Goal: Task Accomplishment & Management: Complete application form

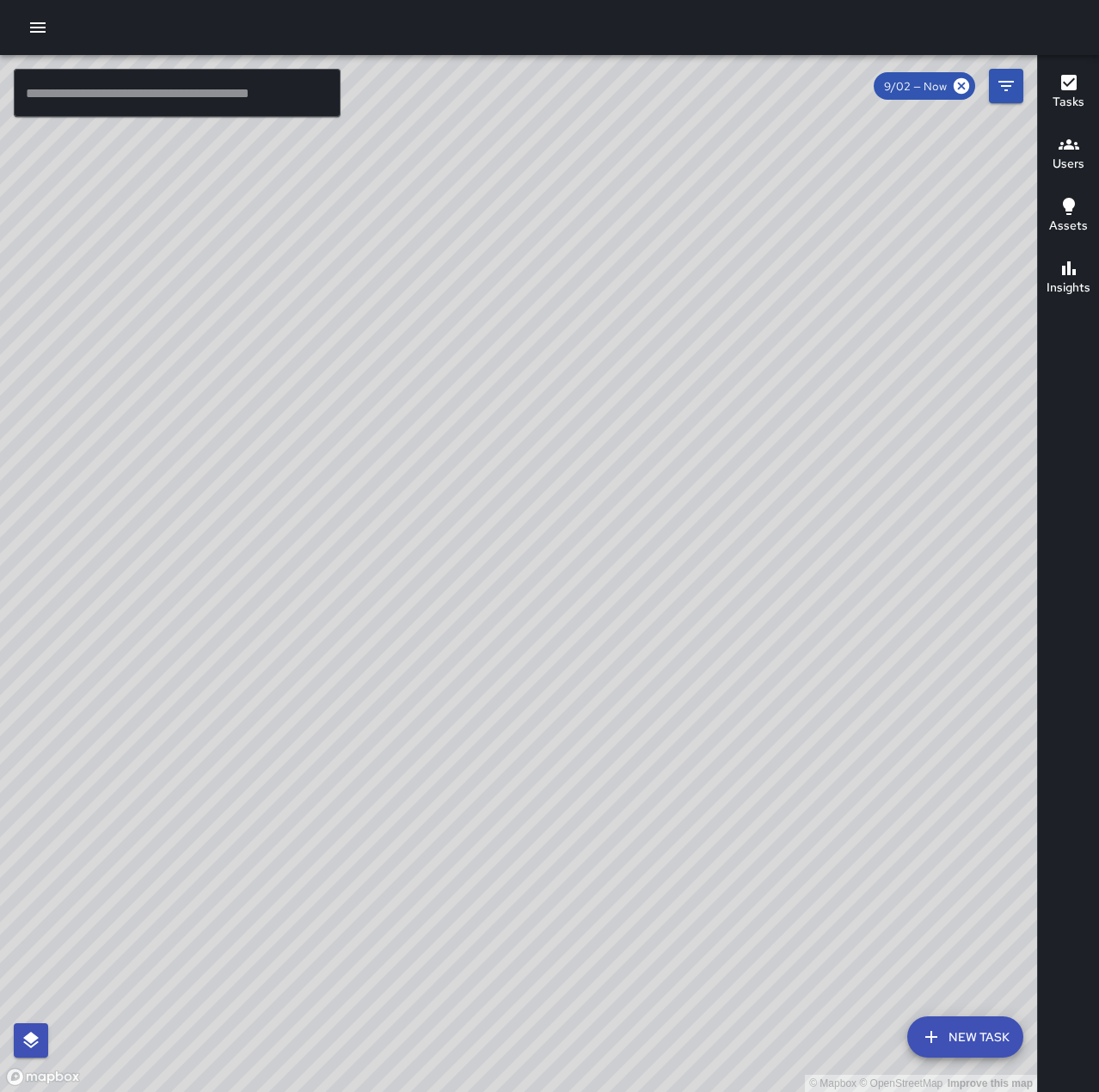
click at [48, 19] on button "button" at bounding box center [38, 27] width 34 height 34
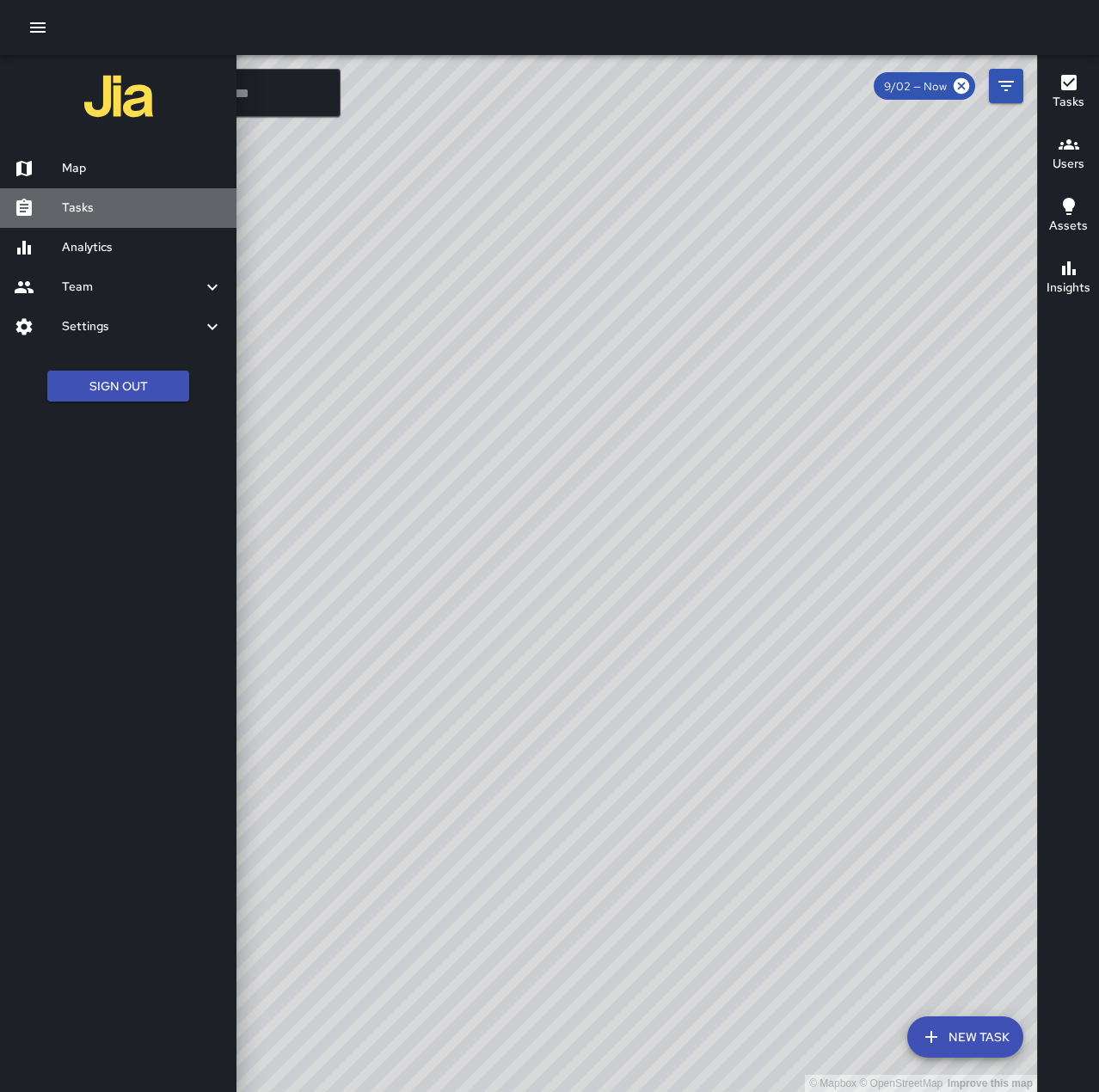
click at [114, 205] on h6 "Tasks" at bounding box center [142, 208] width 161 height 19
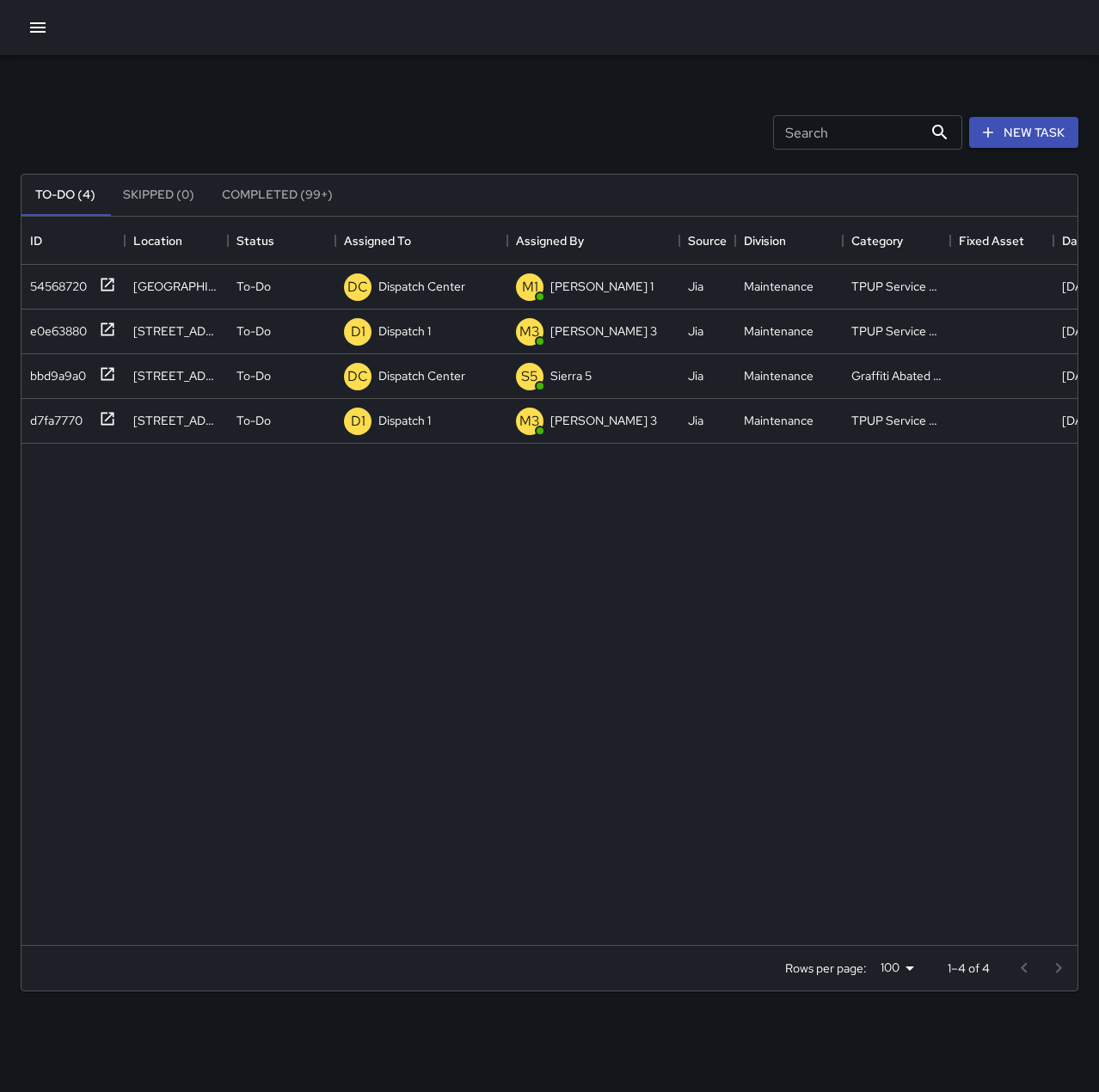
scroll to position [715, 1043]
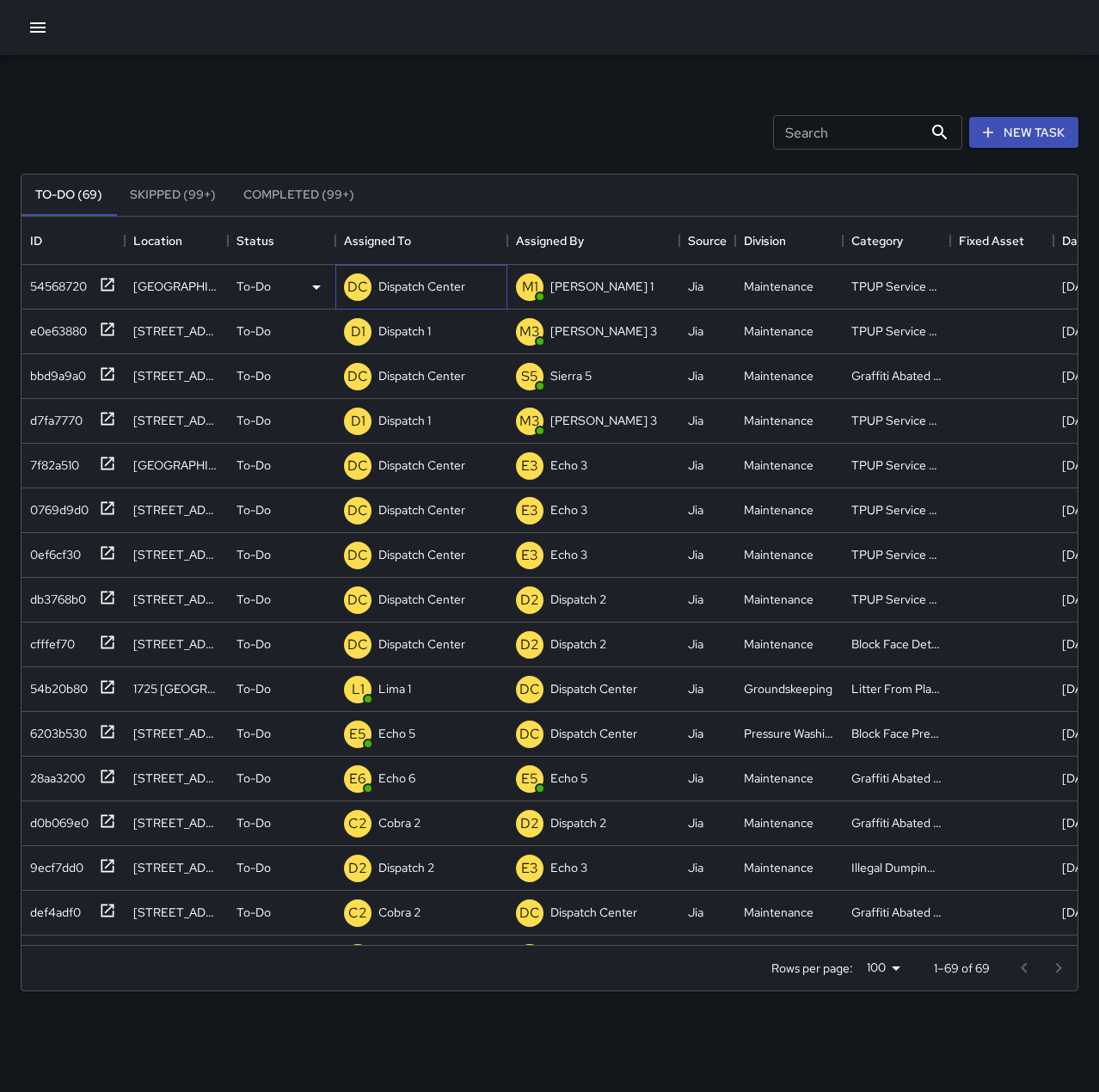
click at [417, 288] on p "Dispatch Center" at bounding box center [421, 287] width 86 height 17
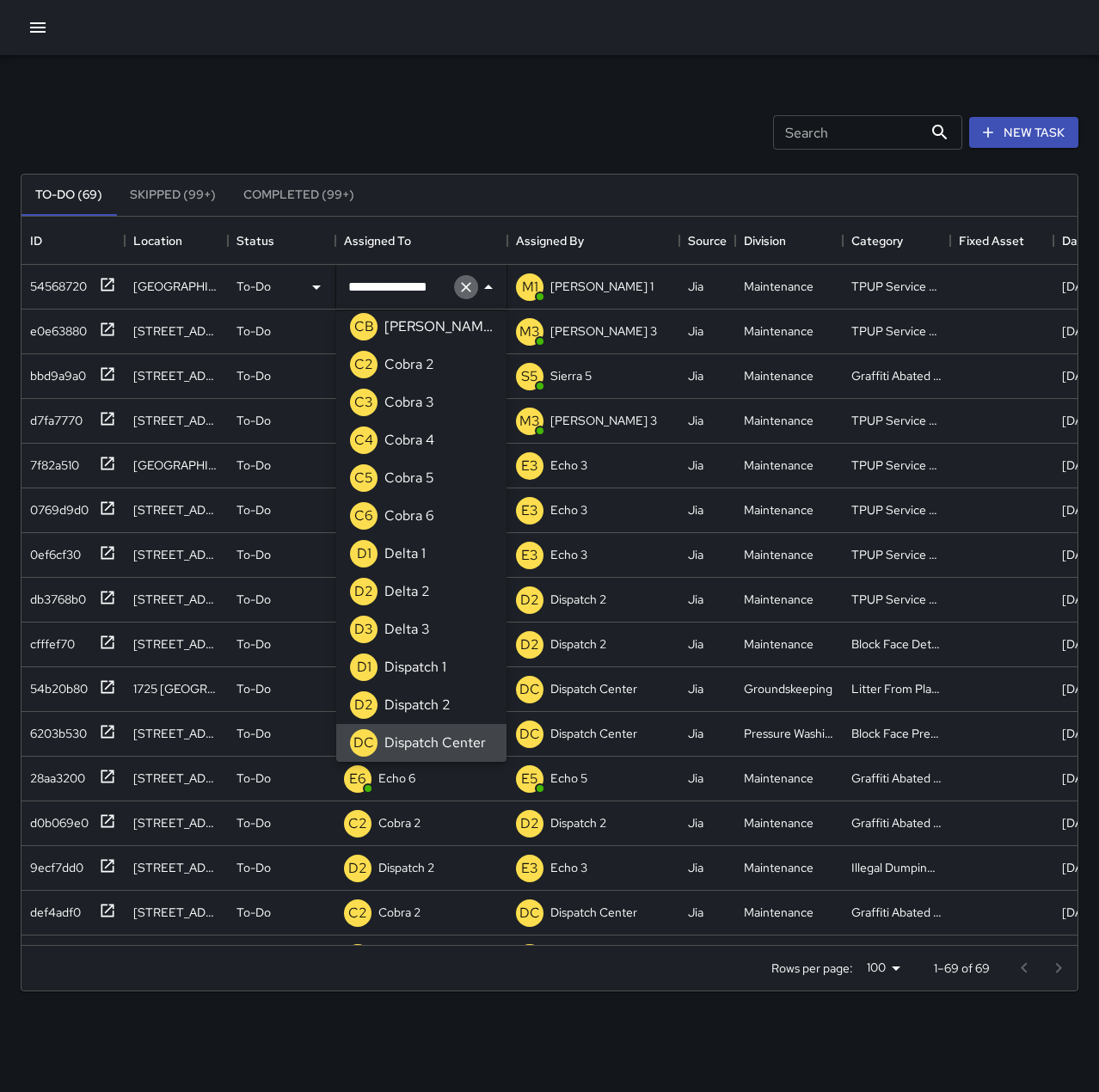
click at [472, 291] on icon "Clear" at bounding box center [467, 287] width 17 height 17
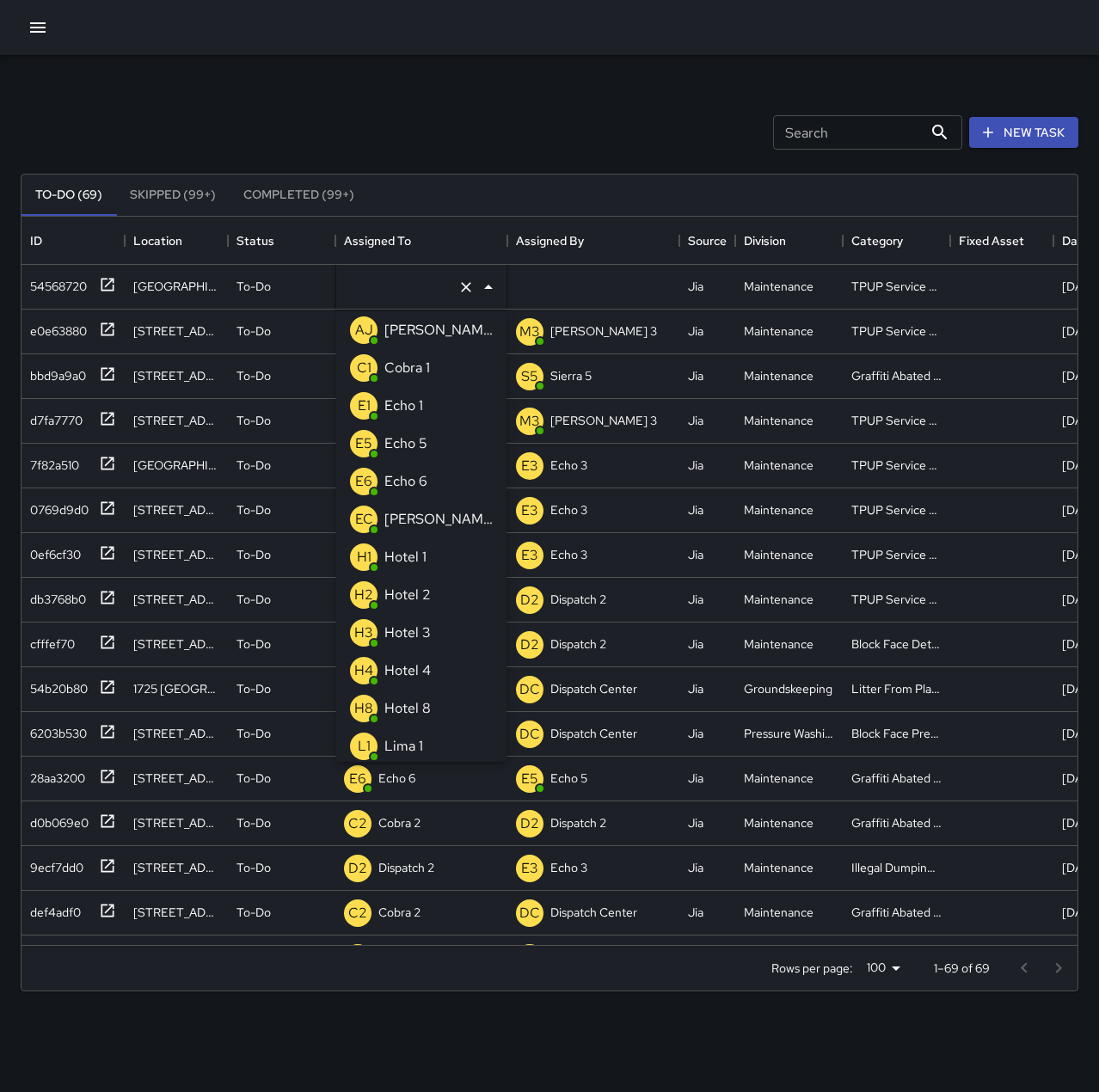
click at [435, 405] on li "E1 Echo 1" at bounding box center [421, 405] width 170 height 38
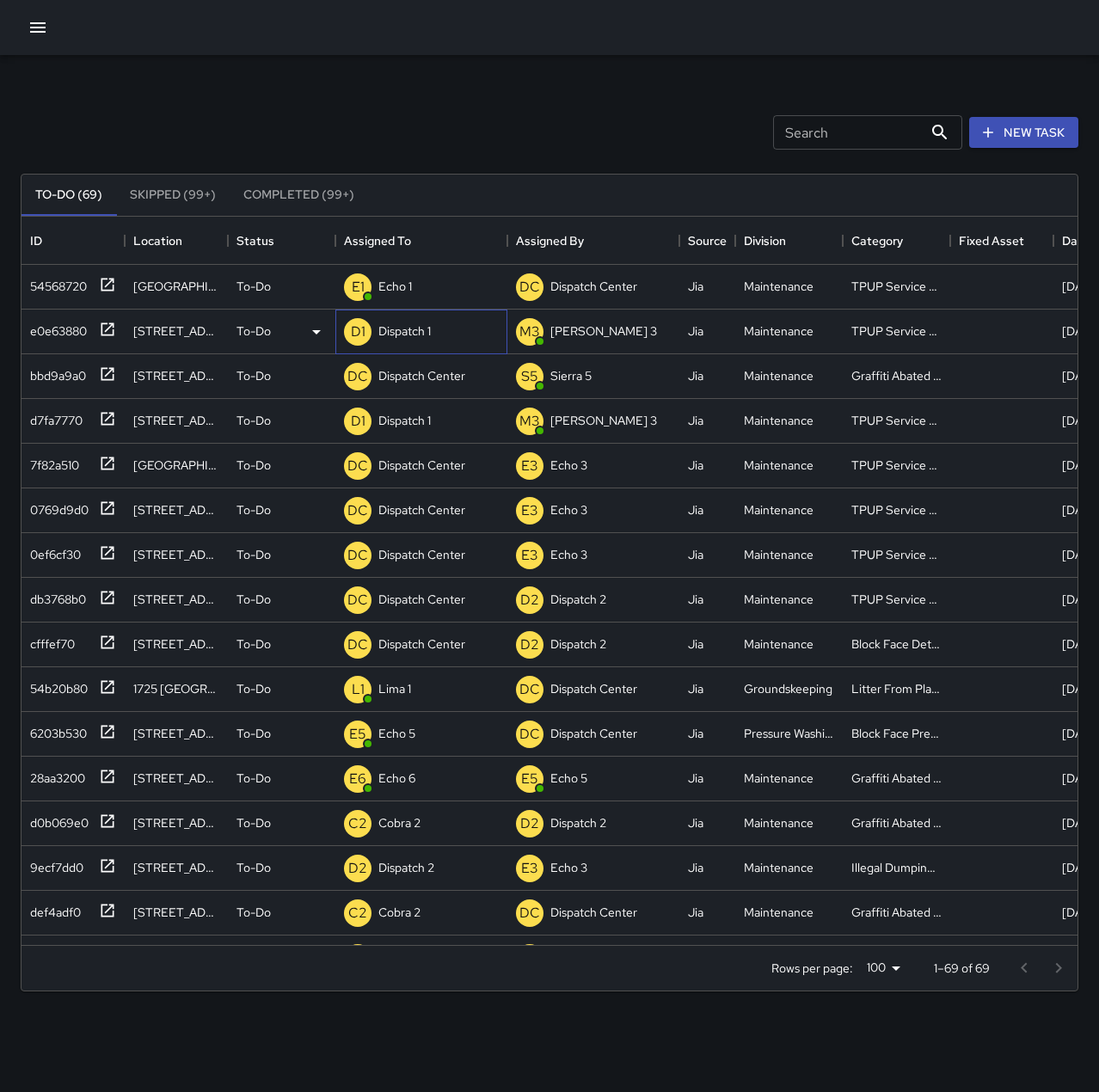
click at [408, 328] on p "Dispatch 1" at bounding box center [404, 331] width 52 height 17
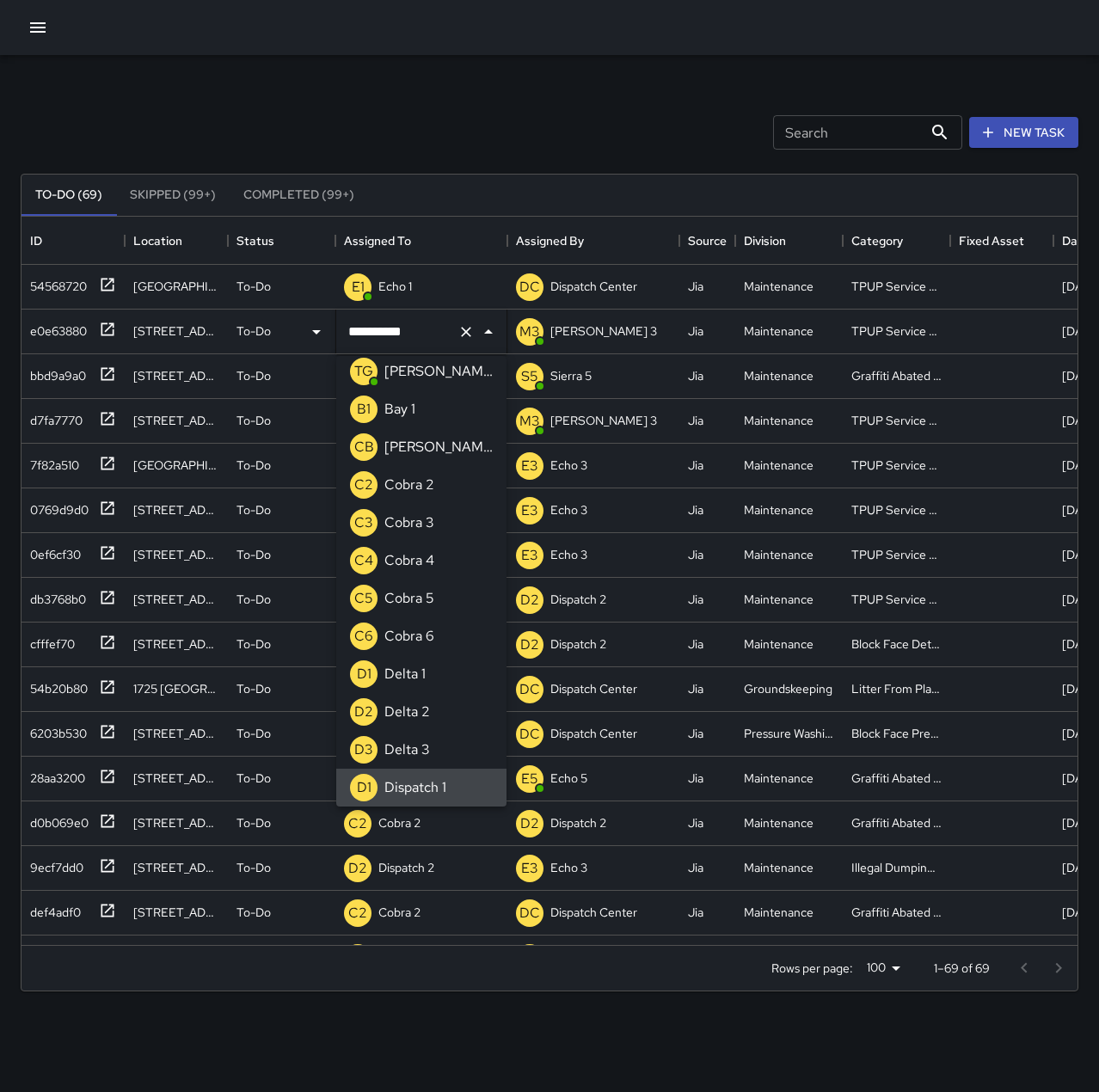
click at [460, 335] on icon "Clear" at bounding box center [467, 332] width 17 height 17
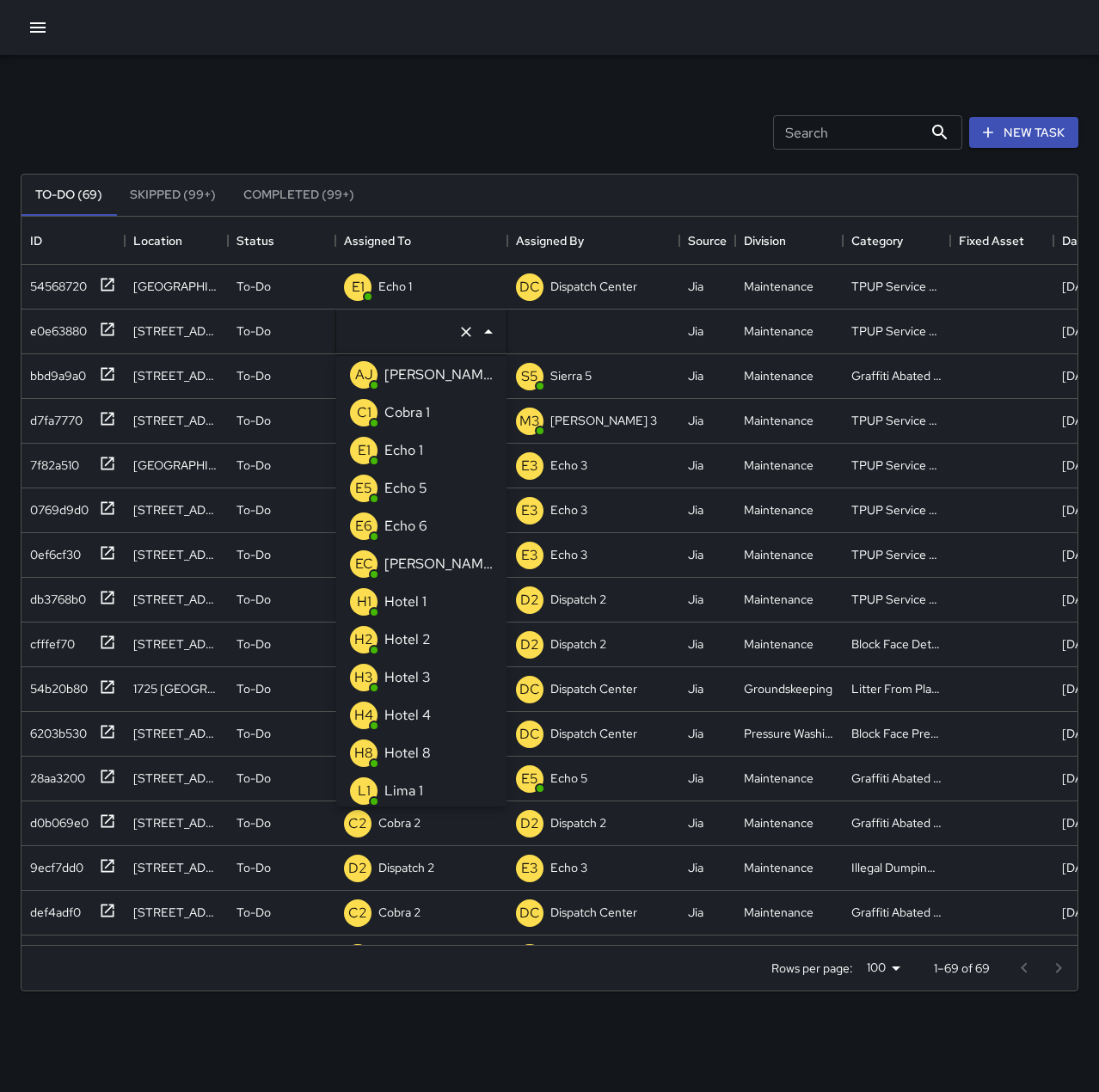
click at [416, 455] on p "Echo 1" at bounding box center [404, 451] width 38 height 21
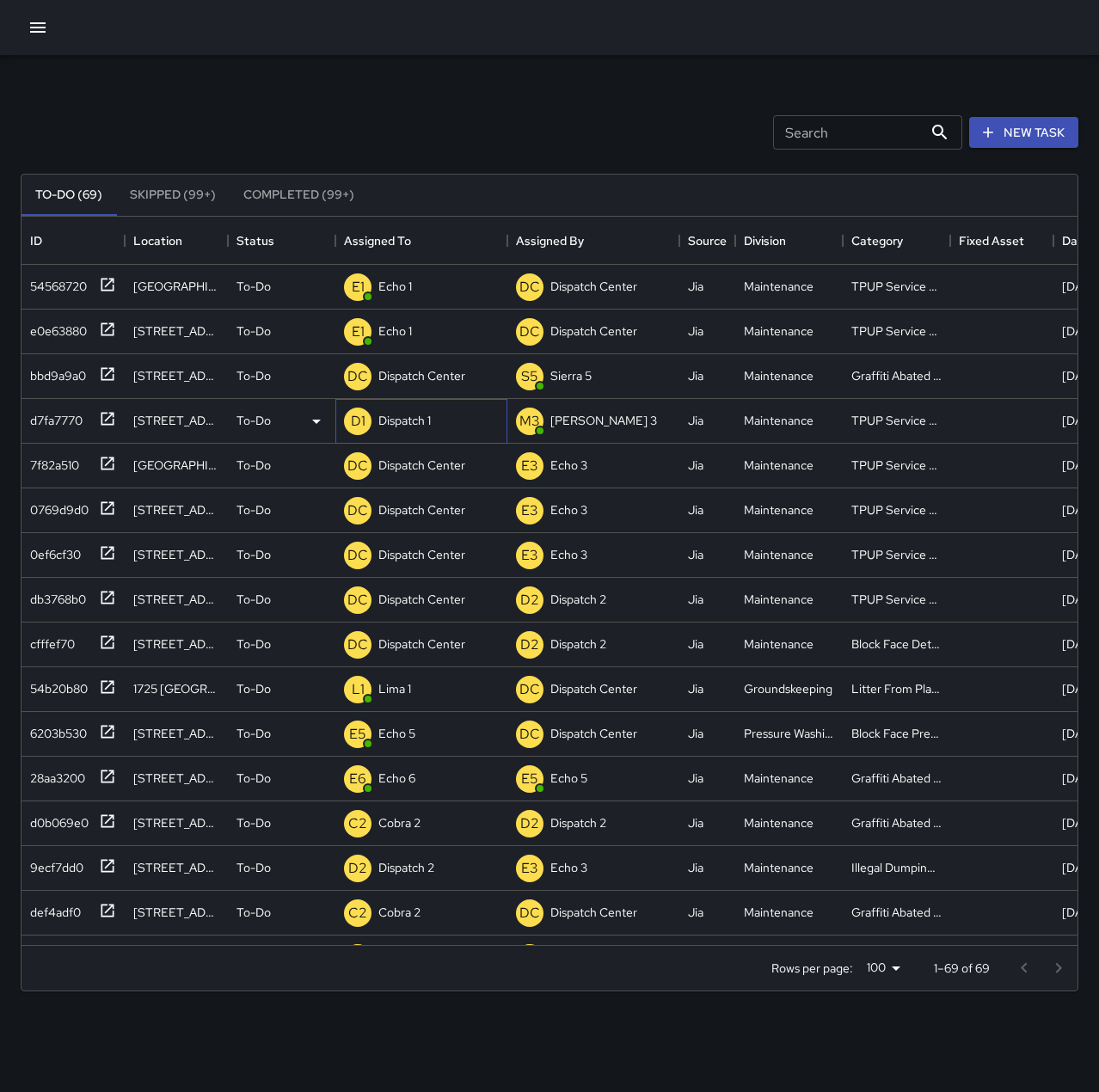
click at [404, 411] on div "Dispatch 1" at bounding box center [404, 421] width 59 height 24
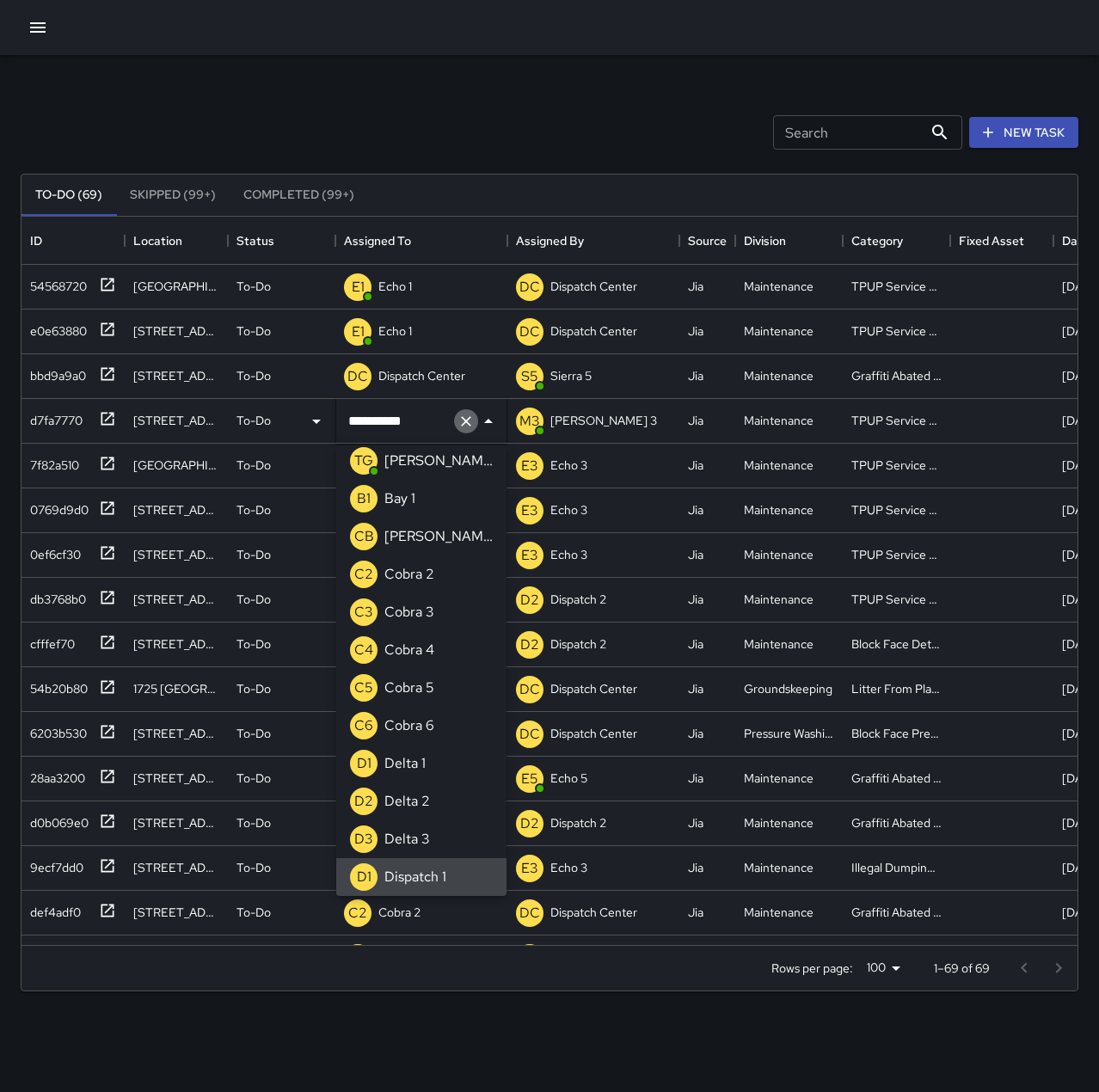
click at [466, 426] on icon "Clear" at bounding box center [467, 421] width 17 height 17
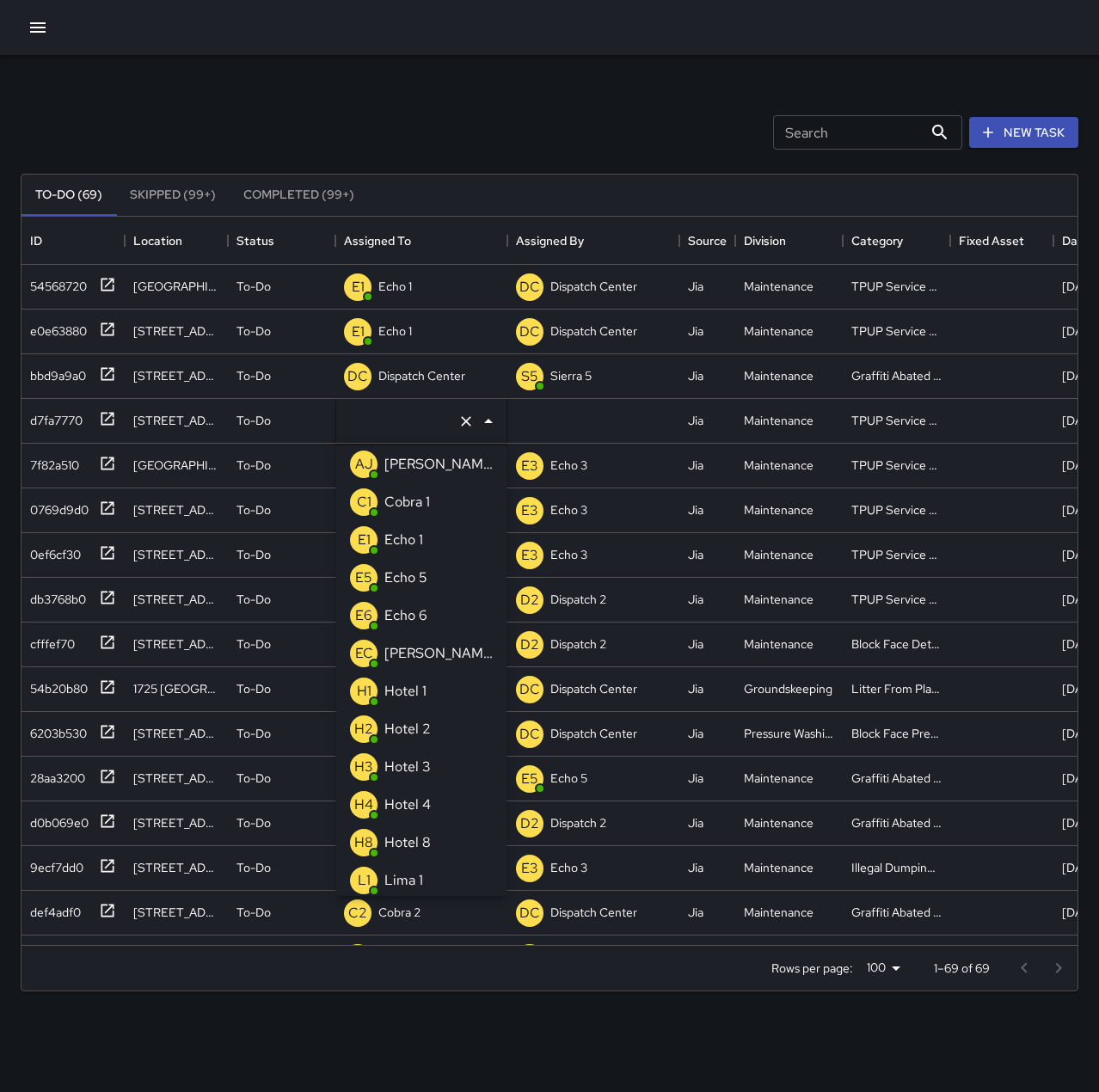
click at [433, 539] on li "E1 Echo 1" at bounding box center [421, 539] width 170 height 38
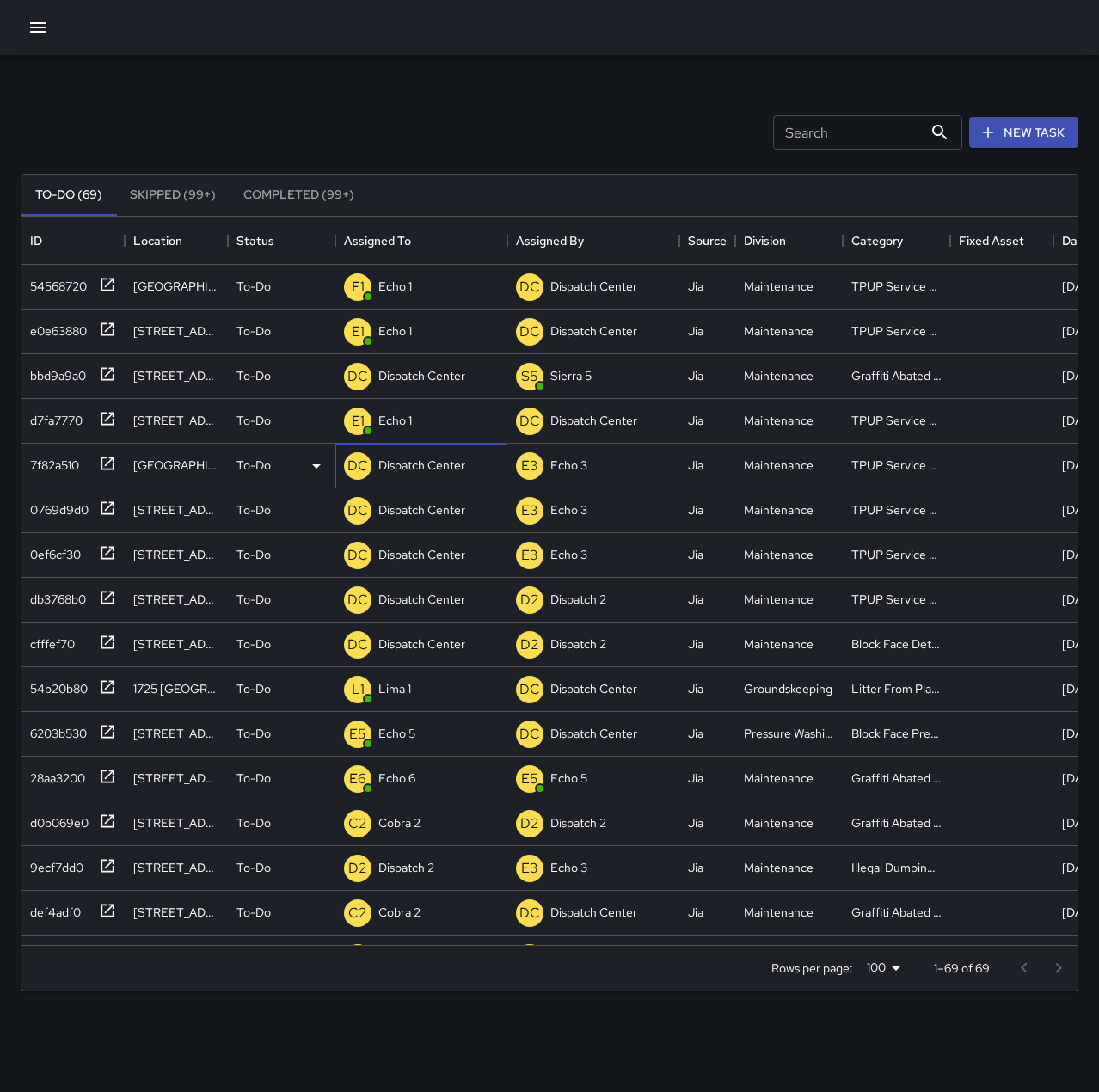
click at [405, 460] on p "Dispatch Center" at bounding box center [421, 466] width 86 height 17
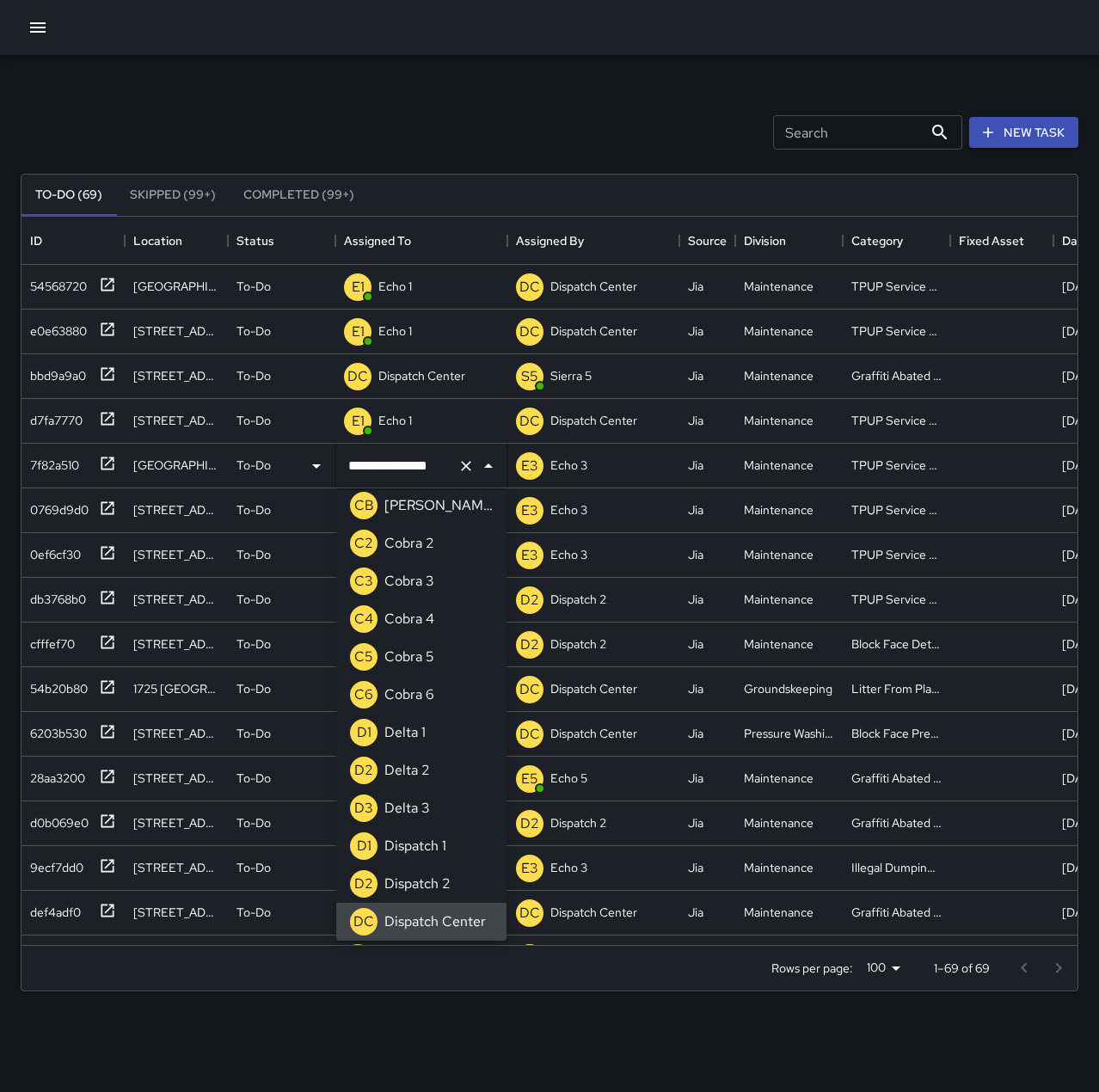
click at [469, 465] on icon "Clear" at bounding box center [467, 467] width 17 height 17
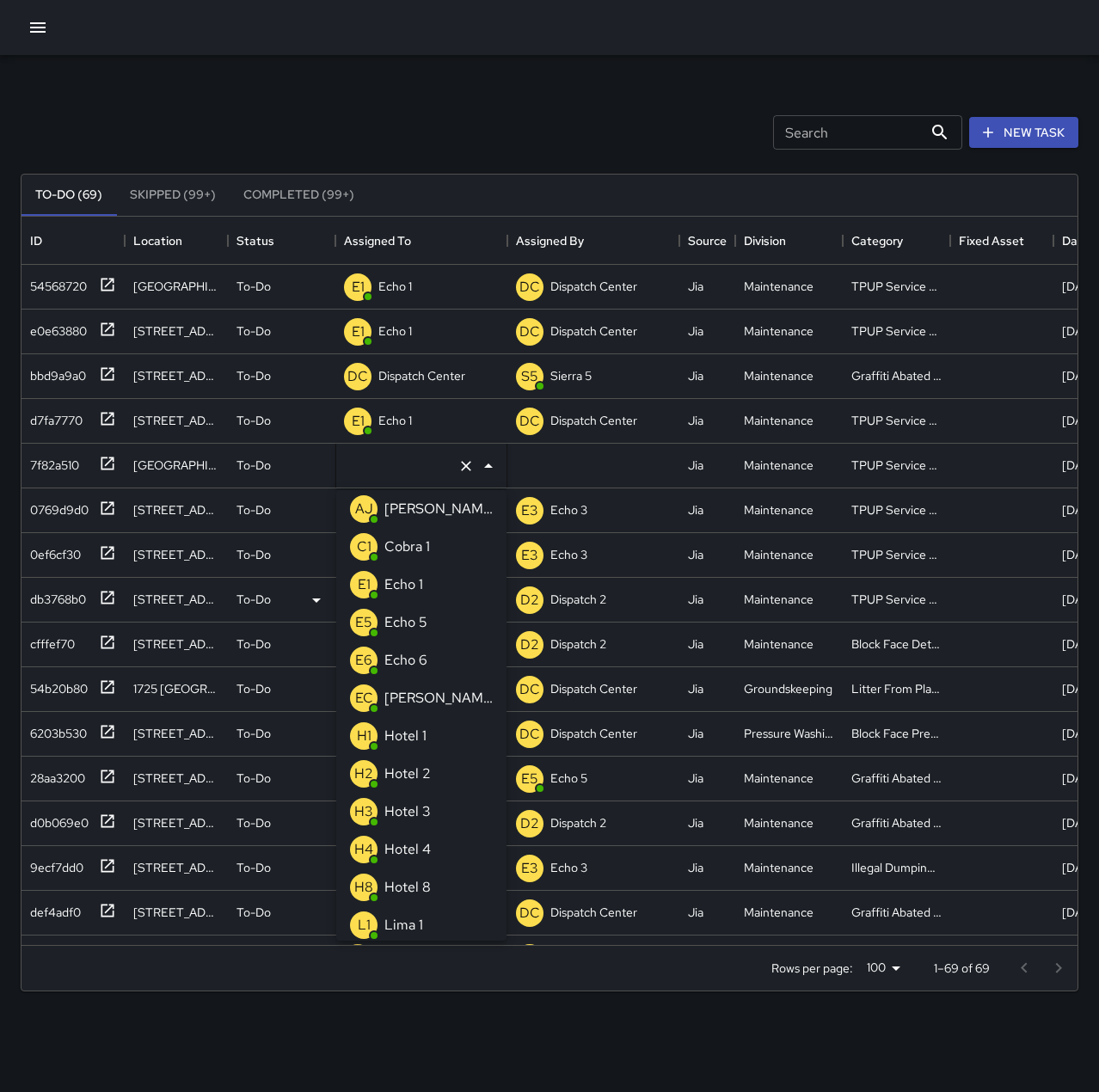
click at [424, 592] on div "Echo 1" at bounding box center [404, 584] width 45 height 27
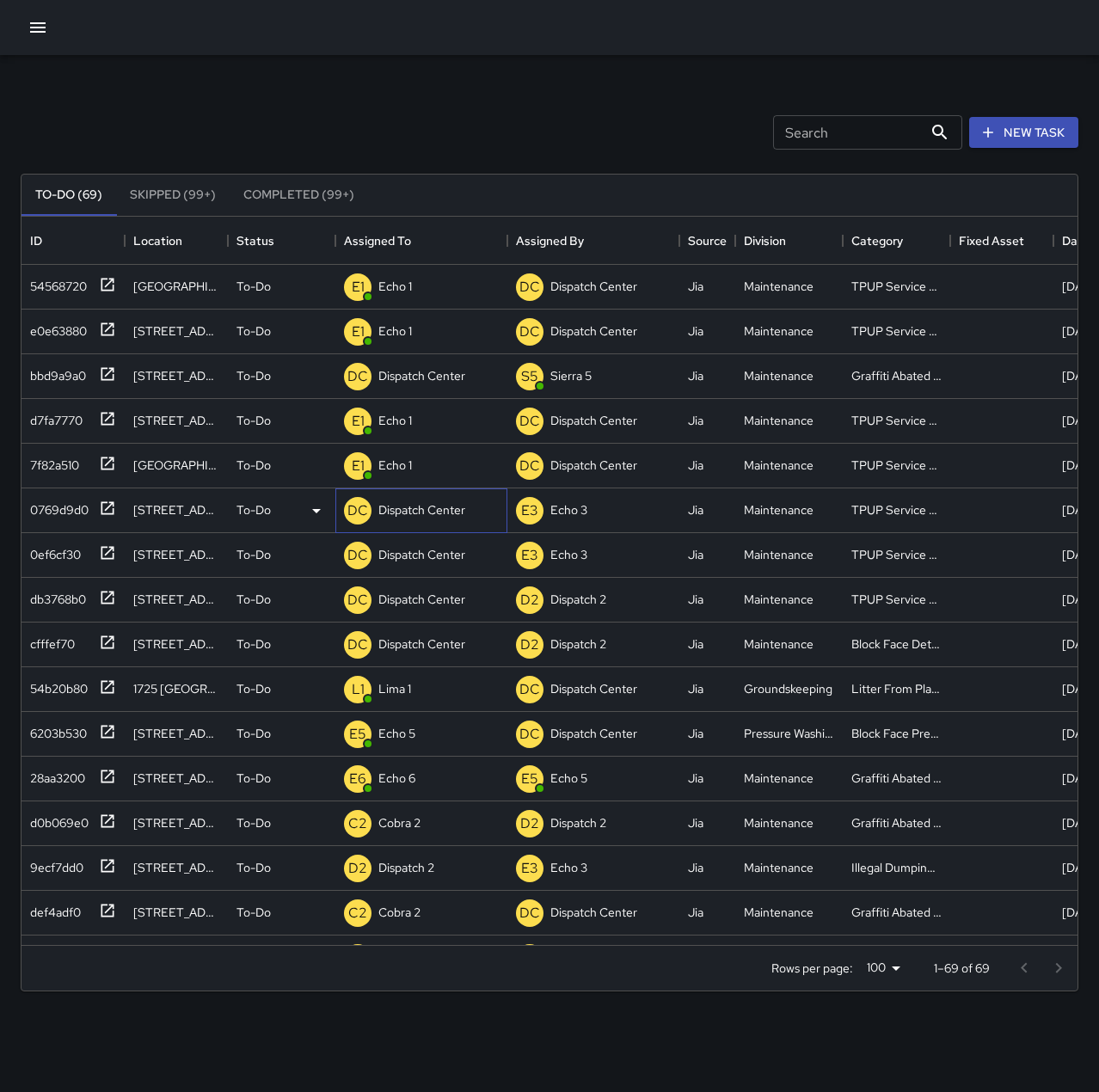
click at [412, 512] on p "Dispatch Center" at bounding box center [421, 510] width 86 height 17
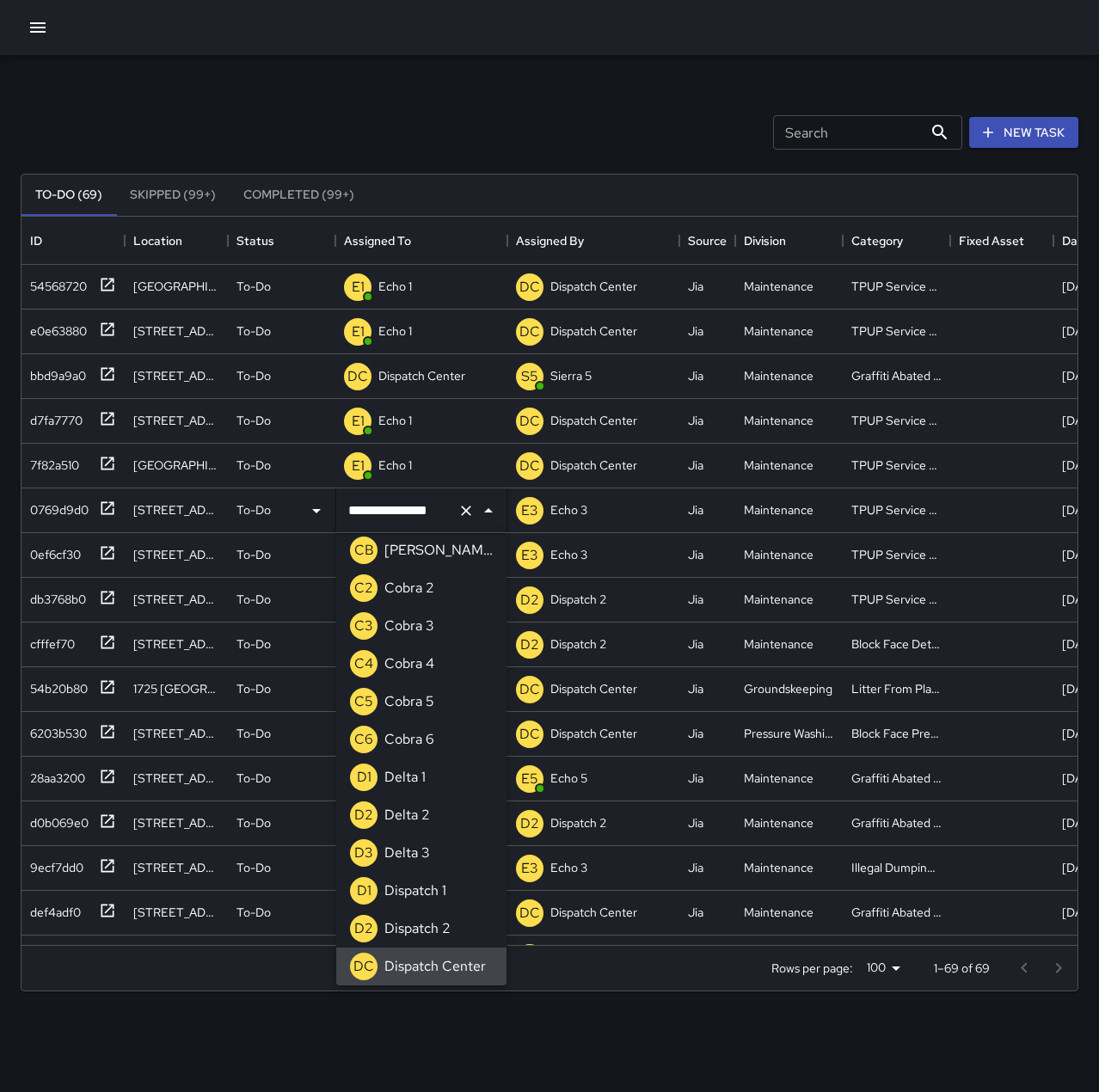
click at [468, 509] on icon "Clear" at bounding box center [467, 511] width 17 height 17
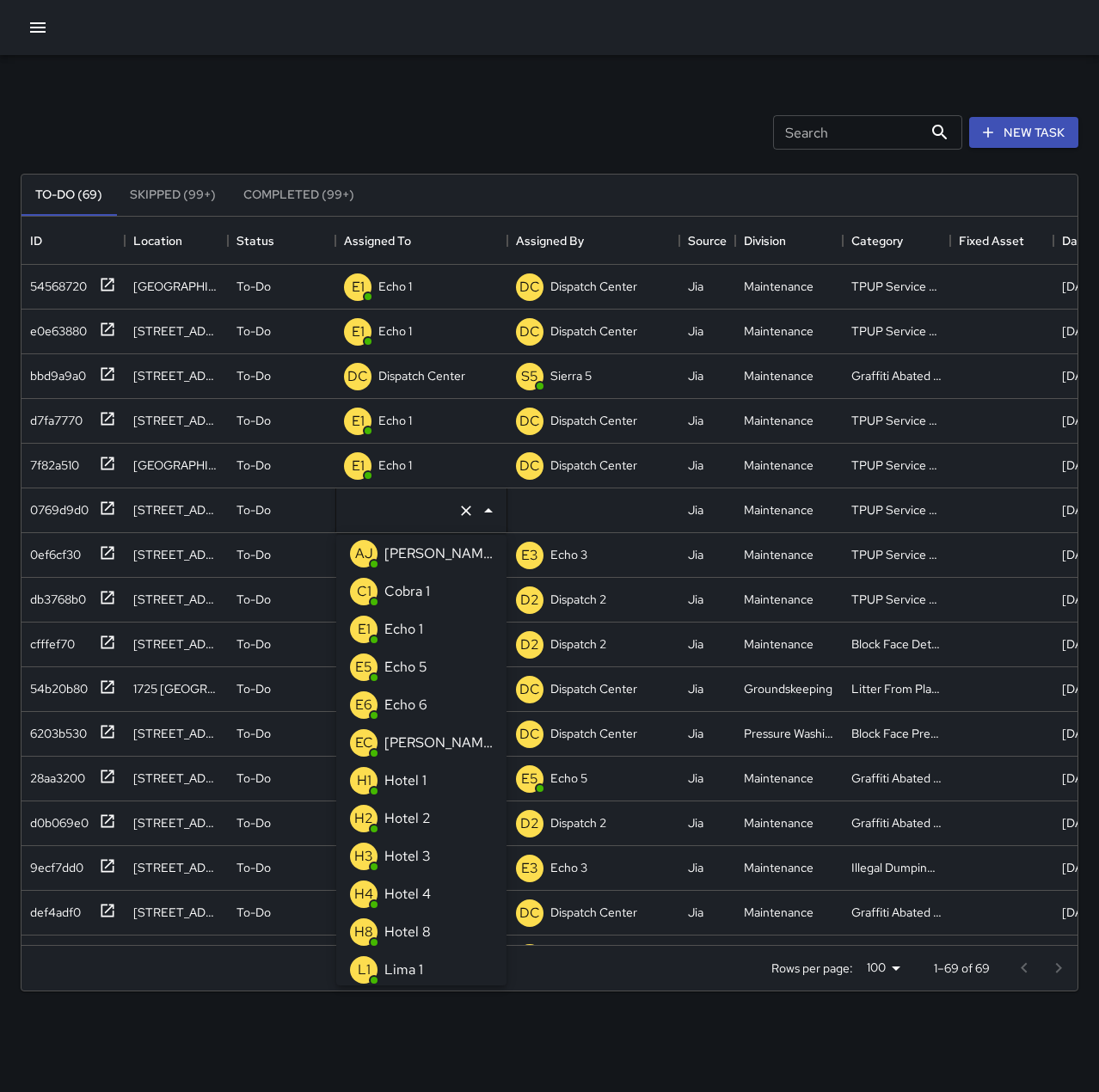
click at [411, 622] on p "Echo 1" at bounding box center [404, 630] width 38 height 21
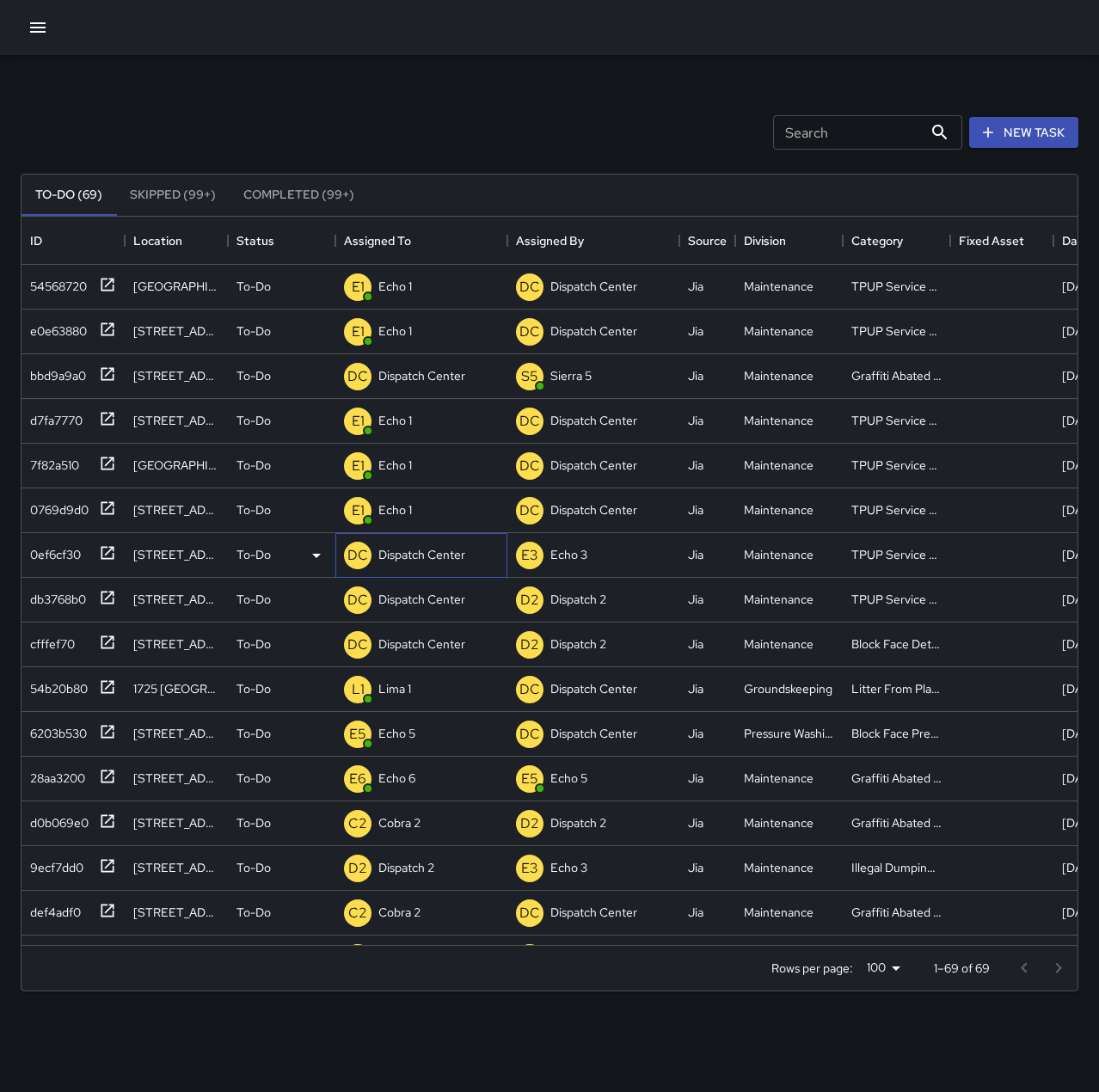
click at [425, 555] on p "Dispatch Center" at bounding box center [421, 555] width 86 height 17
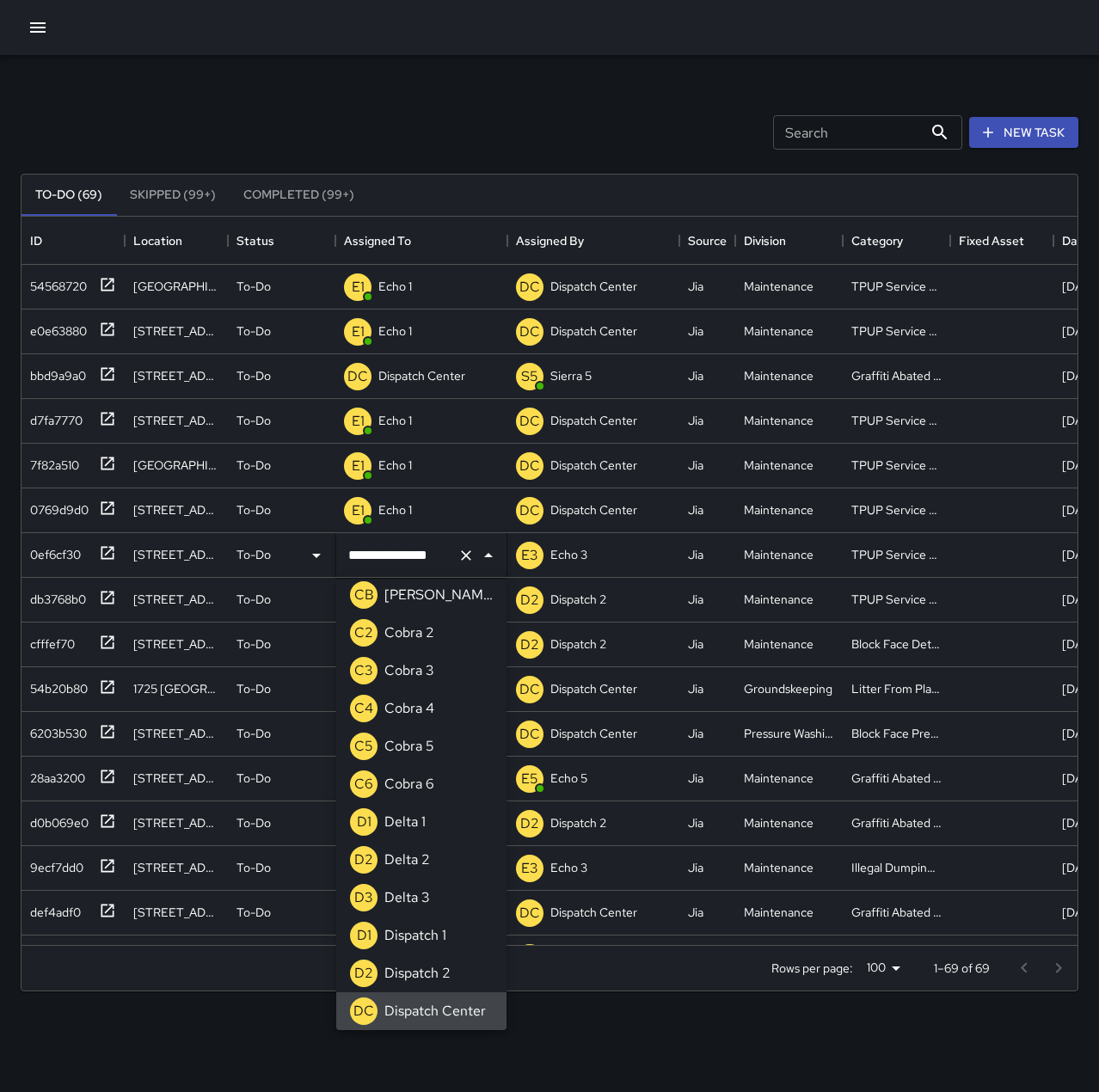
click at [461, 556] on icon "Clear" at bounding box center [467, 556] width 17 height 17
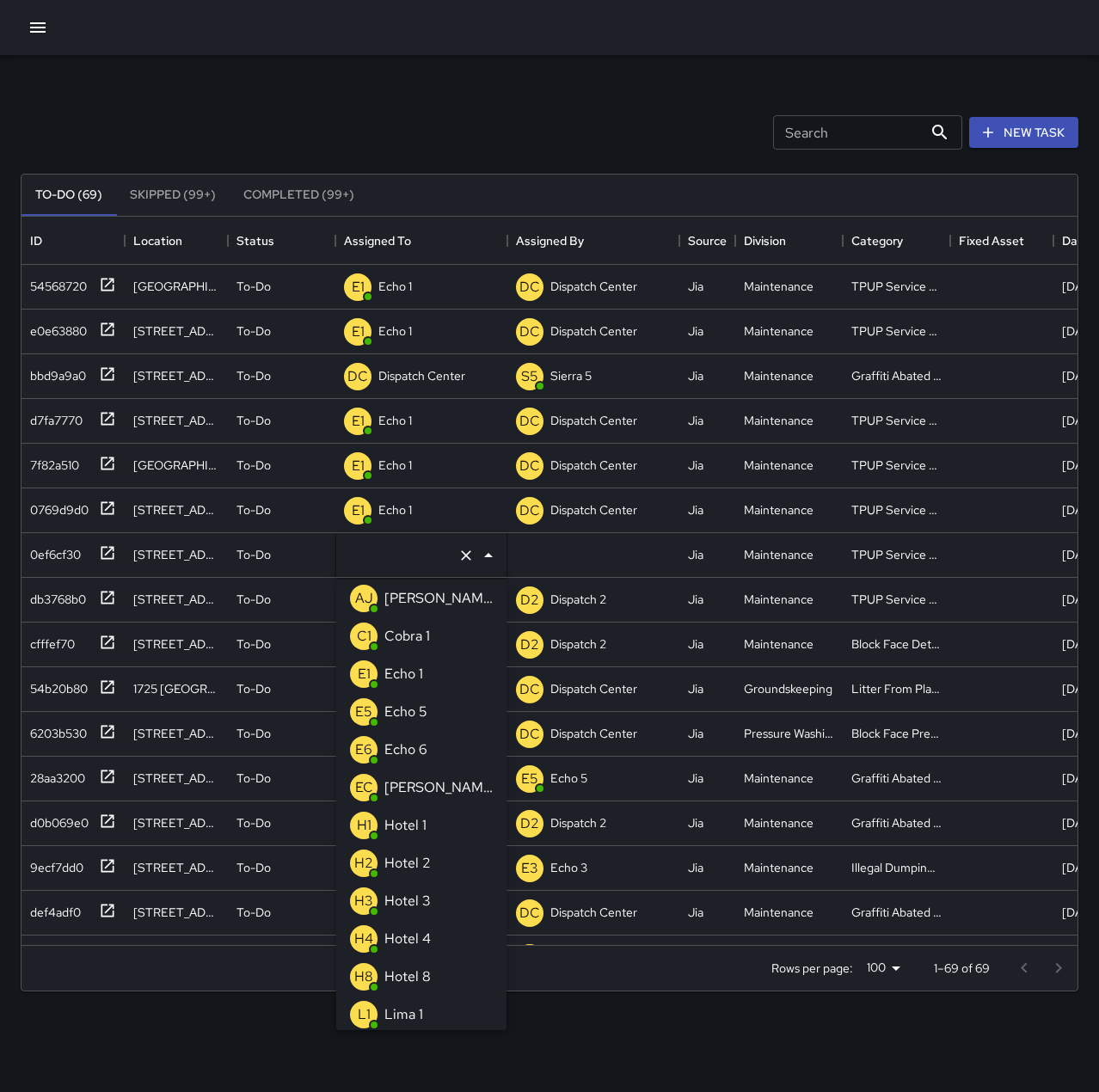
click at [439, 671] on li "E1 Echo 1" at bounding box center [421, 674] width 170 height 38
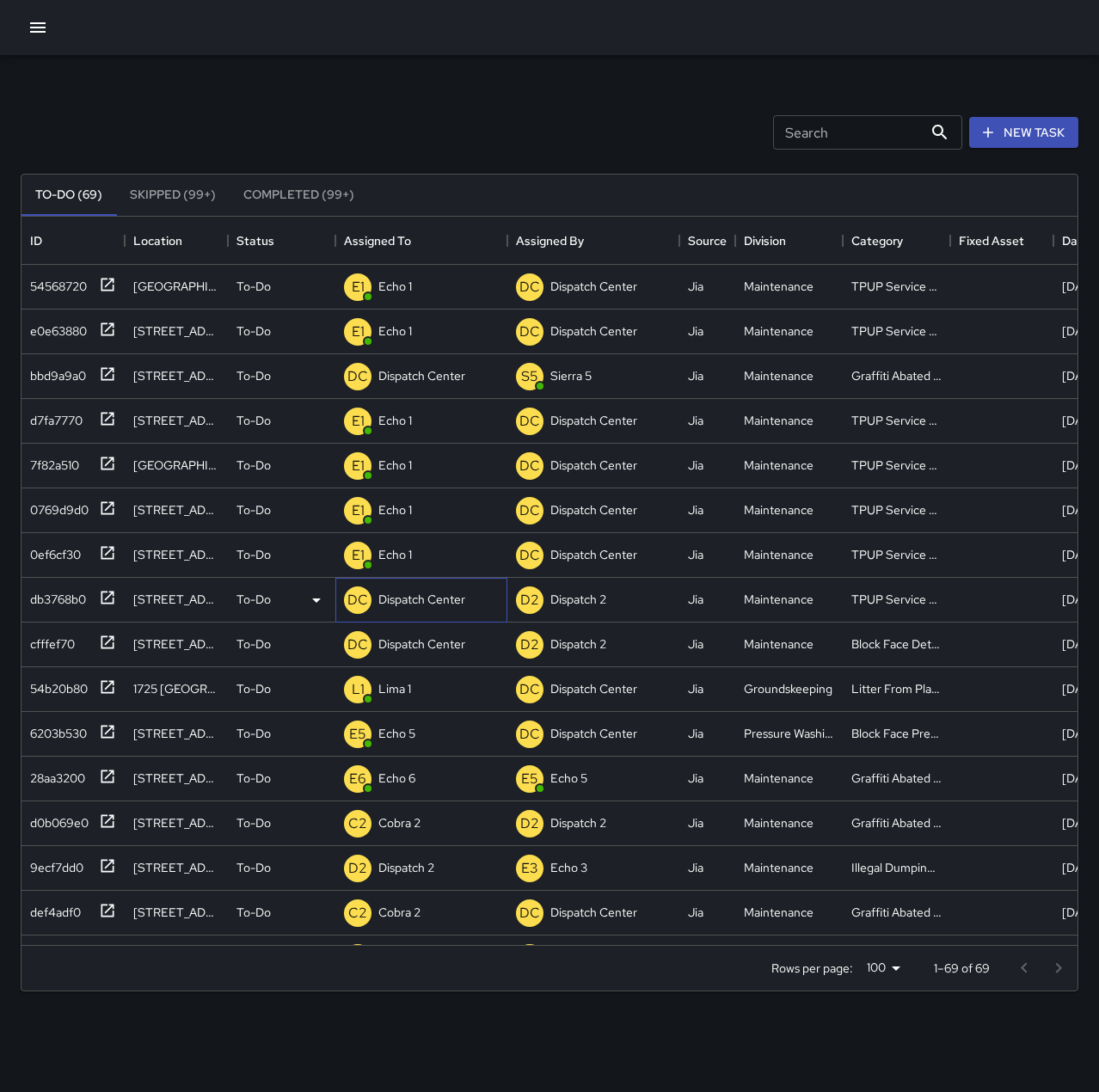
click at [446, 594] on p "Dispatch Center" at bounding box center [421, 599] width 86 height 17
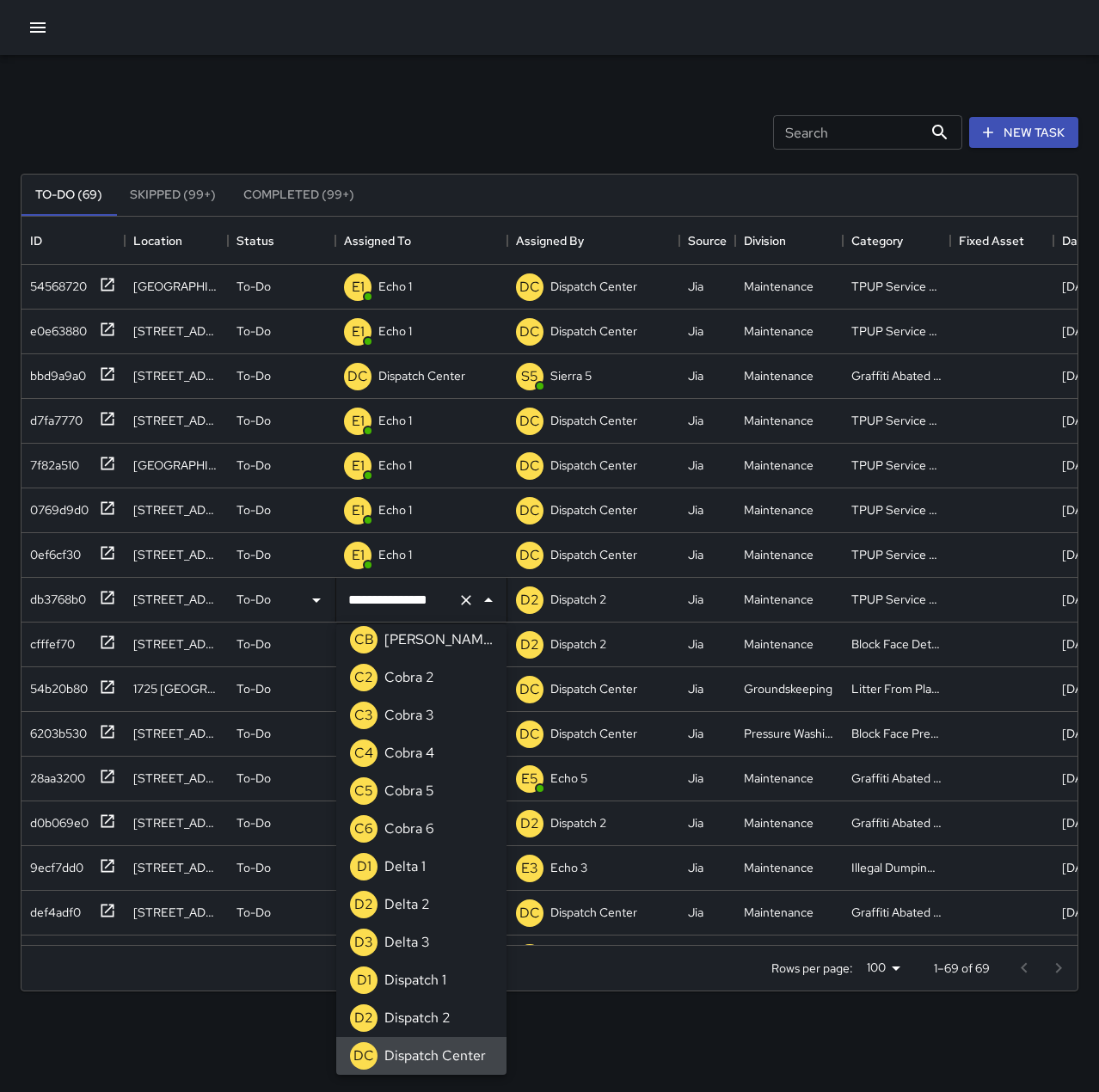
click at [472, 597] on icon "Clear" at bounding box center [467, 600] width 17 height 17
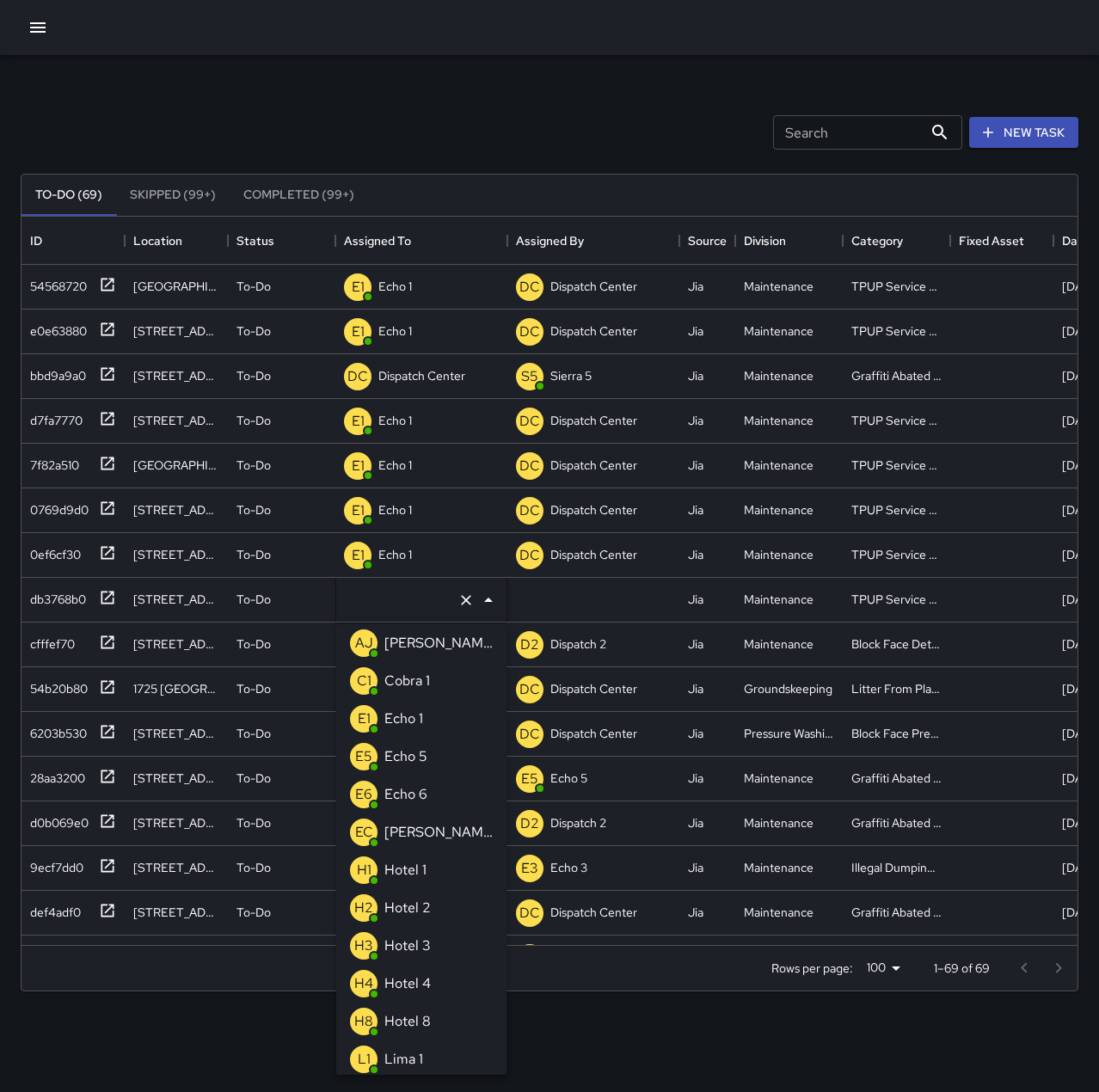
click at [434, 712] on li "E1 Echo 1" at bounding box center [421, 718] width 170 height 38
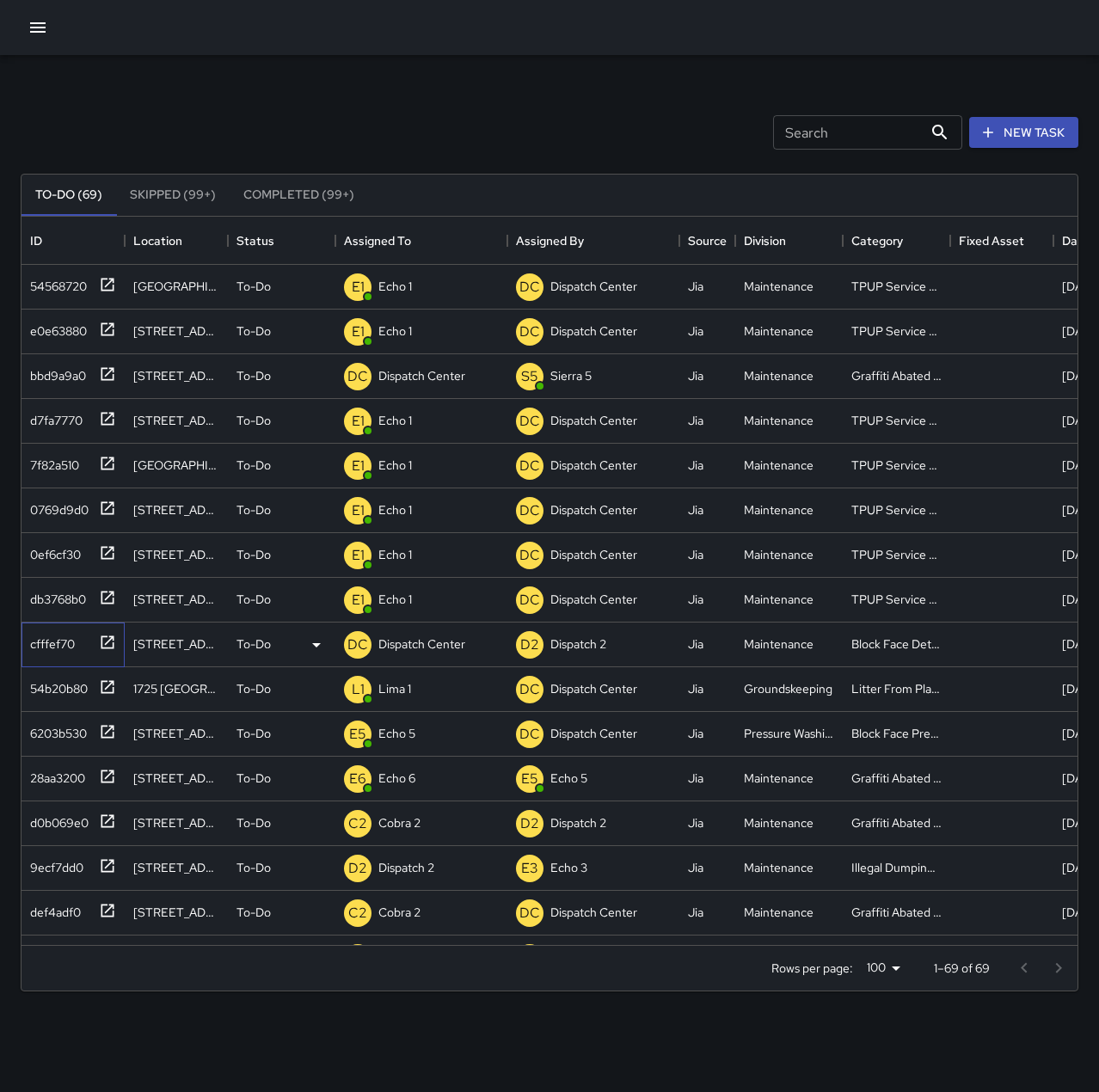
click at [50, 646] on div "cfffef70" at bounding box center [49, 641] width 52 height 24
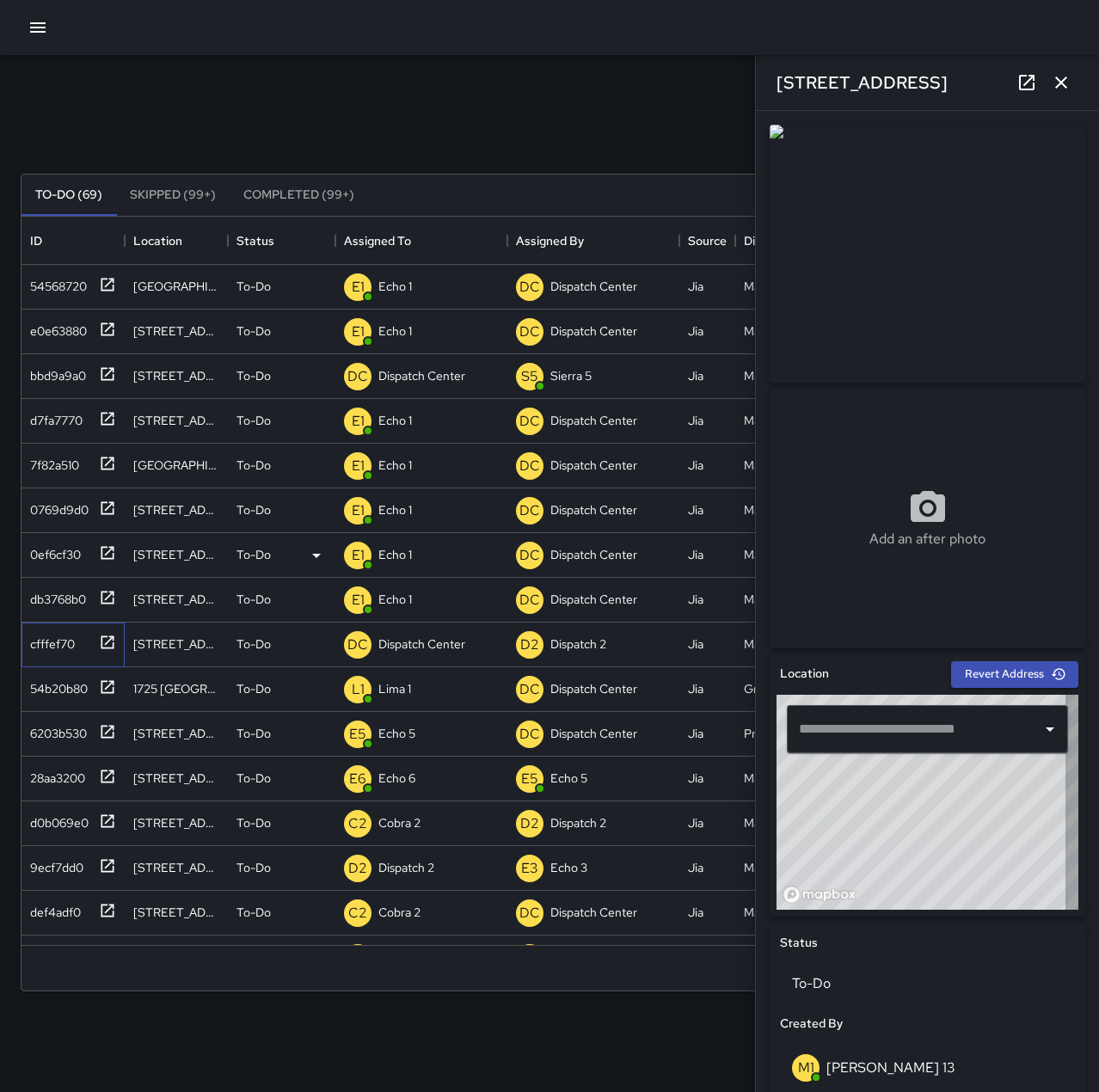
type input "**********"
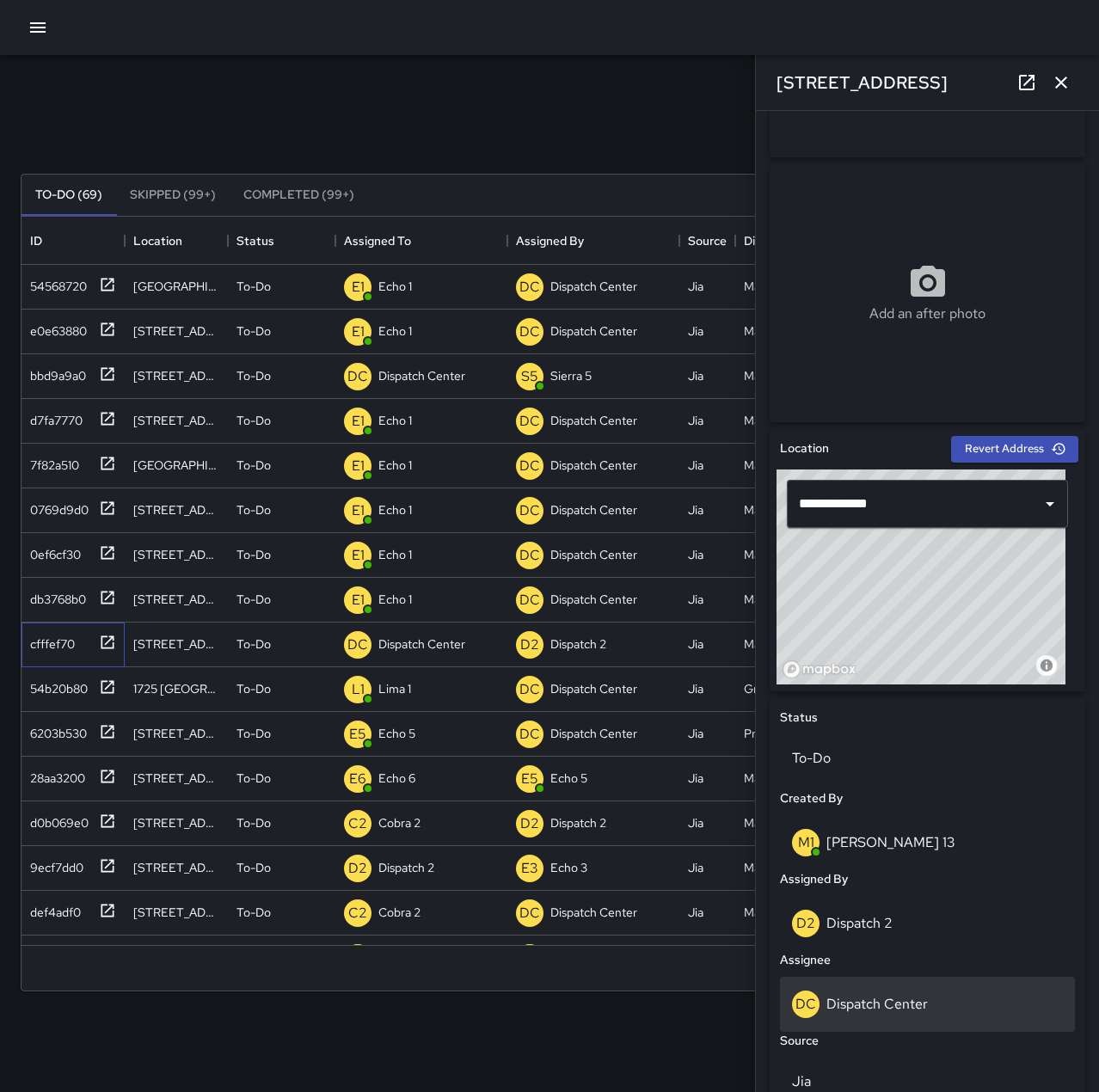
scroll to position [258, 0]
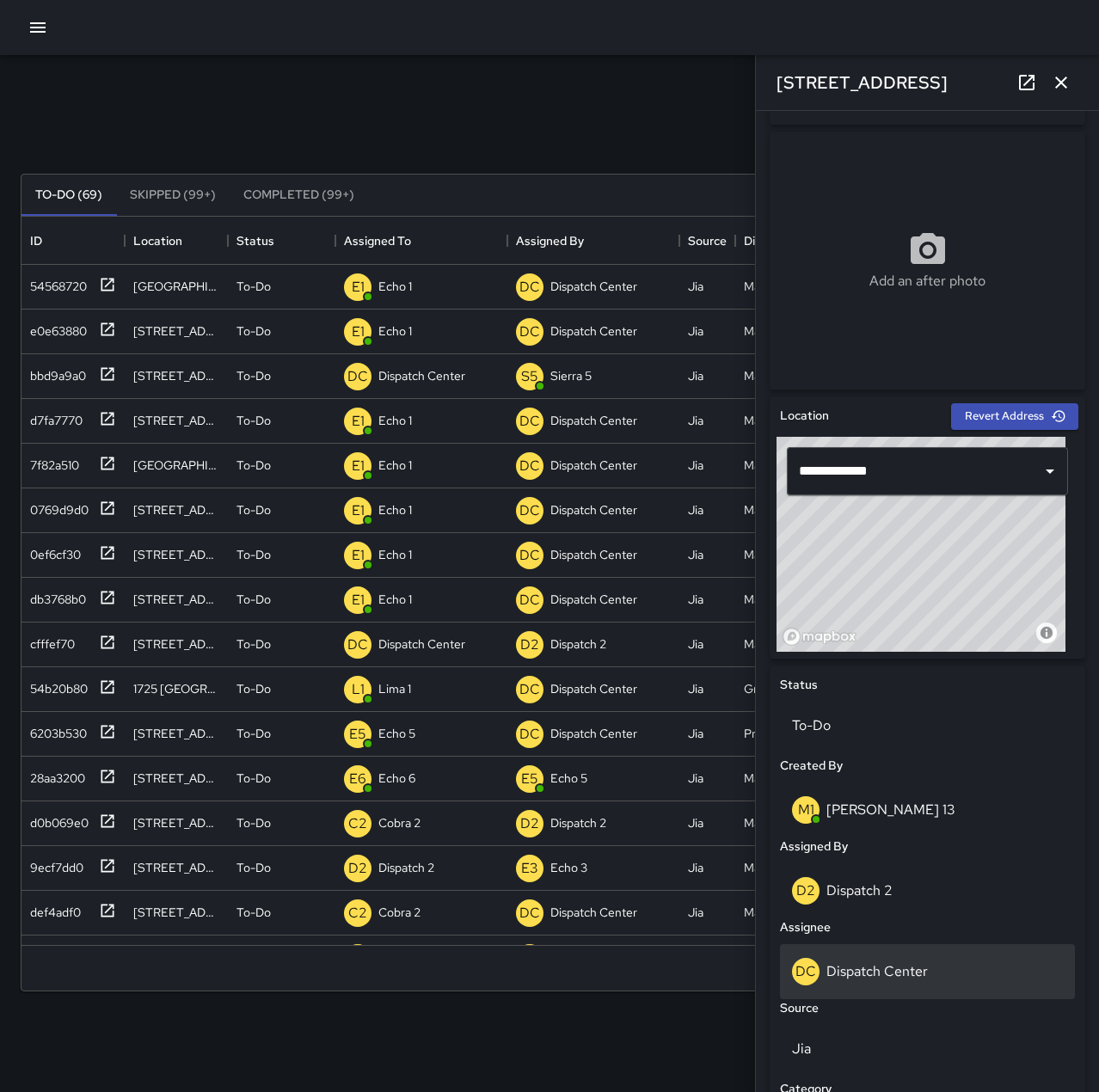
click at [941, 961] on div "DC Dispatch Center" at bounding box center [928, 971] width 271 height 27
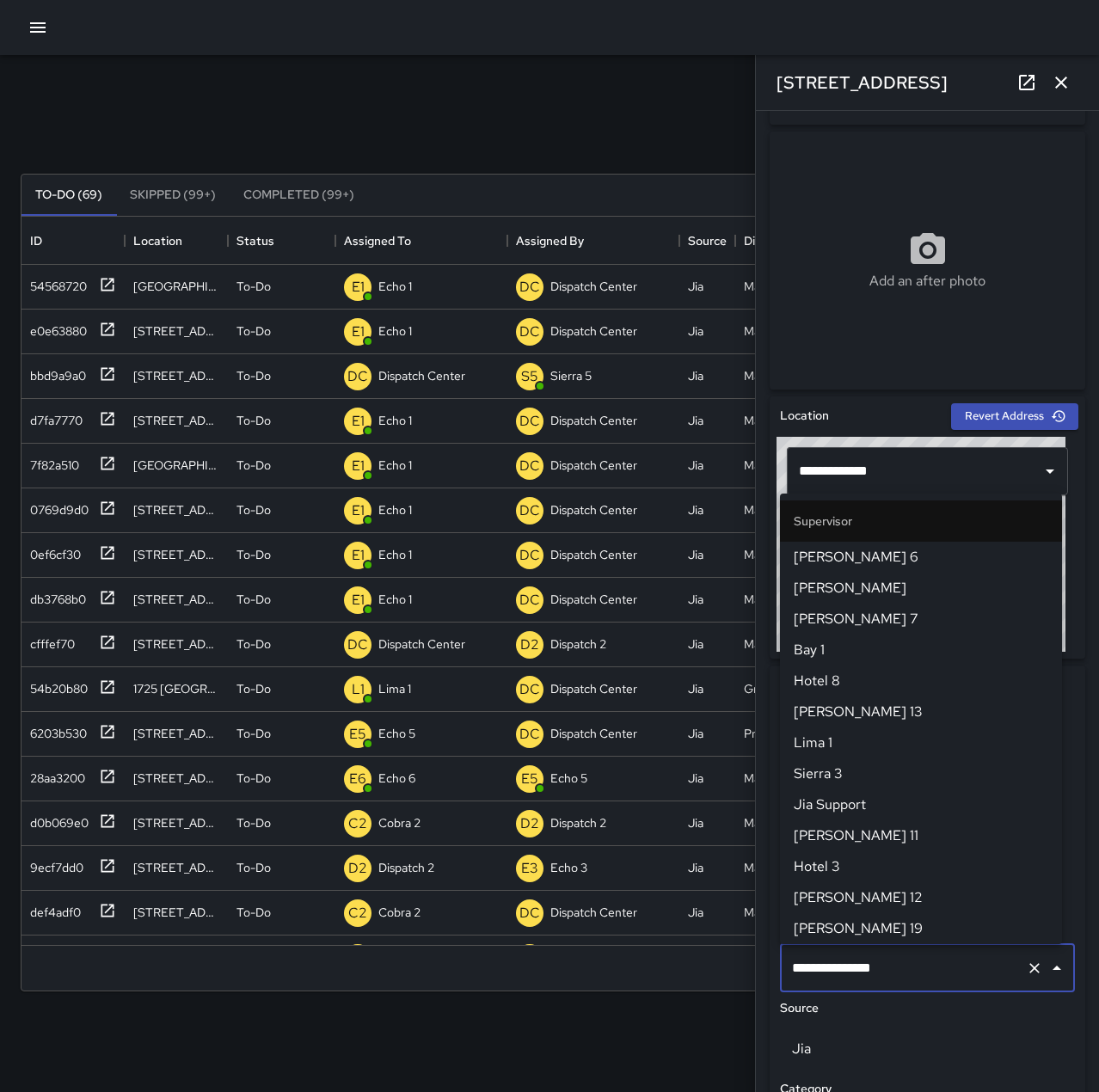
scroll to position [1641, 0]
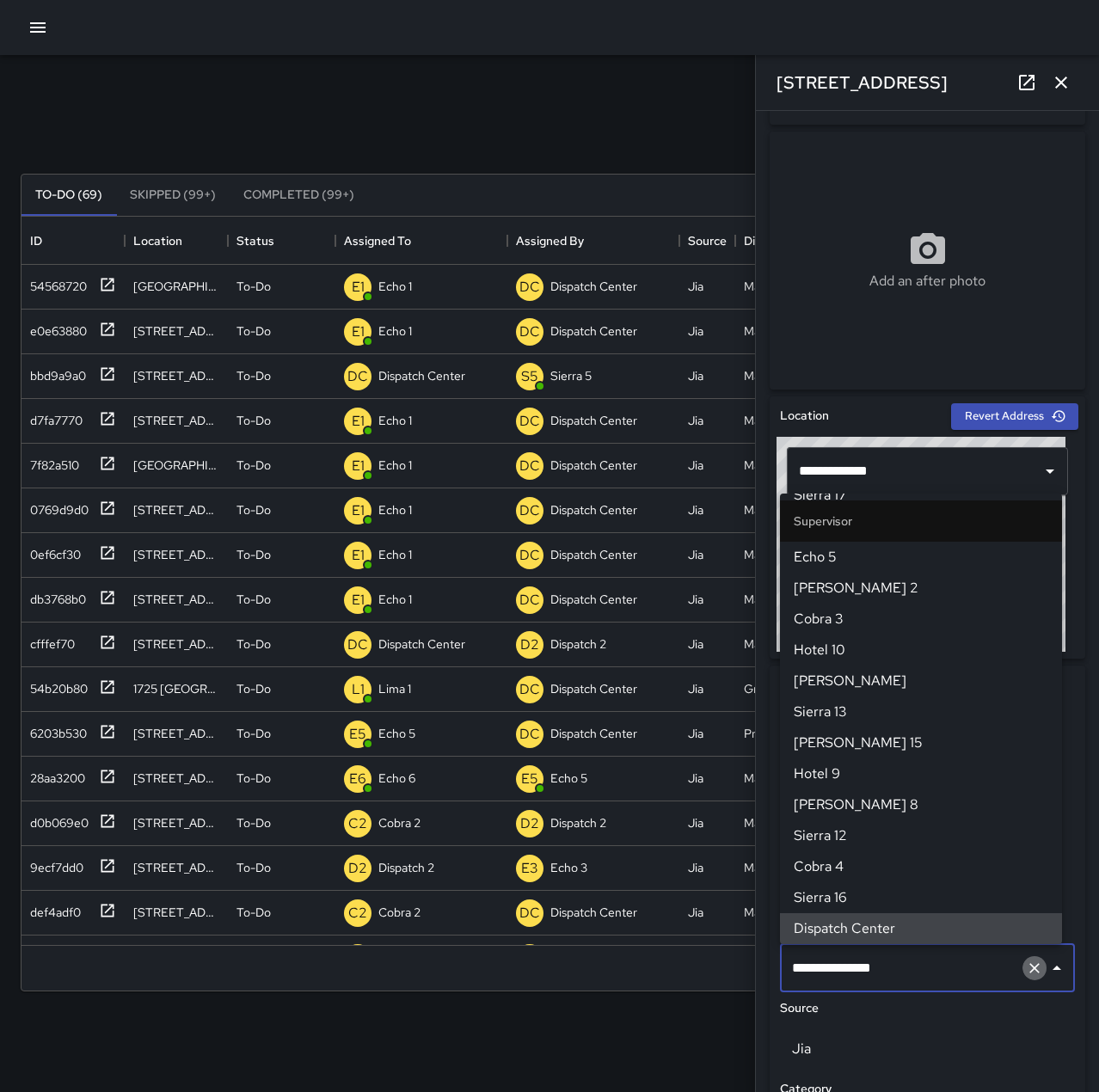
click at [1026, 965] on icon "Clear" at bounding box center [1034, 968] width 17 height 17
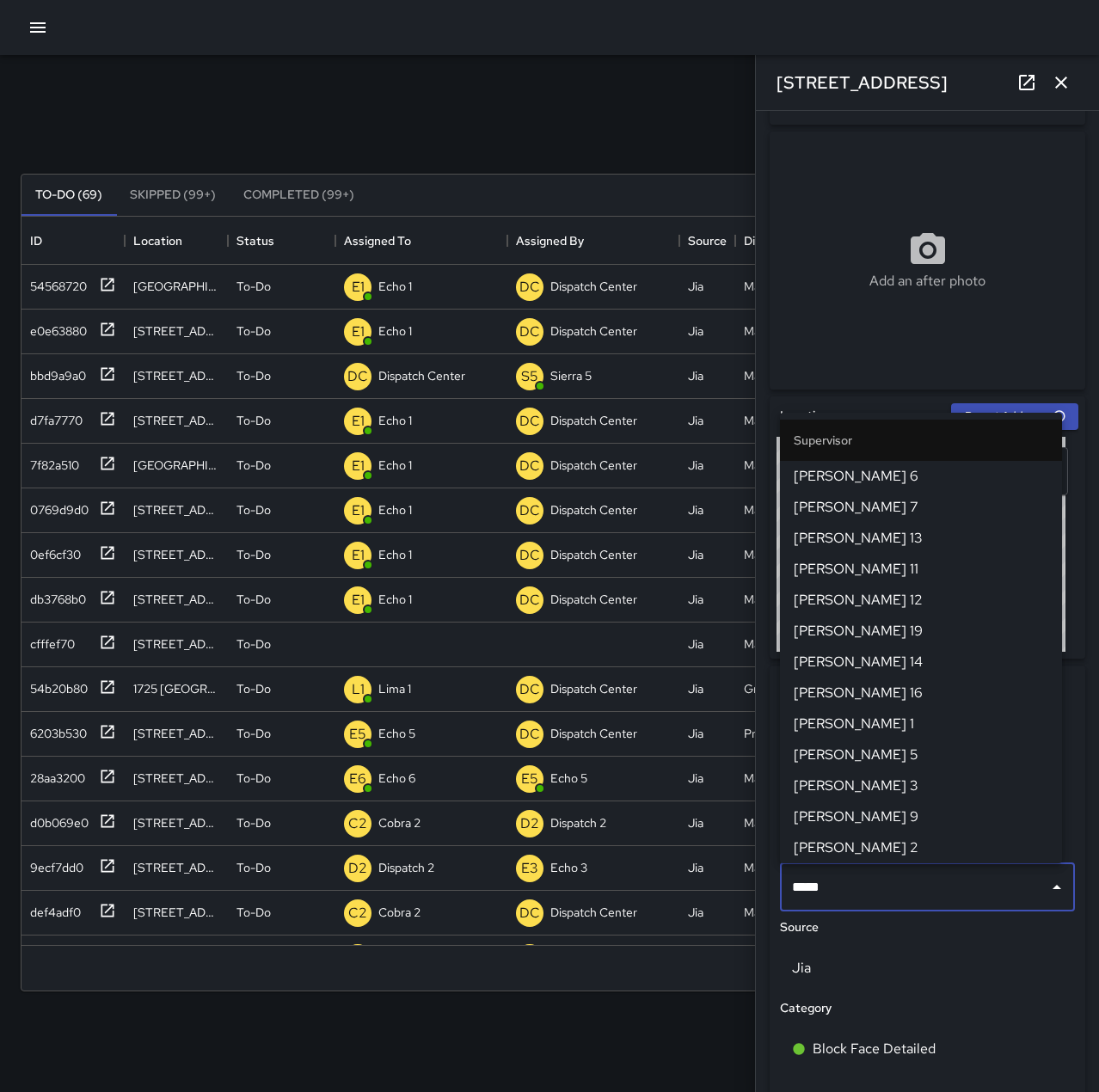
type input "******"
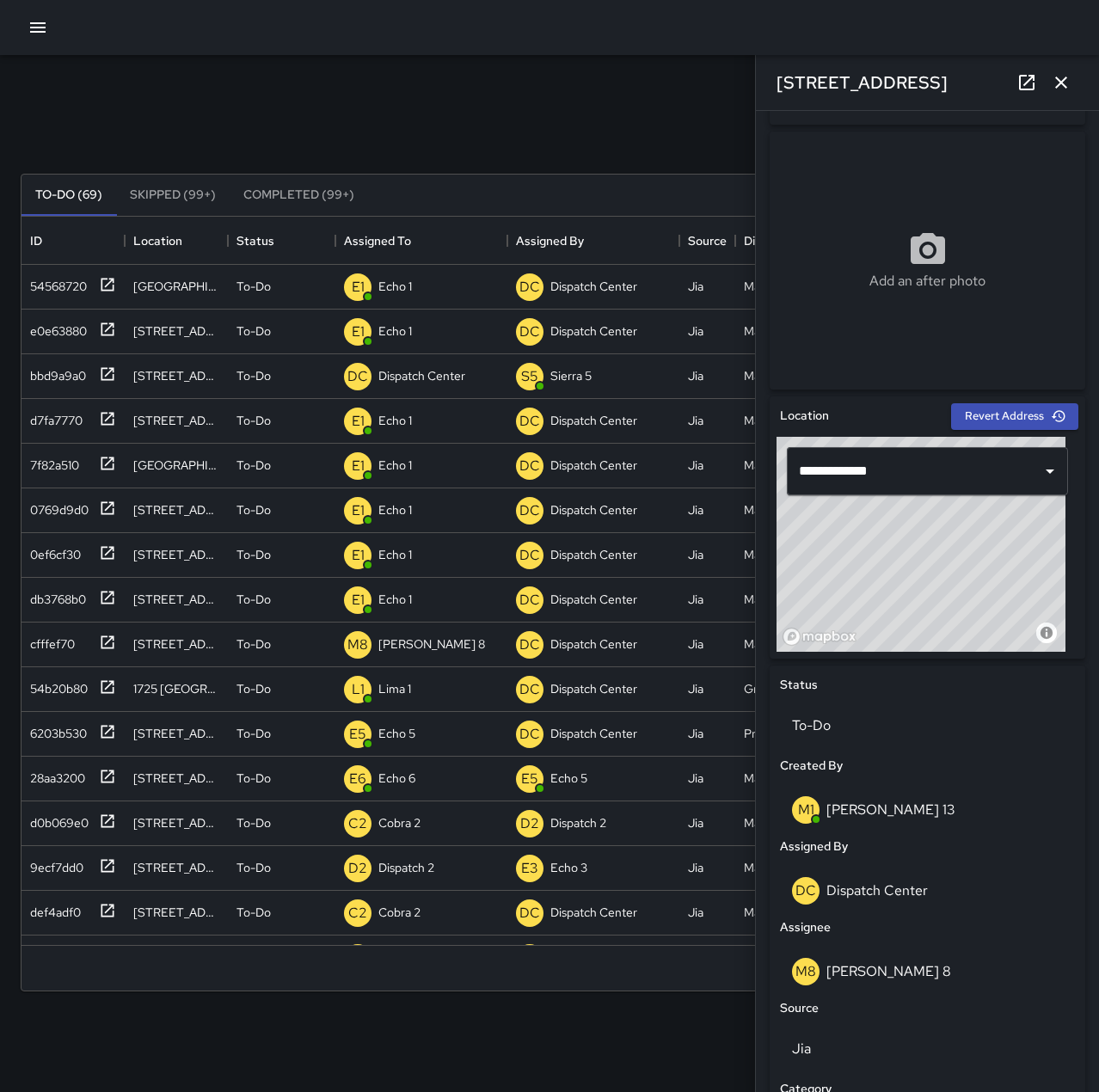
click at [1059, 86] on icon "button" at bounding box center [1061, 83] width 21 height 21
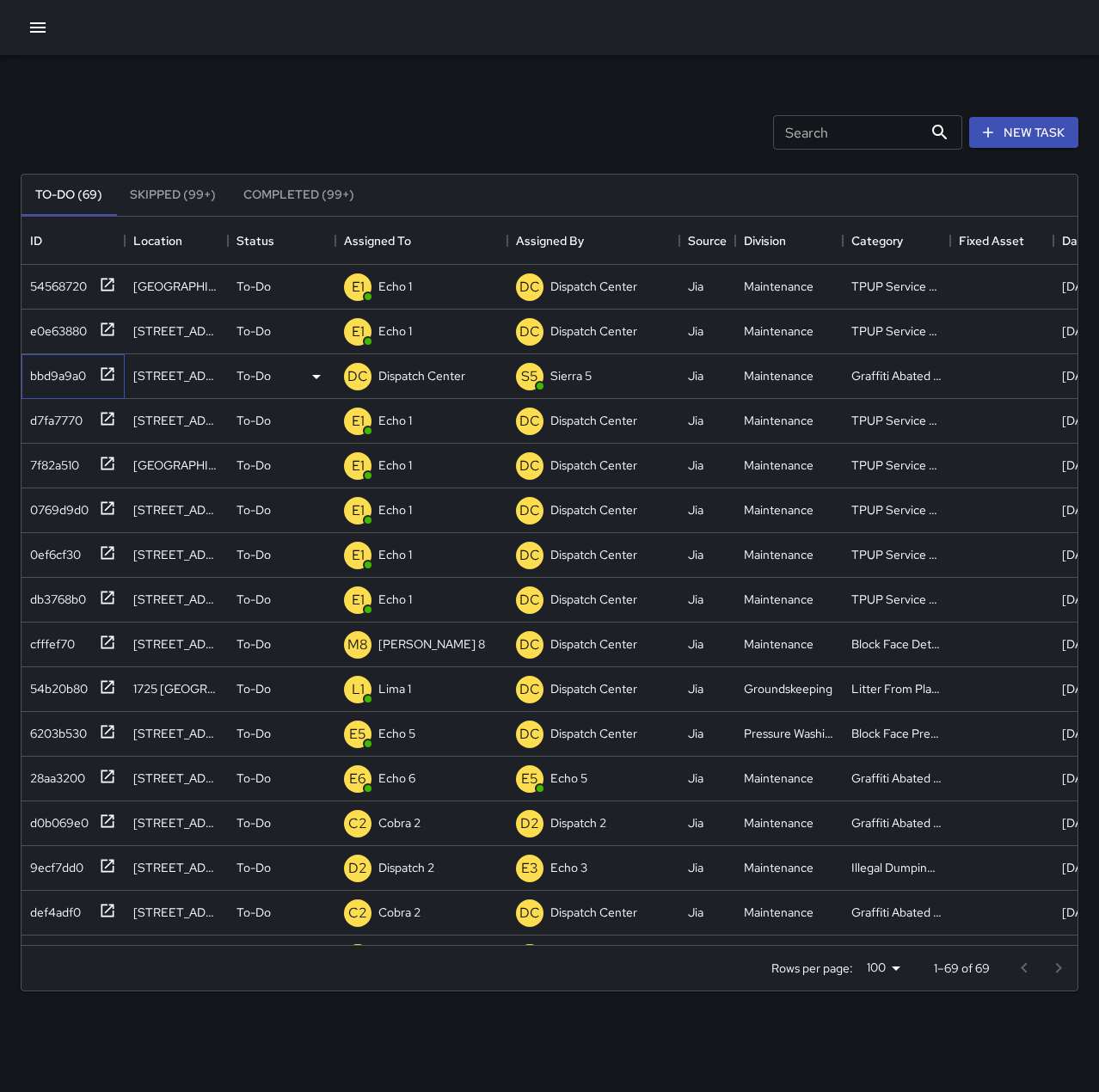
click at [59, 370] on div "bbd9a9a0" at bounding box center [55, 372] width 63 height 24
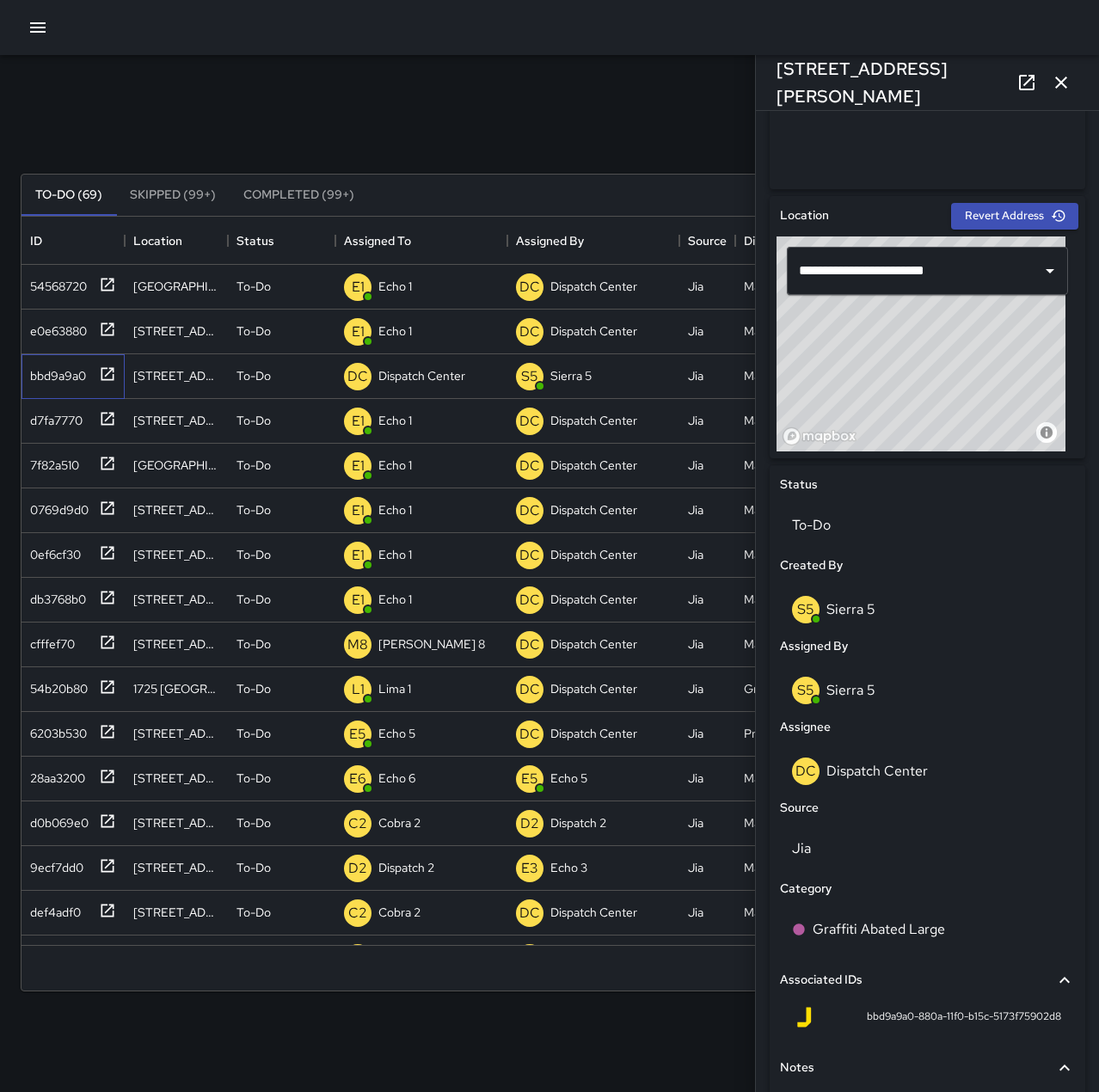
scroll to position [461, 0]
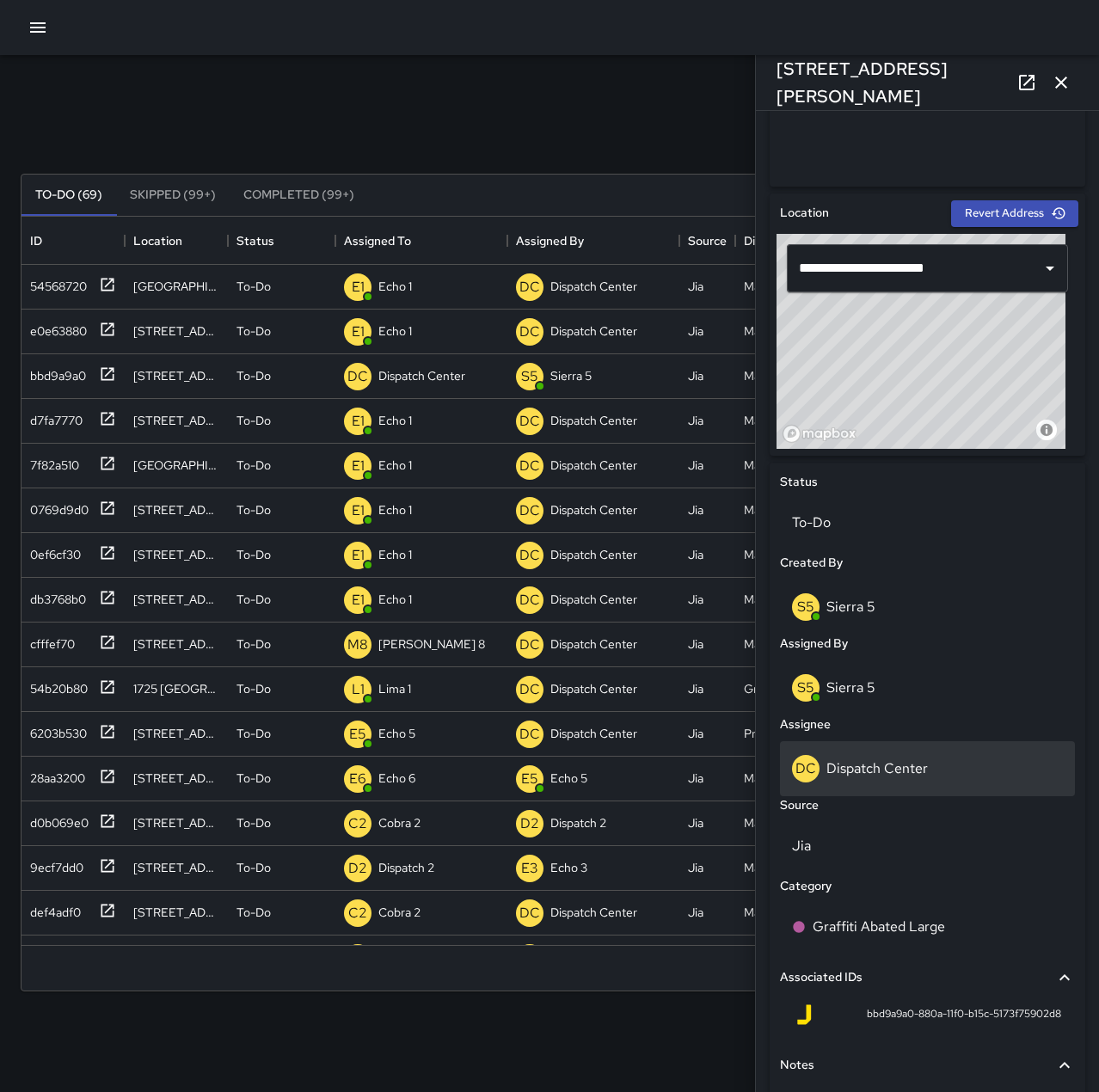
click at [883, 777] on p "Dispatch Center" at bounding box center [877, 768] width 101 height 18
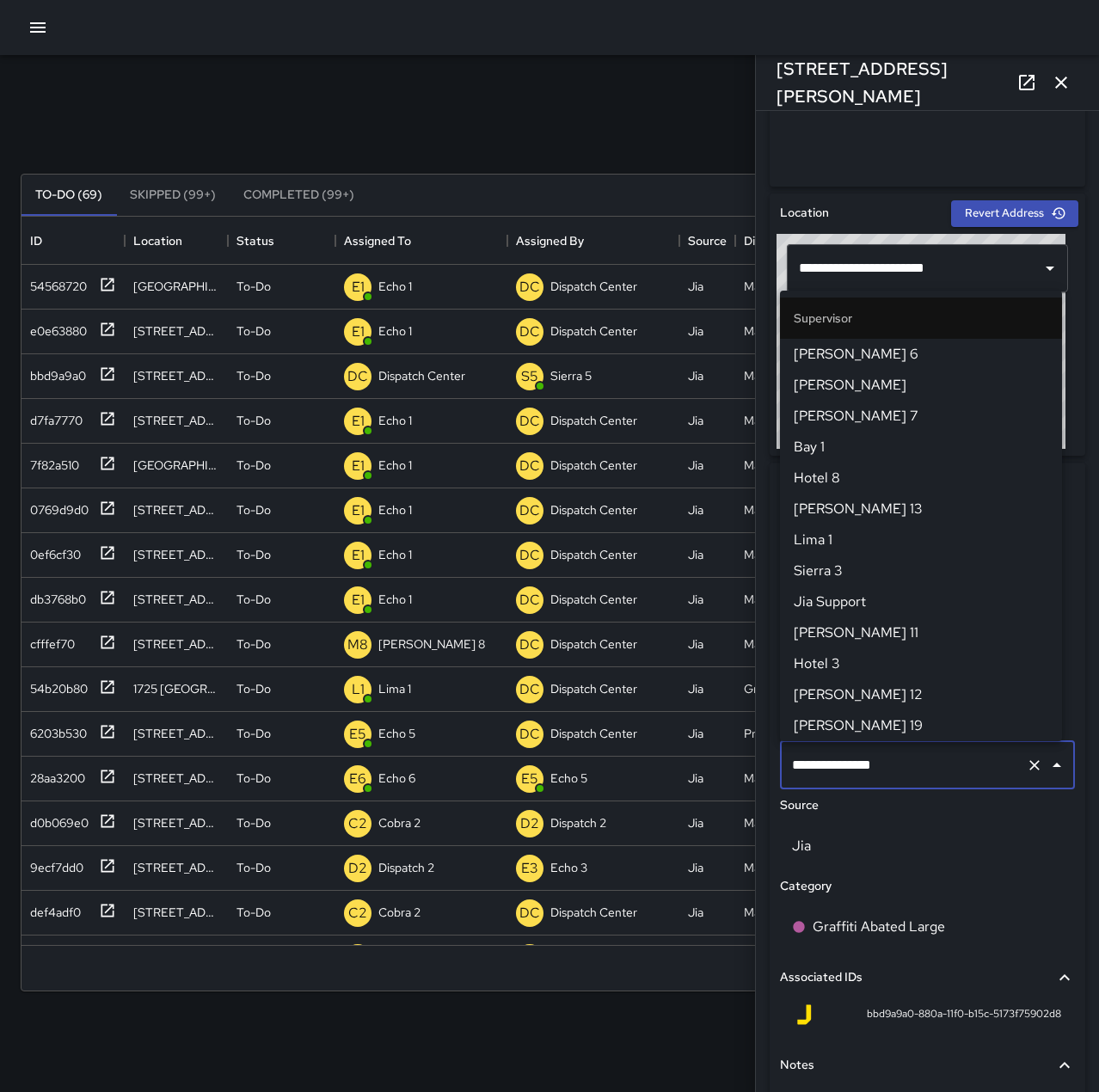
scroll to position [1641, 0]
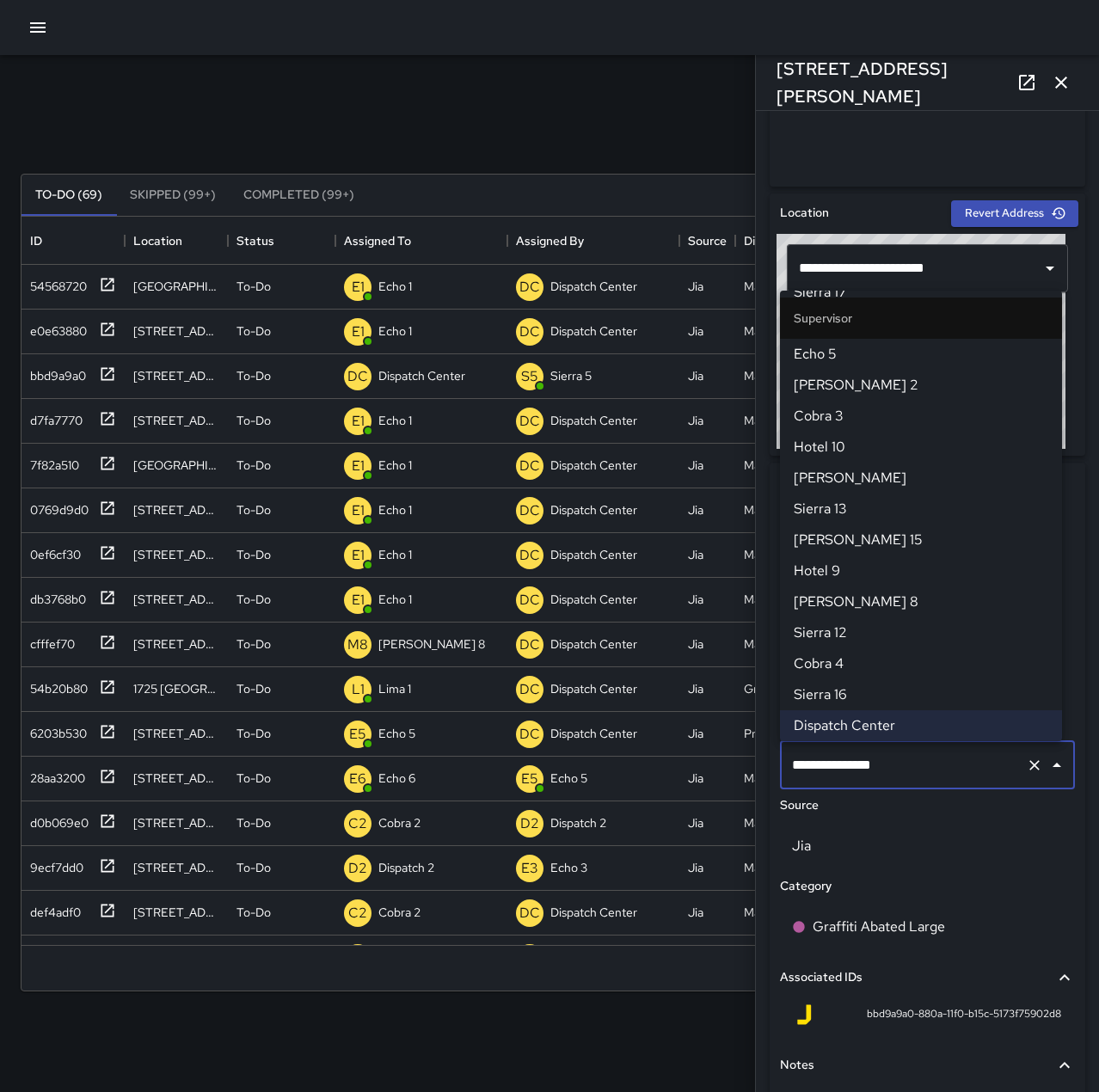
click at [618, 146] on div "Search Search New Task" at bounding box center [550, 132] width 1065 height 89
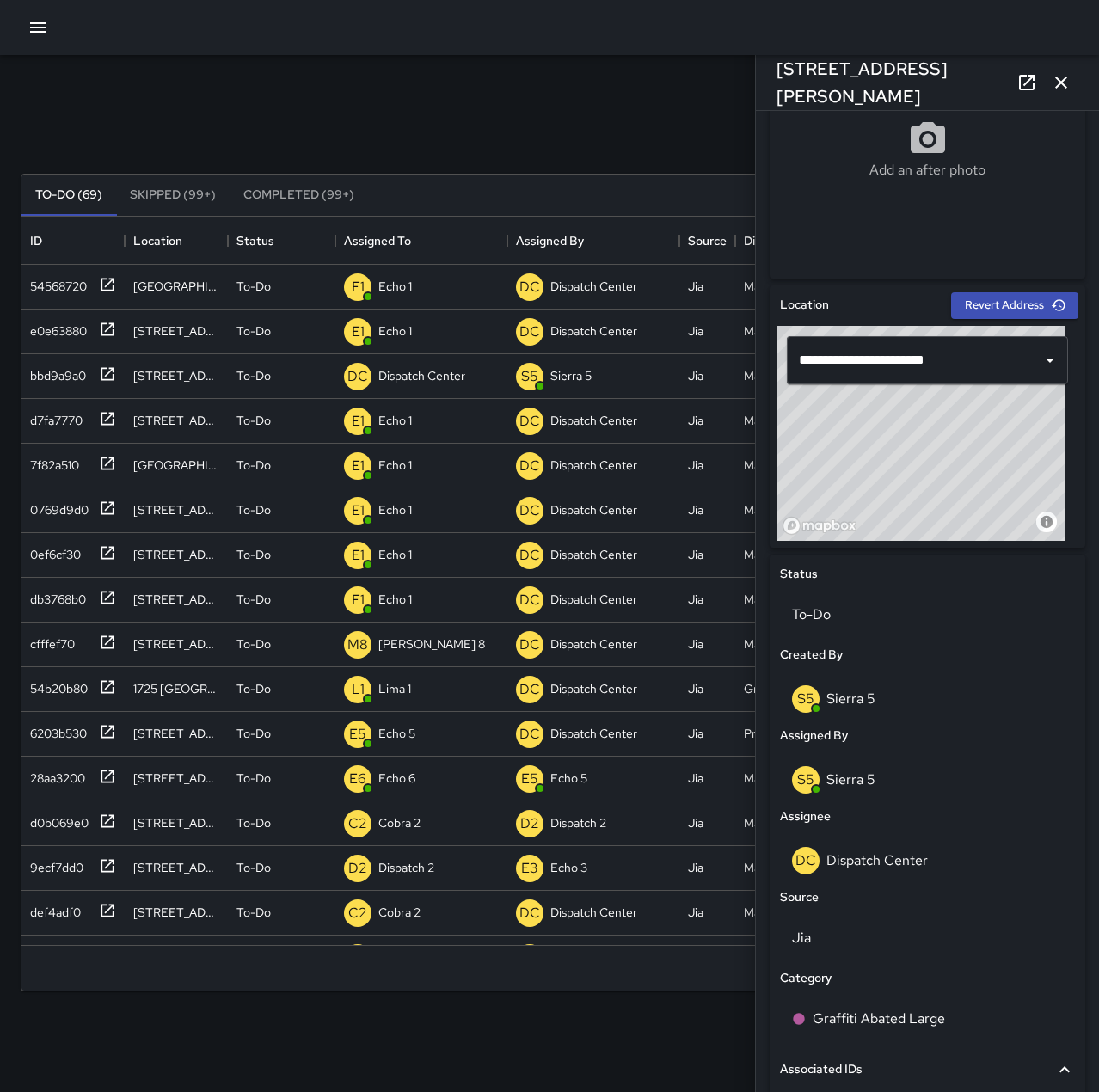
scroll to position [516, 0]
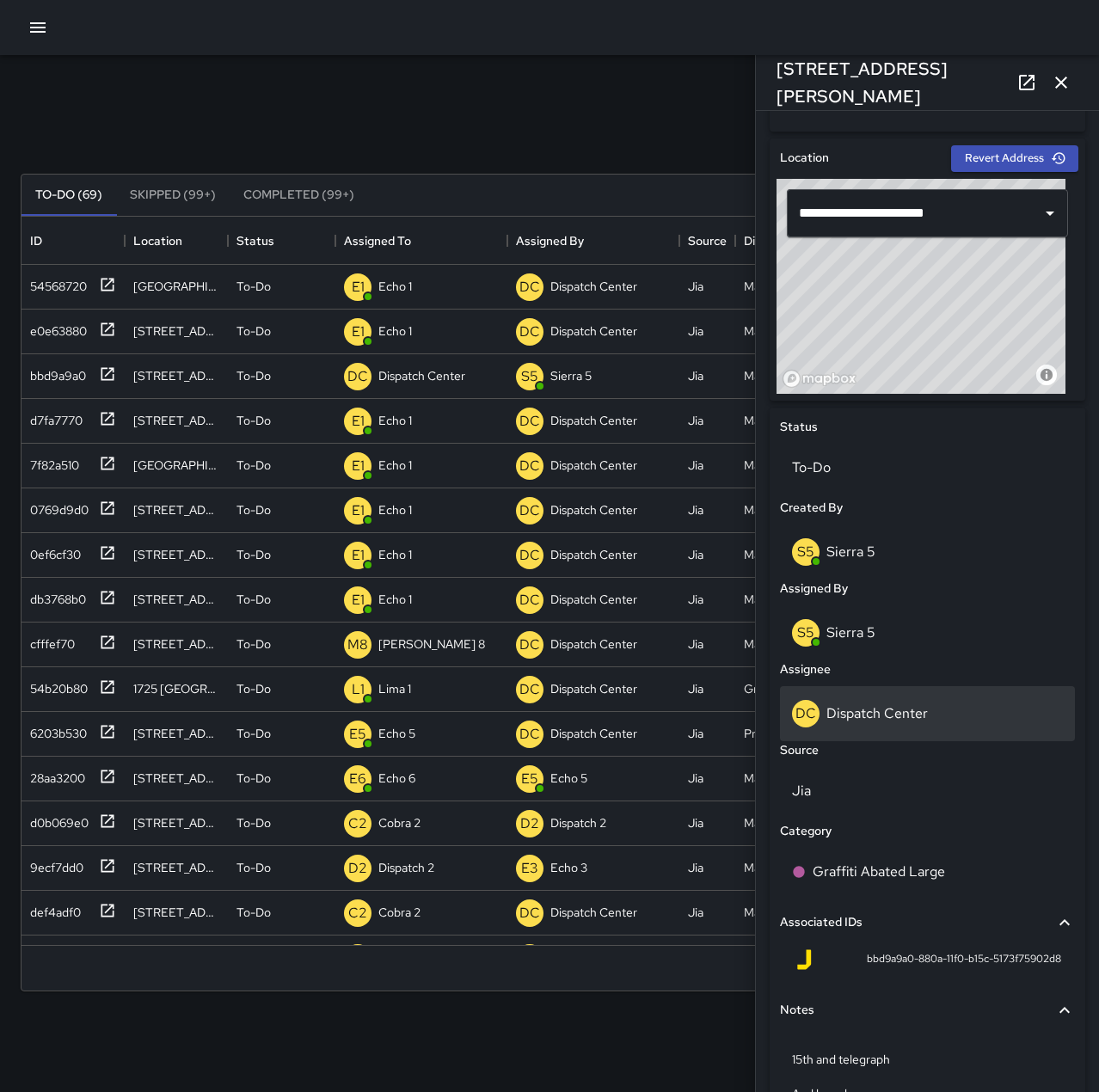
click at [890, 697] on div "DC Dispatch Center" at bounding box center [928, 713] width 295 height 55
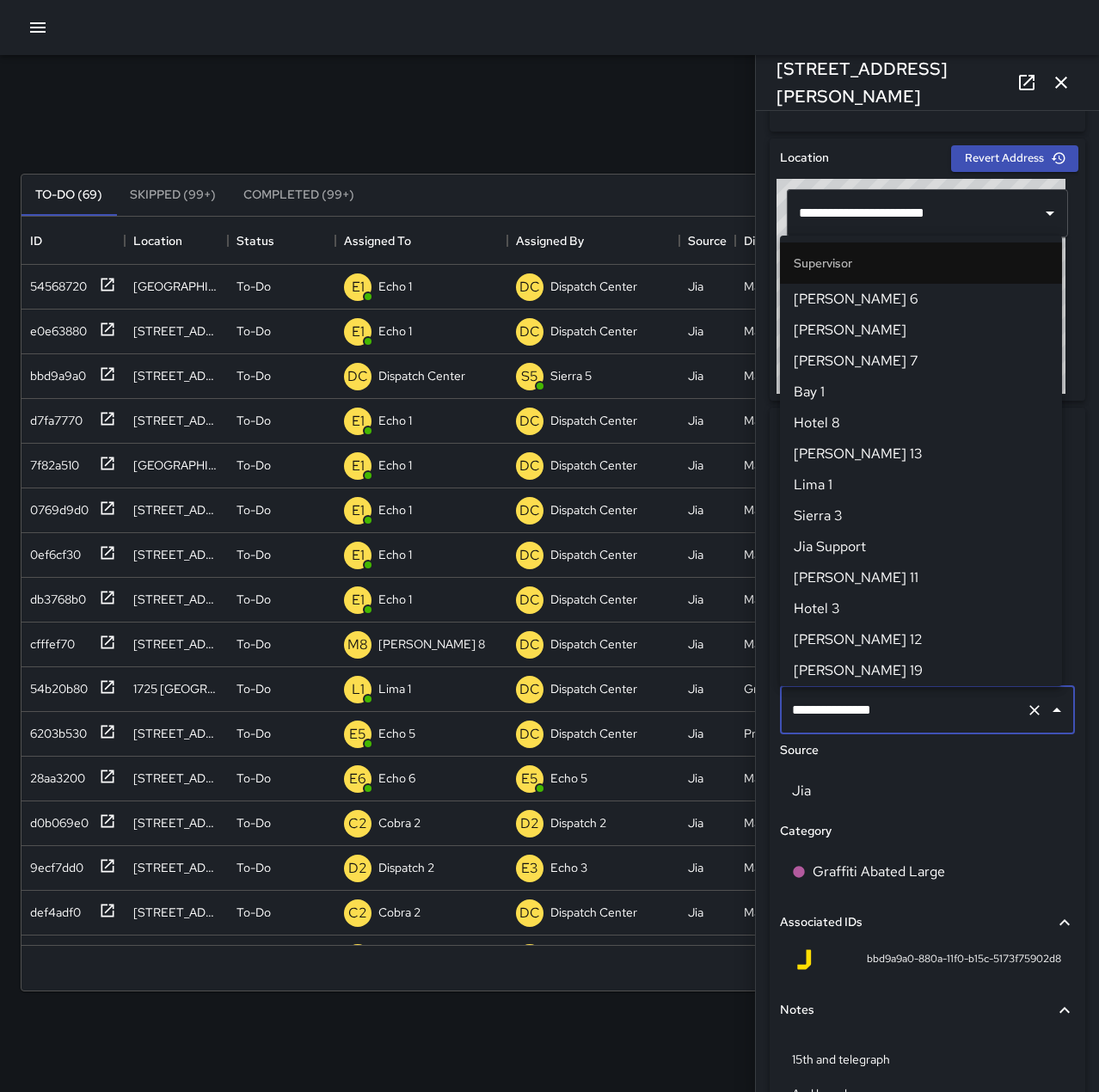
scroll to position [1641, 0]
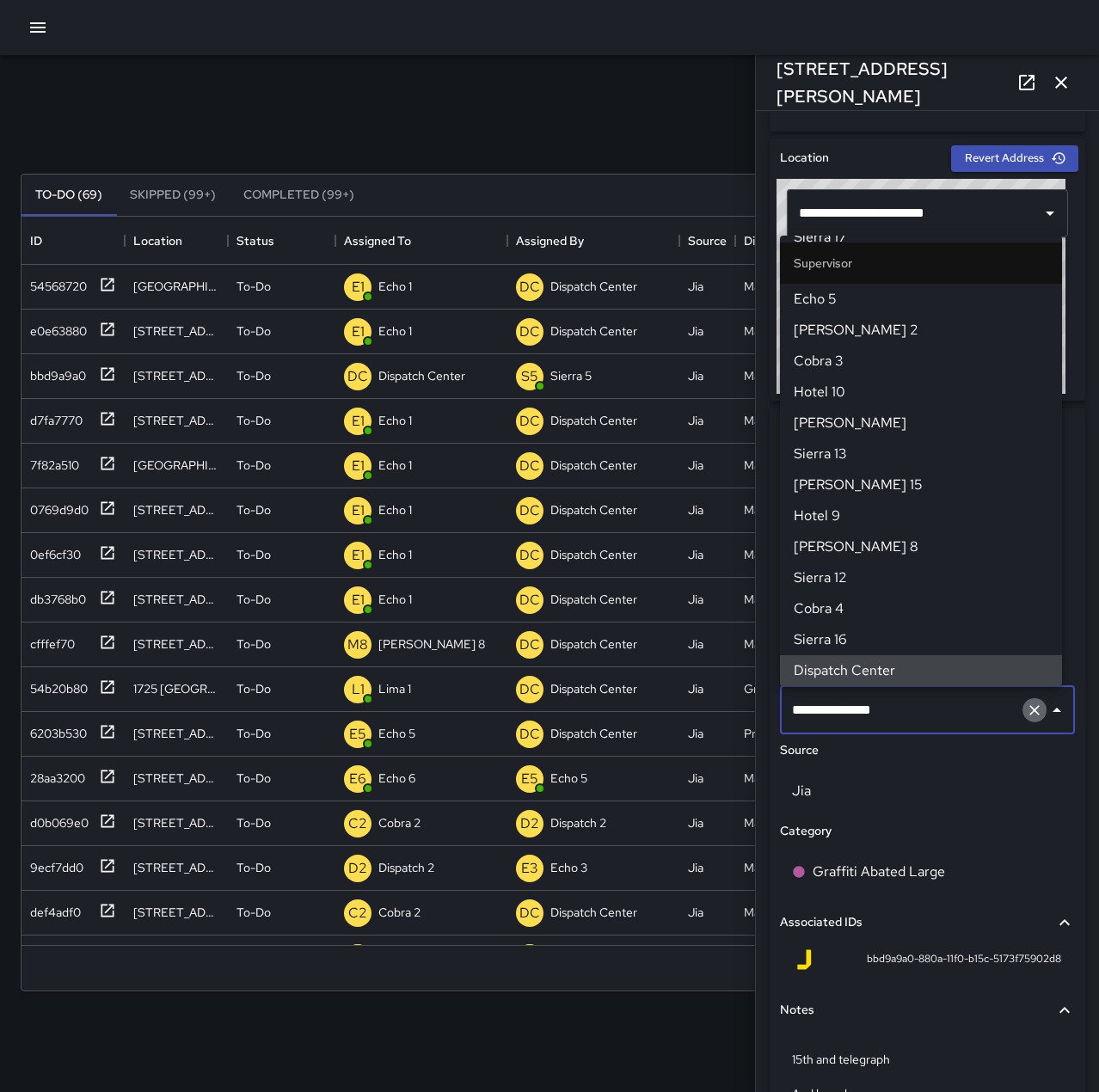
click at [1026, 714] on icon "Clear" at bounding box center [1034, 710] width 17 height 17
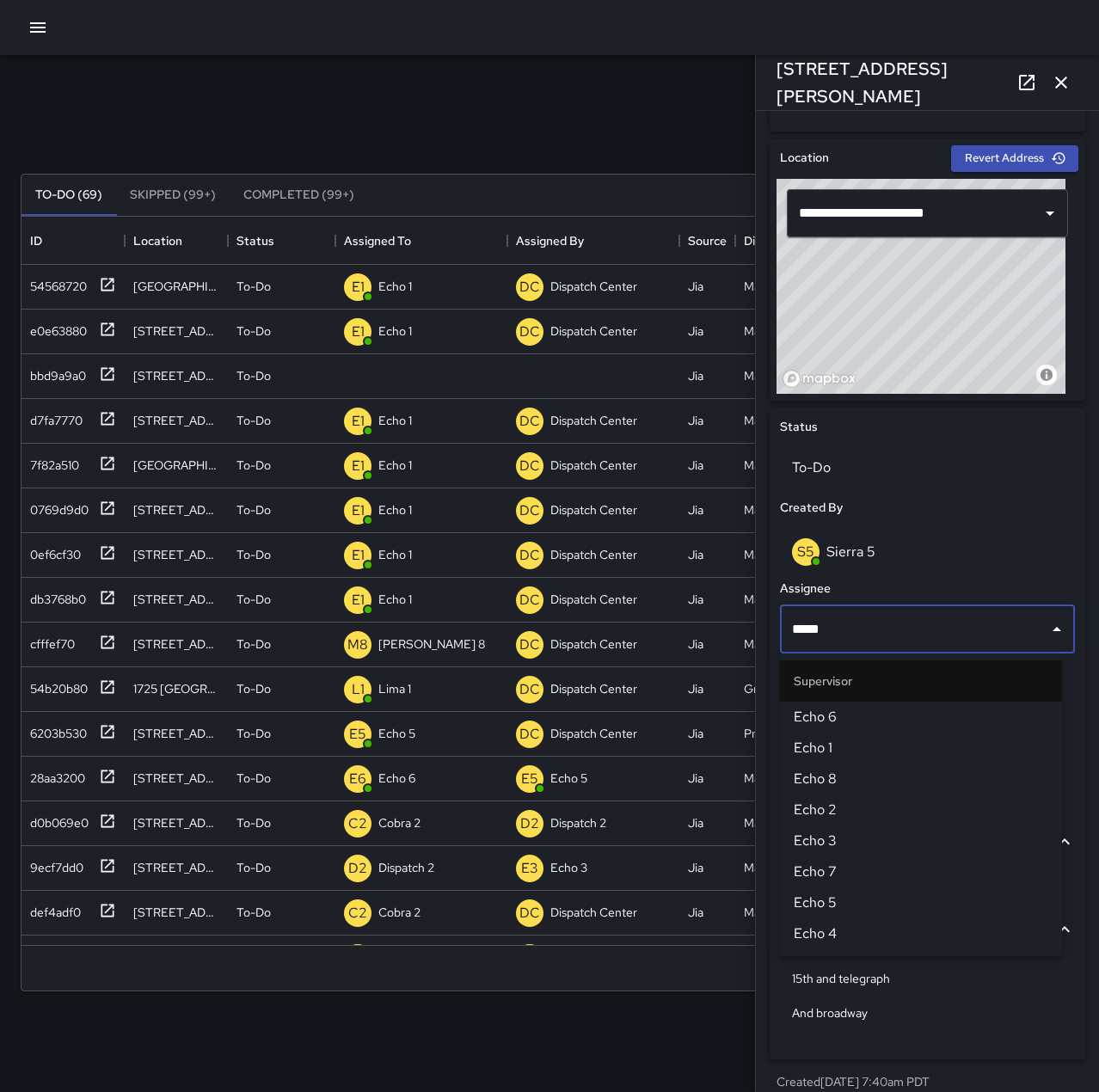
type input "******"
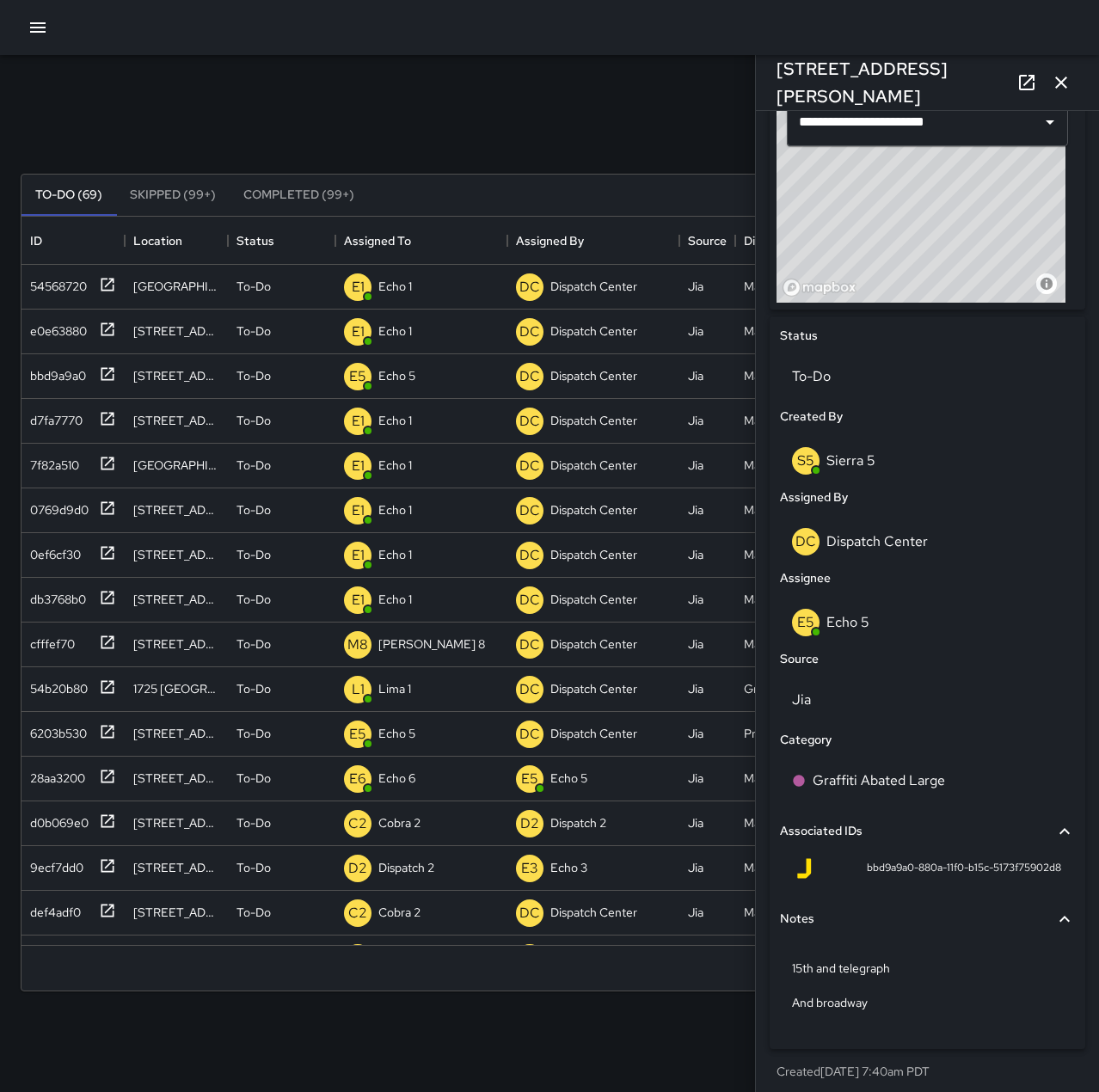
scroll to position [616, 0]
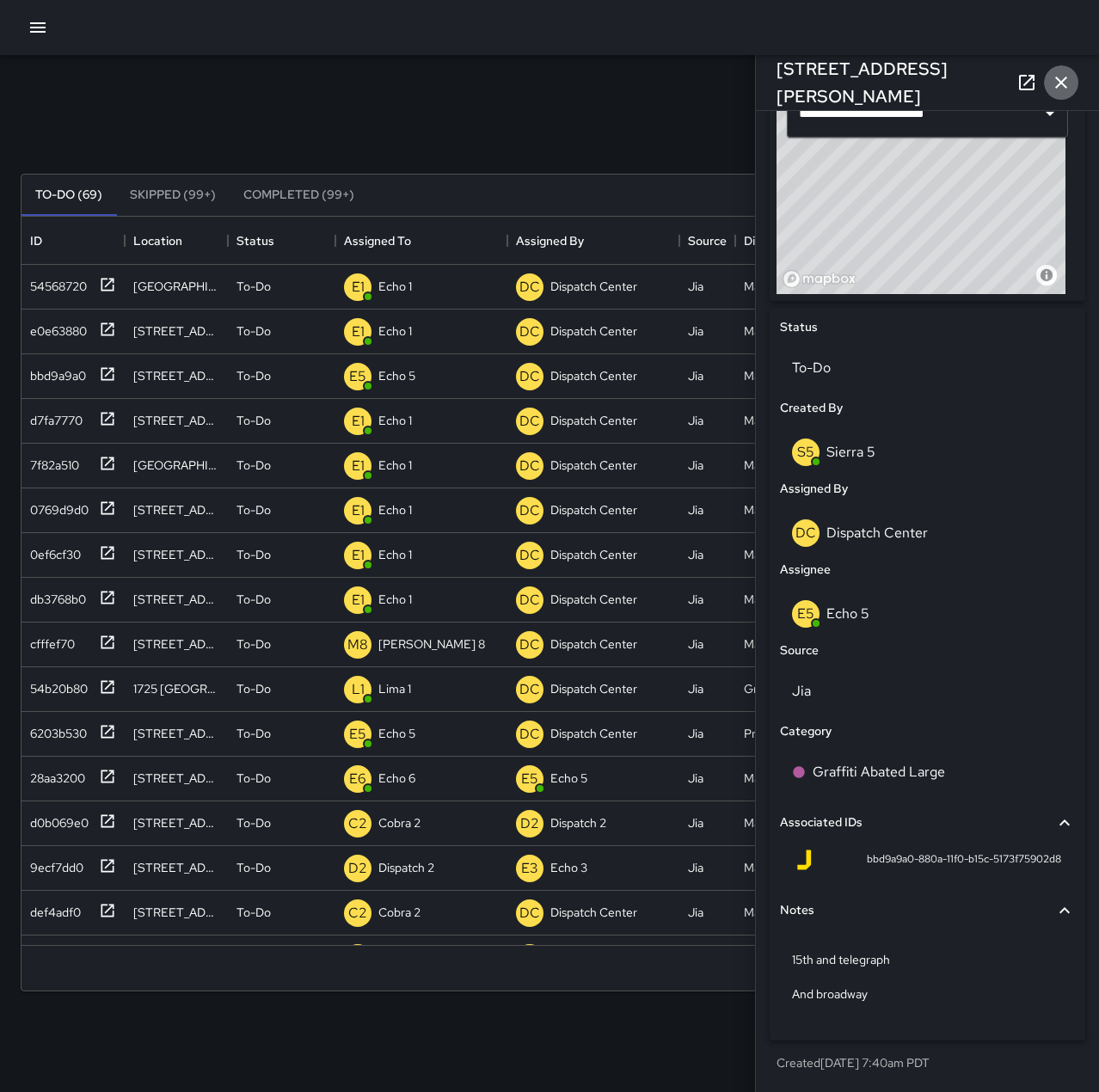
click at [1061, 80] on icon "button" at bounding box center [1061, 83] width 21 height 21
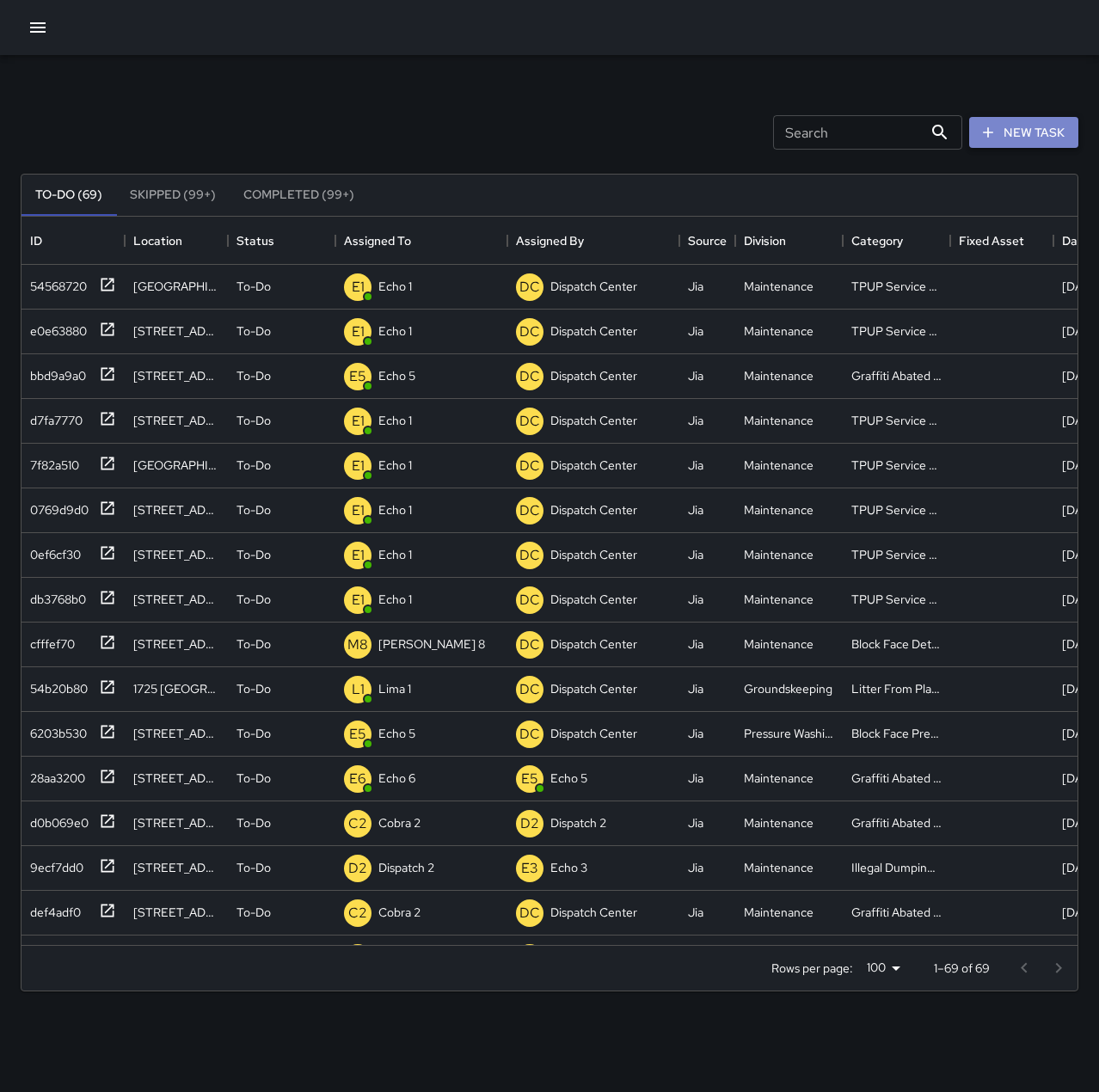
click at [1017, 135] on button "New Task" at bounding box center [1023, 133] width 109 height 31
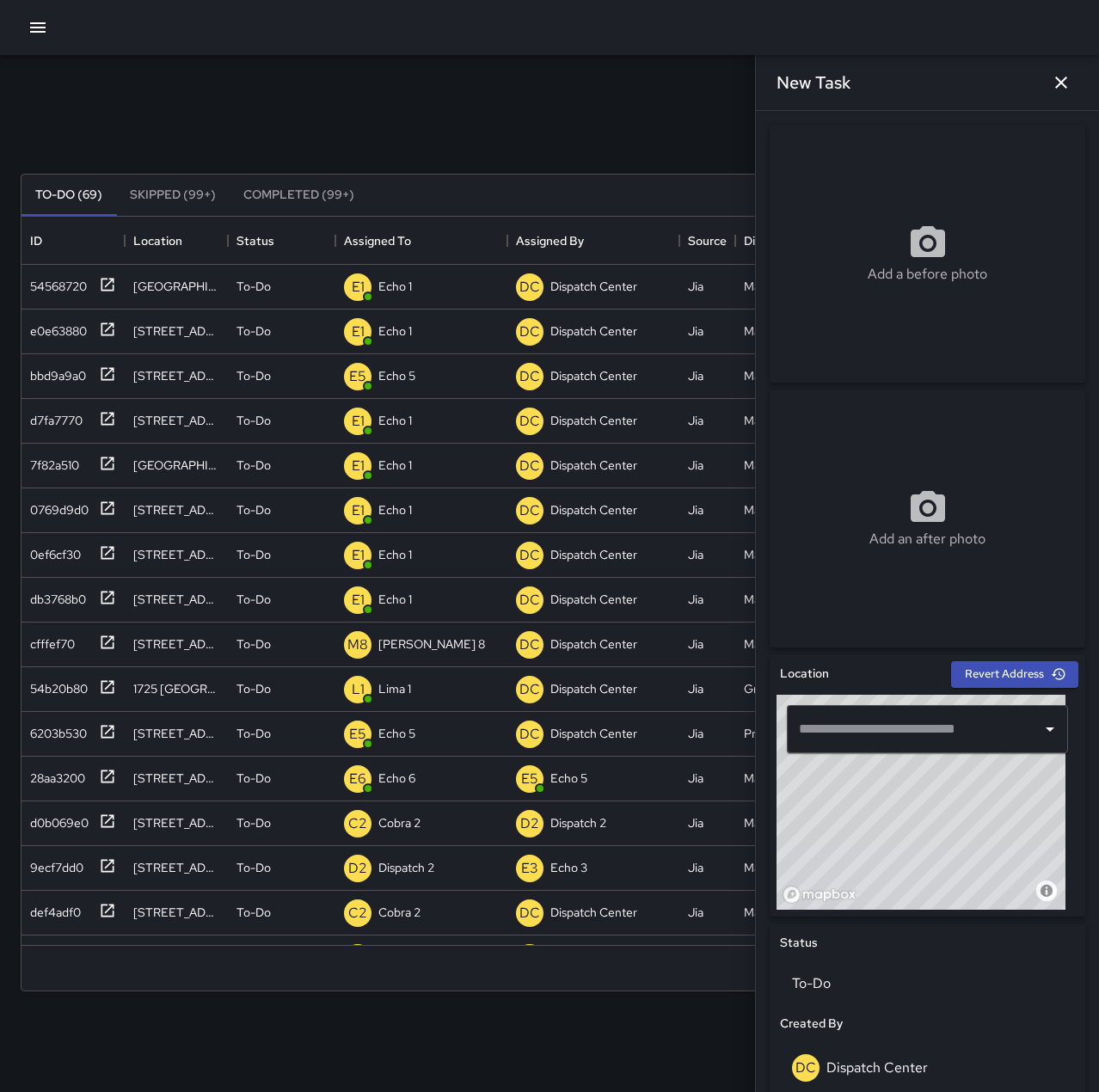
click at [930, 737] on input "text" at bounding box center [914, 729] width 240 height 32
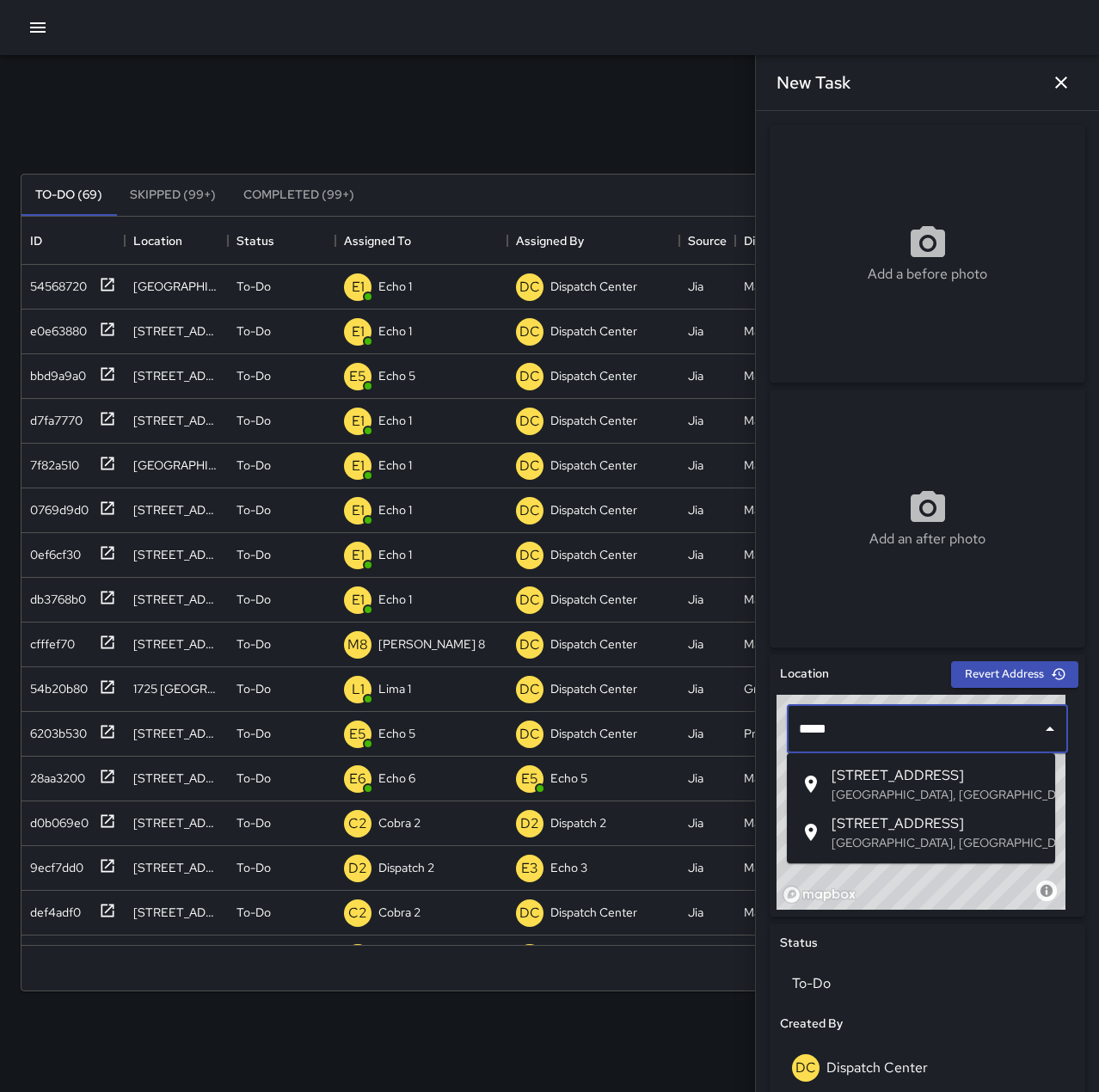
click at [897, 778] on span "[STREET_ADDRESS]" at bounding box center [937, 776] width 210 height 21
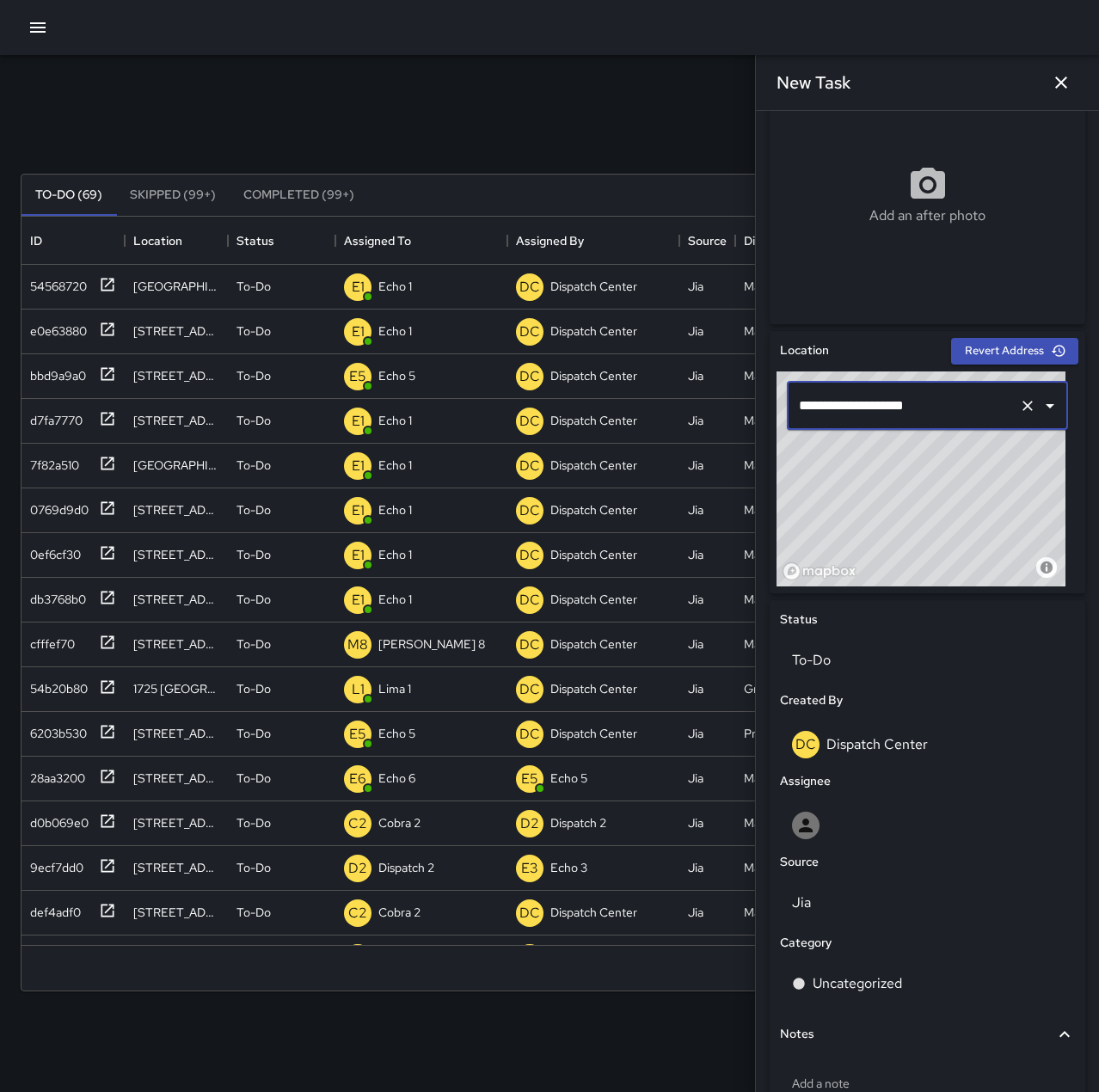
scroll to position [326, 0]
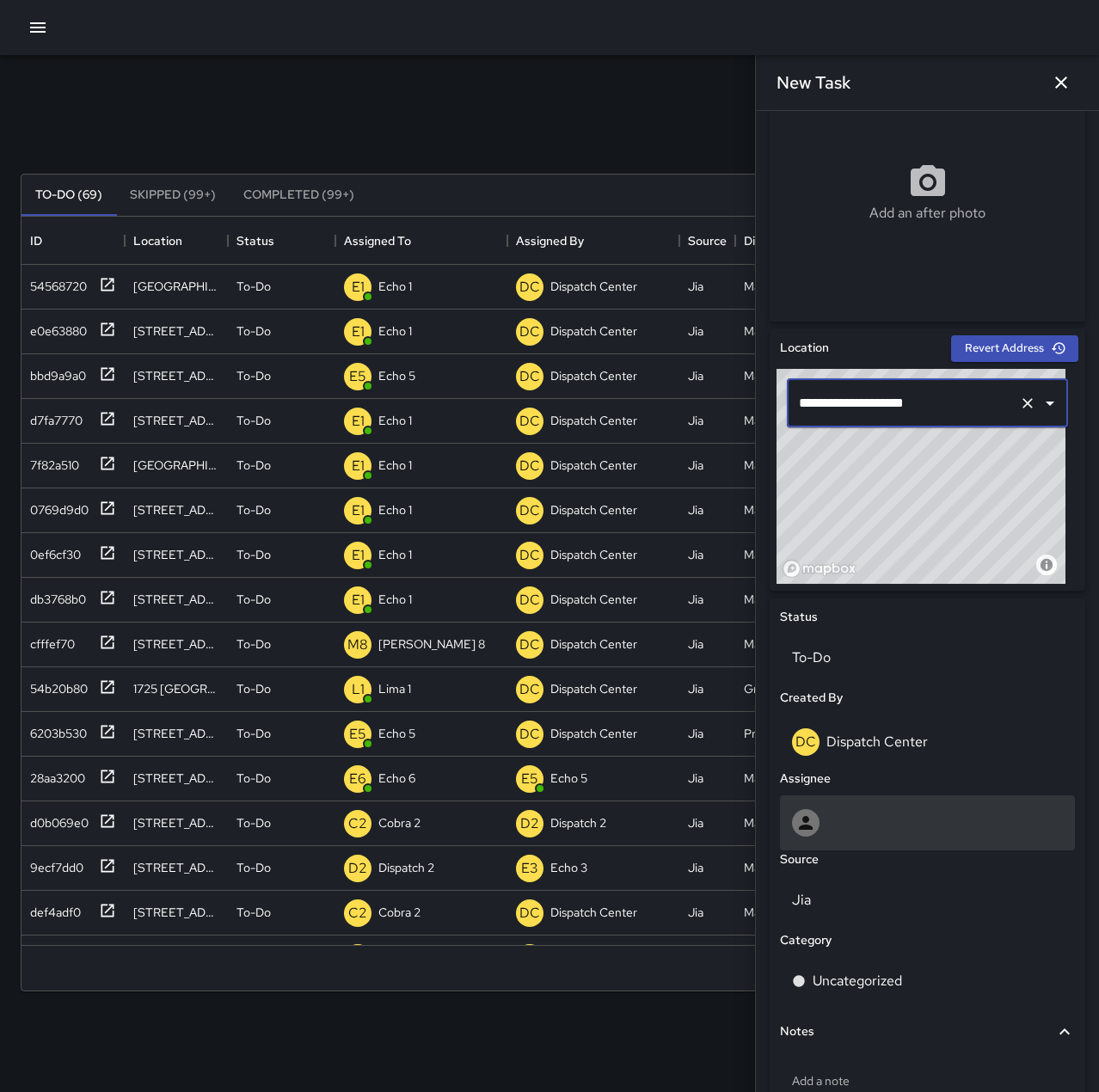
type input "**********"
click at [891, 832] on div at bounding box center [928, 822] width 271 height 27
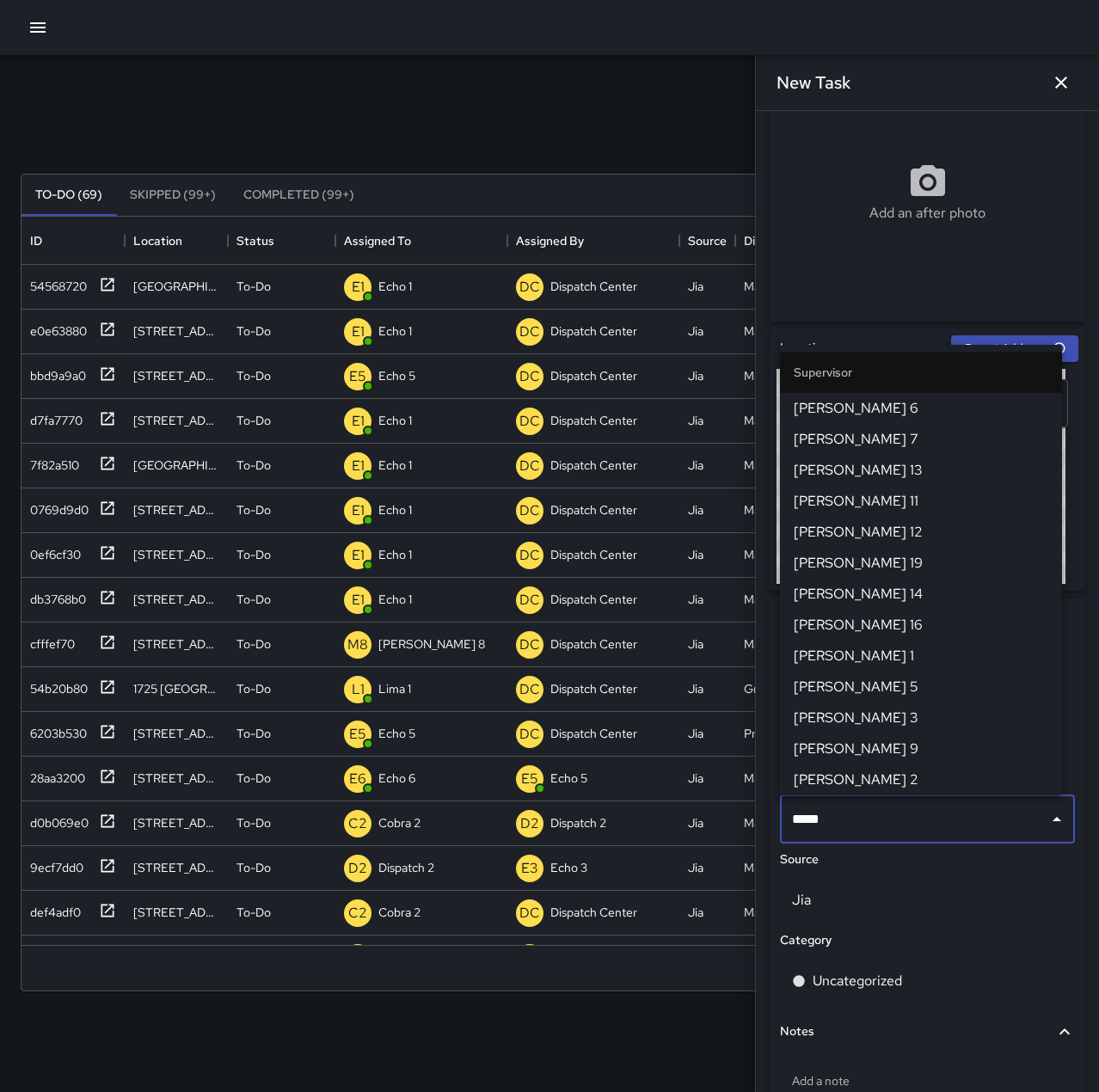
type input "******"
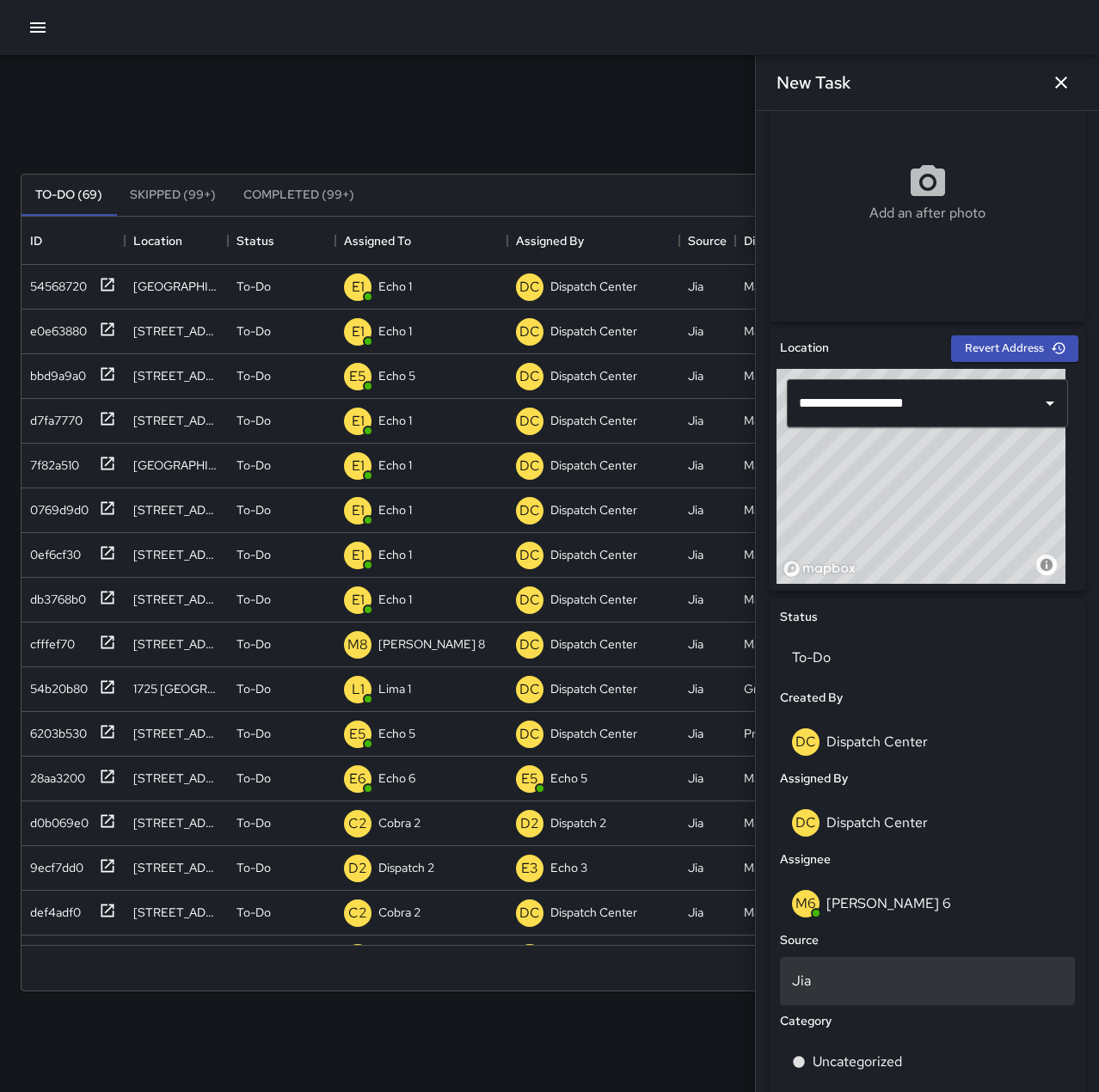
scroll to position [498, 0]
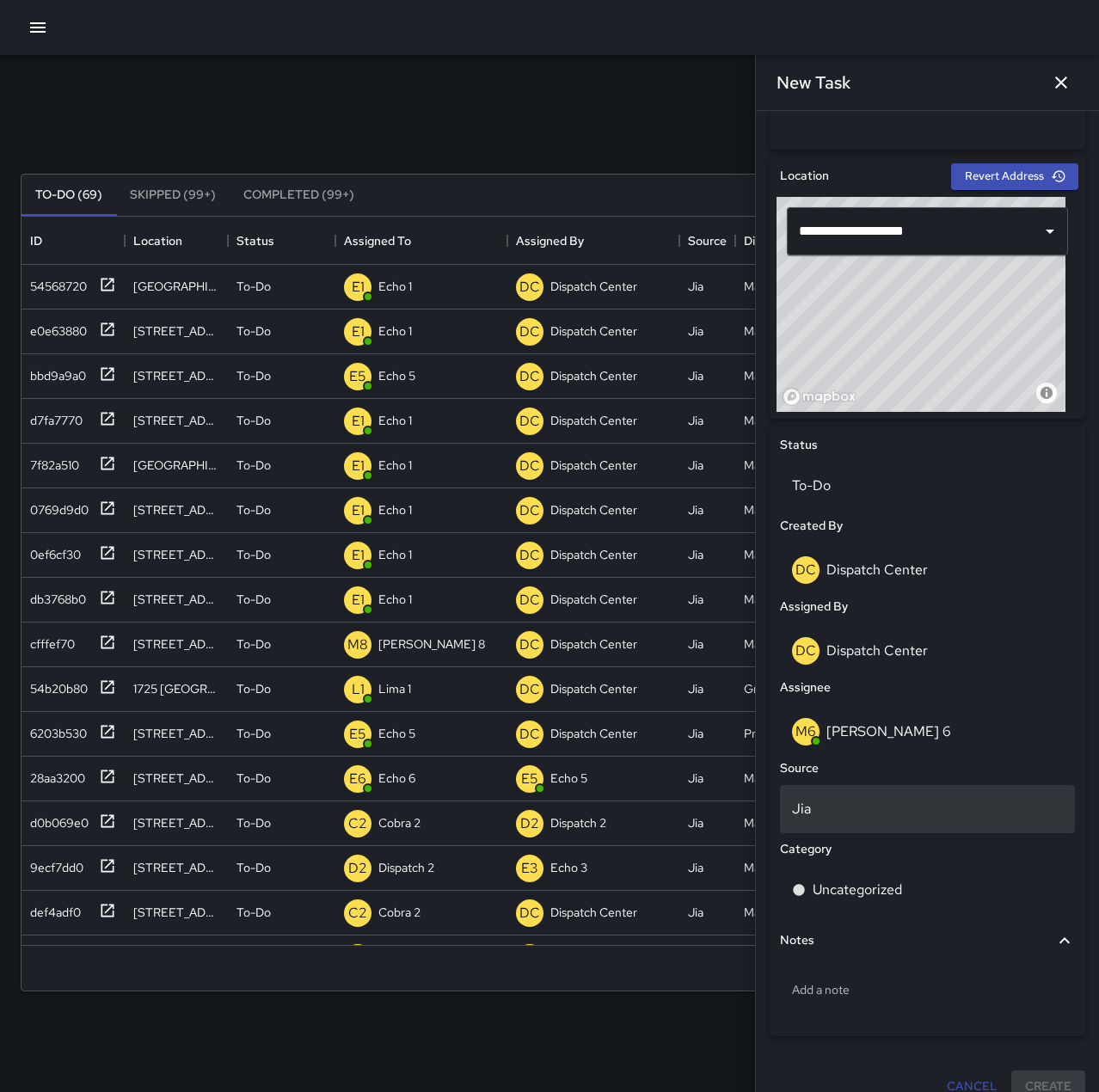
click at [882, 808] on p "Jia" at bounding box center [928, 809] width 271 height 21
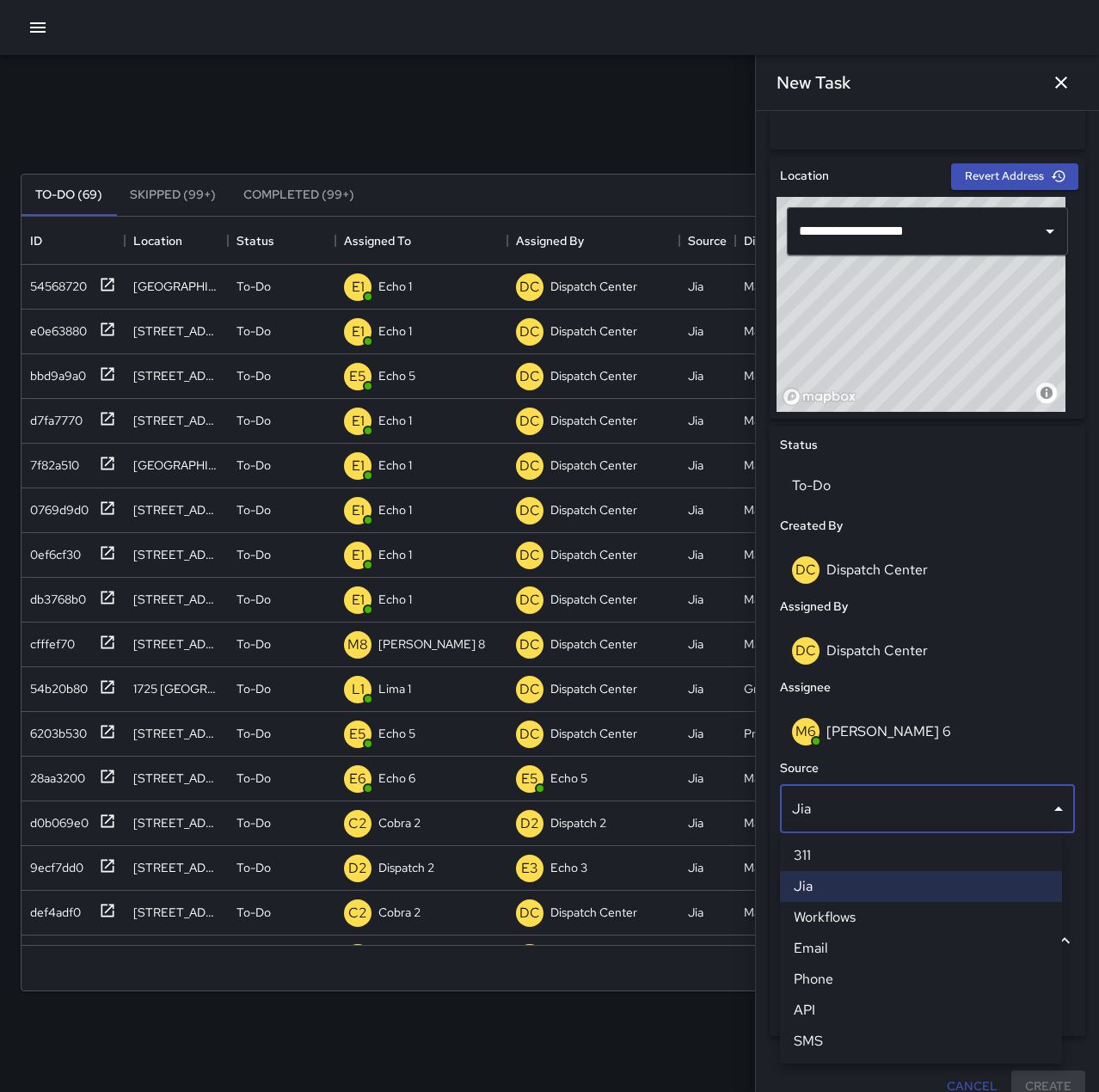
click at [874, 1033] on li "SMS" at bounding box center [921, 1040] width 282 height 31
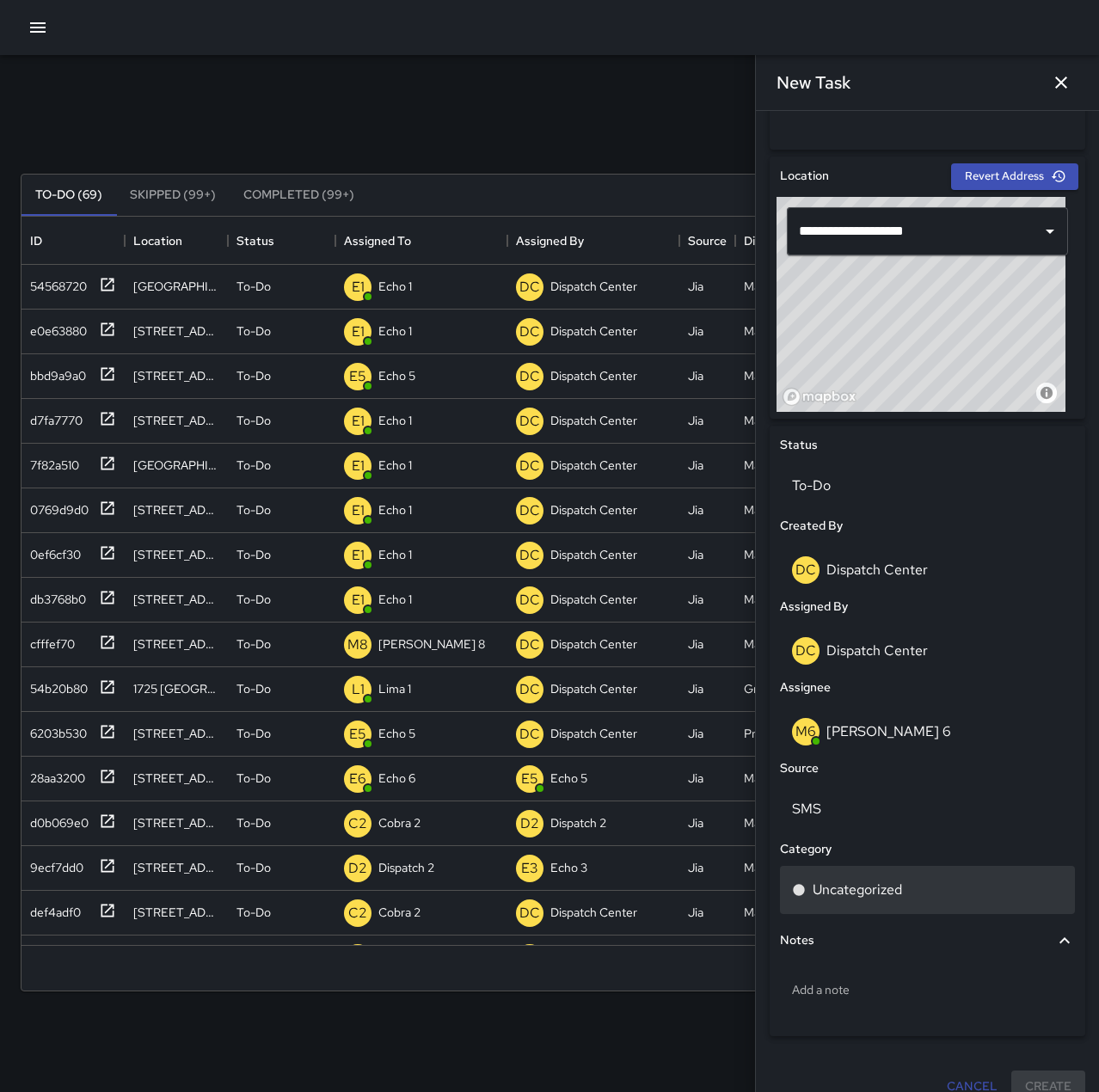
click at [869, 887] on p "Uncategorized" at bounding box center [857, 890] width 89 height 21
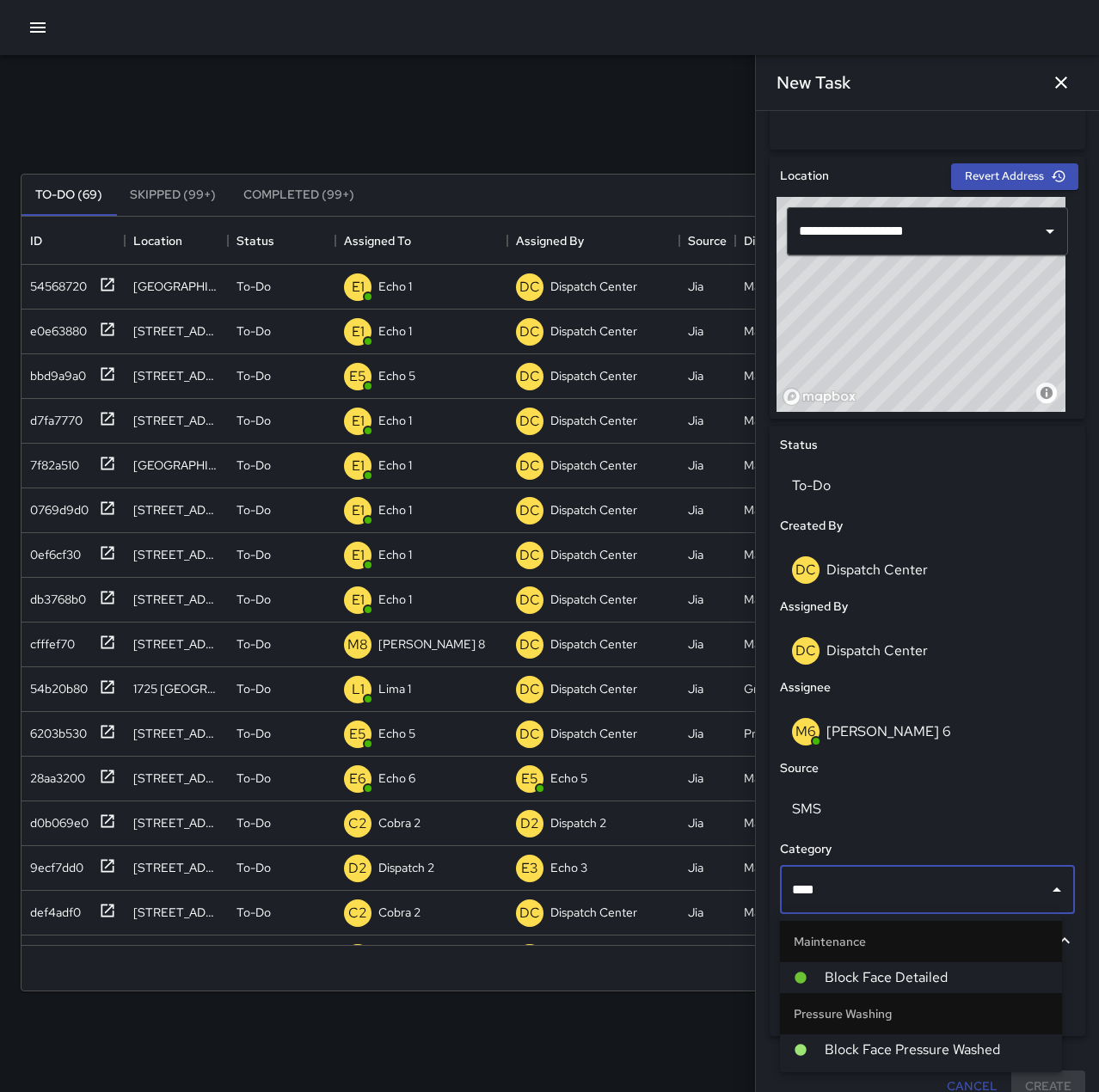
type input "*****"
click at [957, 980] on span "Block Face Detailed" at bounding box center [937, 978] width 224 height 21
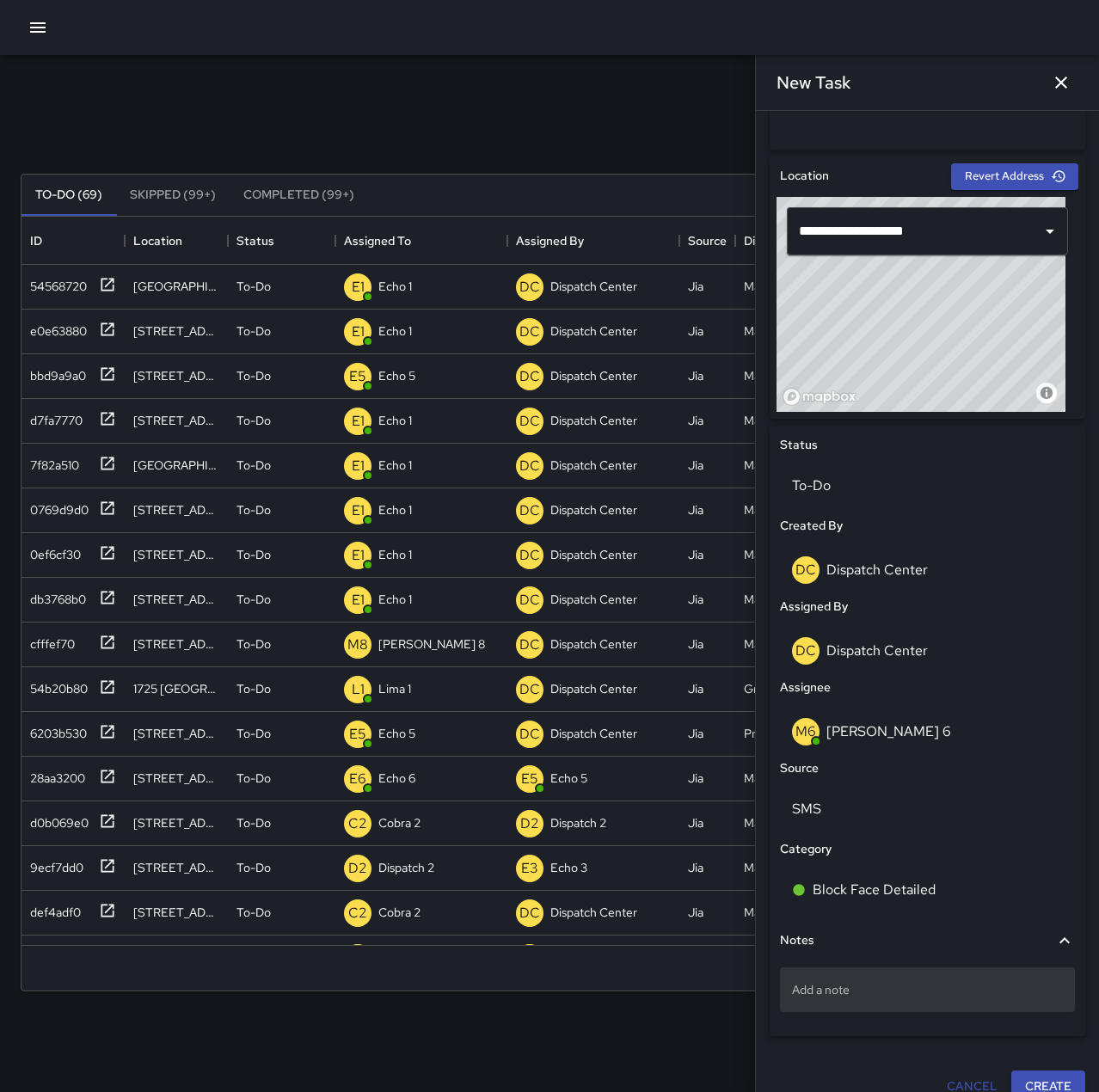
click at [905, 1004] on div "Add a note" at bounding box center [928, 989] width 295 height 45
type textarea "*******"
click at [1029, 1080] on button "Create" at bounding box center [1048, 1086] width 74 height 31
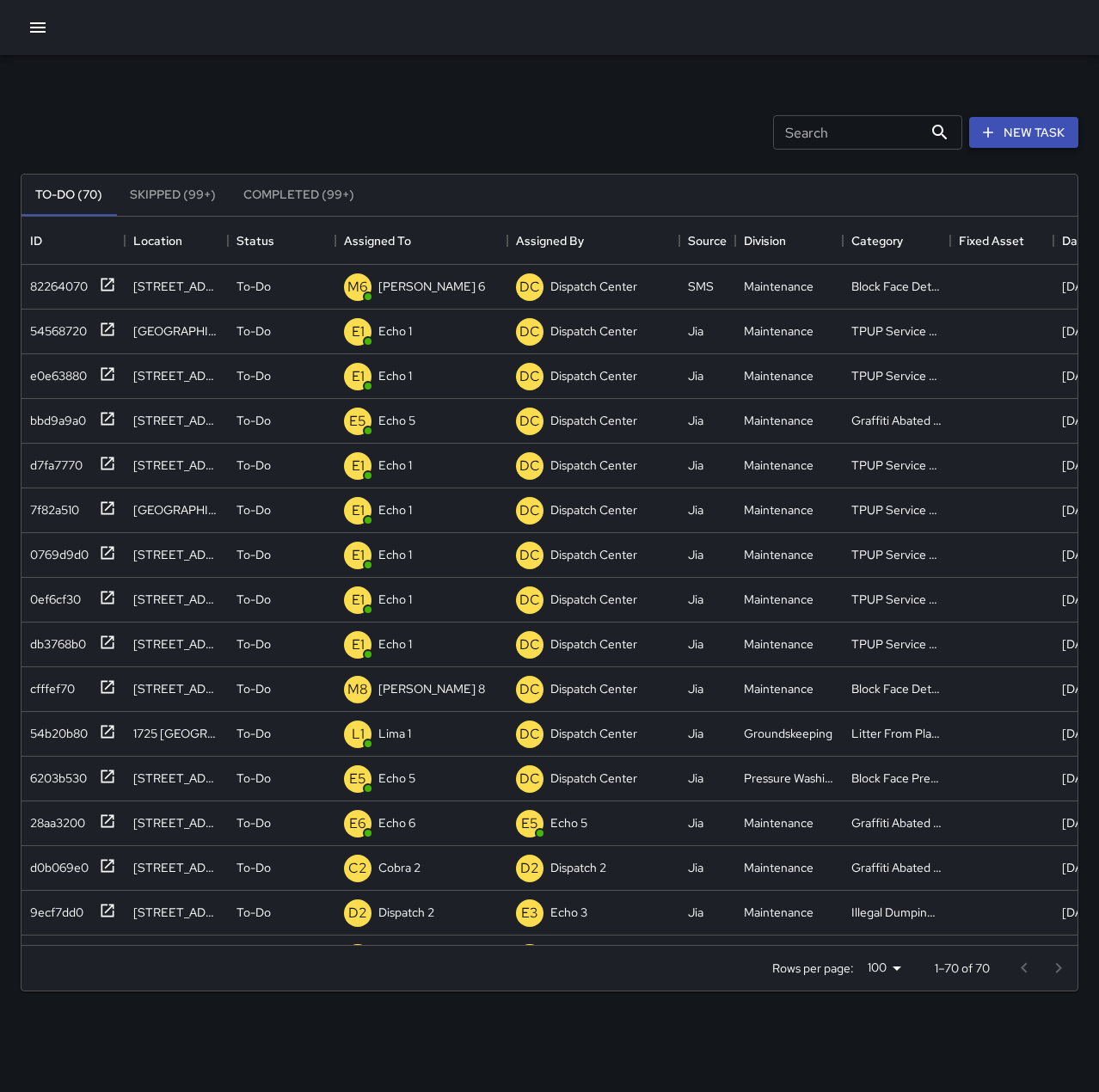
click at [996, 135] on icon "button" at bounding box center [988, 133] width 17 height 17
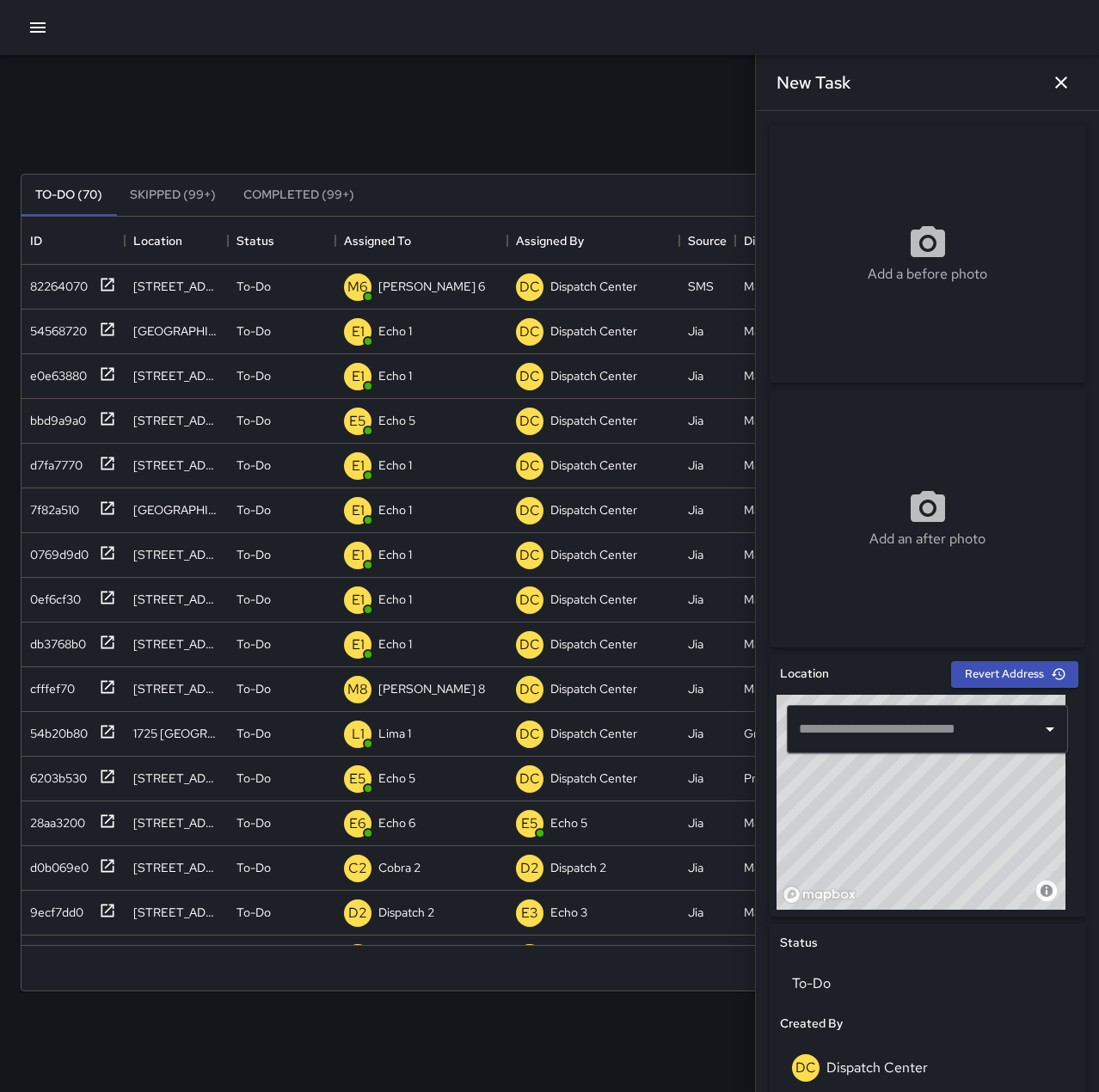
click at [1059, 82] on icon "button" at bounding box center [1061, 83] width 21 height 21
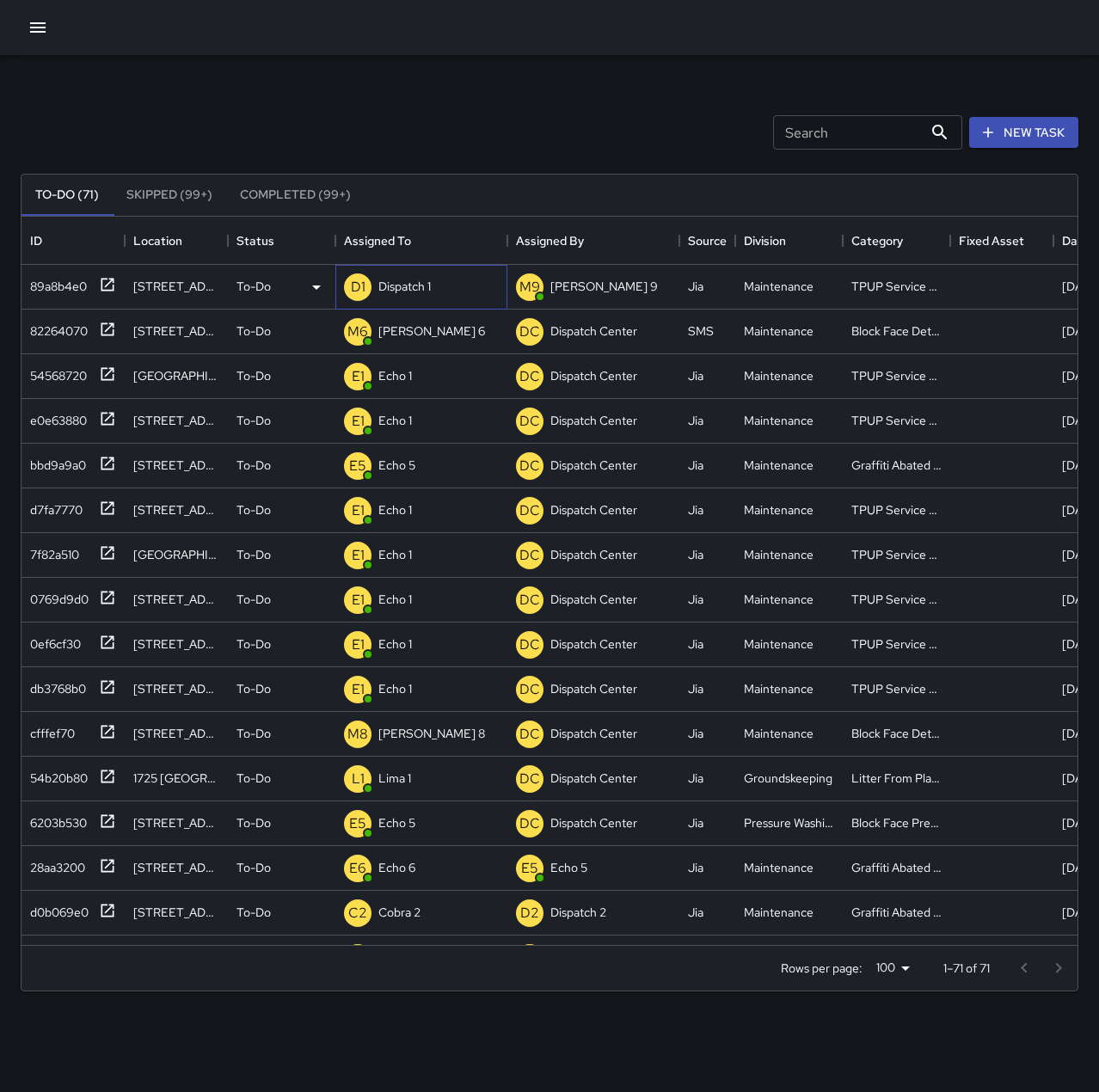
click at [401, 282] on p "Dispatch 1" at bounding box center [404, 287] width 52 height 17
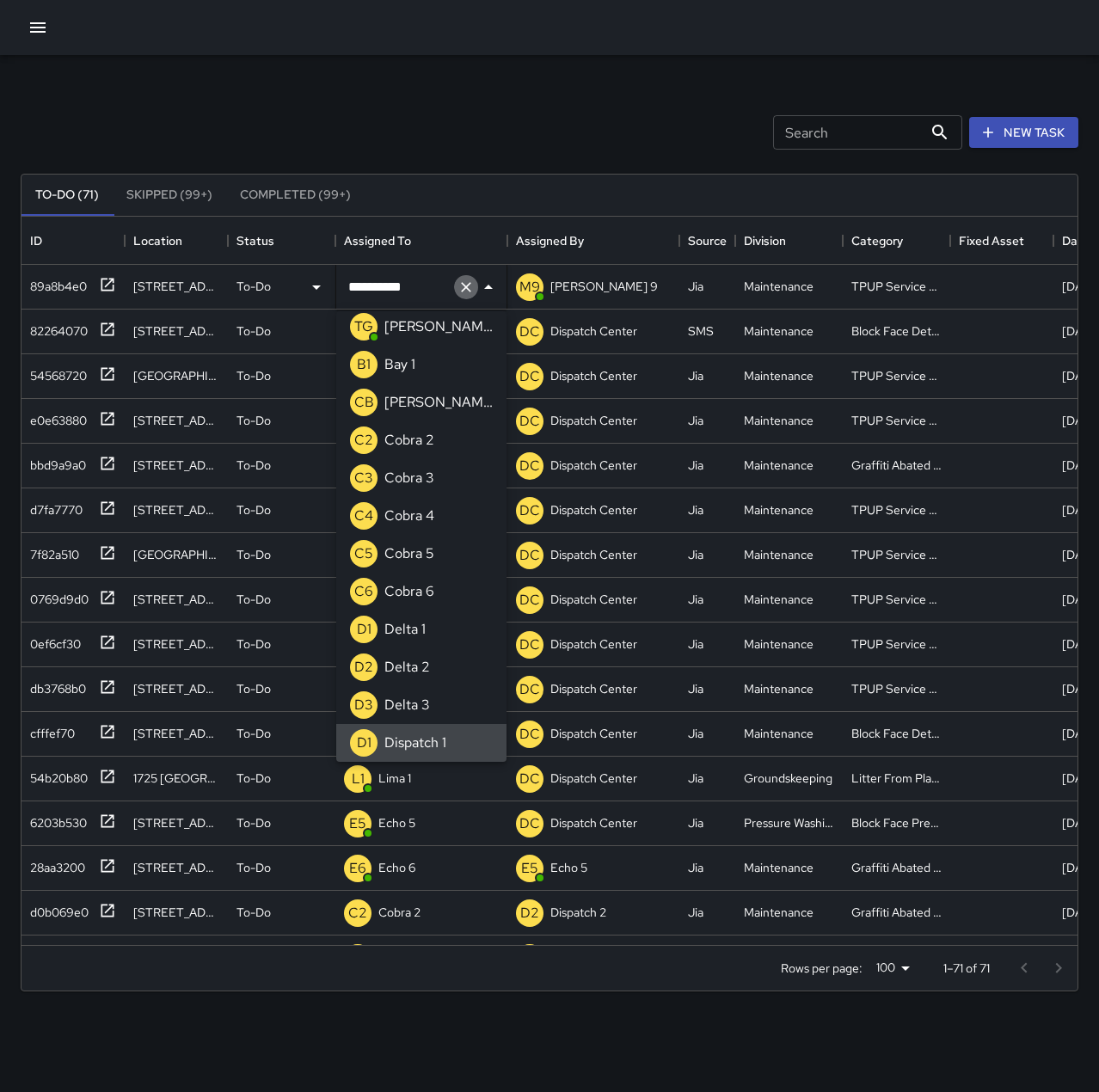
click at [462, 287] on icon "Clear" at bounding box center [467, 287] width 17 height 17
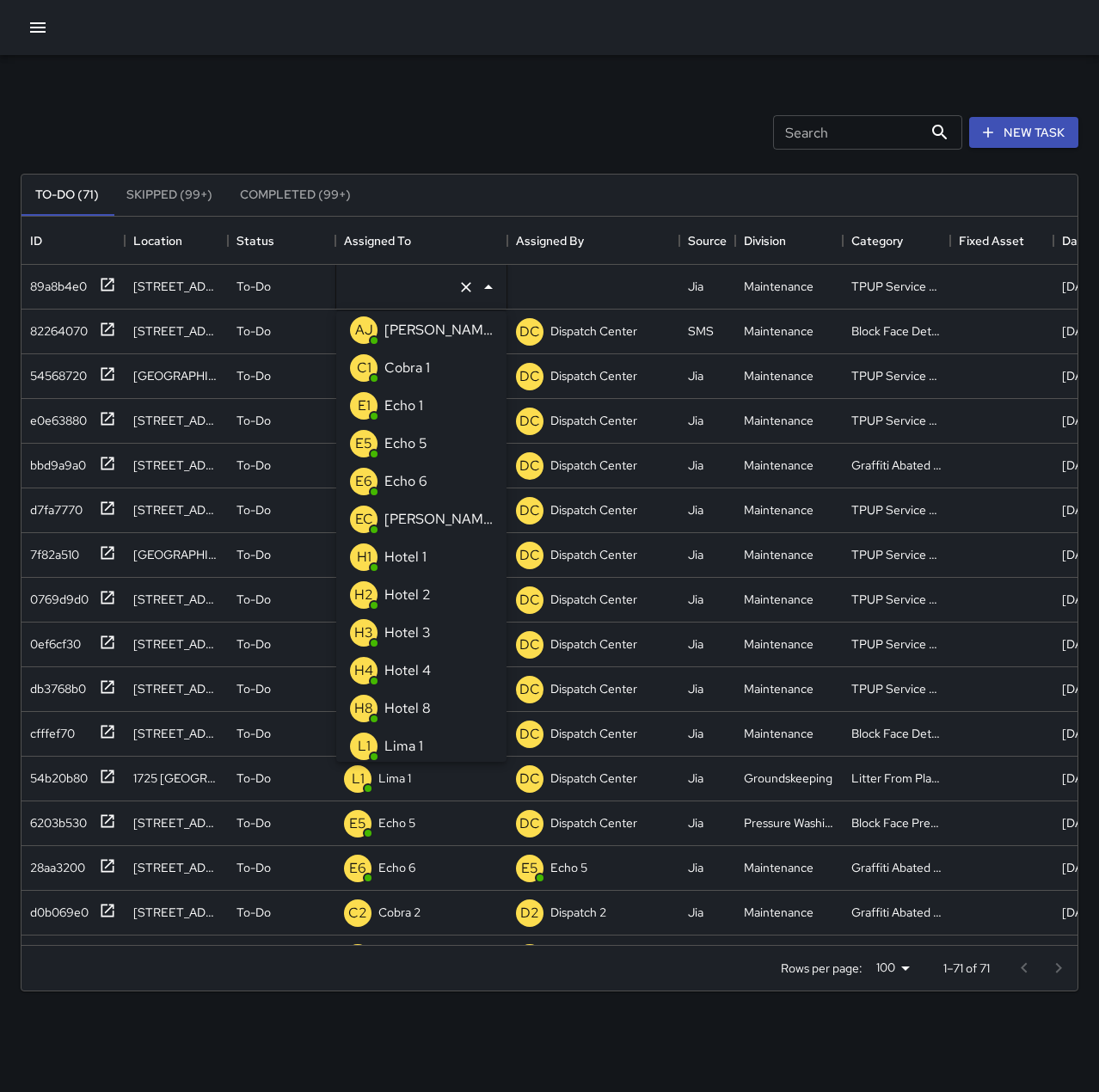
click at [432, 403] on li "E1 Echo 1" at bounding box center [421, 405] width 170 height 38
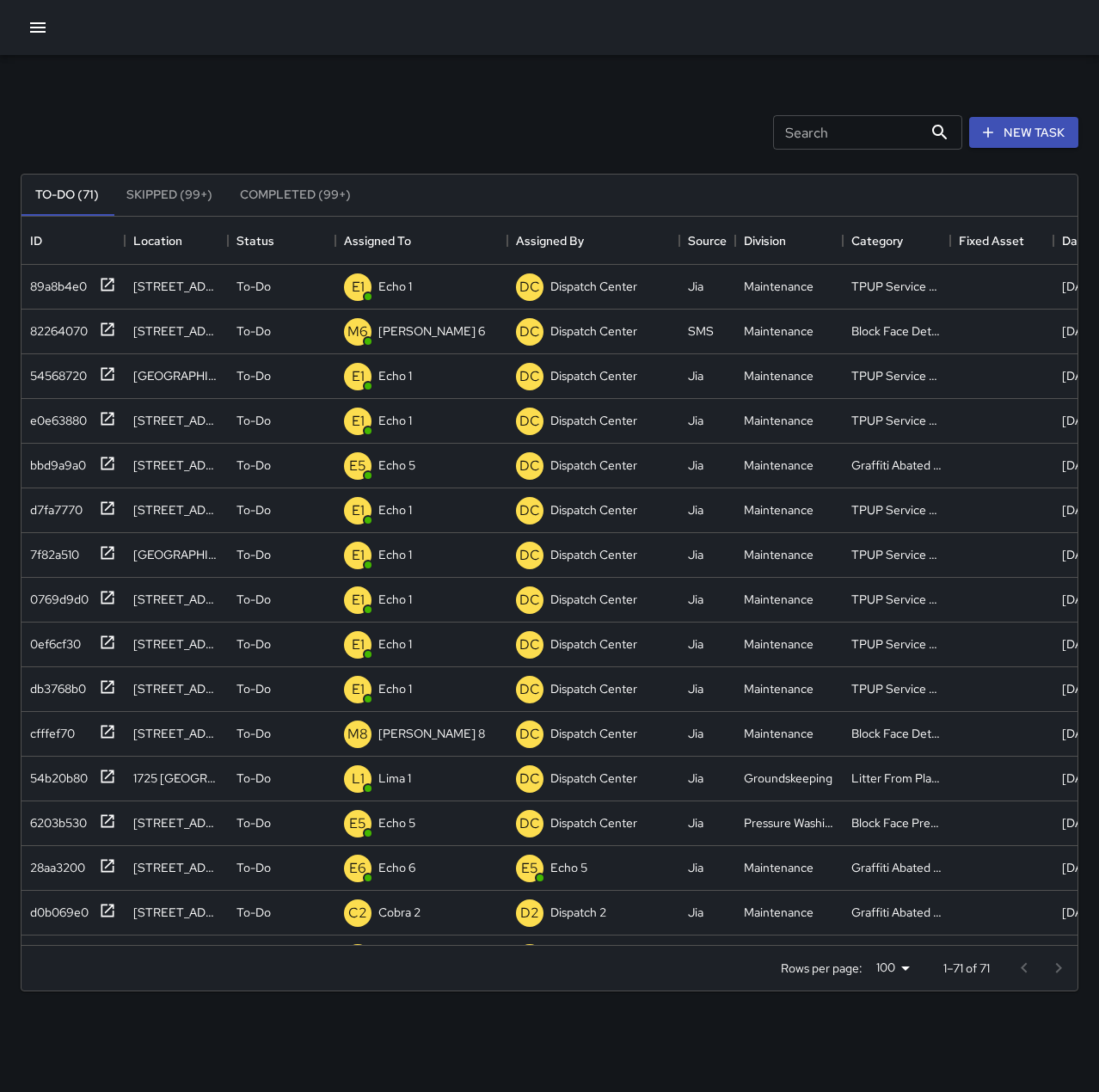
click at [417, 84] on div "Search Search New Task To-Do (71) Skipped (99+) Completed (99+) ID Location Sta…" at bounding box center [550, 535] width 1099 height 960
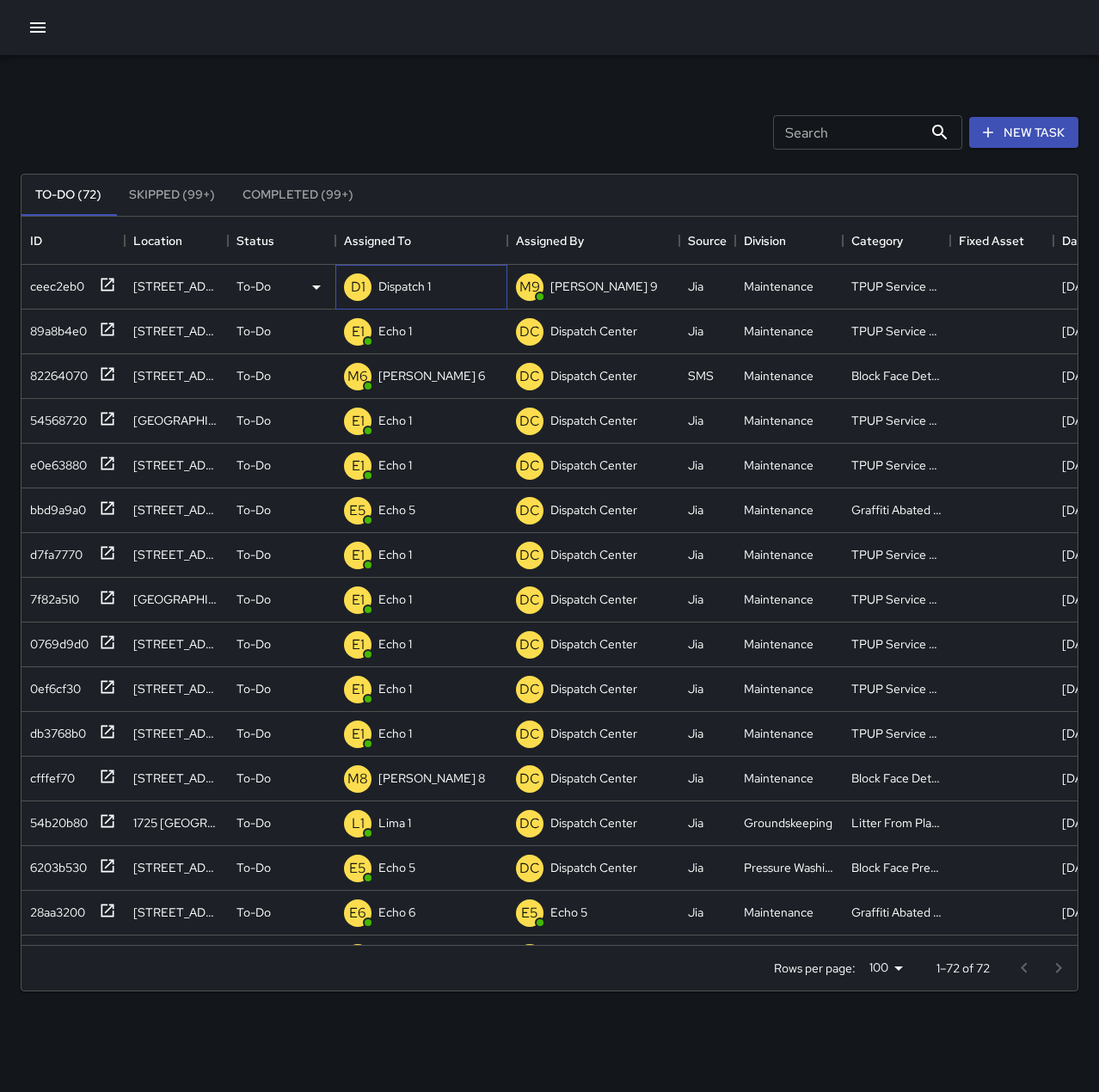
click at [392, 284] on p "Dispatch 1" at bounding box center [404, 287] width 52 height 17
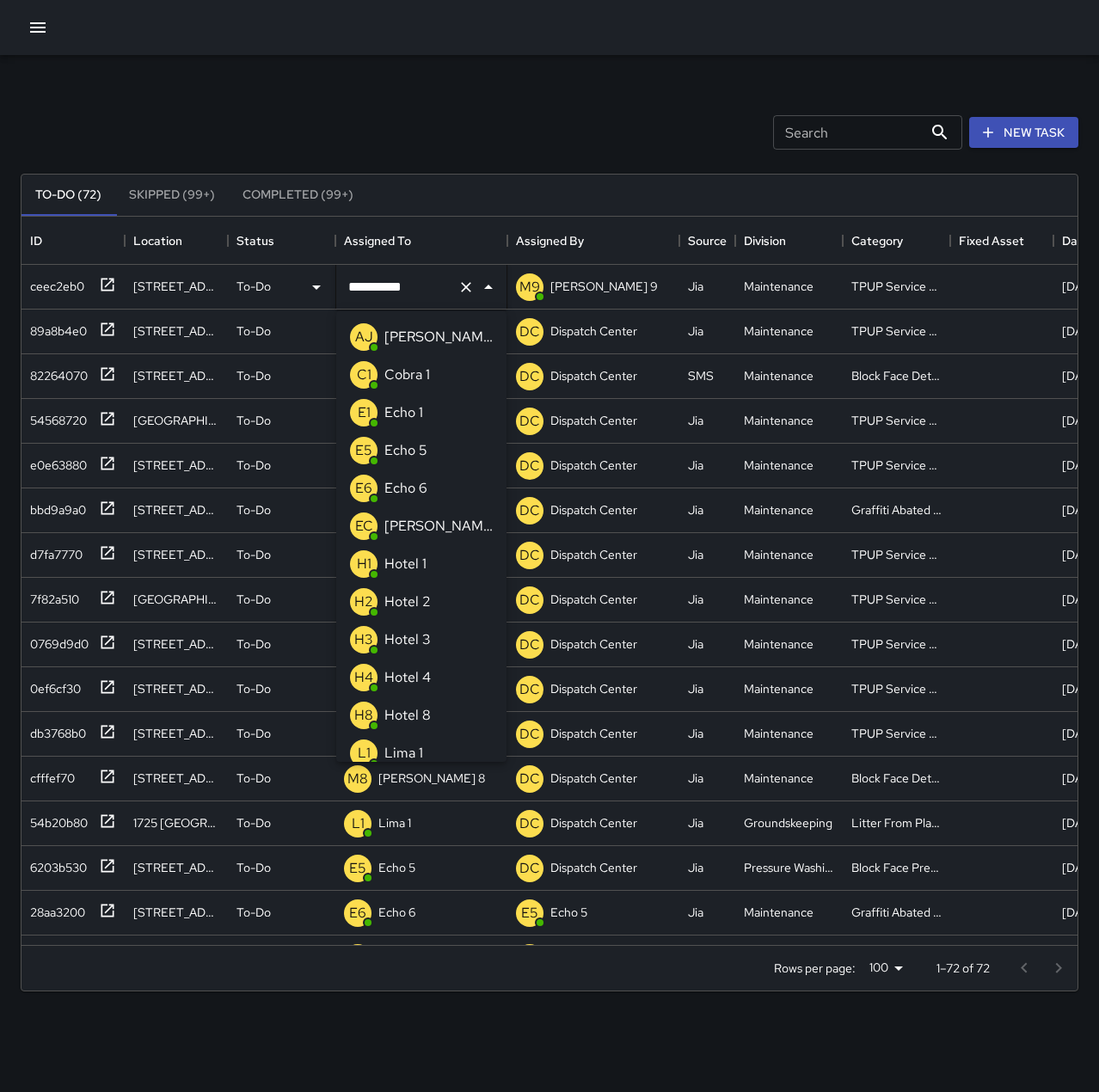
scroll to position [957, 0]
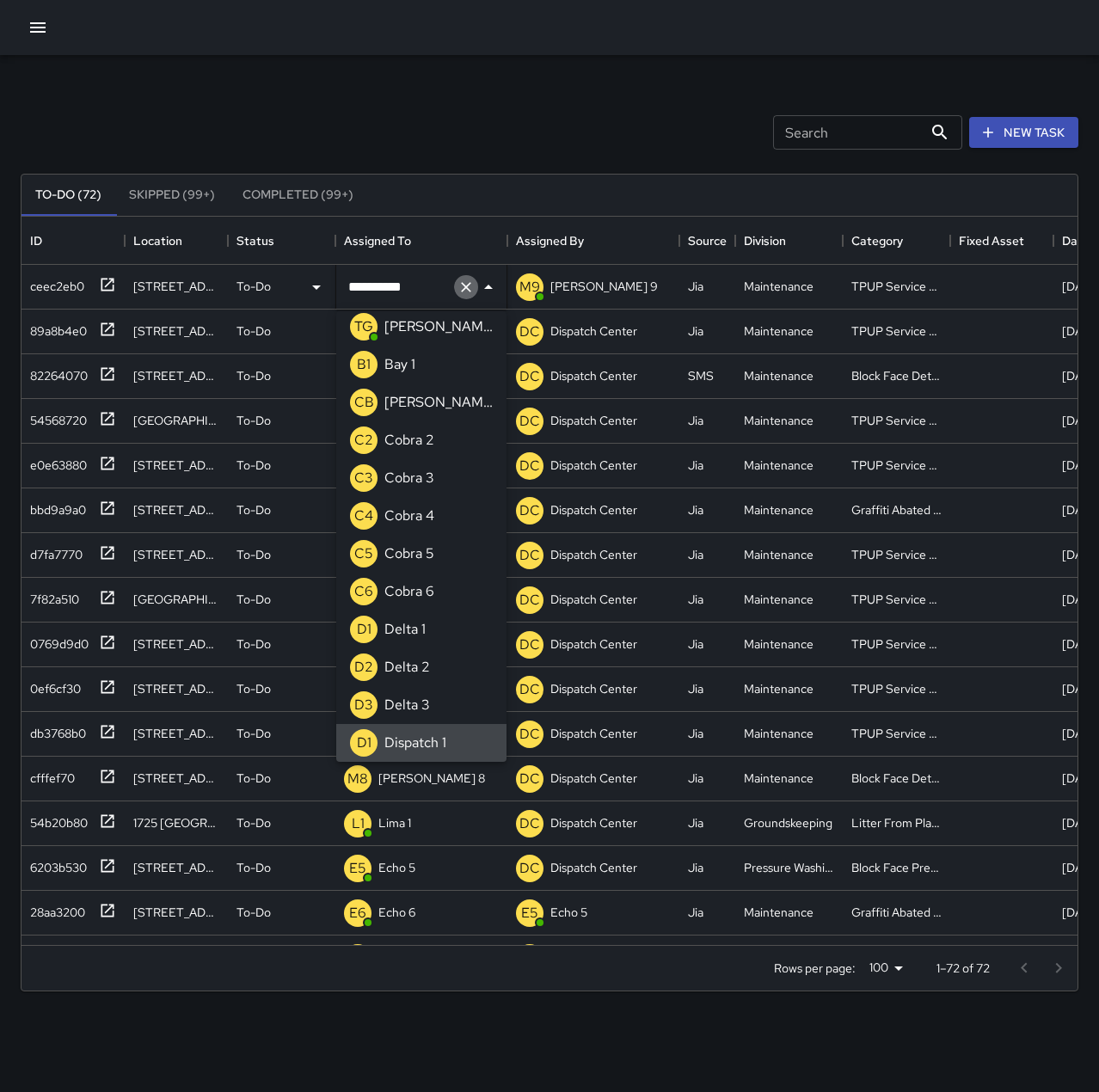
click at [462, 285] on icon "Clear" at bounding box center [467, 287] width 17 height 17
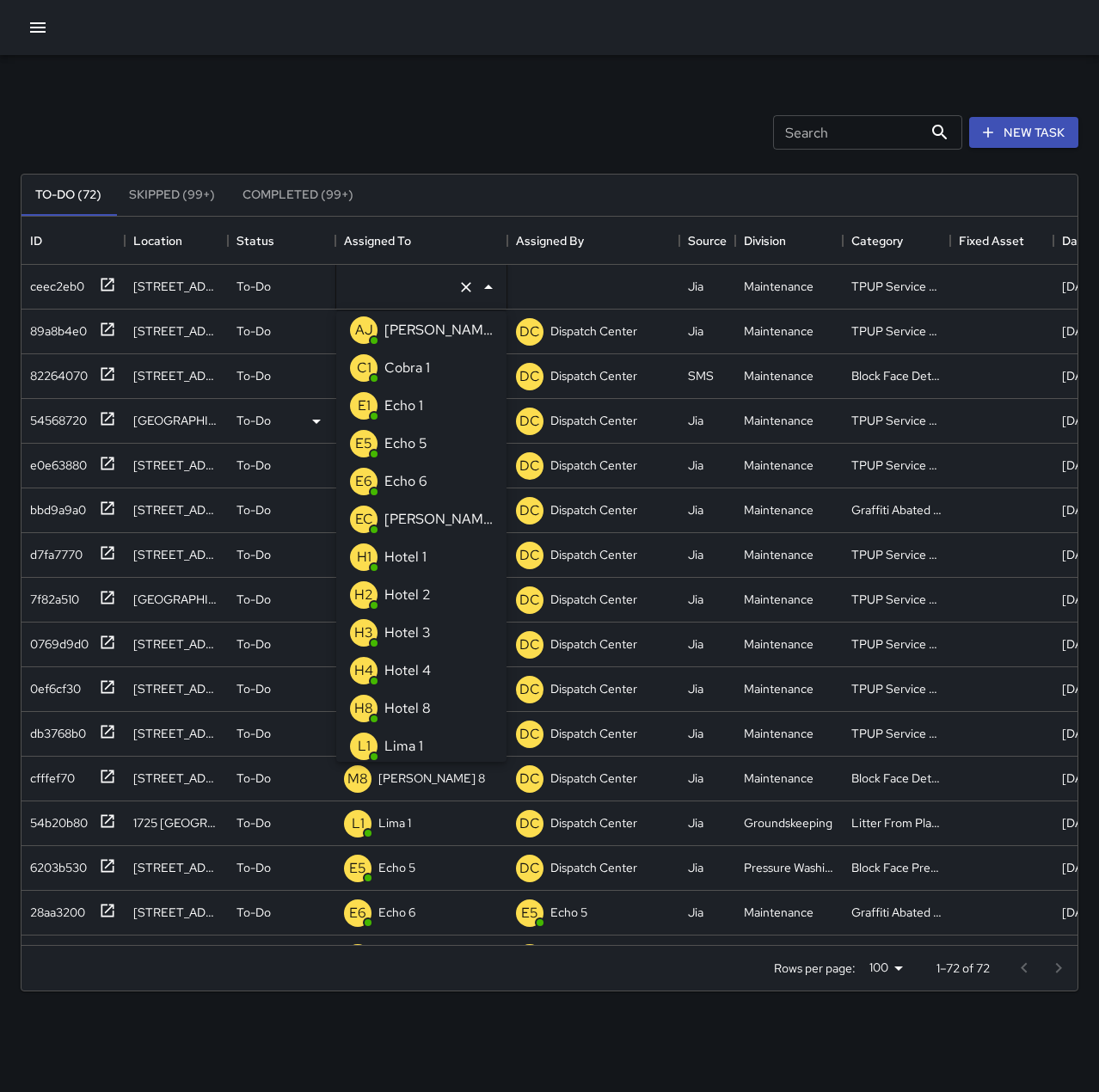
click at [414, 402] on p "Echo 1" at bounding box center [404, 406] width 38 height 21
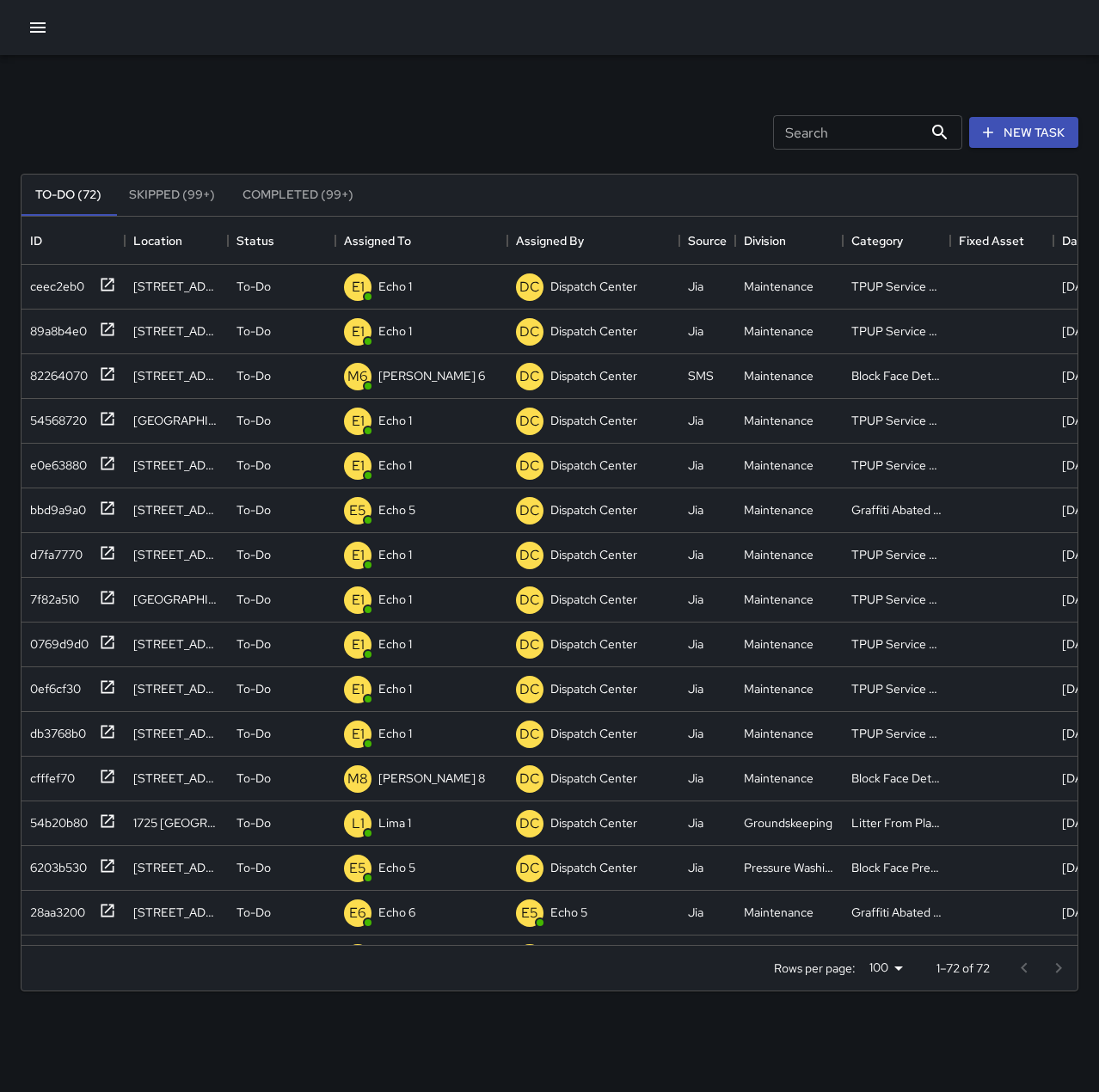
click at [469, 122] on div "Search Search New Task" at bounding box center [550, 132] width 1065 height 89
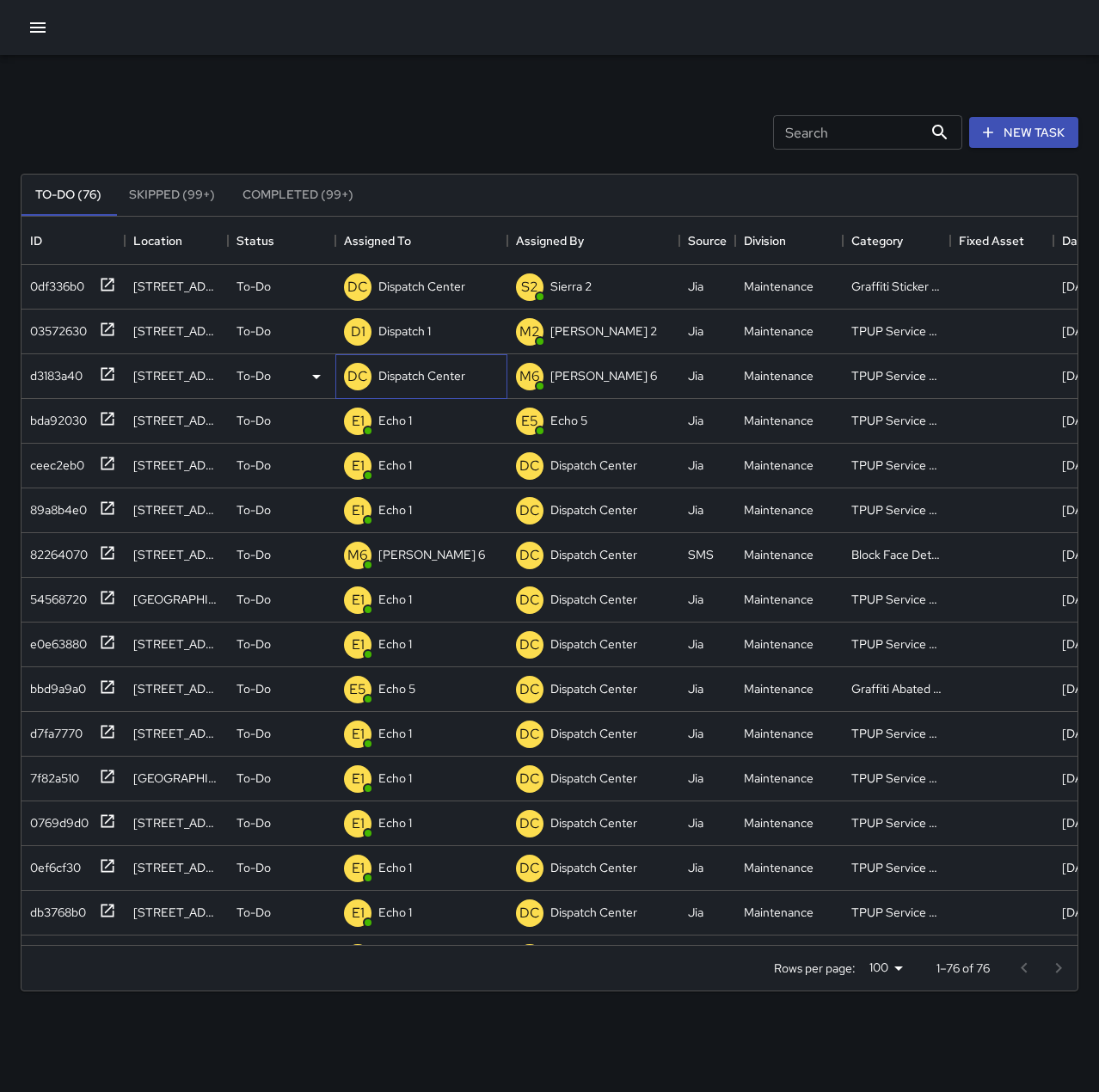
click at [404, 380] on p "Dispatch Center" at bounding box center [421, 376] width 86 height 17
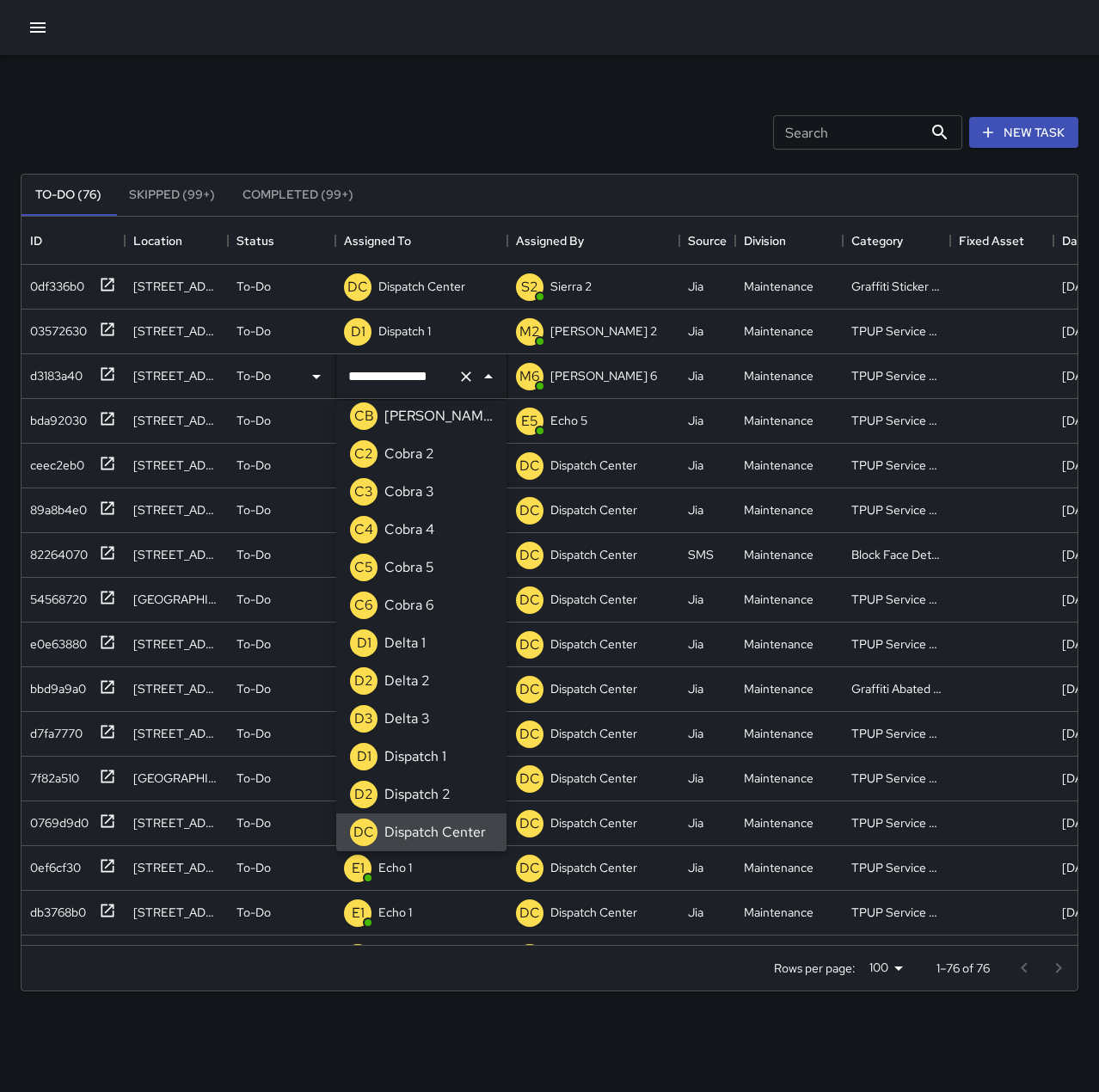
click at [474, 373] on button "Clear" at bounding box center [467, 377] width 24 height 24
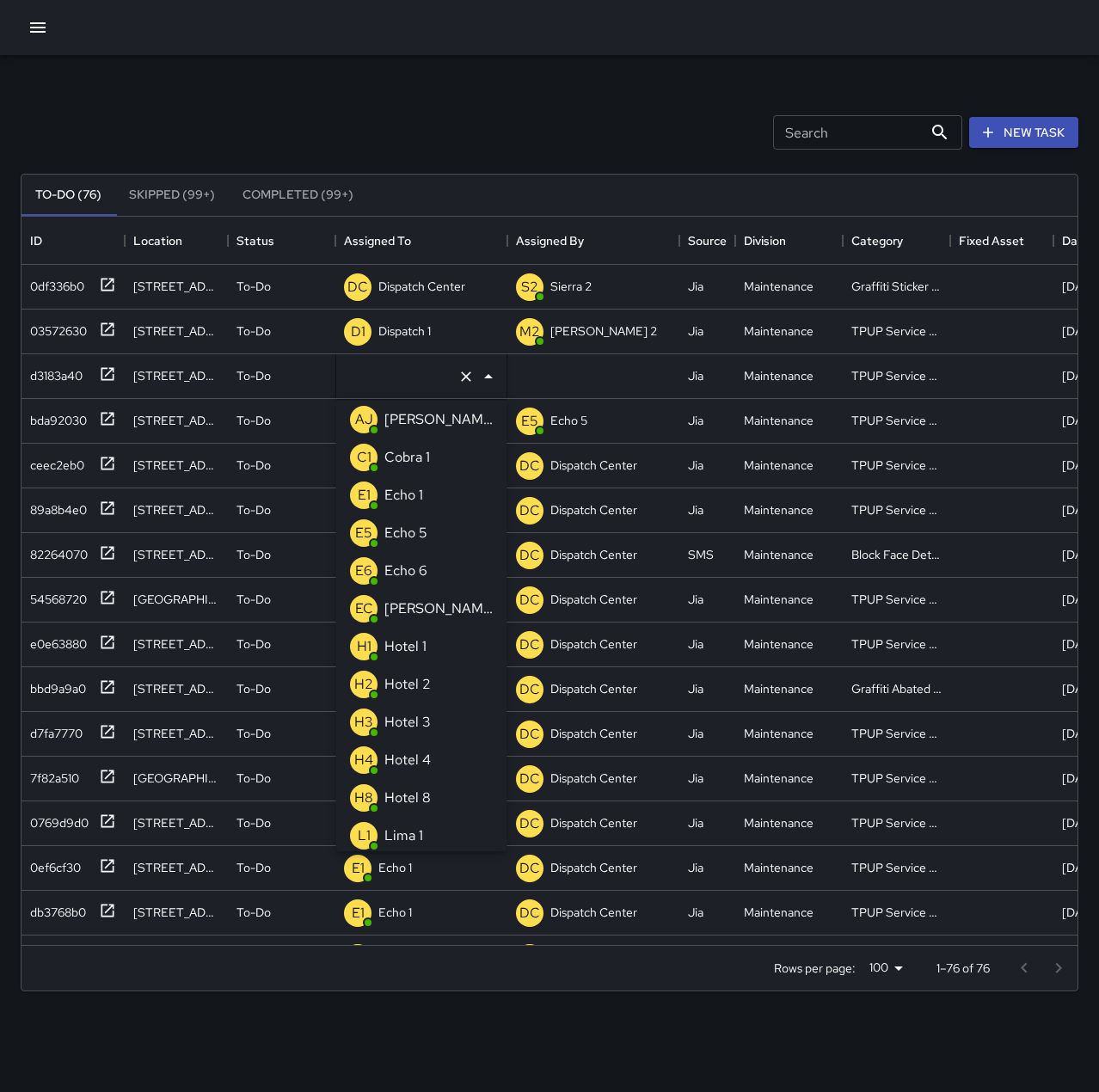
click at [426, 501] on li "E1 Echo 1" at bounding box center [421, 494] width 170 height 38
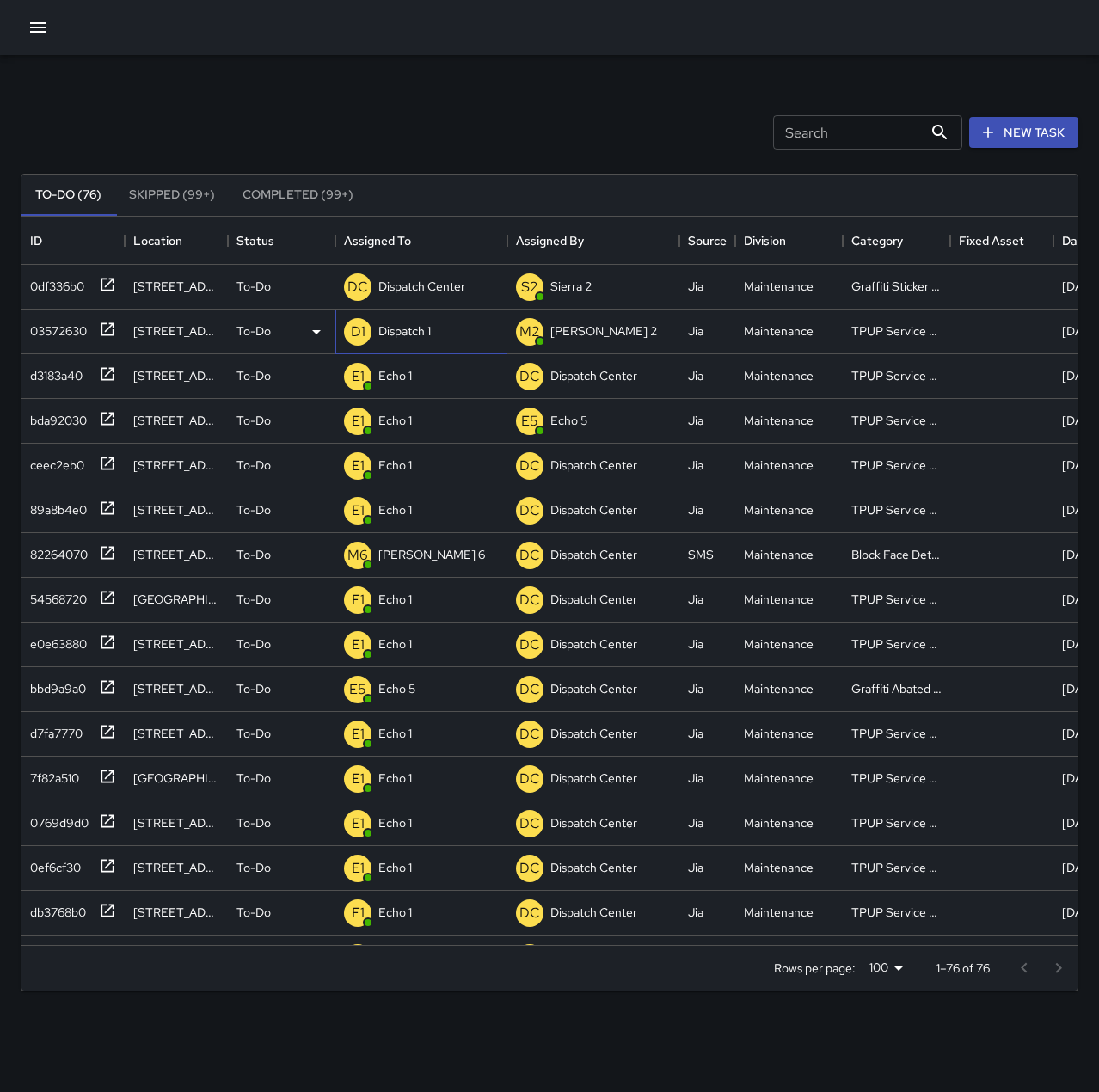
click at [413, 336] on p "Dispatch 1" at bounding box center [404, 331] width 52 height 17
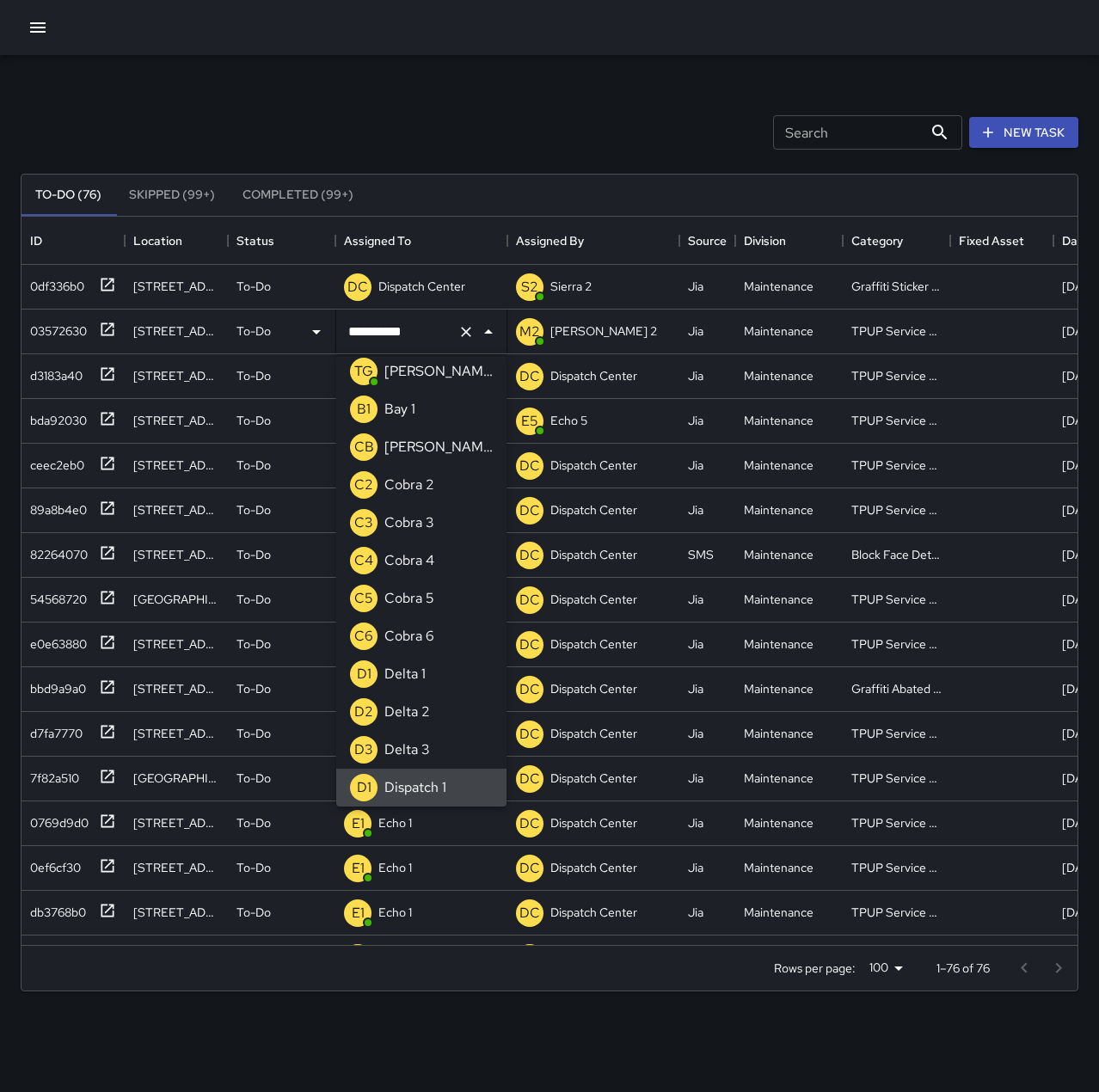
click at [466, 340] on icon "Clear" at bounding box center [467, 332] width 17 height 17
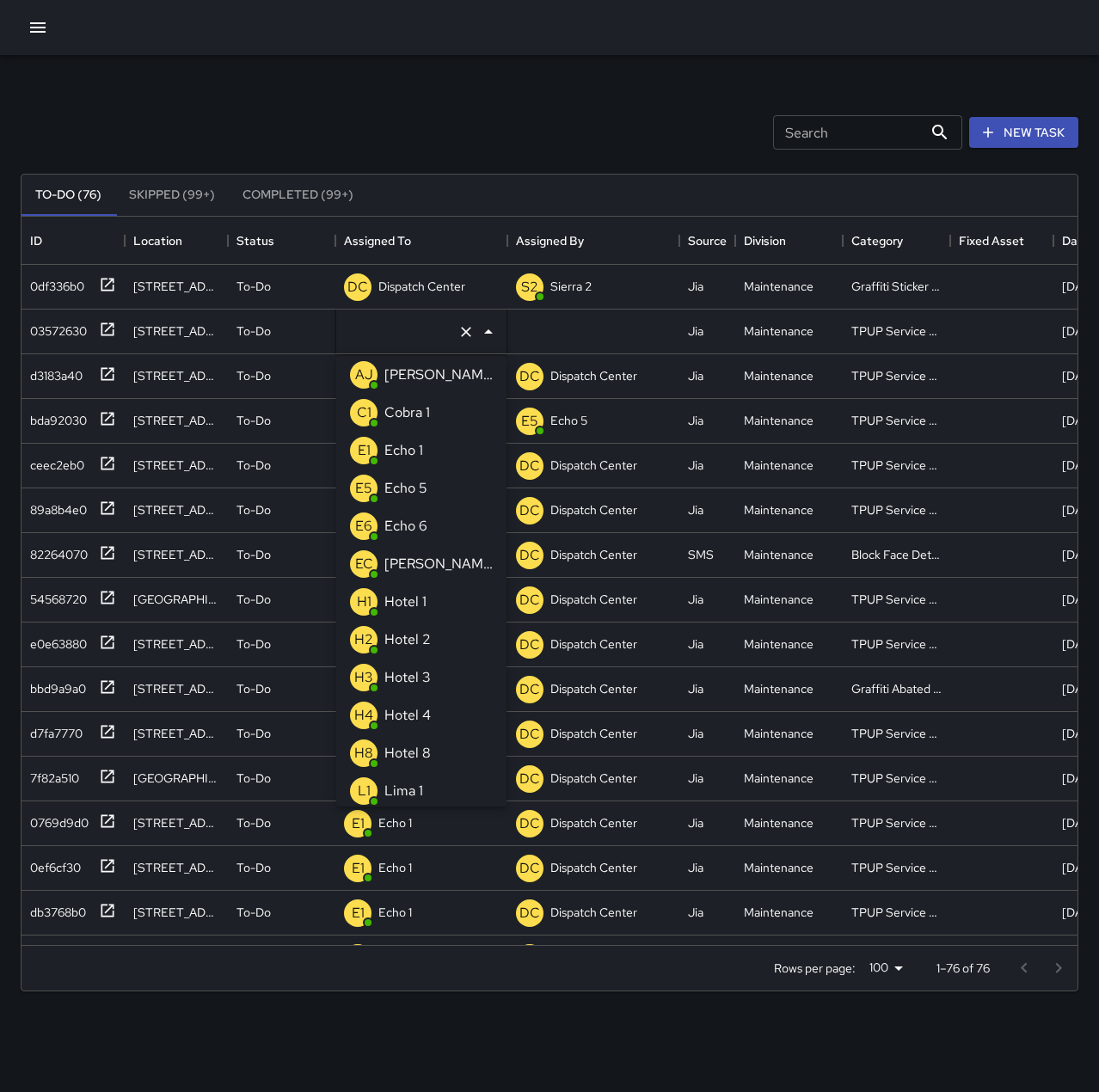
click at [433, 448] on li "E1 Echo 1" at bounding box center [421, 450] width 170 height 38
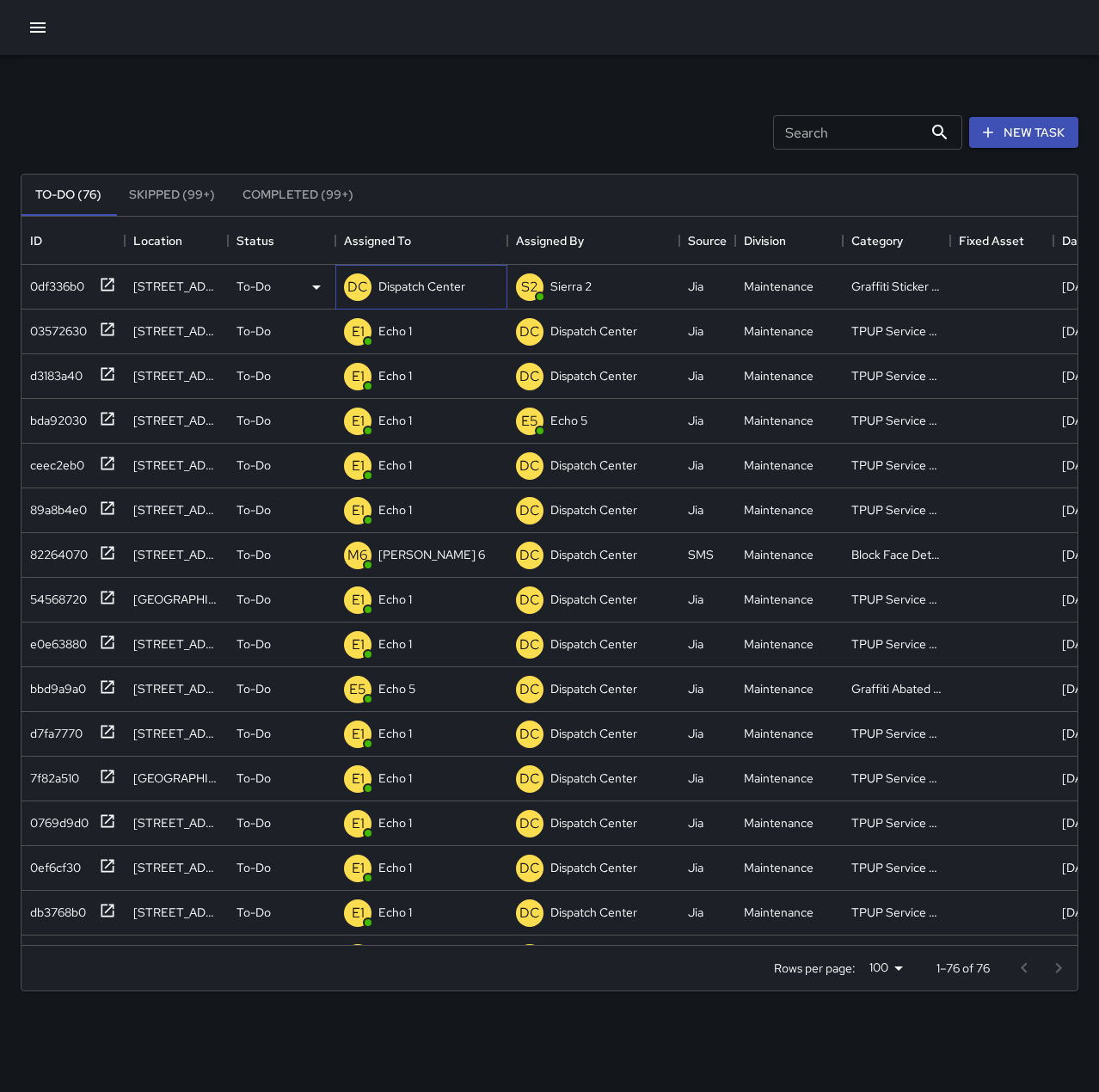
click at [410, 290] on p "Dispatch Center" at bounding box center [421, 287] width 86 height 17
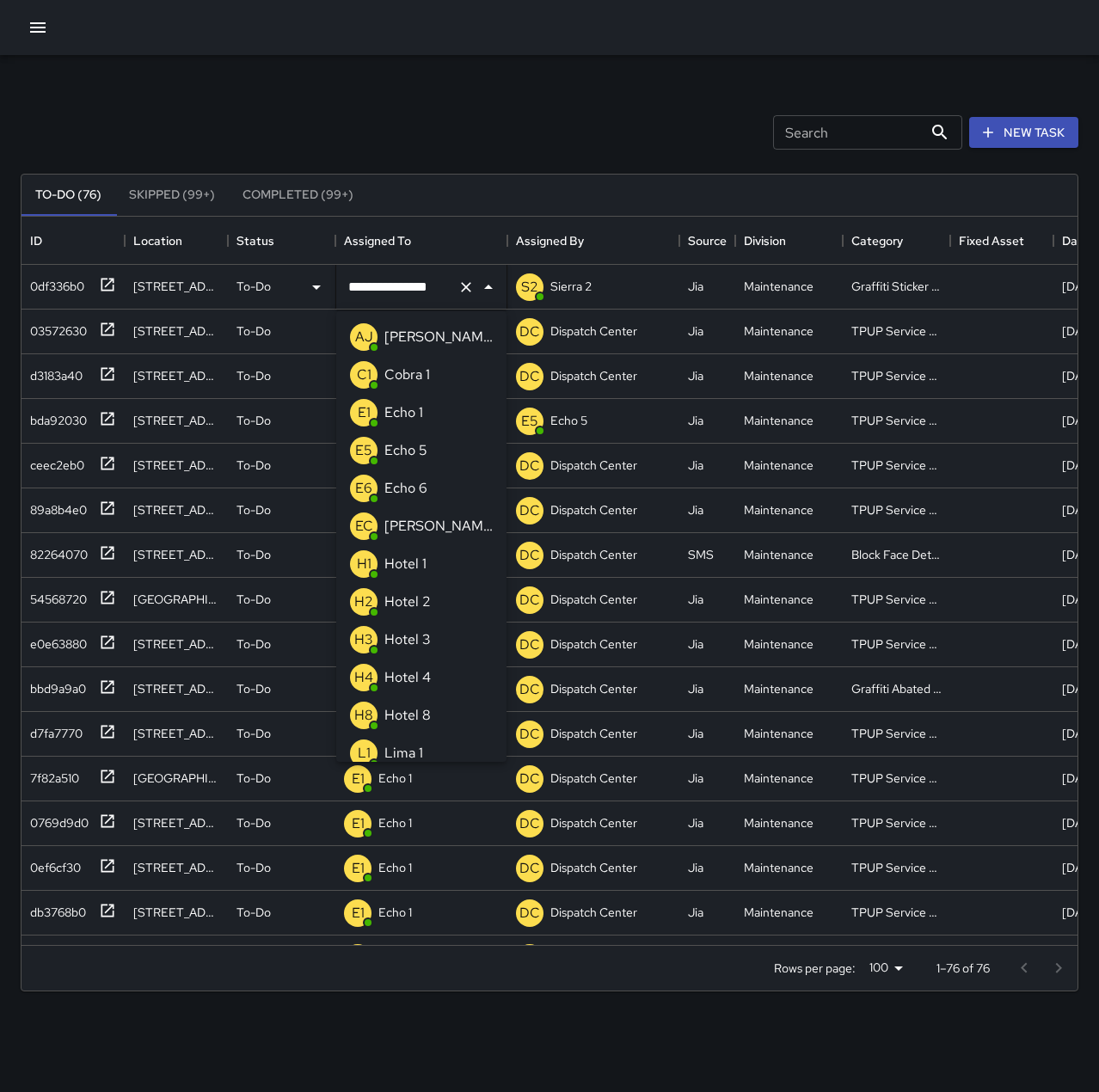
scroll to position [1032, 0]
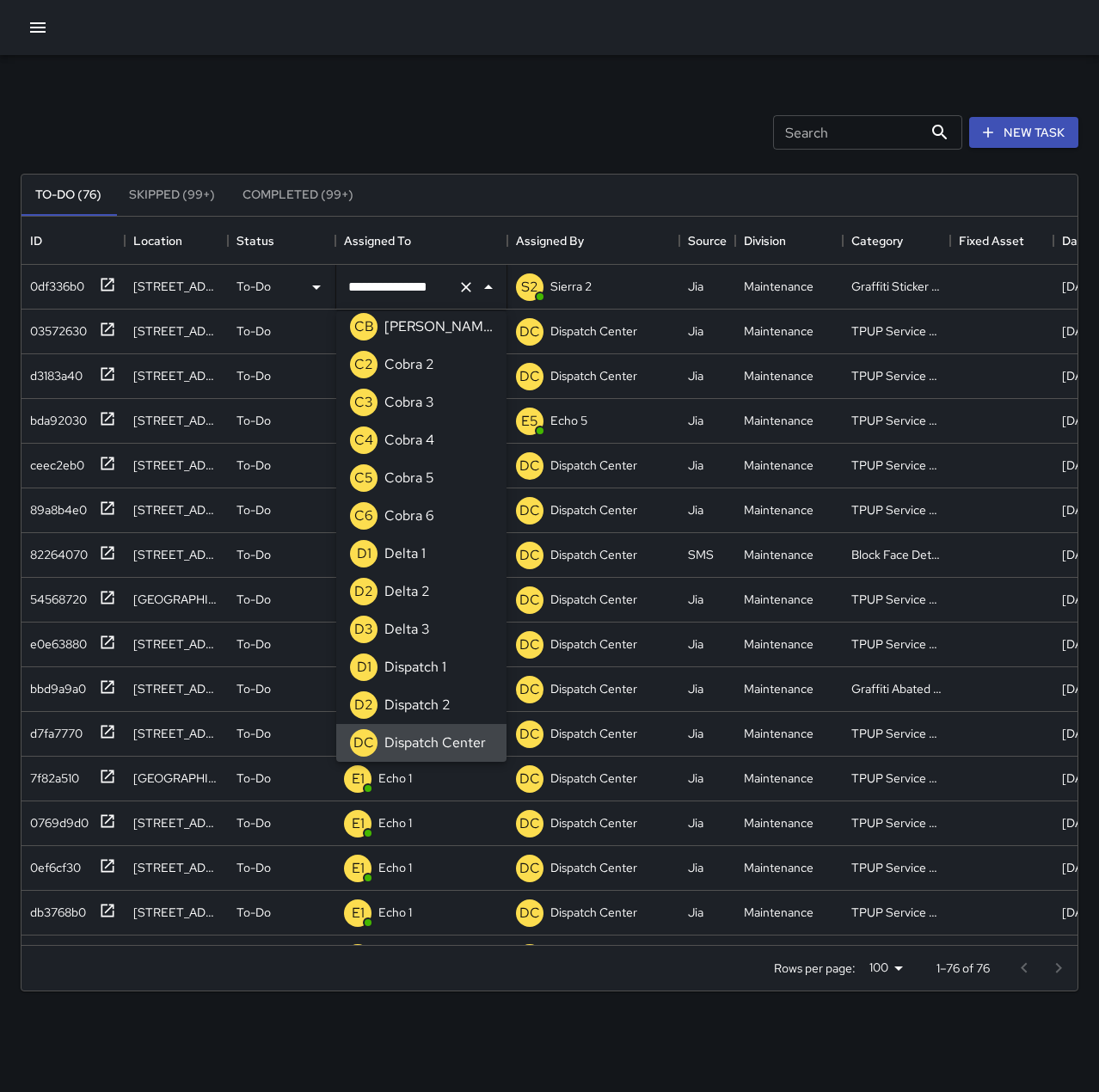
click at [409, 118] on div "Search Search New Task" at bounding box center [550, 132] width 1065 height 89
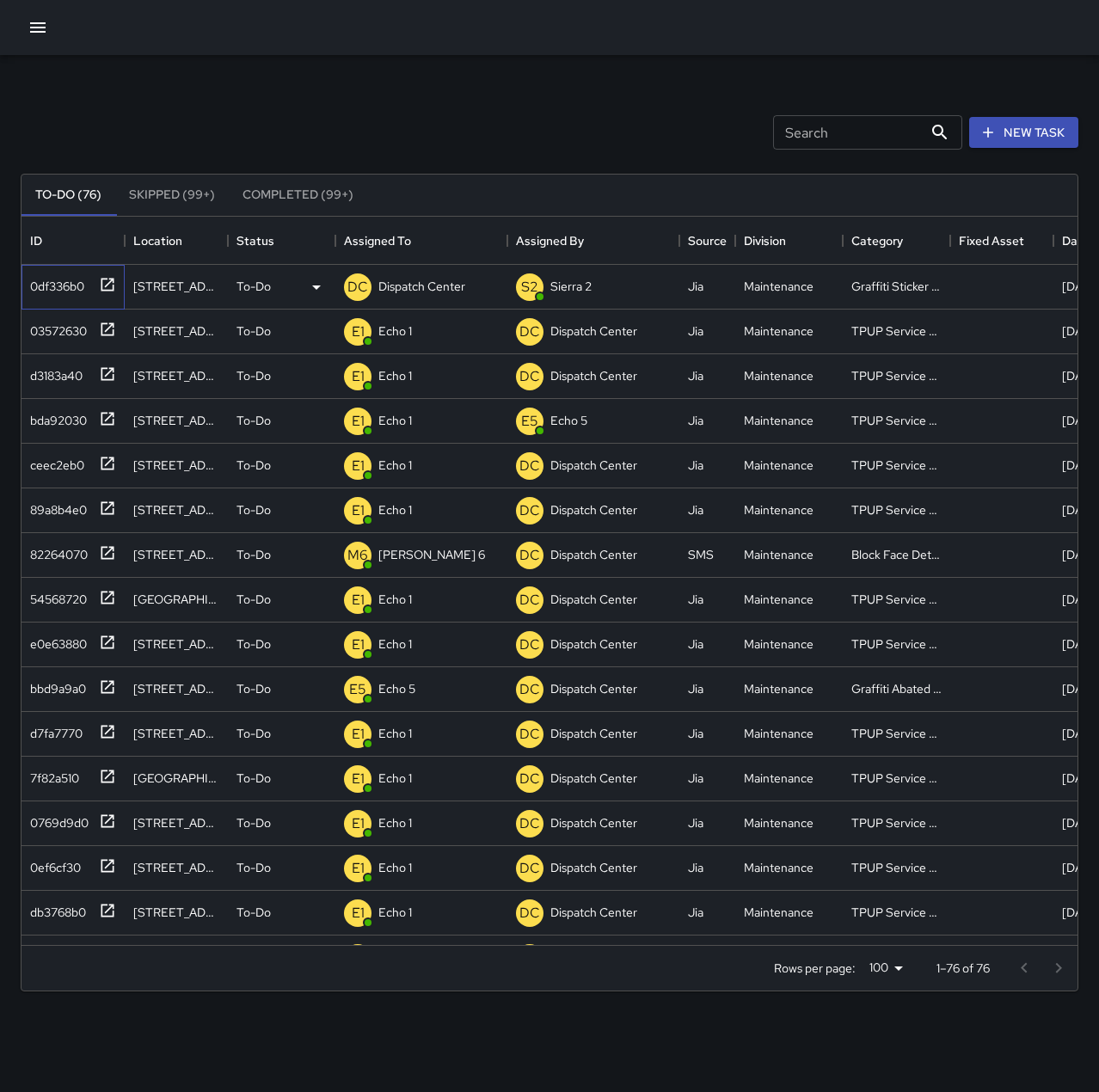
click at [61, 282] on div "0df336b0" at bounding box center [54, 283] width 61 height 24
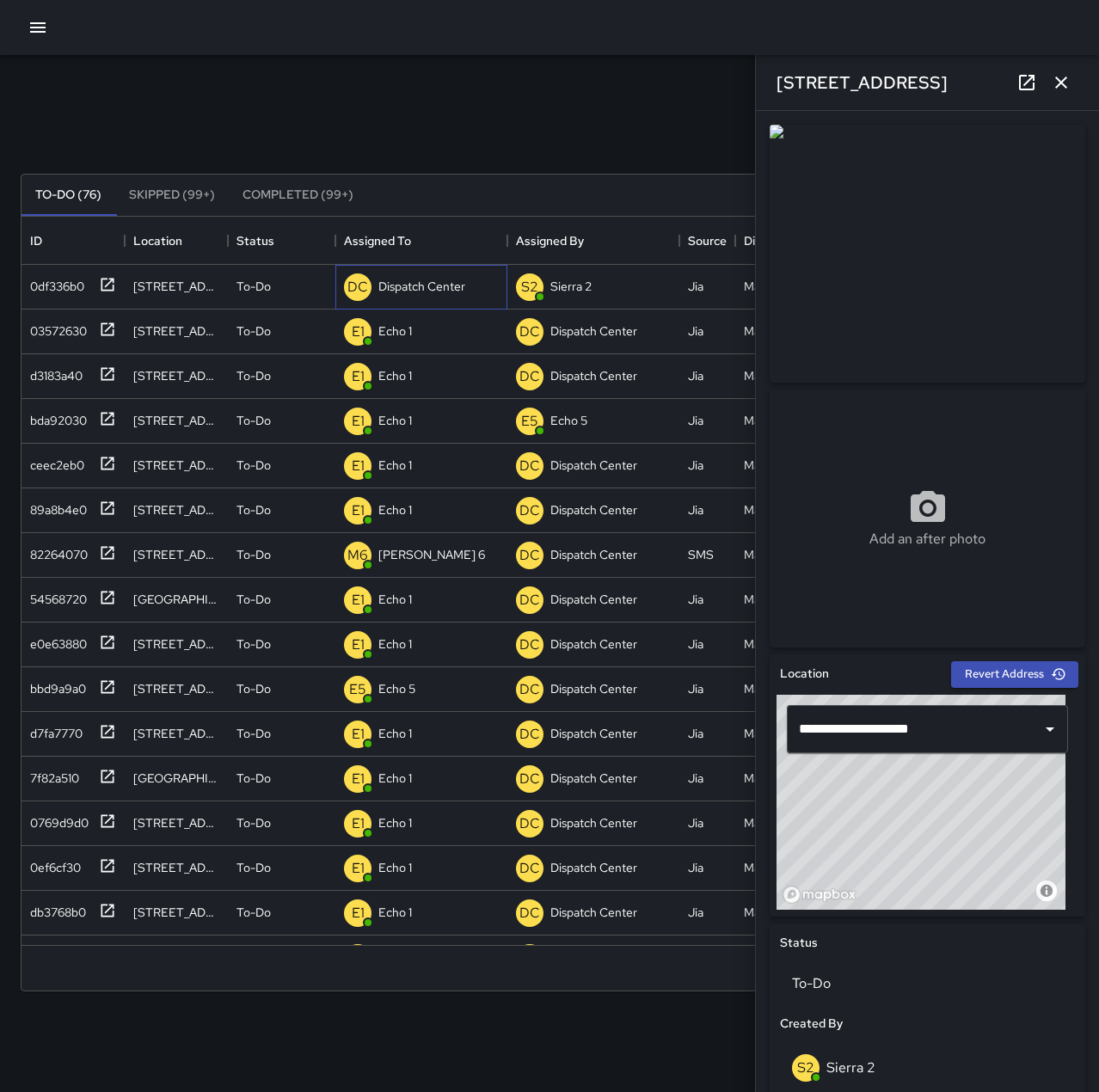
click at [394, 279] on p "Dispatch Center" at bounding box center [421, 287] width 86 height 17
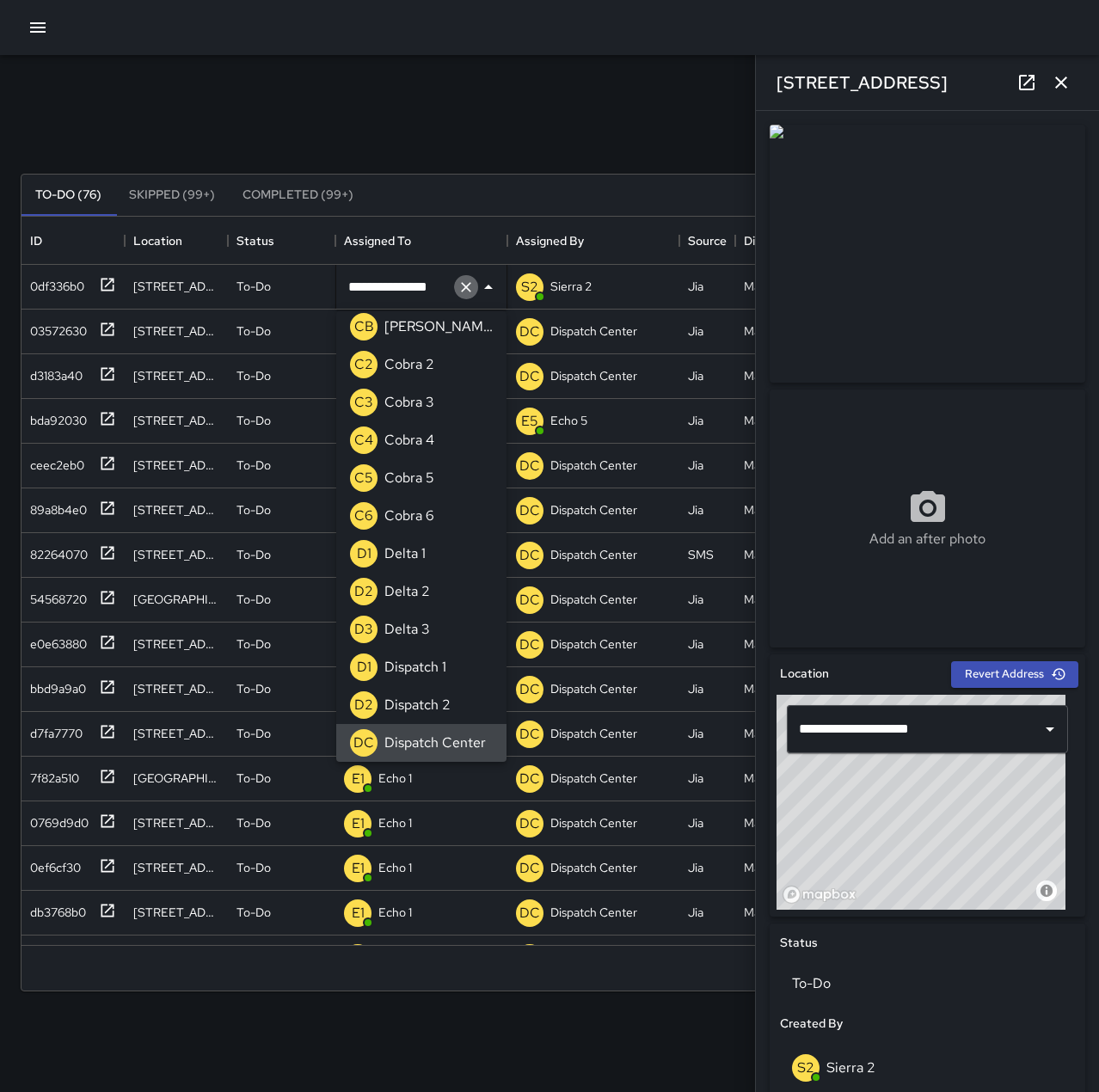
click at [467, 288] on icon "Clear" at bounding box center [467, 287] width 10 height 10
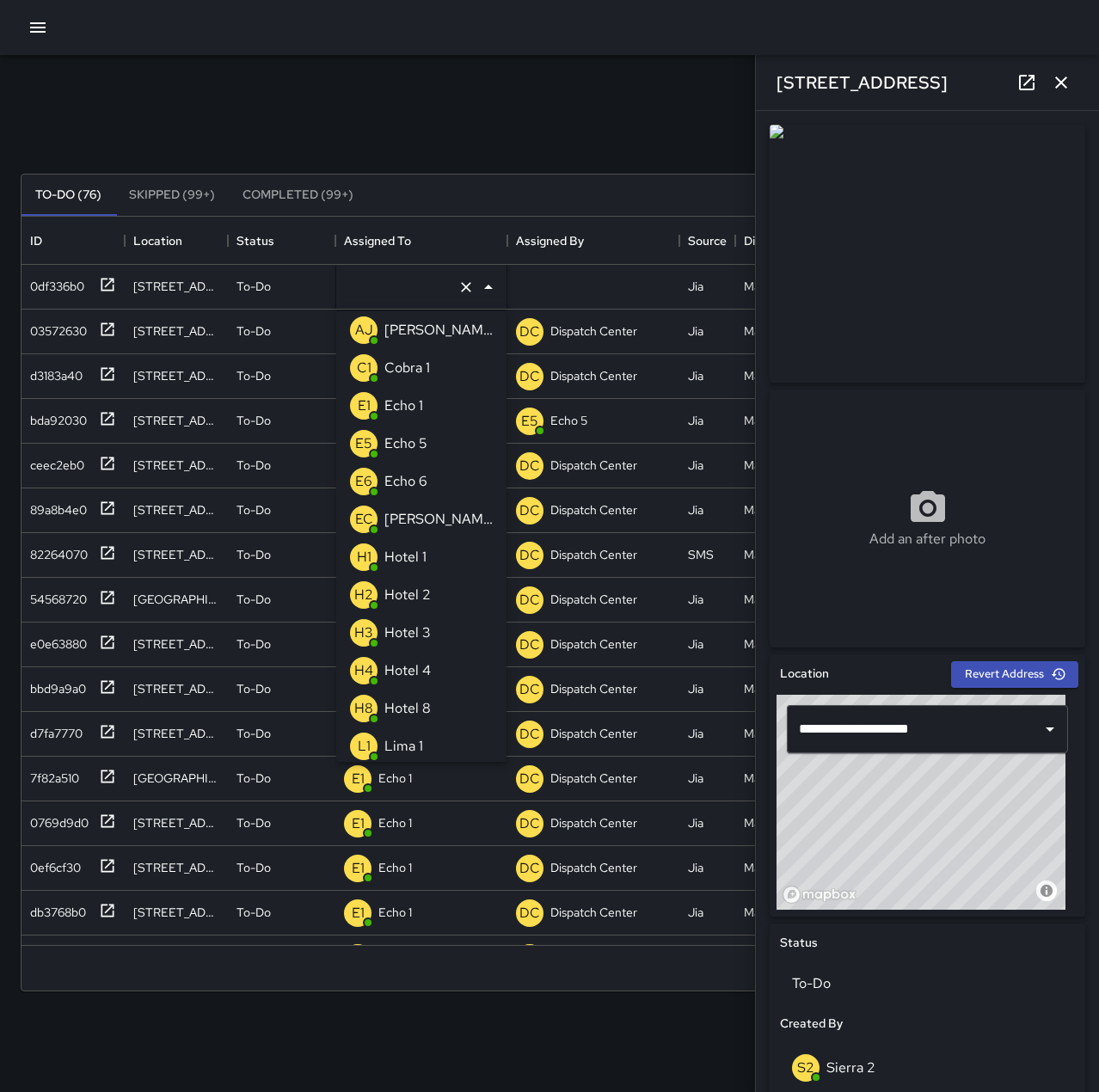
click at [407, 483] on p "Echo 6" at bounding box center [405, 481] width 43 height 21
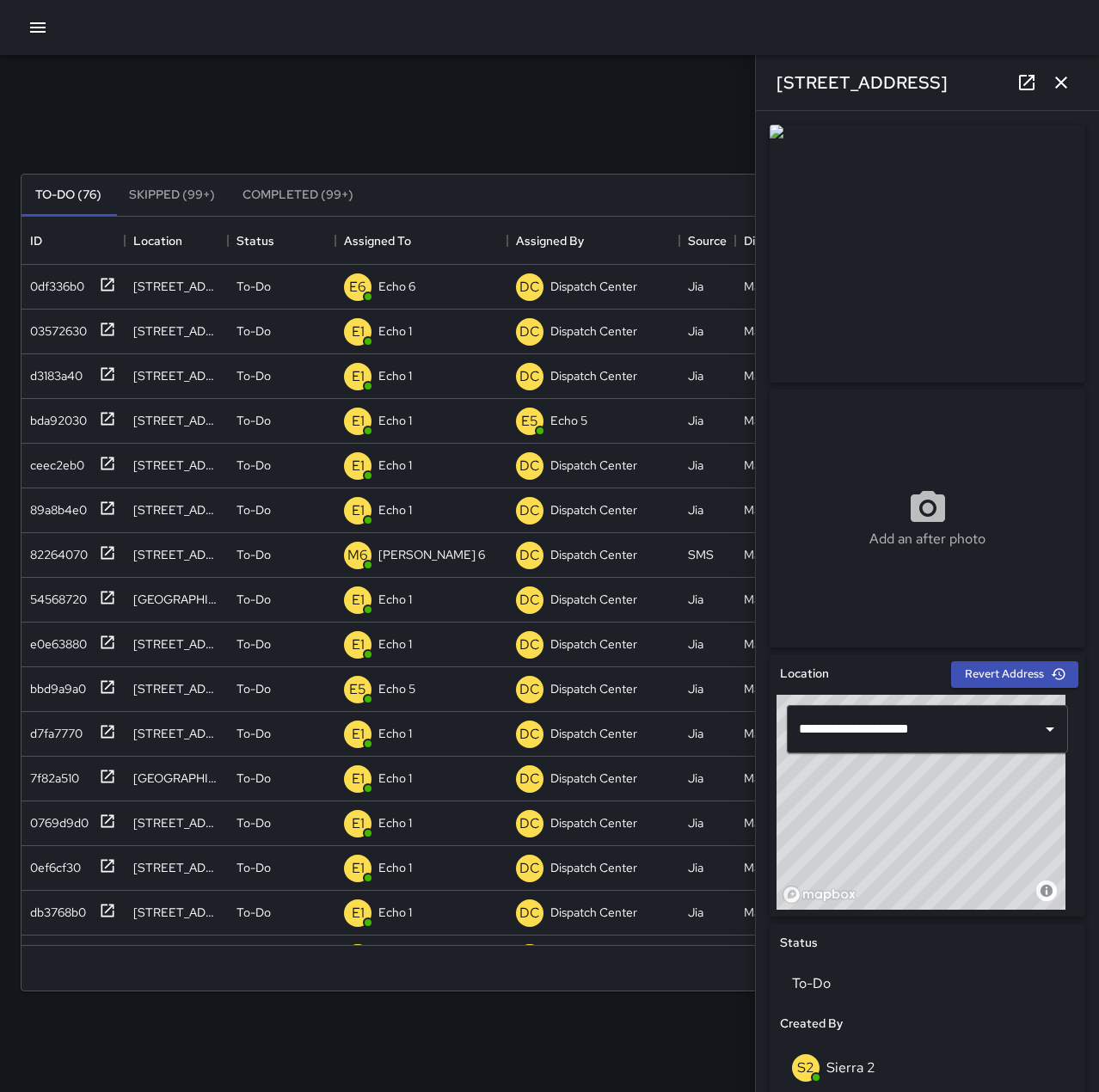
click at [430, 86] on div "Search Search New Task To-Do (76) Skipped (99+) Completed (99+) ID Location Sta…" at bounding box center [550, 535] width 1099 height 960
click at [37, 282] on div "56457720" at bounding box center [55, 283] width 64 height 24
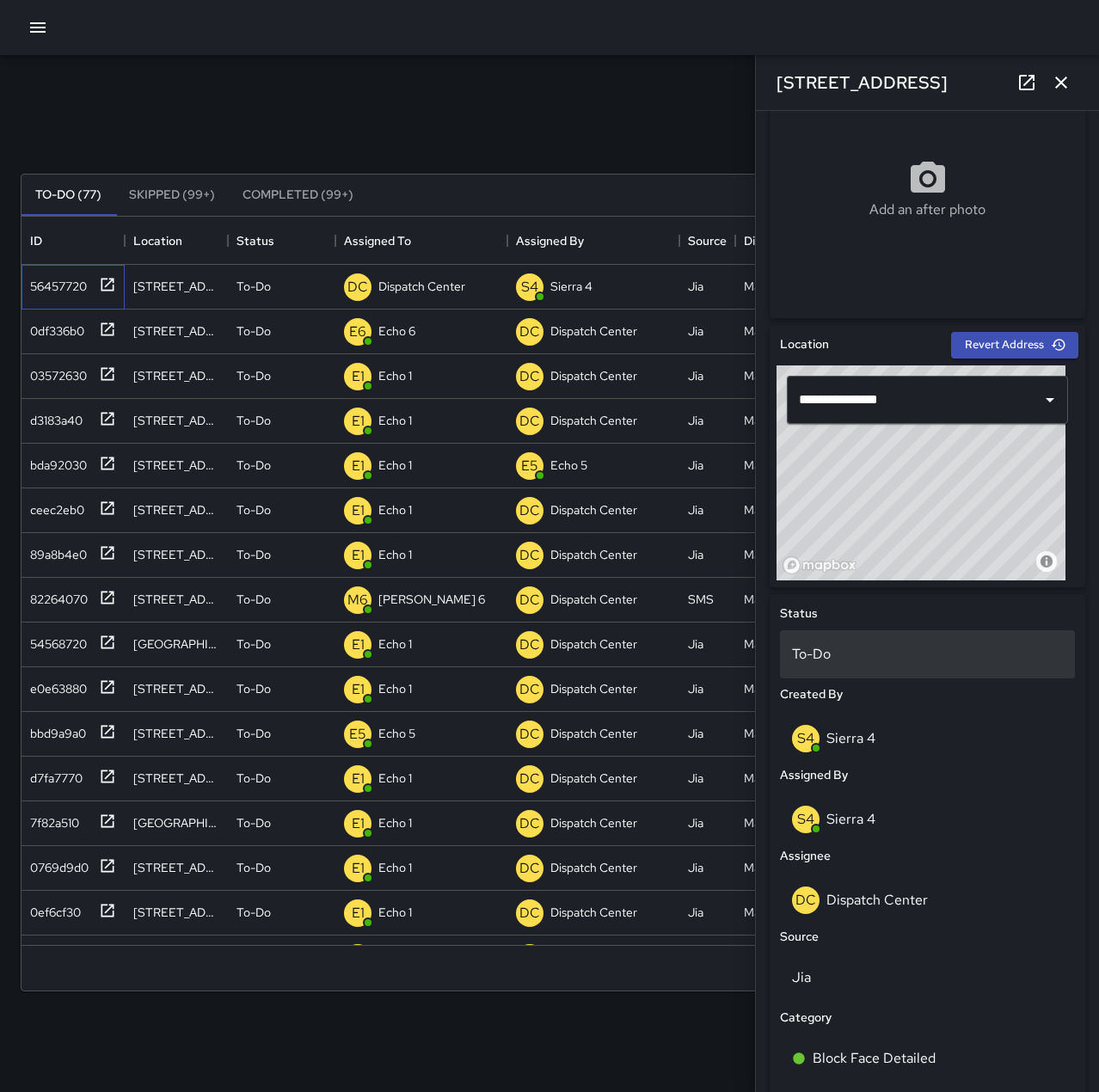
scroll to position [254, 0]
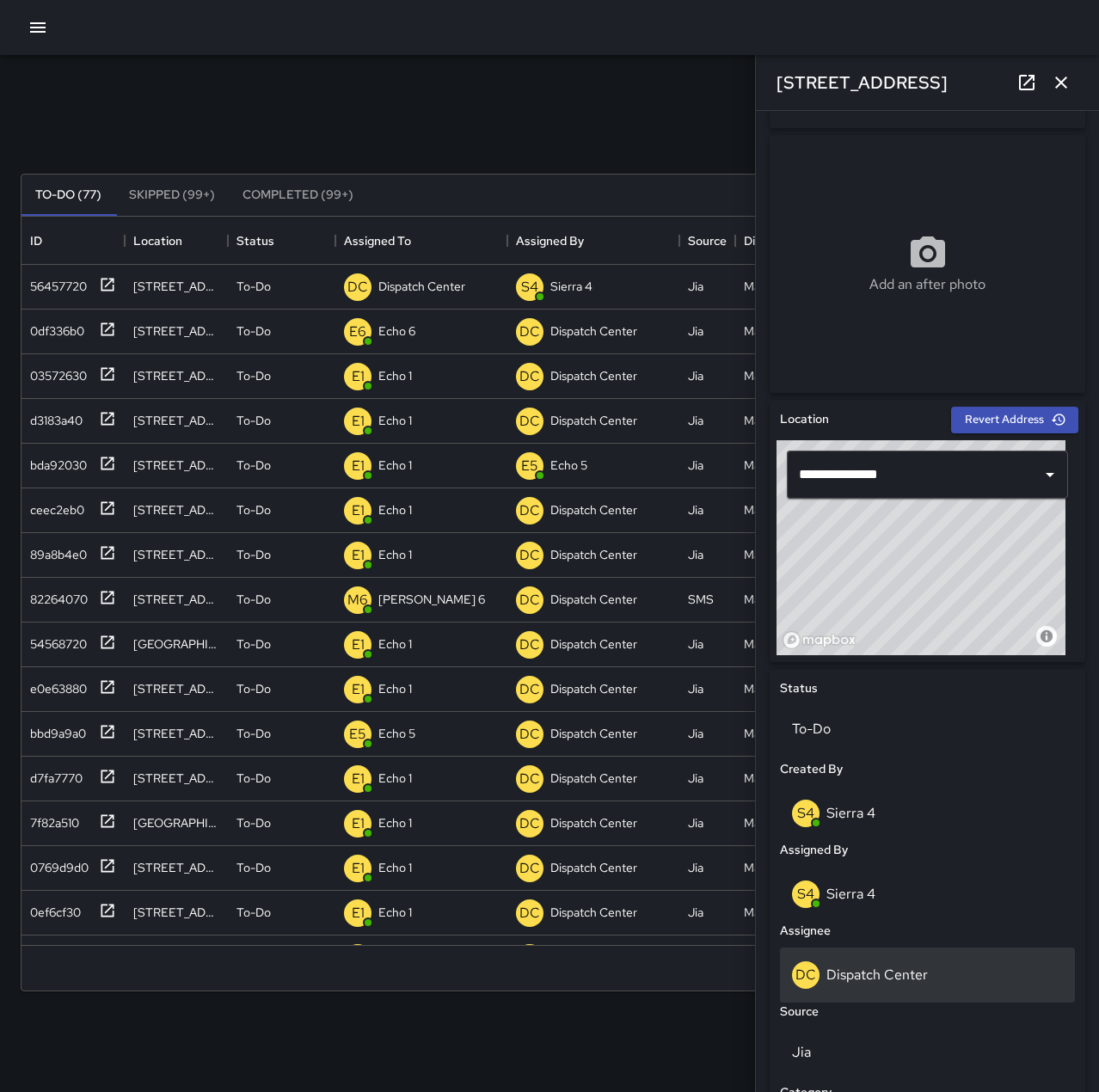
click at [936, 991] on div "DC Dispatch Center" at bounding box center [928, 975] width 295 height 55
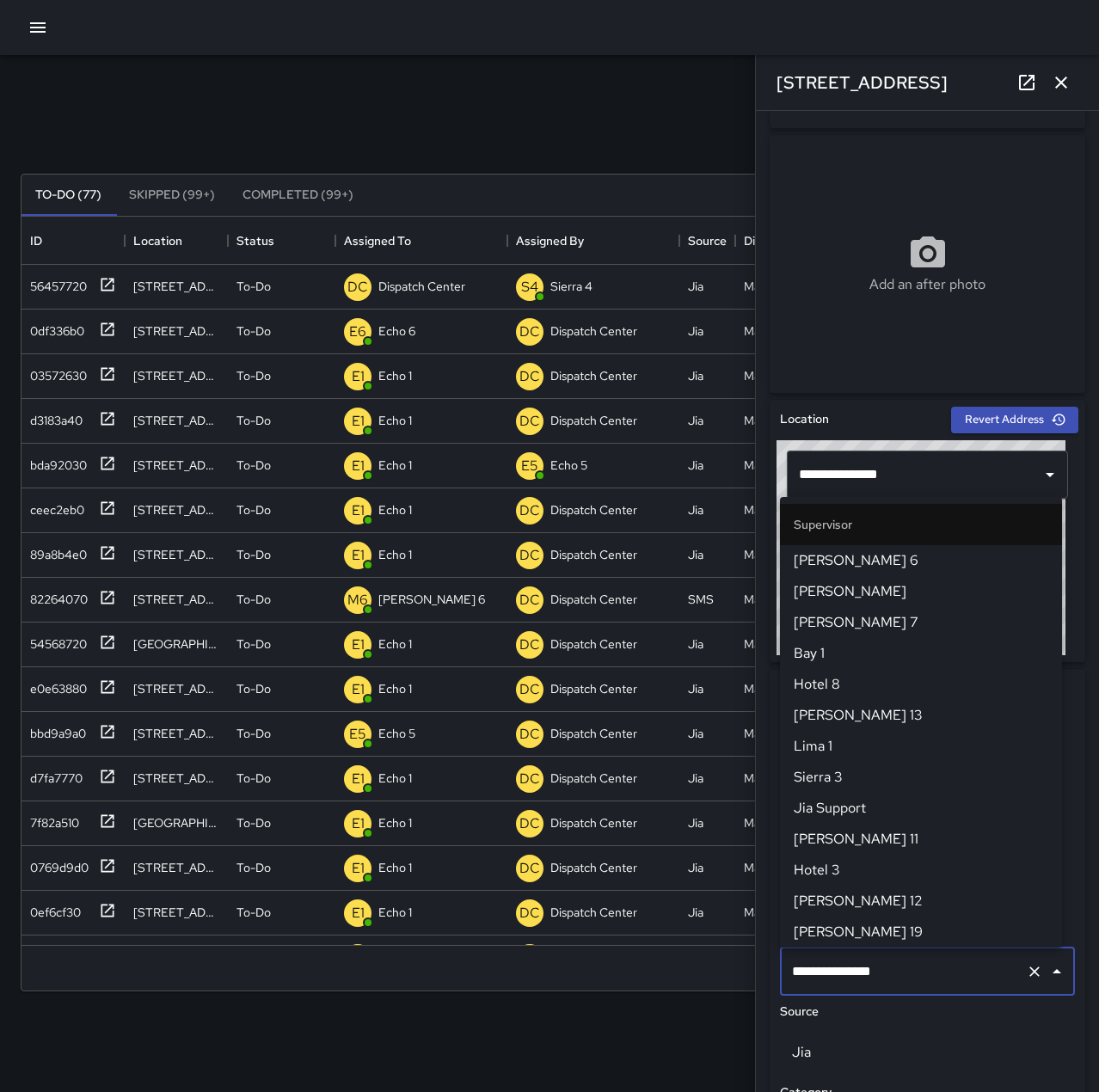
scroll to position [1641, 0]
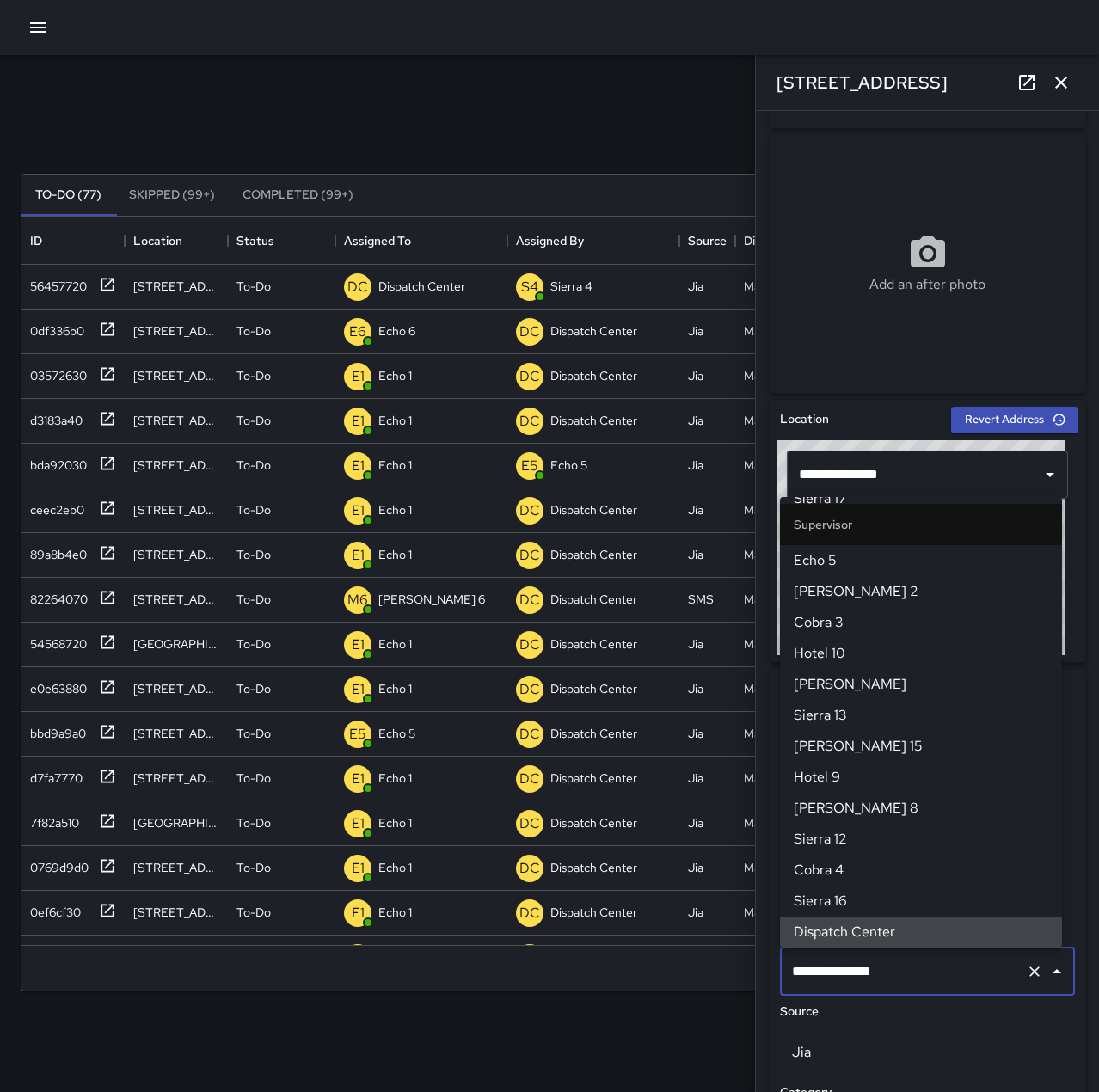
click at [1026, 970] on icon "Clear" at bounding box center [1034, 971] width 17 height 17
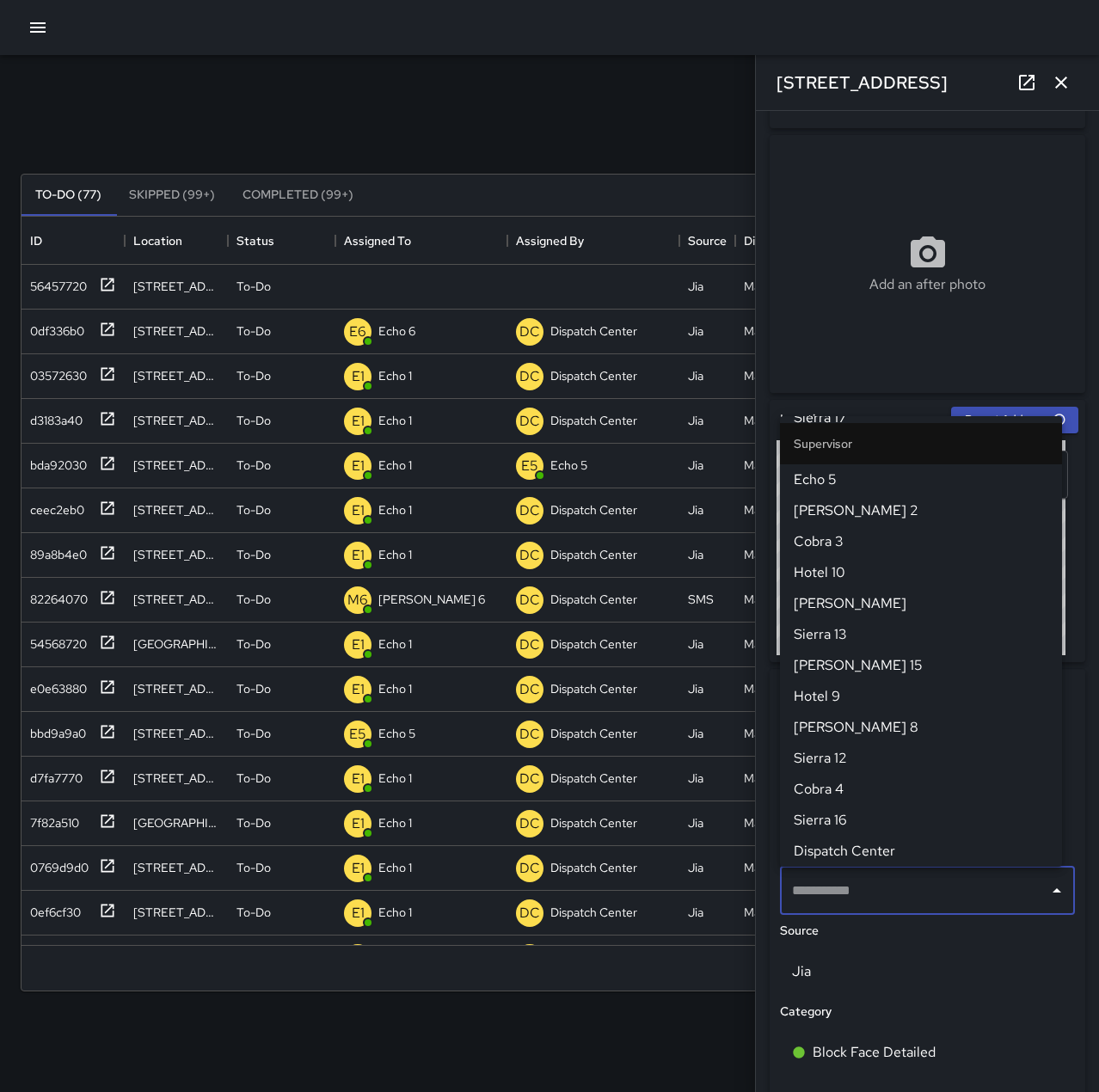
scroll to position [0, 0]
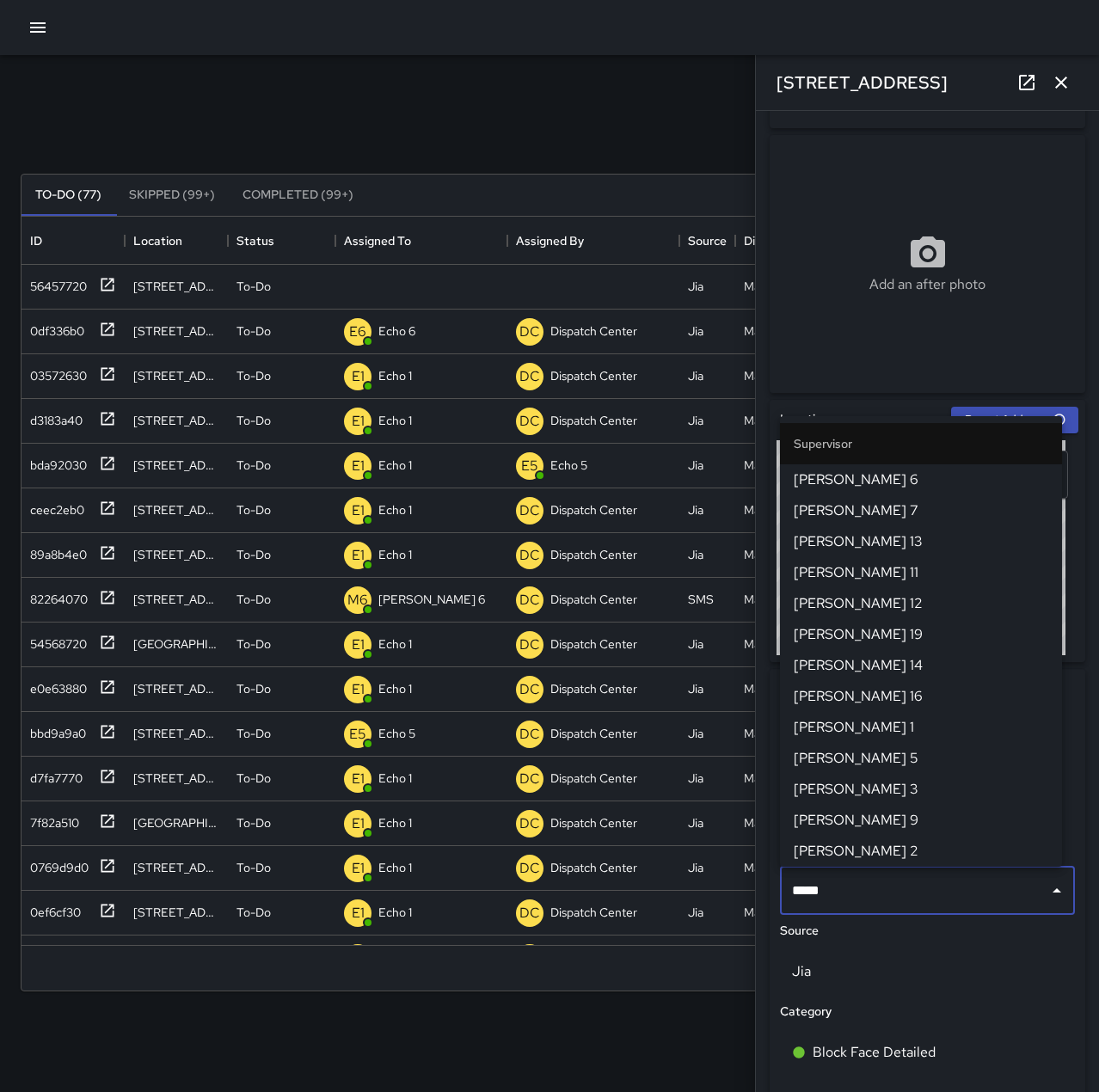
type input "******"
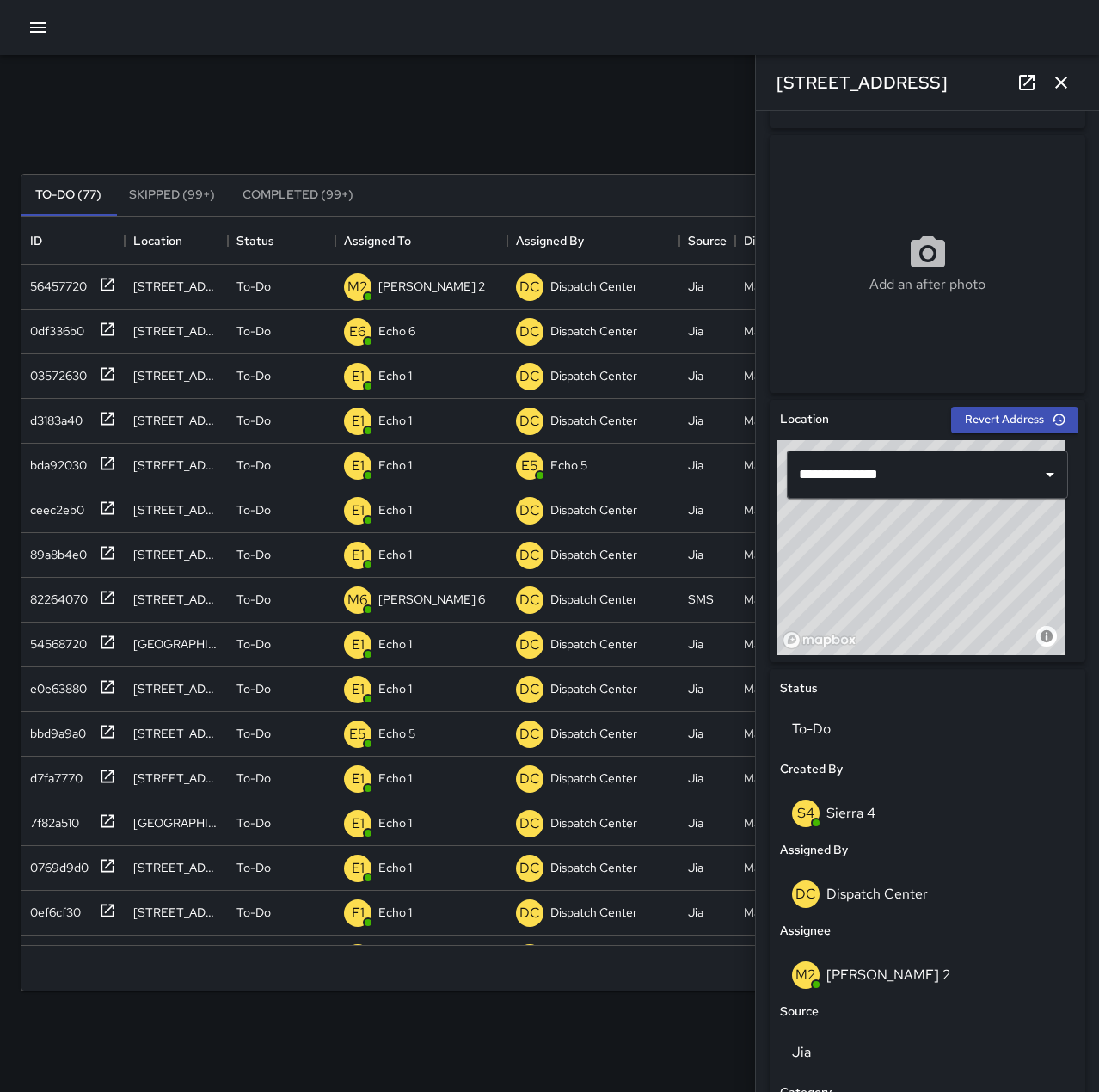
click at [1064, 82] on icon "button" at bounding box center [1061, 83] width 21 height 21
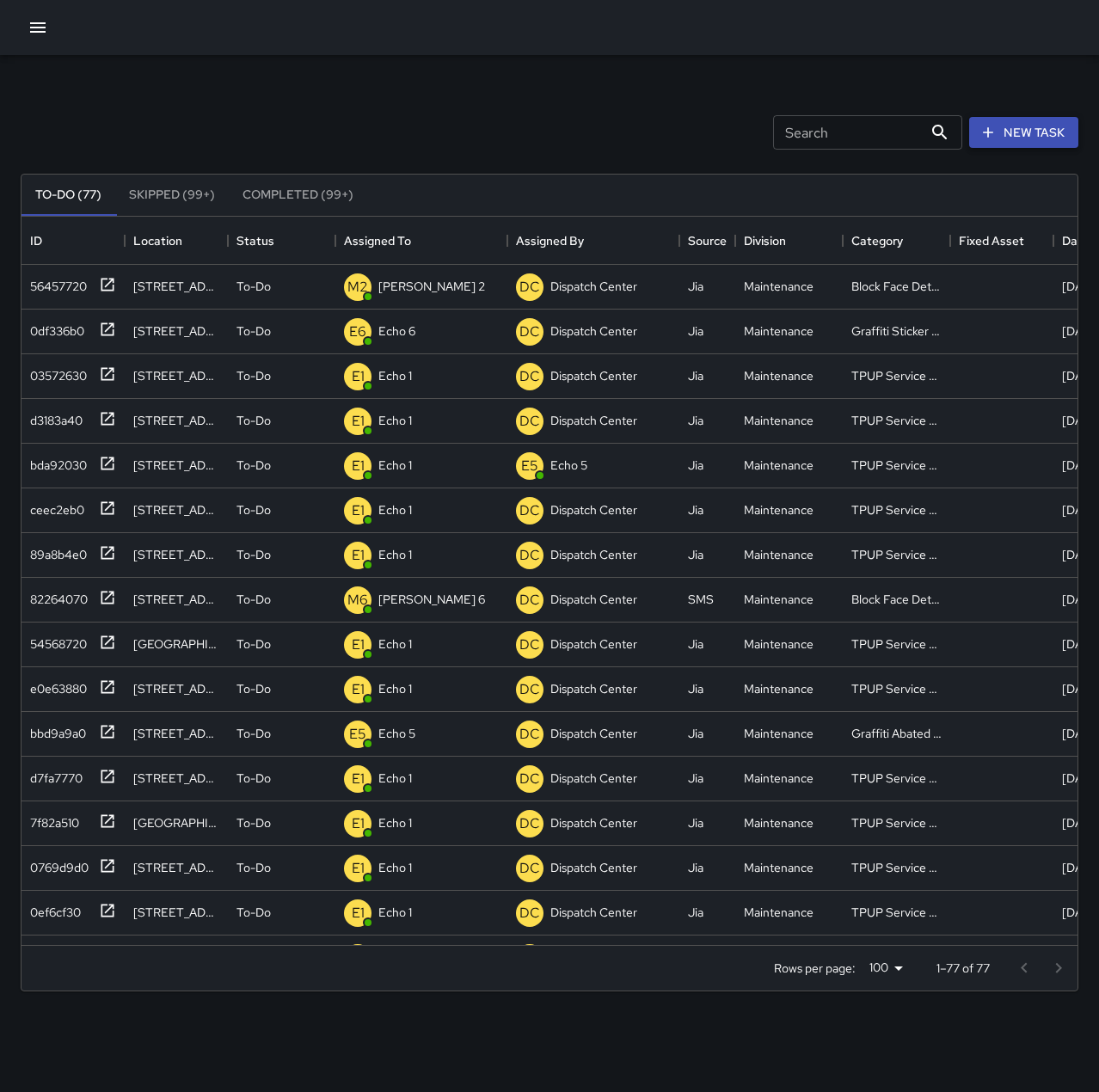
click at [1067, 125] on button "New Task" at bounding box center [1023, 133] width 109 height 31
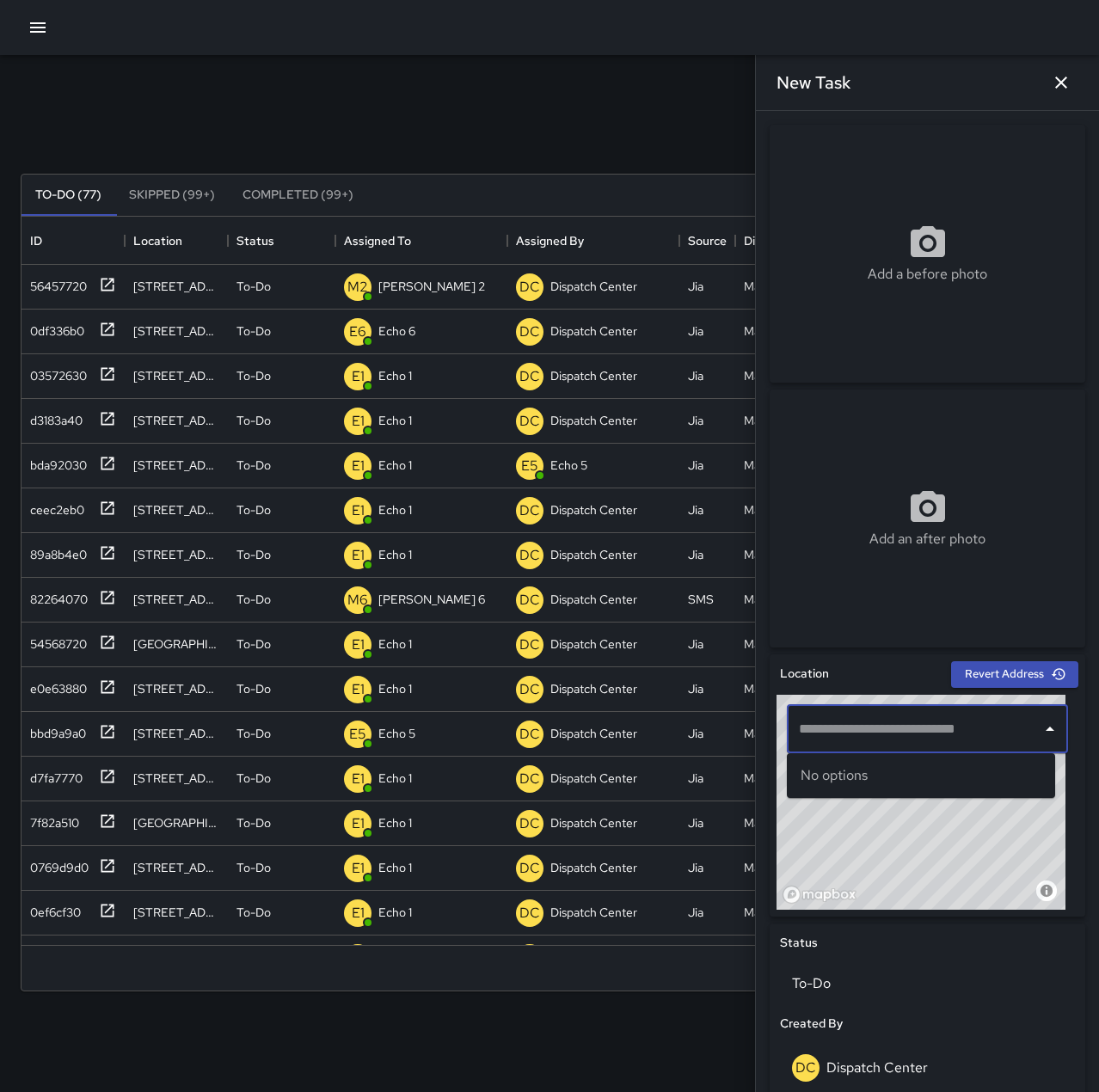
click at [888, 738] on input "text" at bounding box center [914, 729] width 240 height 32
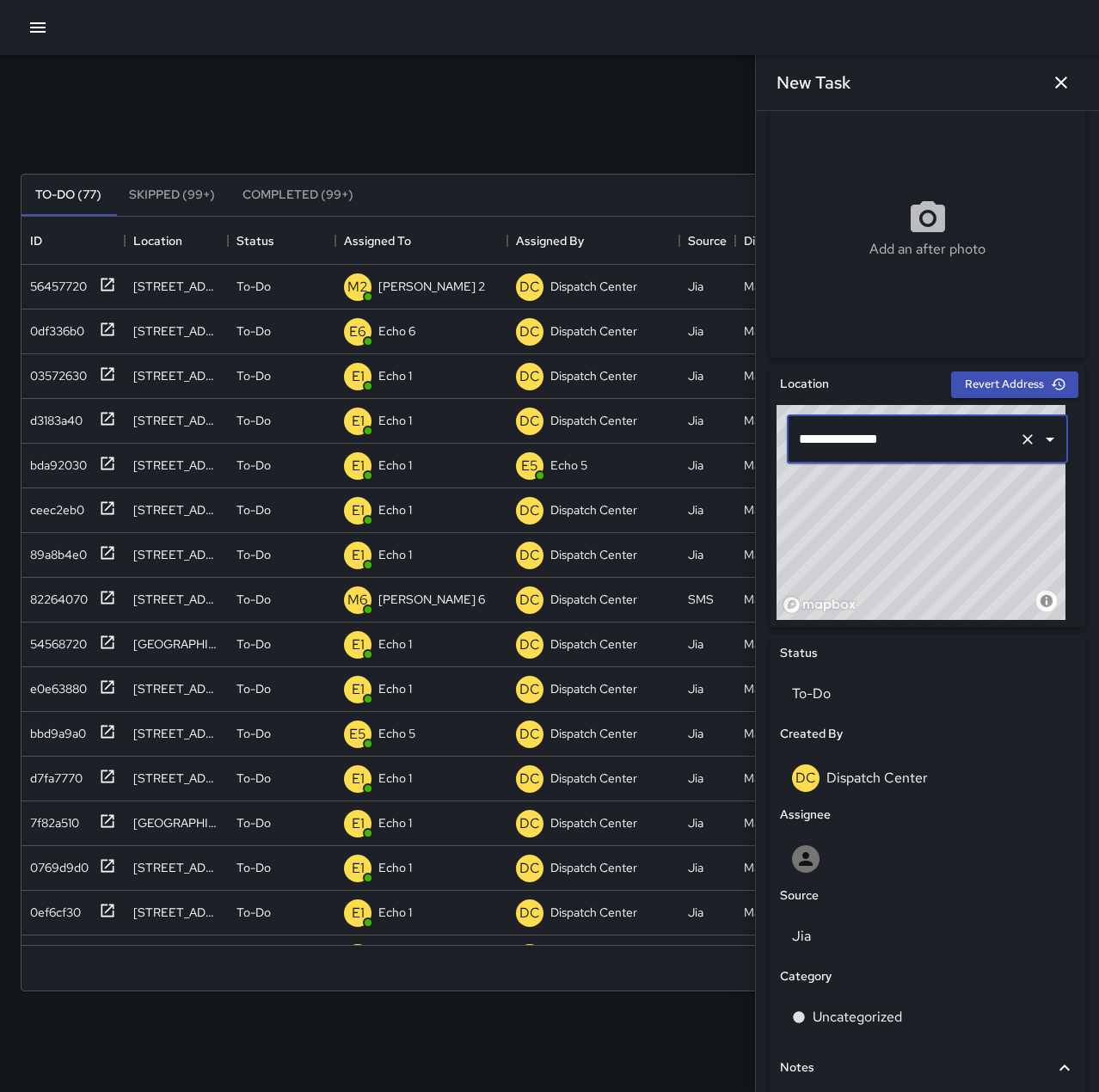
scroll to position [344, 0]
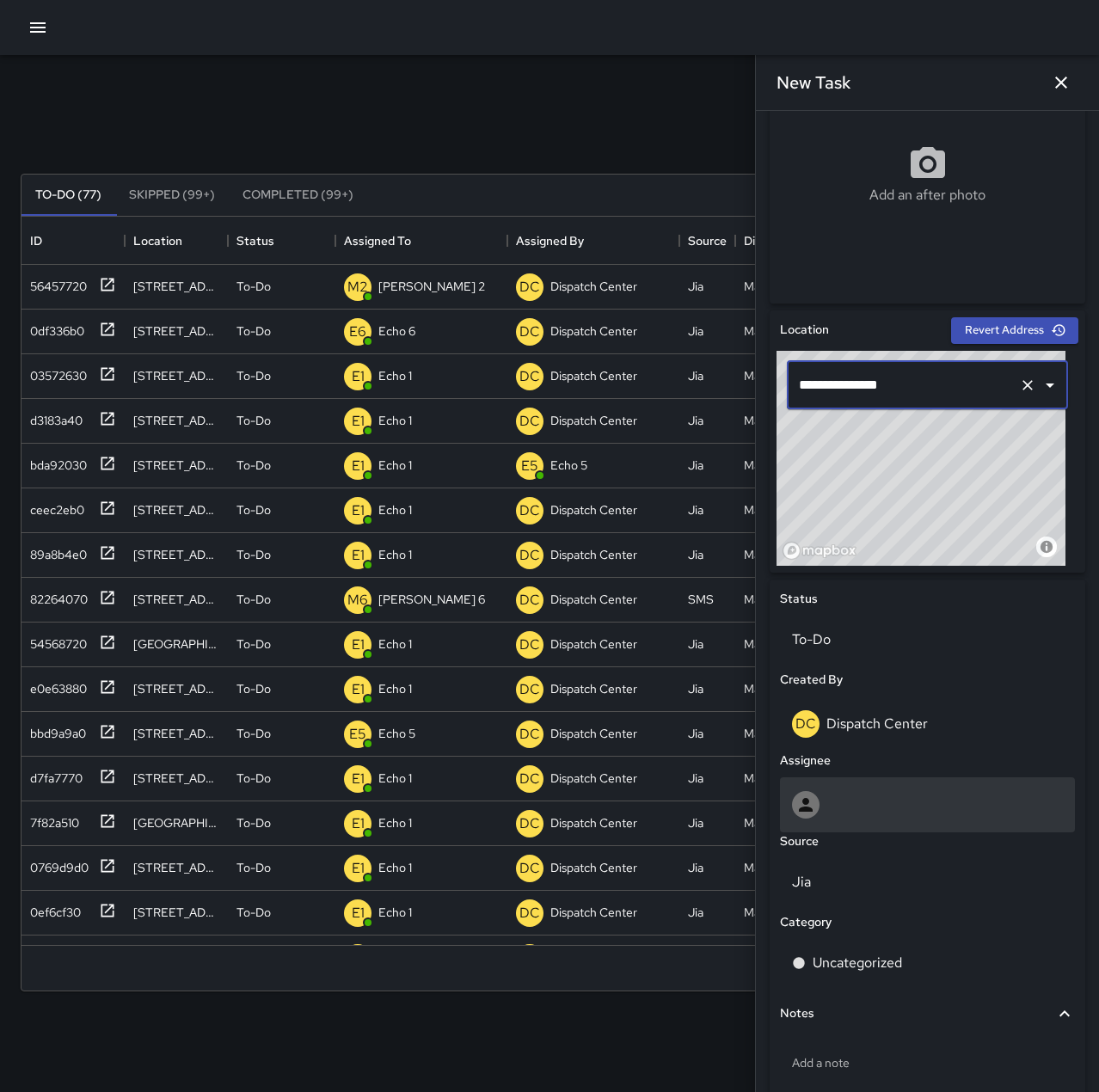
type input "**********"
click at [850, 811] on div at bounding box center [928, 805] width 271 height 27
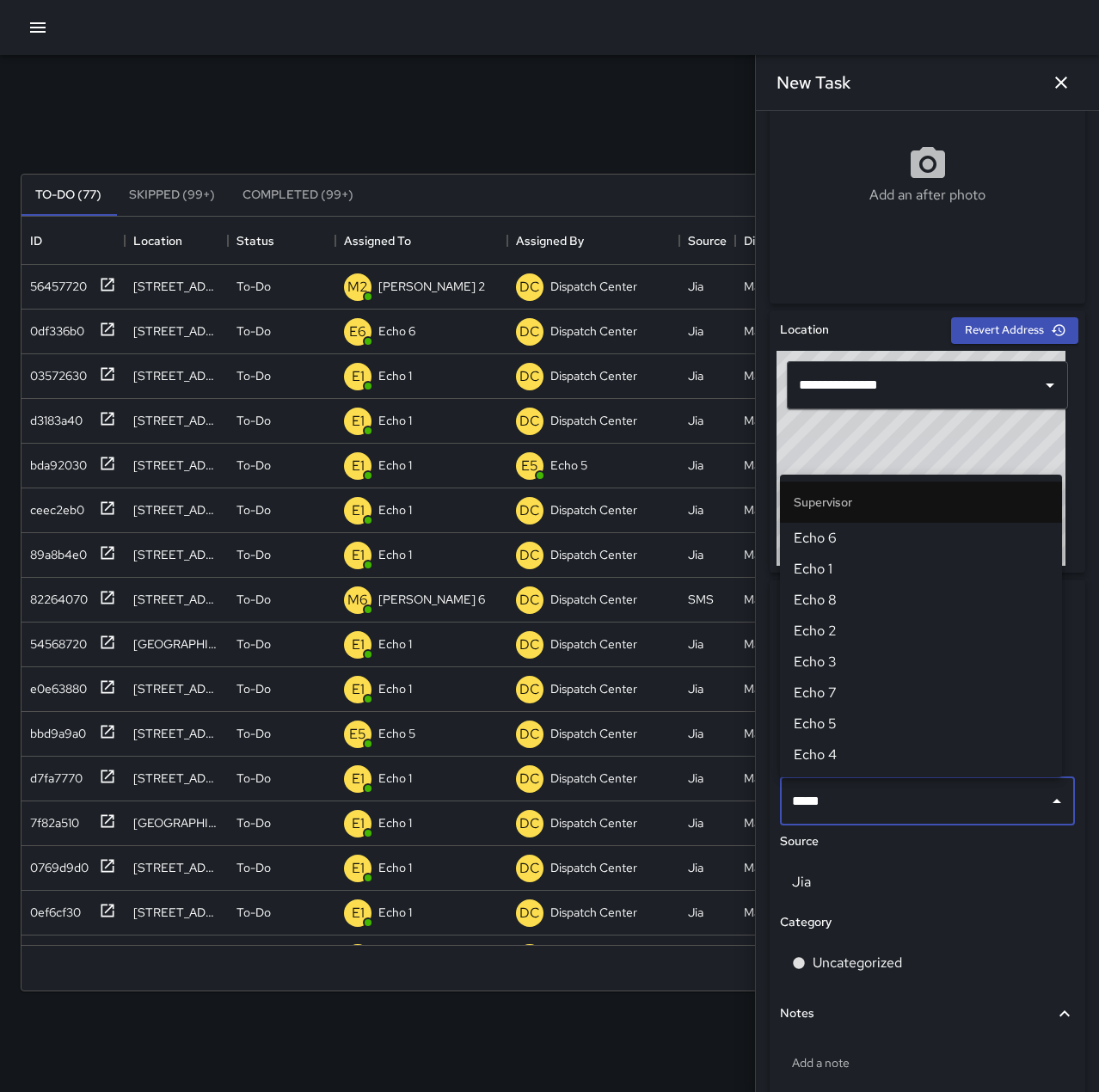
type input "******"
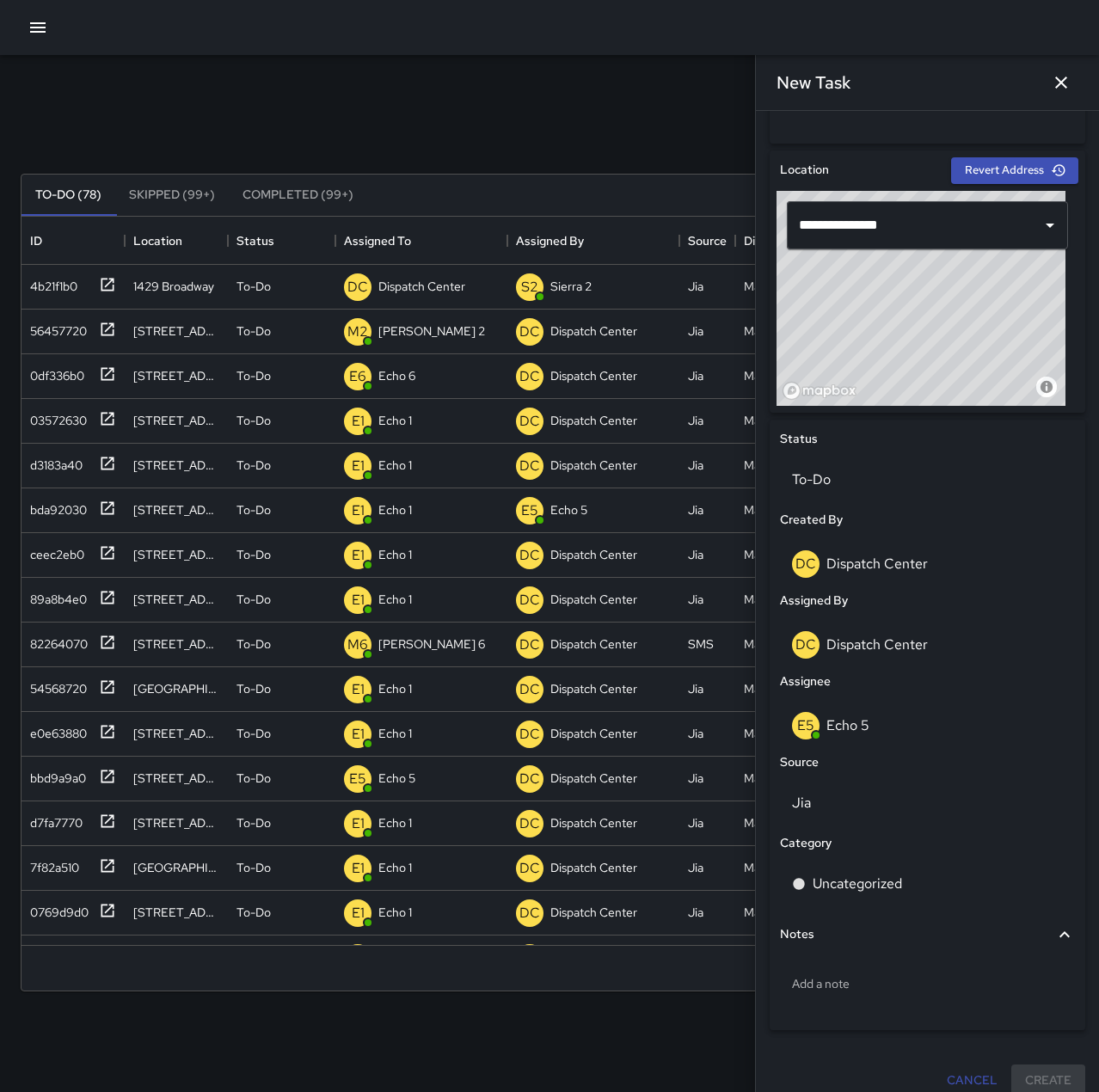
scroll to position [516, 0]
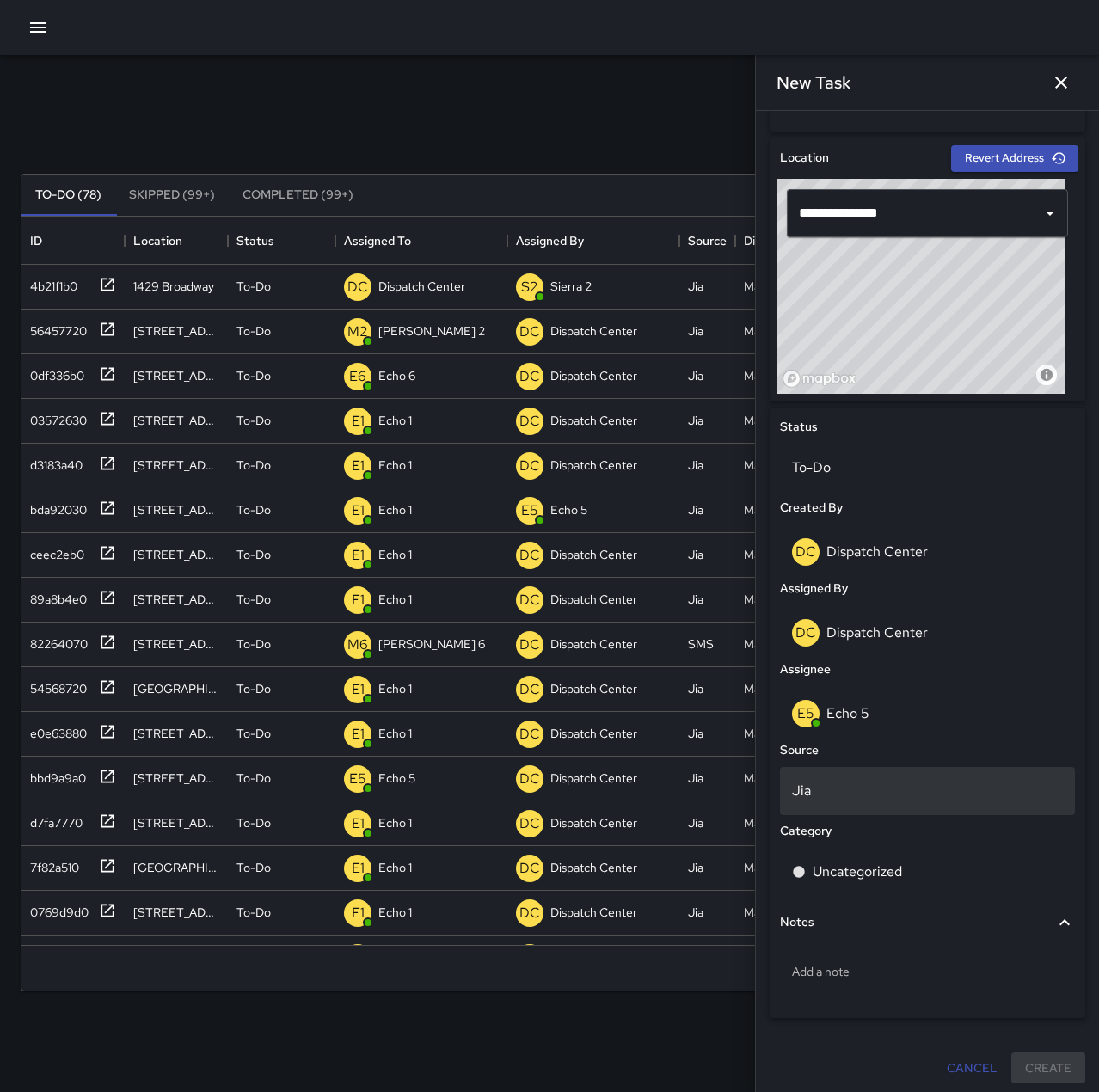
click at [866, 805] on div "Jia" at bounding box center [928, 791] width 295 height 48
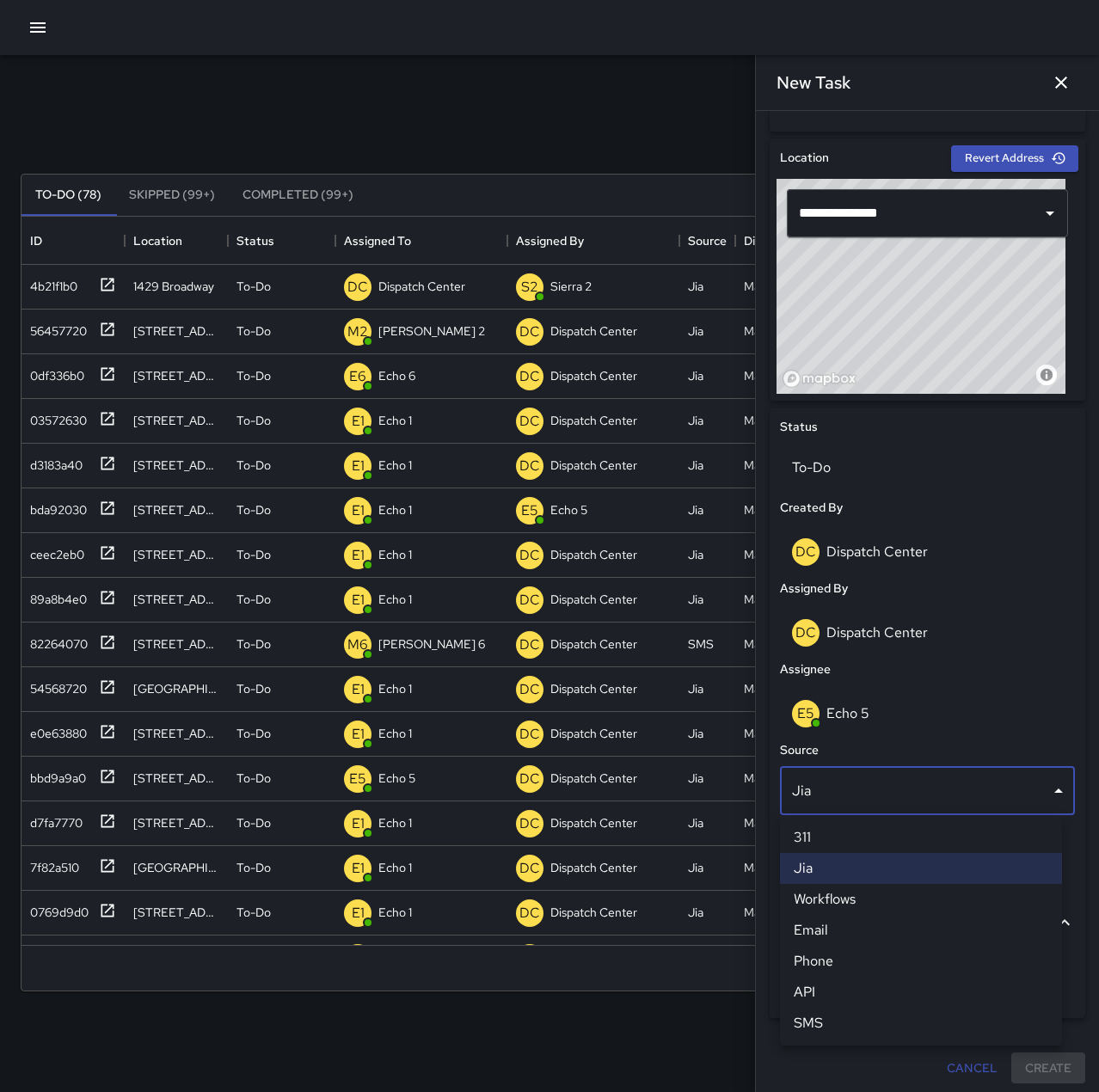
click at [869, 1024] on li "SMS" at bounding box center [921, 1023] width 282 height 31
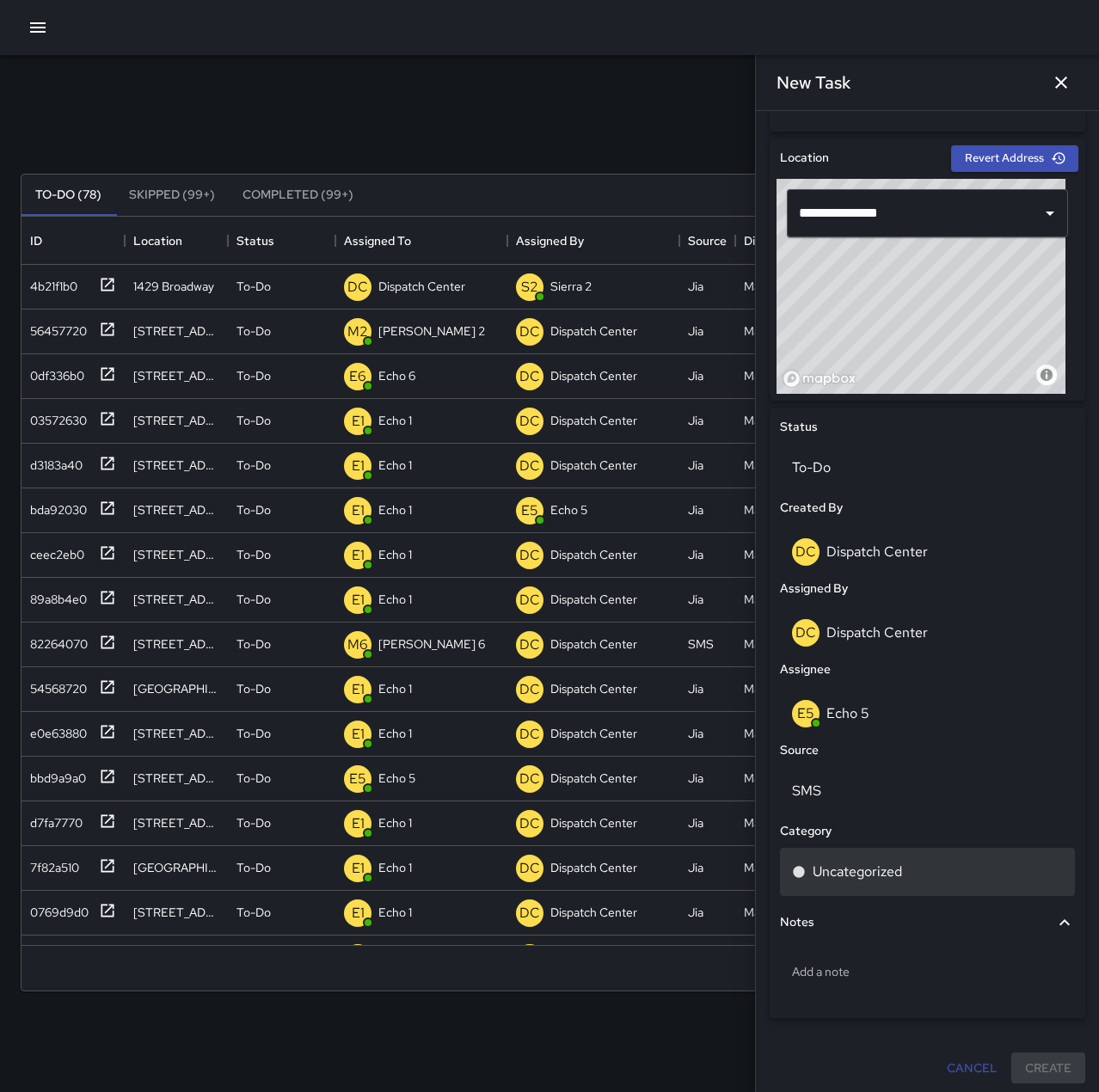
click at [887, 877] on p "Uncategorized" at bounding box center [857, 872] width 89 height 21
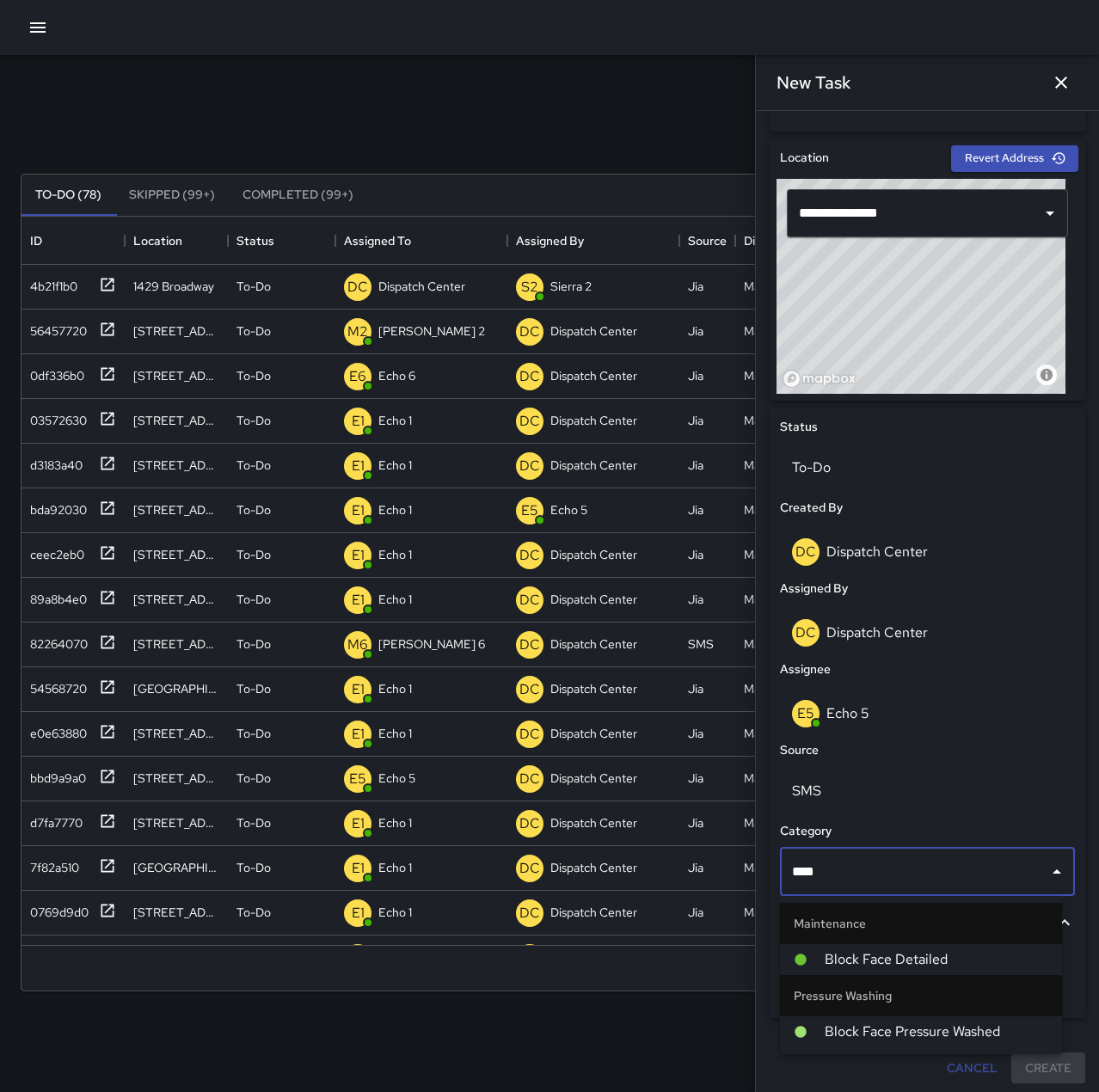
type input "*****"
click at [921, 1032] on span "Block Face Pressure Washed" at bounding box center [937, 1032] width 224 height 21
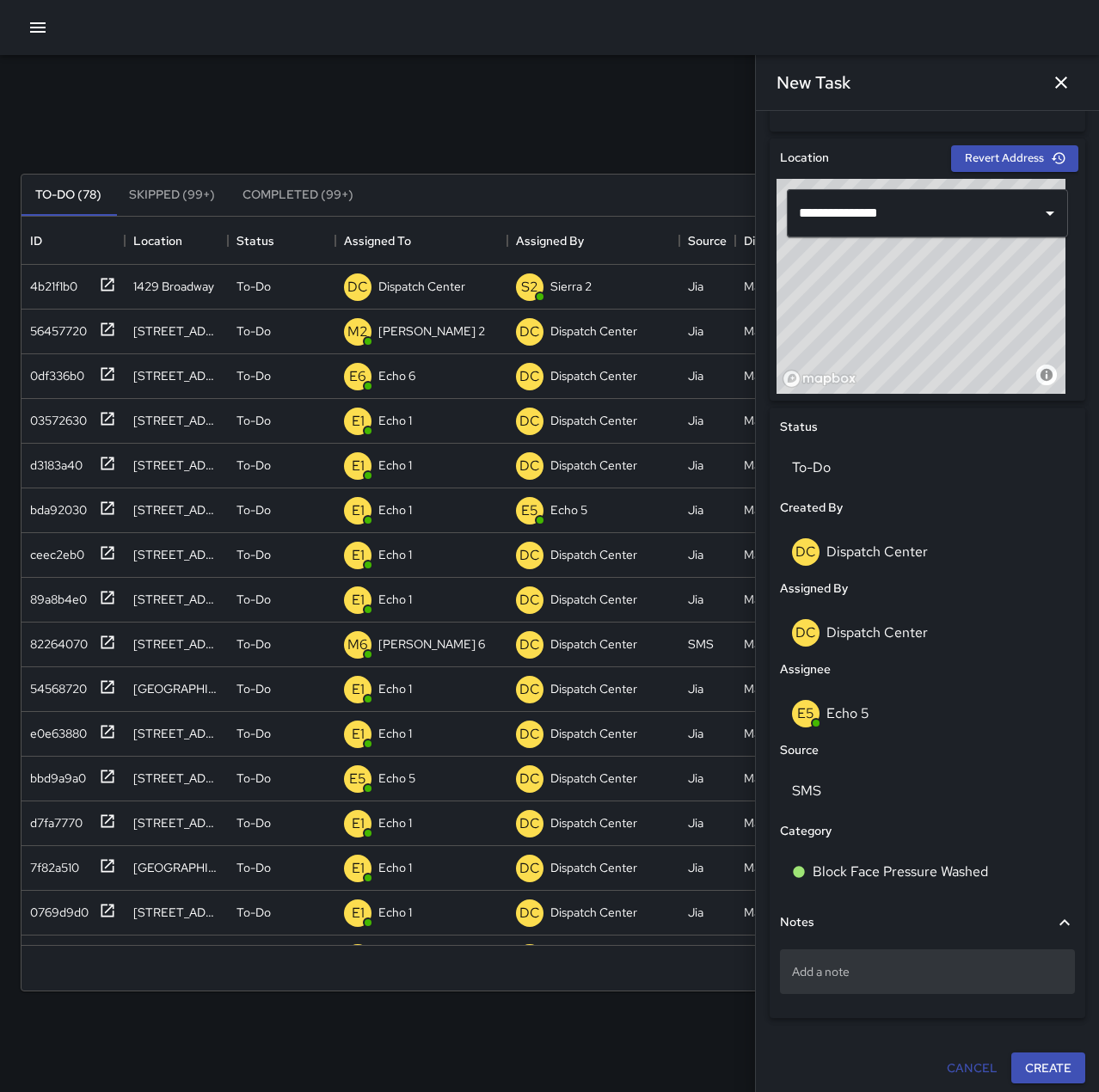
click at [890, 978] on p "Add a note" at bounding box center [928, 971] width 271 height 17
type textarea "**********"
click at [1059, 1068] on button "Create" at bounding box center [1048, 1068] width 74 height 31
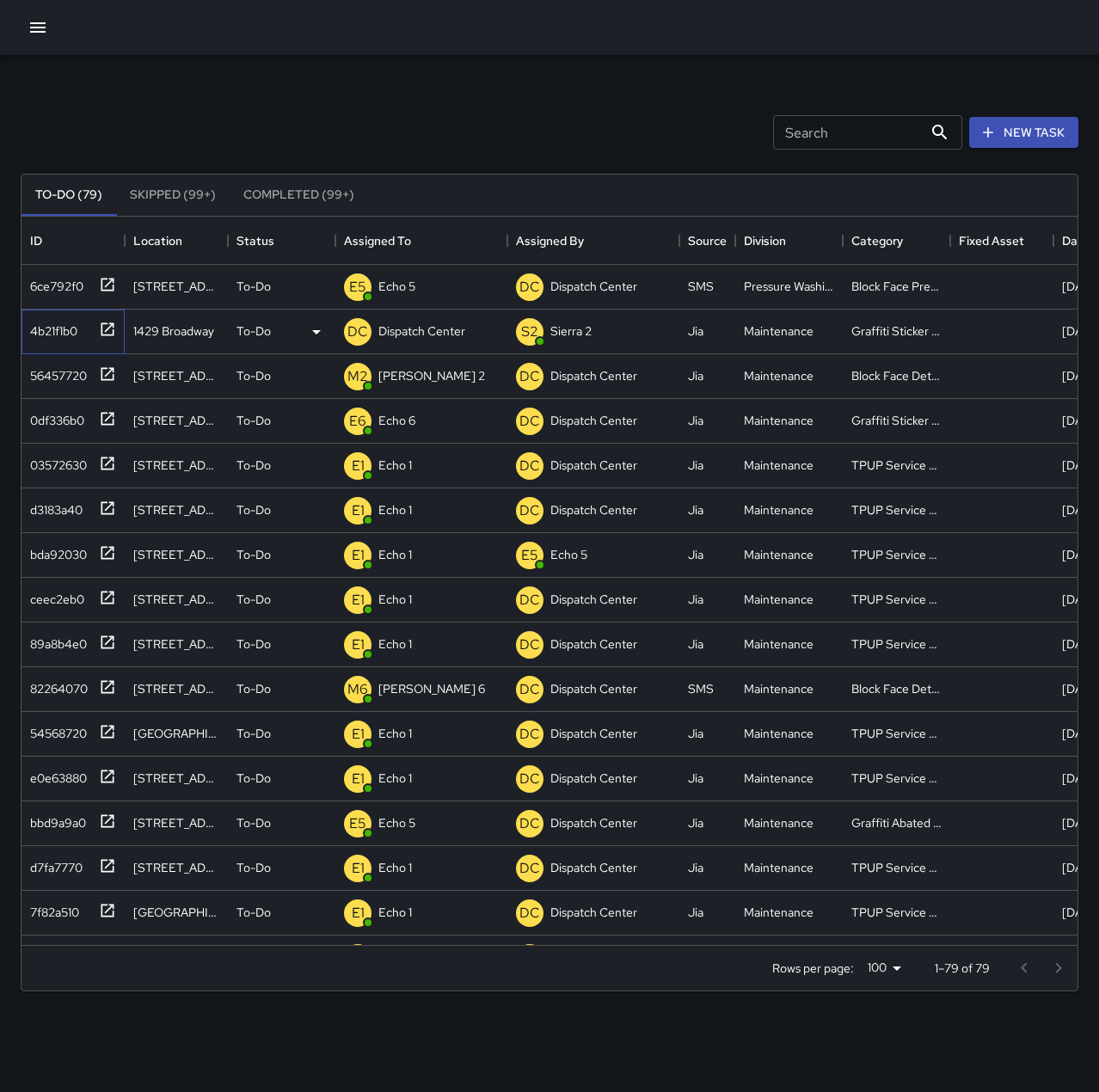
click at [63, 329] on div "4b21f1b0" at bounding box center [51, 328] width 54 height 24
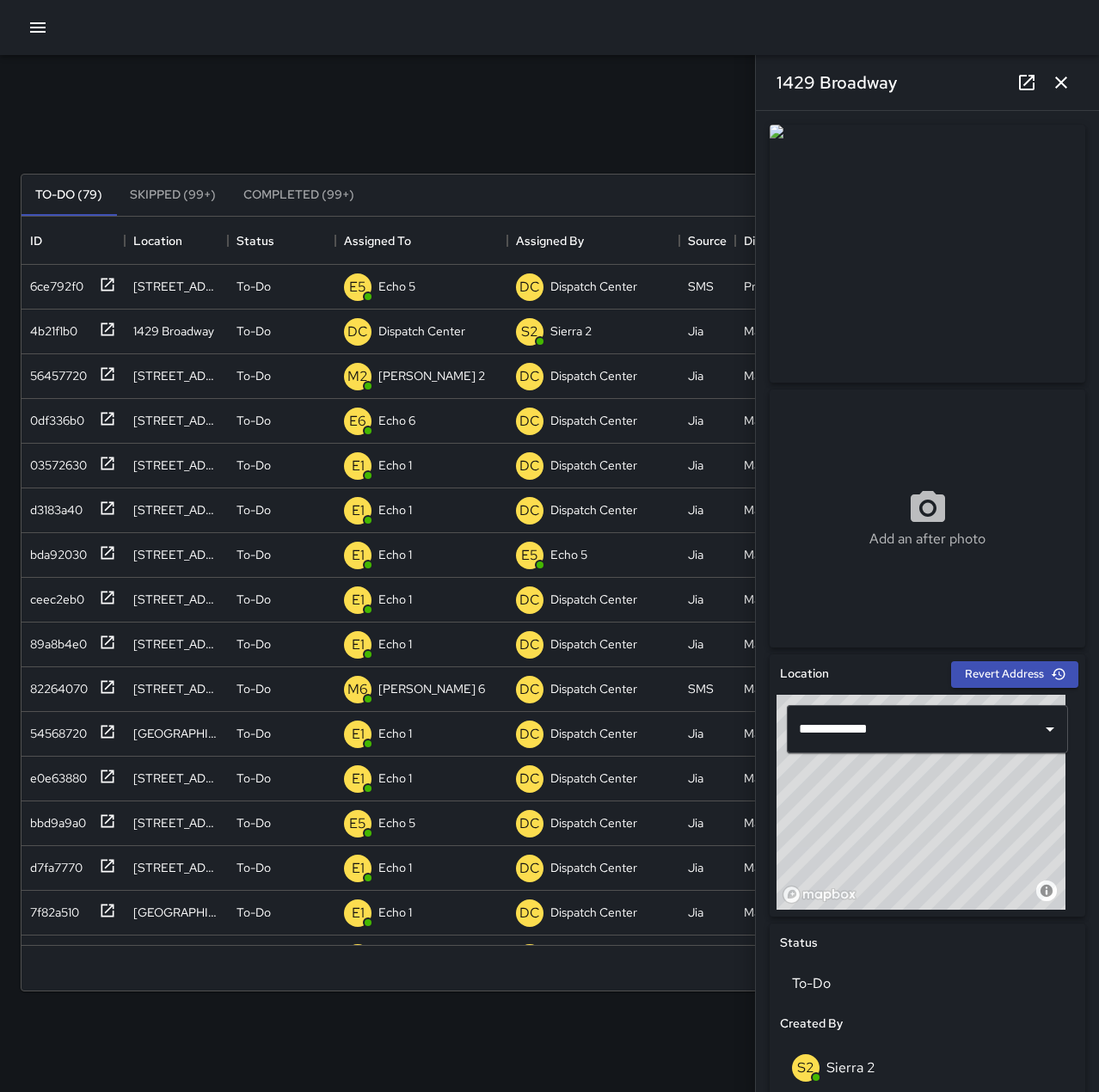
drag, startPoint x: 63, startPoint y: 329, endPoint x: 367, endPoint y: 114, distance: 372.3
click at [367, 114] on div "Search Search New Task" at bounding box center [550, 132] width 1065 height 89
click at [58, 325] on div "4b21f1b0" at bounding box center [51, 328] width 54 height 24
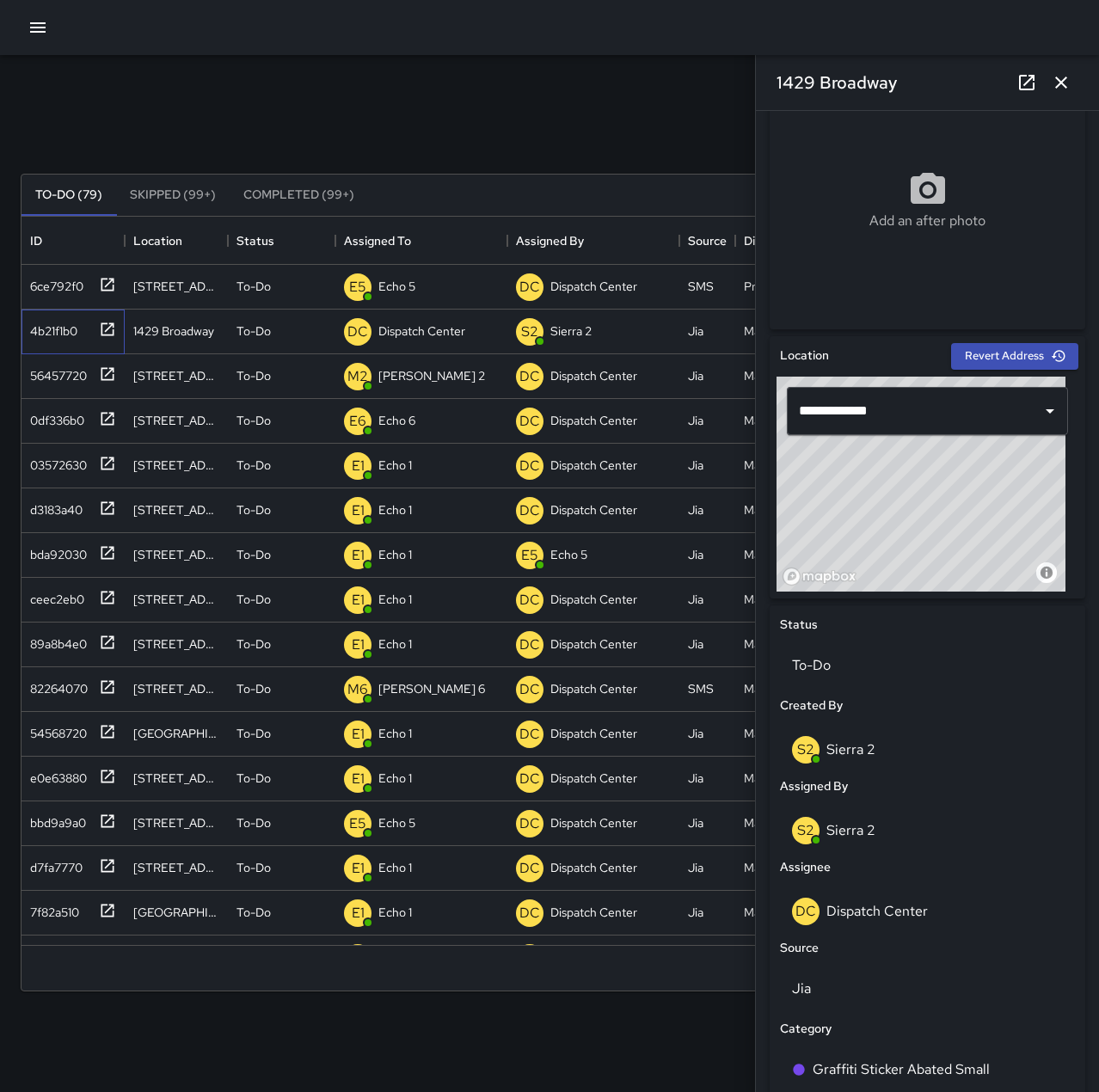
scroll to position [0, 0]
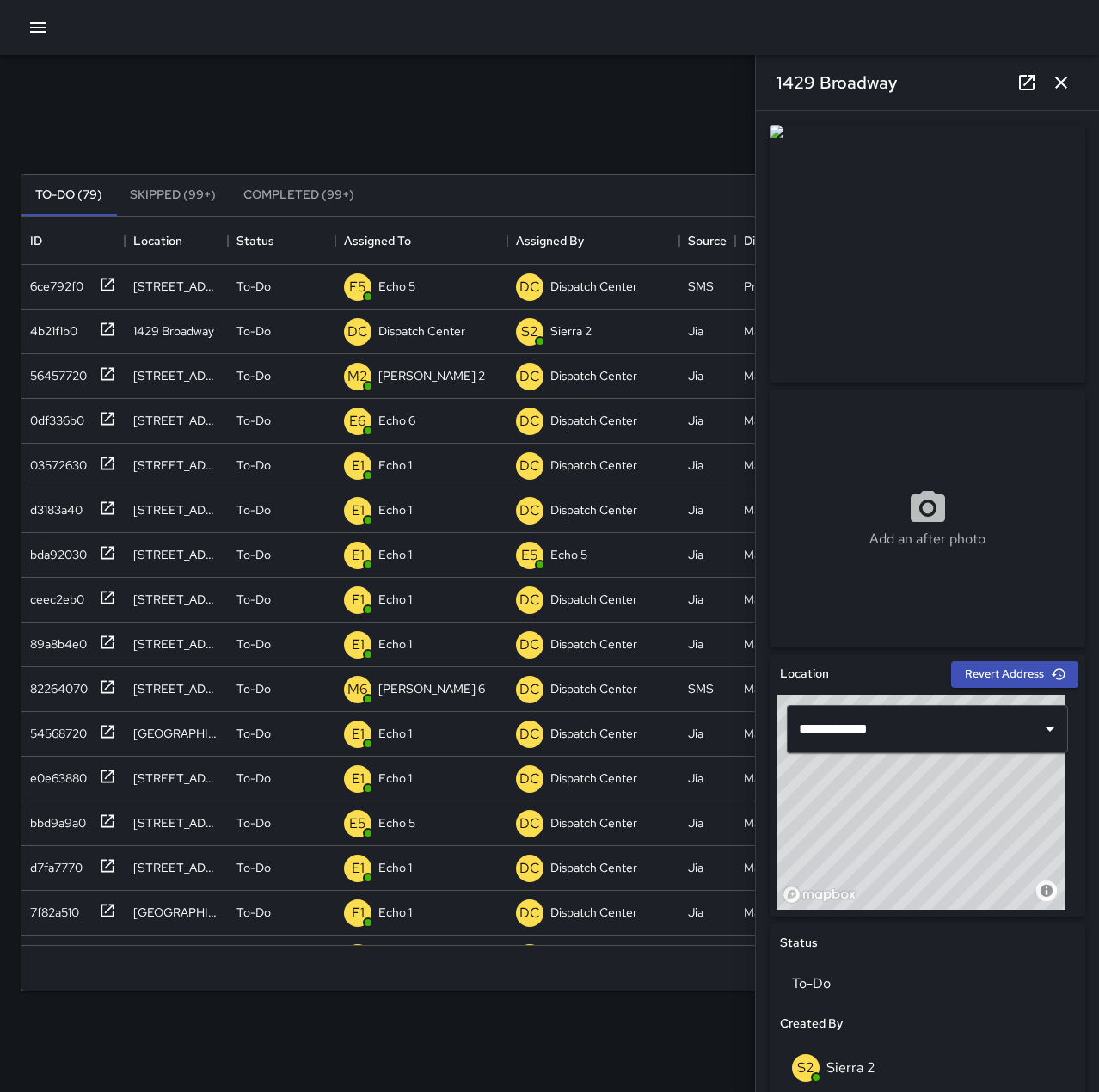
drag, startPoint x: 1011, startPoint y: 960, endPoint x: 492, endPoint y: 127, distance: 981.5
click at [492, 127] on div "Search Search New Task" at bounding box center [550, 132] width 1065 height 89
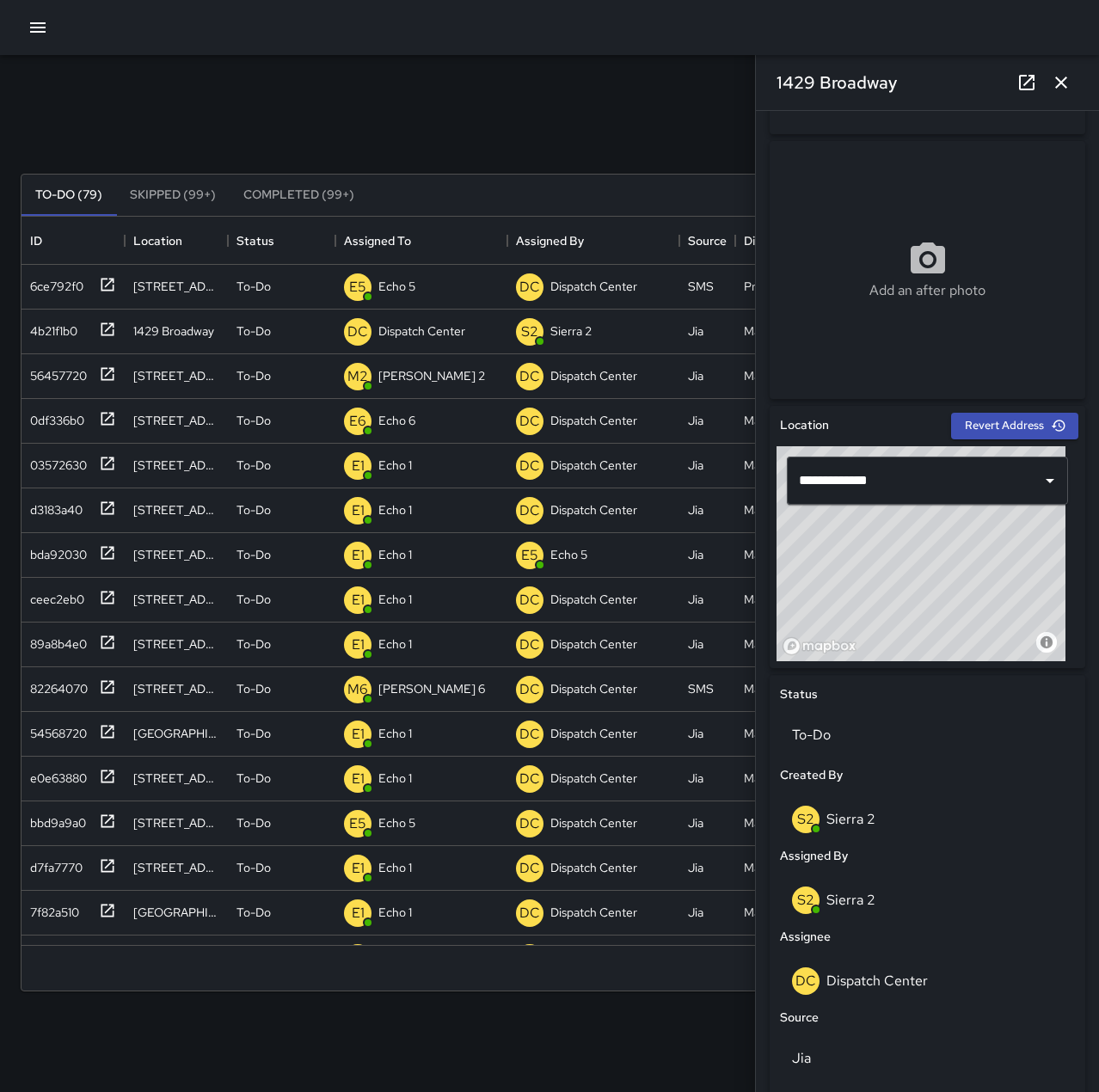
scroll to position [258, 0]
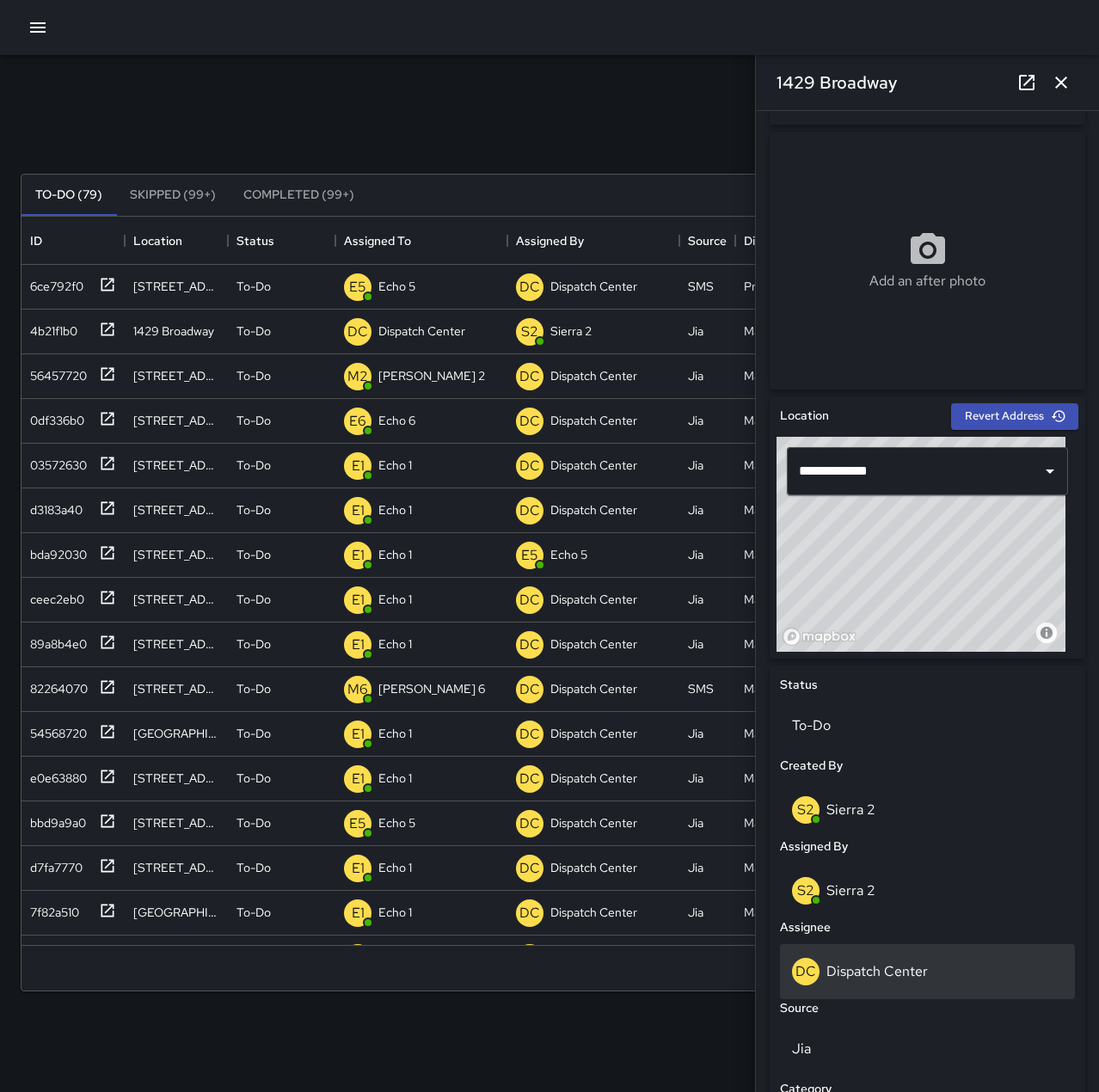
click at [906, 967] on p "Dispatch Center" at bounding box center [877, 971] width 101 height 18
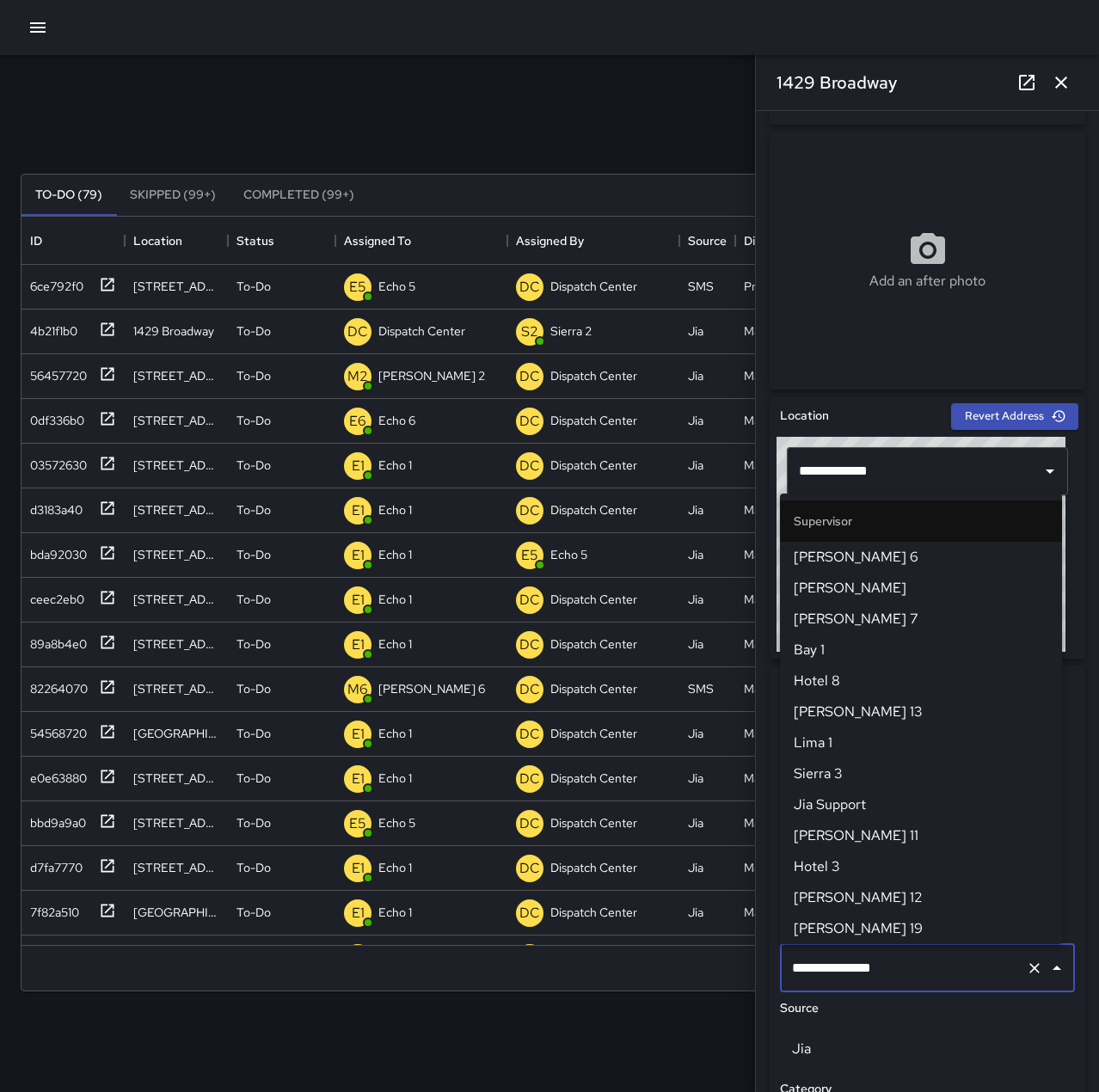
scroll to position [1641, 0]
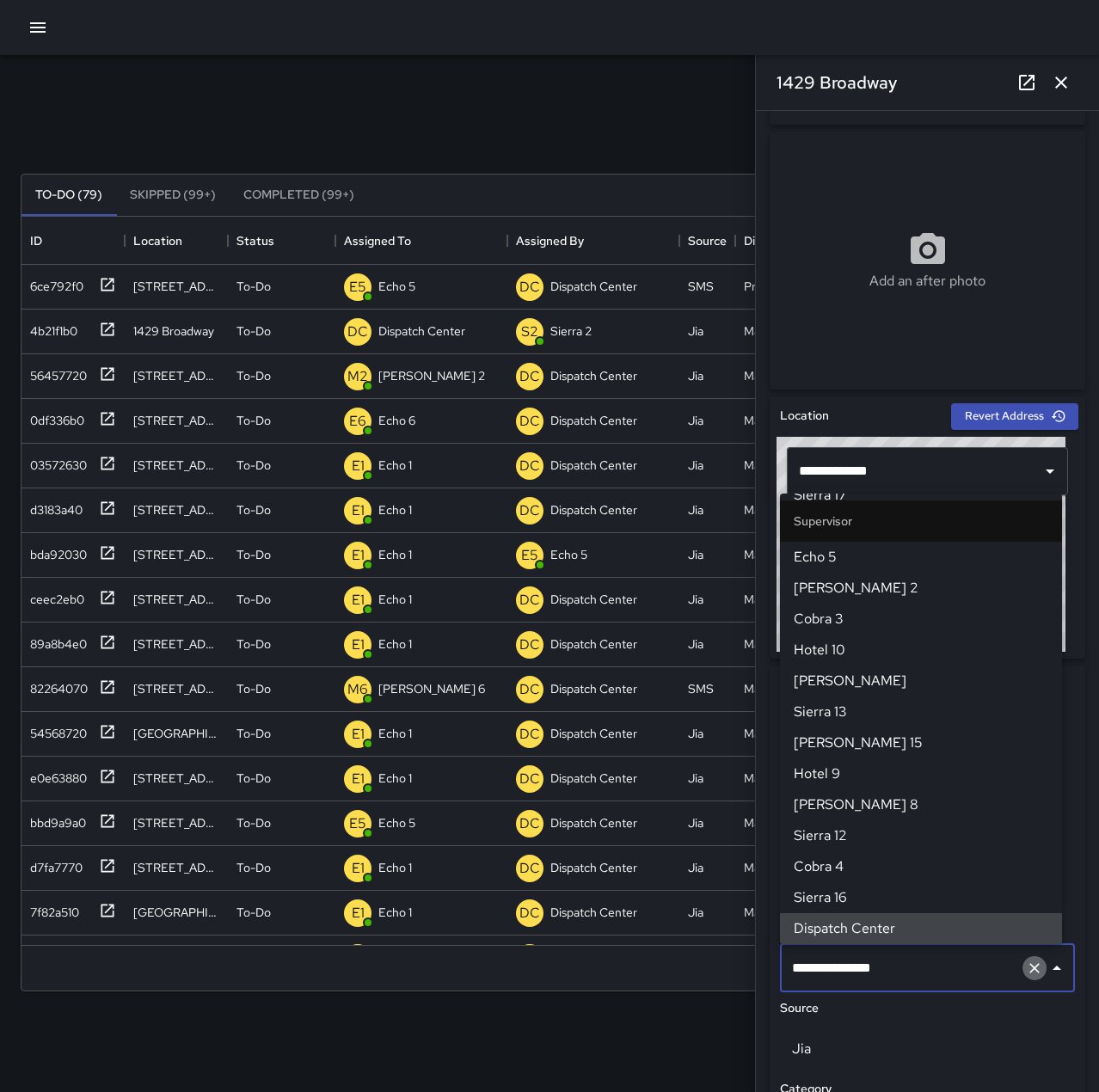
click at [1026, 964] on icon "Clear" at bounding box center [1034, 968] width 17 height 17
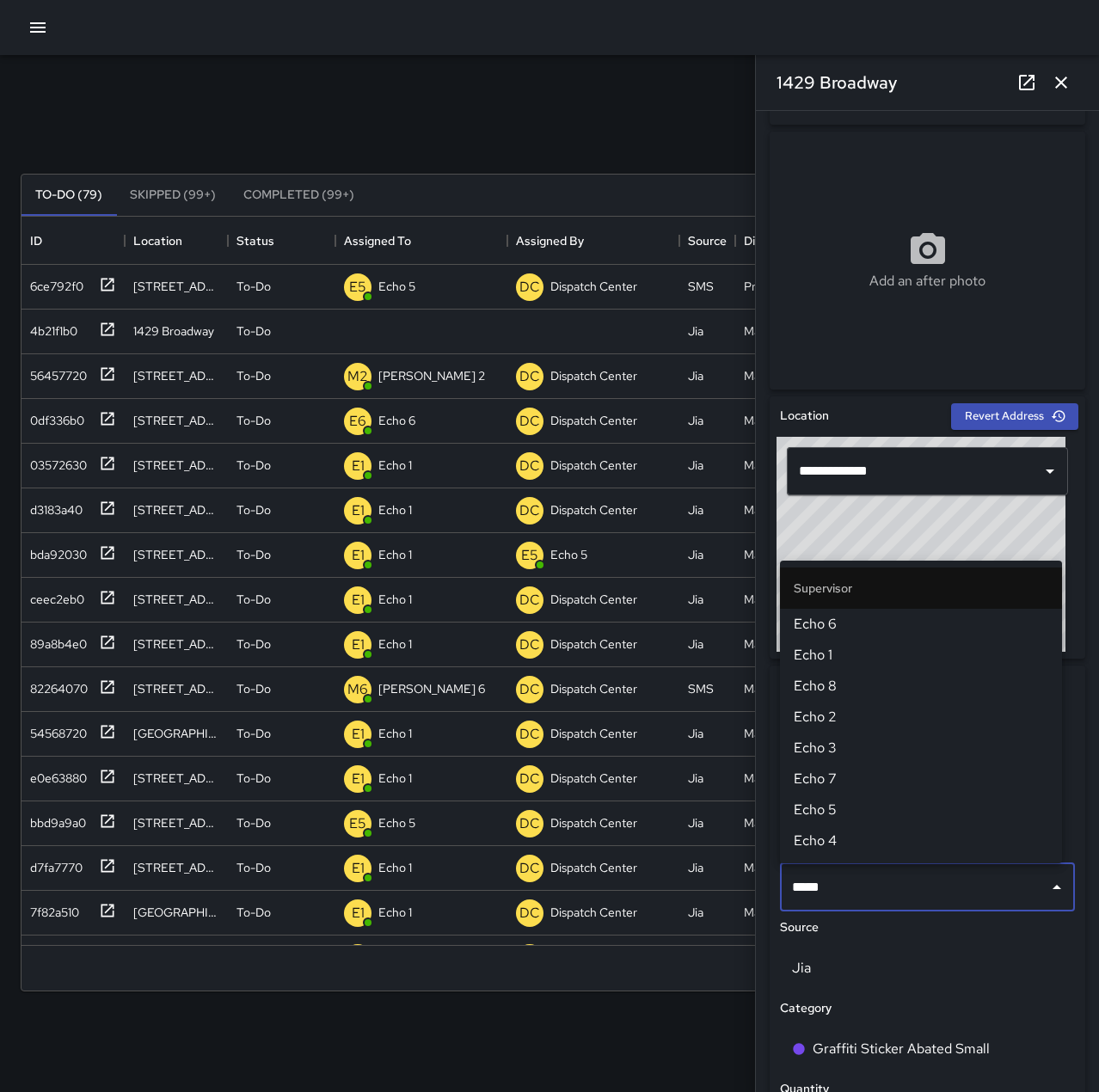
type input "******"
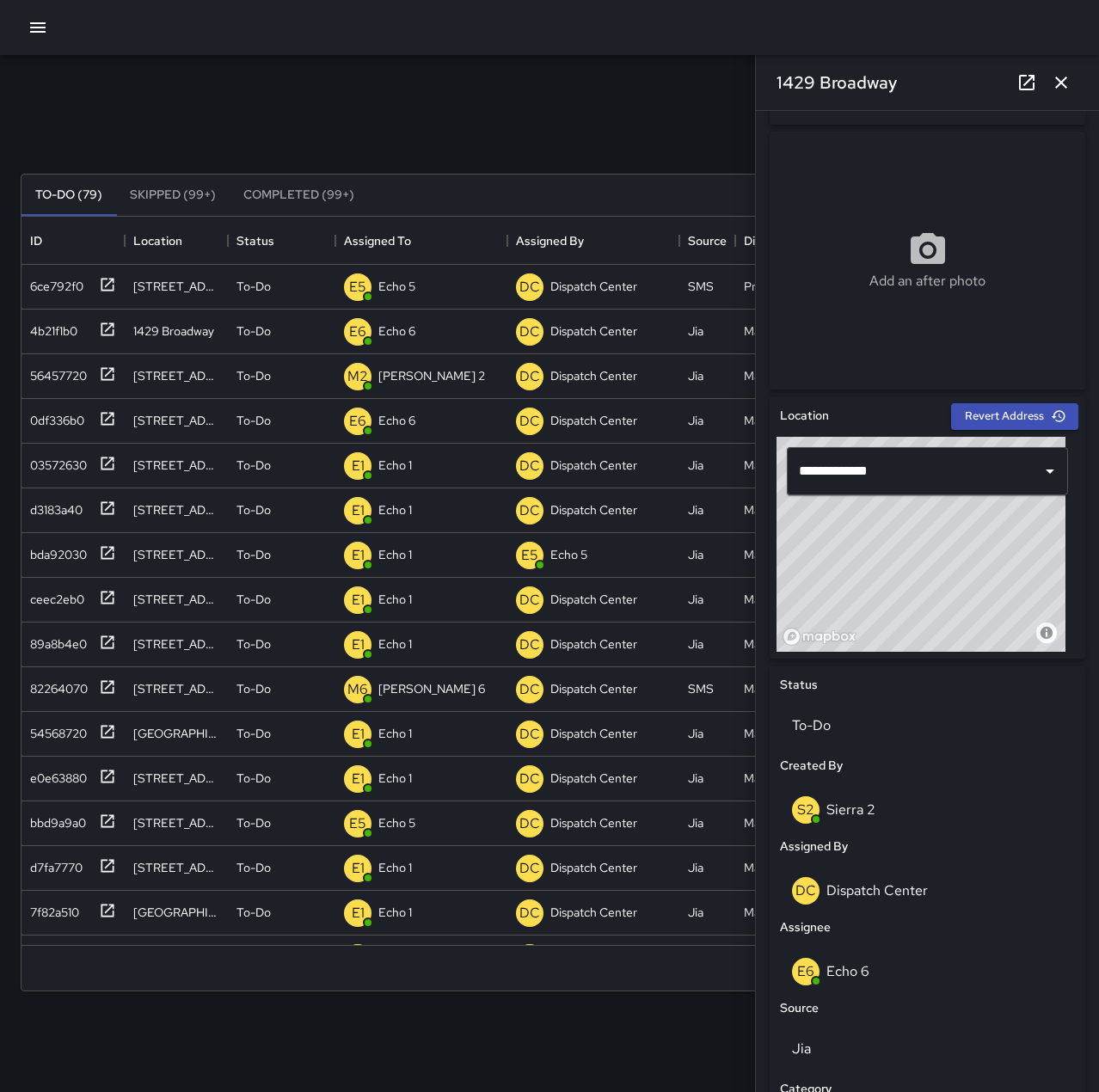
click at [1052, 91] on icon "button" at bounding box center [1061, 83] width 21 height 21
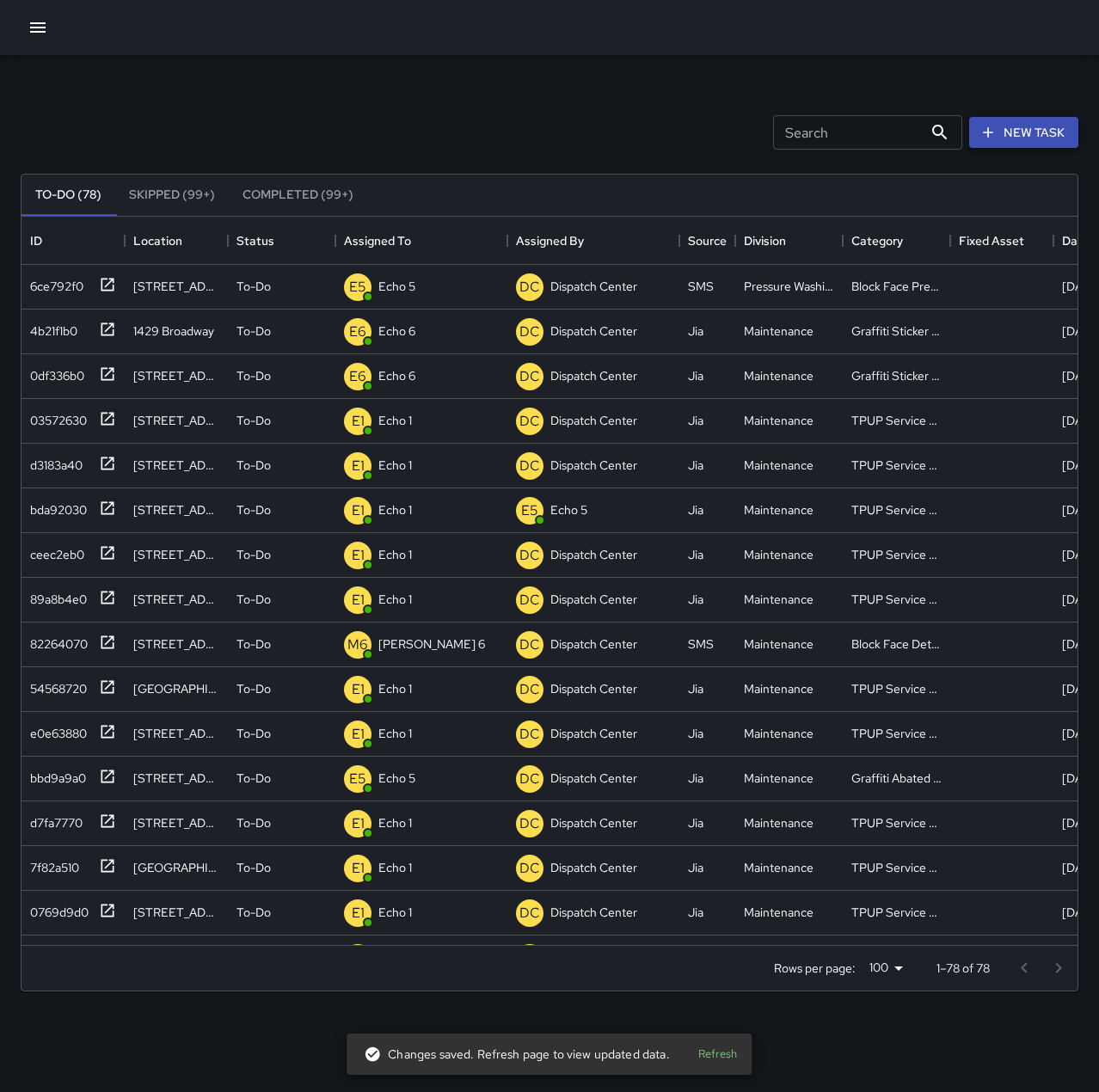
drag, startPoint x: 991, startPoint y: 118, endPoint x: 1006, endPoint y: 132, distance: 20.5
click at [991, 118] on button "New Task" at bounding box center [1023, 133] width 109 height 31
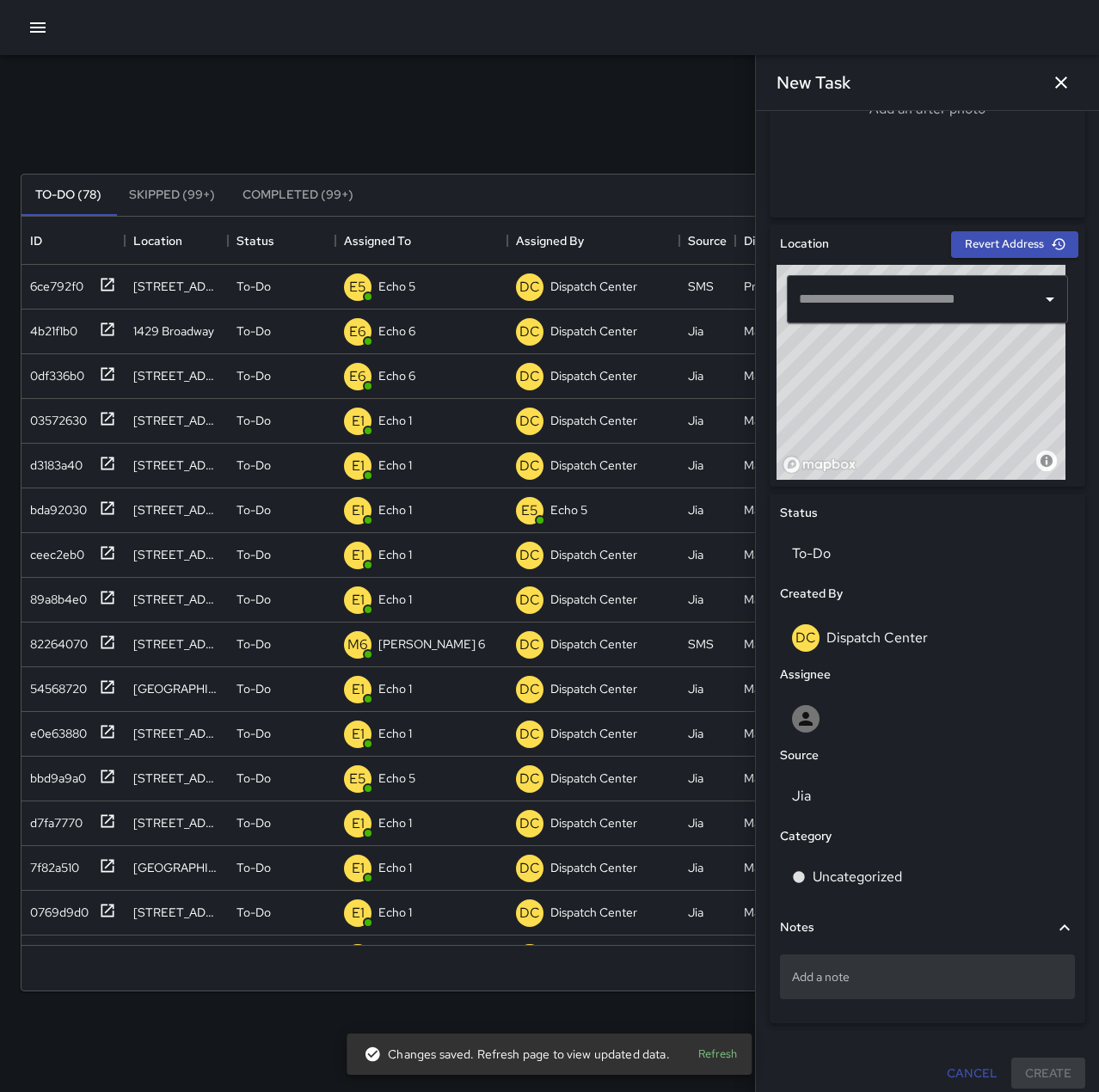
scroll to position [440, 0]
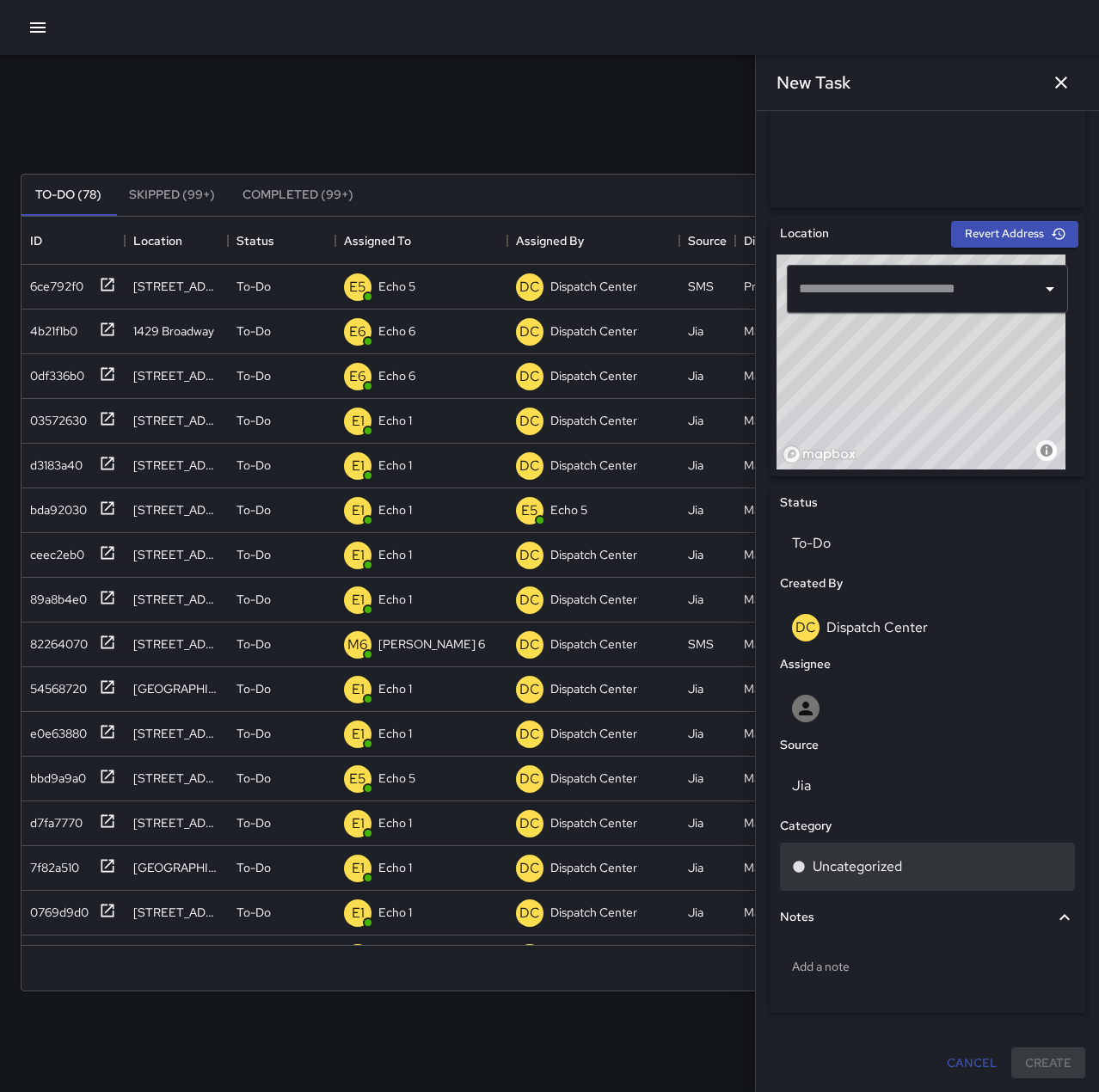
click at [905, 869] on div "Uncategorized" at bounding box center [928, 867] width 271 height 21
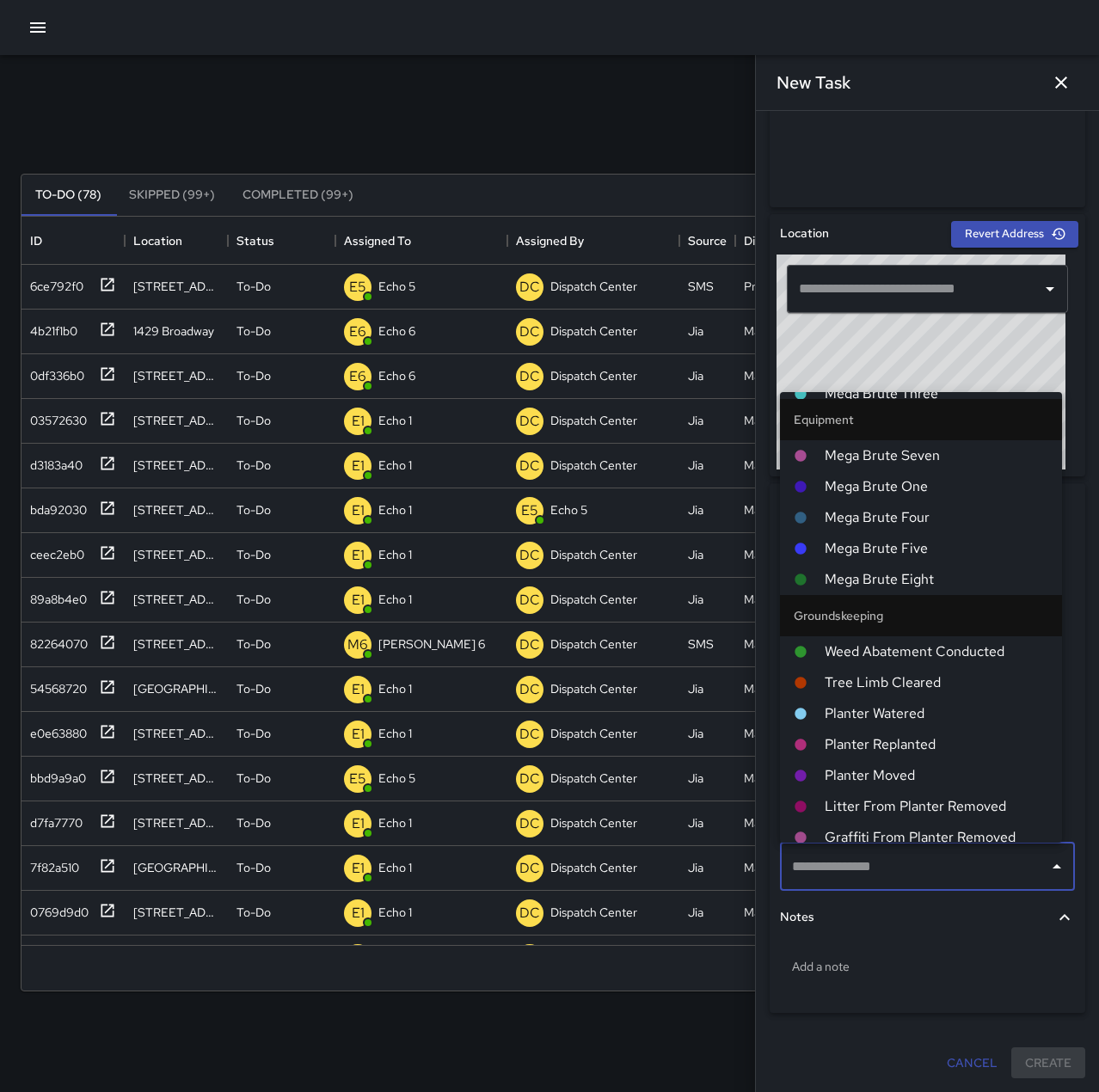
scroll to position [602, 0]
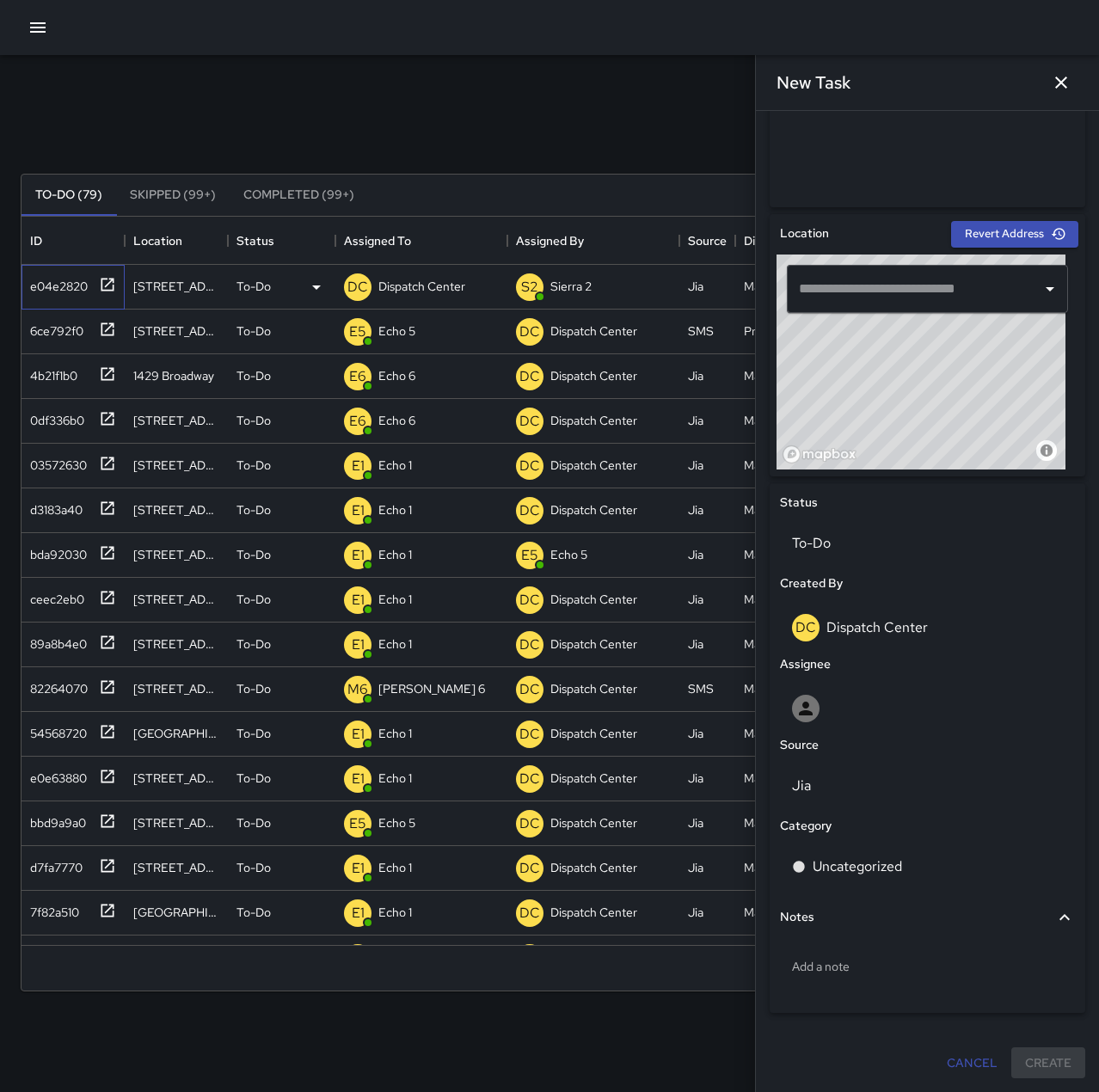
click at [45, 276] on div "e04e2820" at bounding box center [56, 283] width 65 height 24
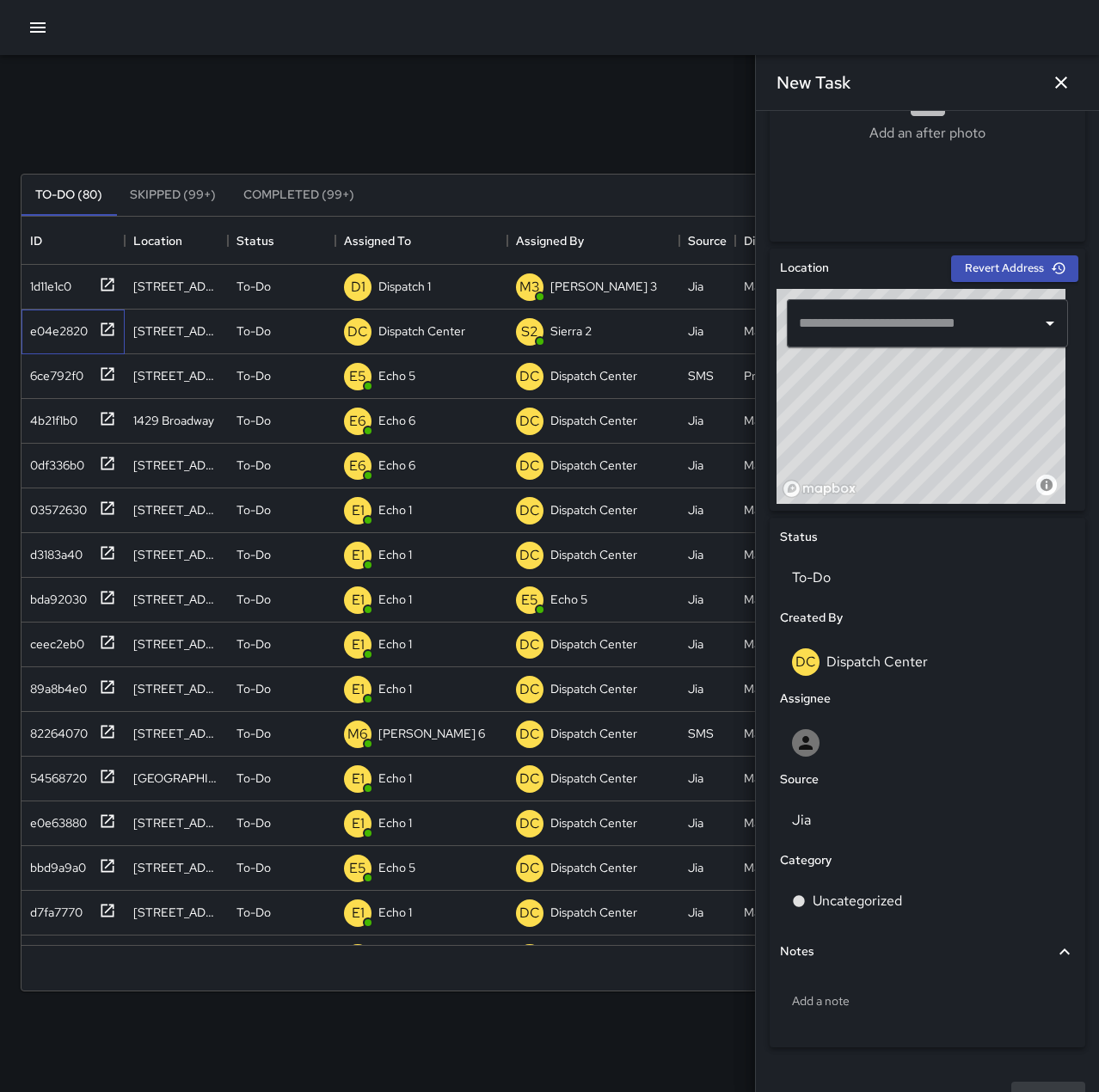
scroll to position [430, 0]
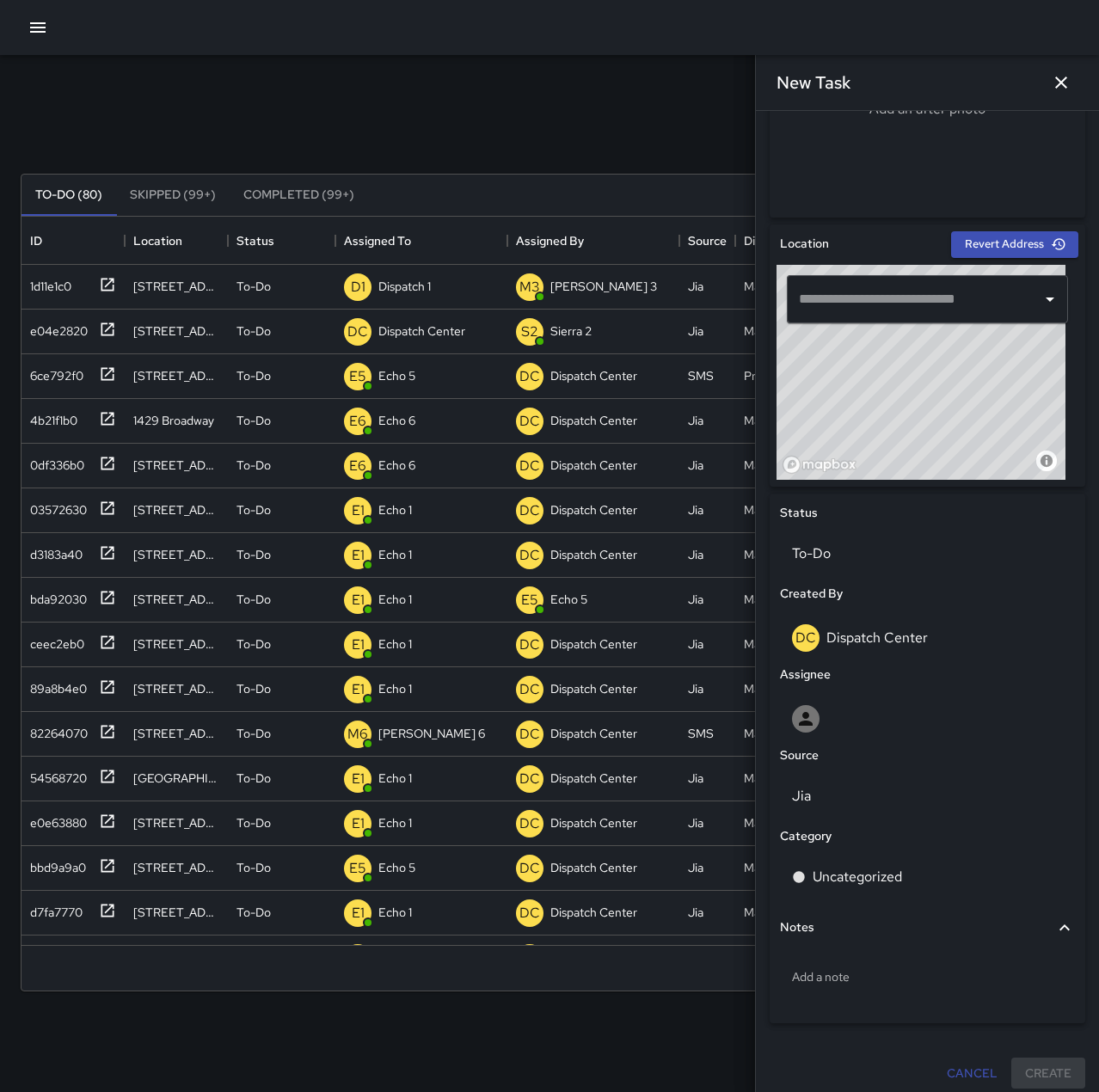
click at [1059, 81] on icon "button" at bounding box center [1061, 83] width 12 height 12
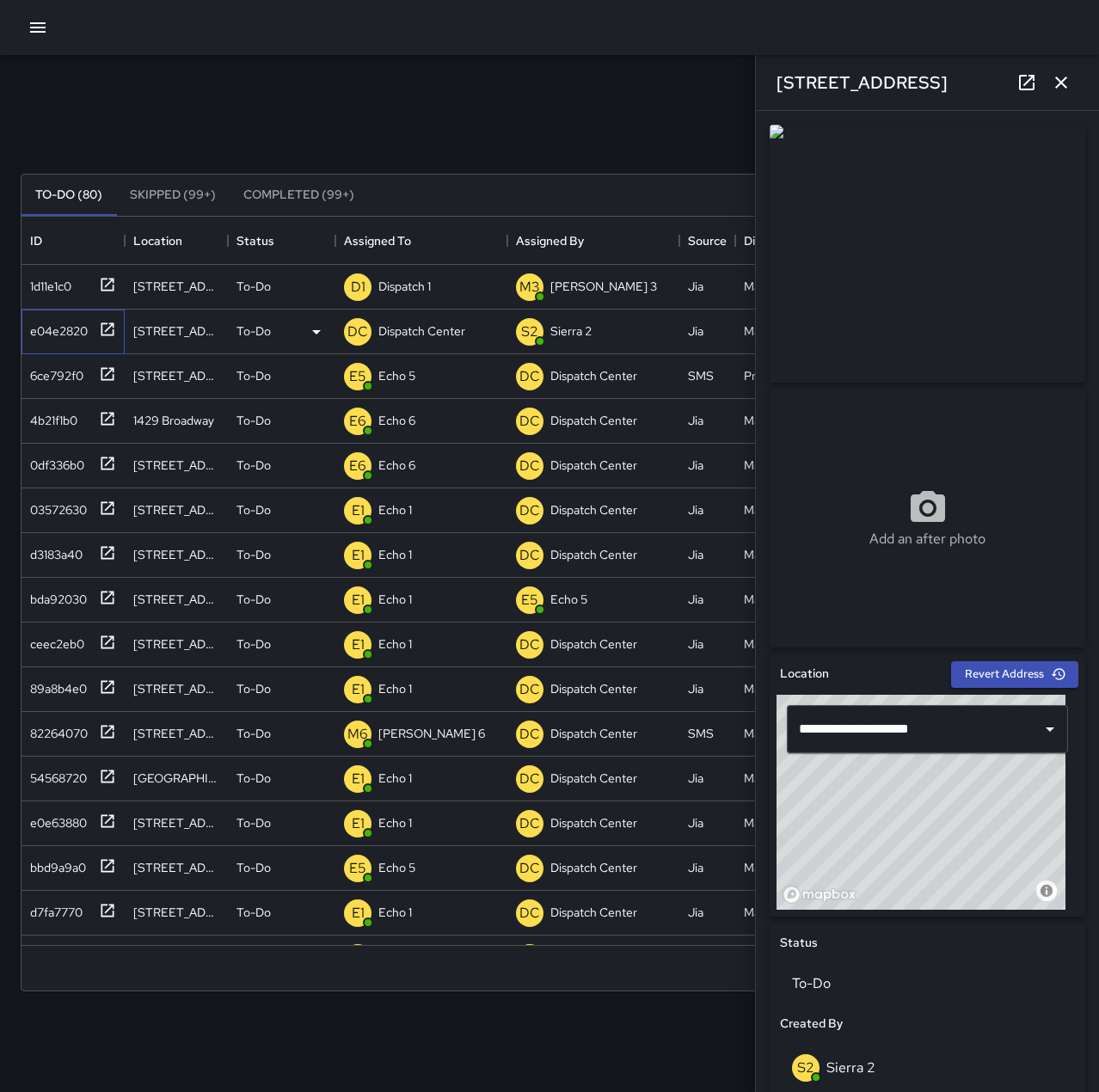
click at [66, 330] on div "e04e2820" at bounding box center [56, 328] width 65 height 24
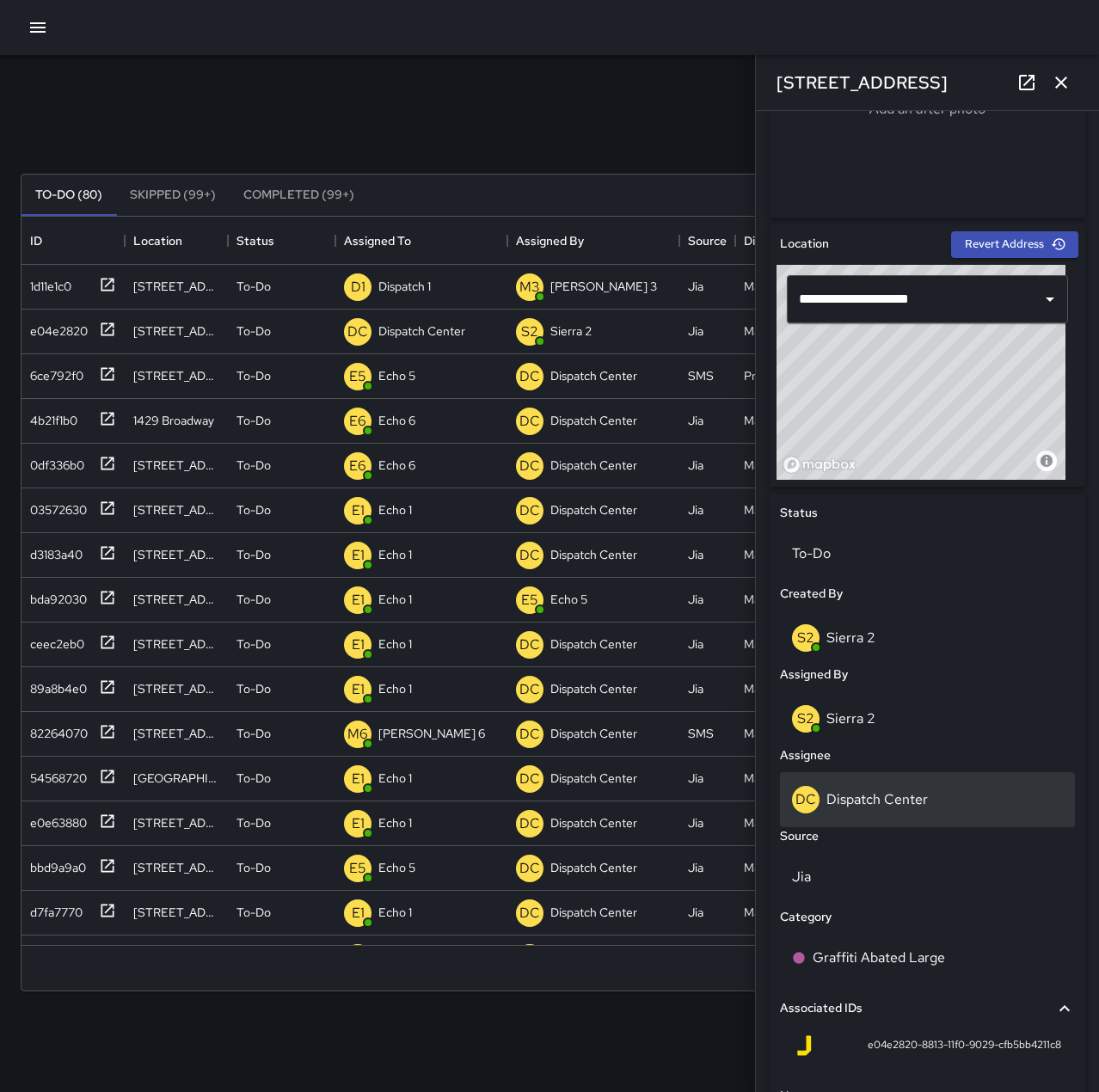
click at [913, 799] on p "Dispatch Center" at bounding box center [877, 799] width 101 height 18
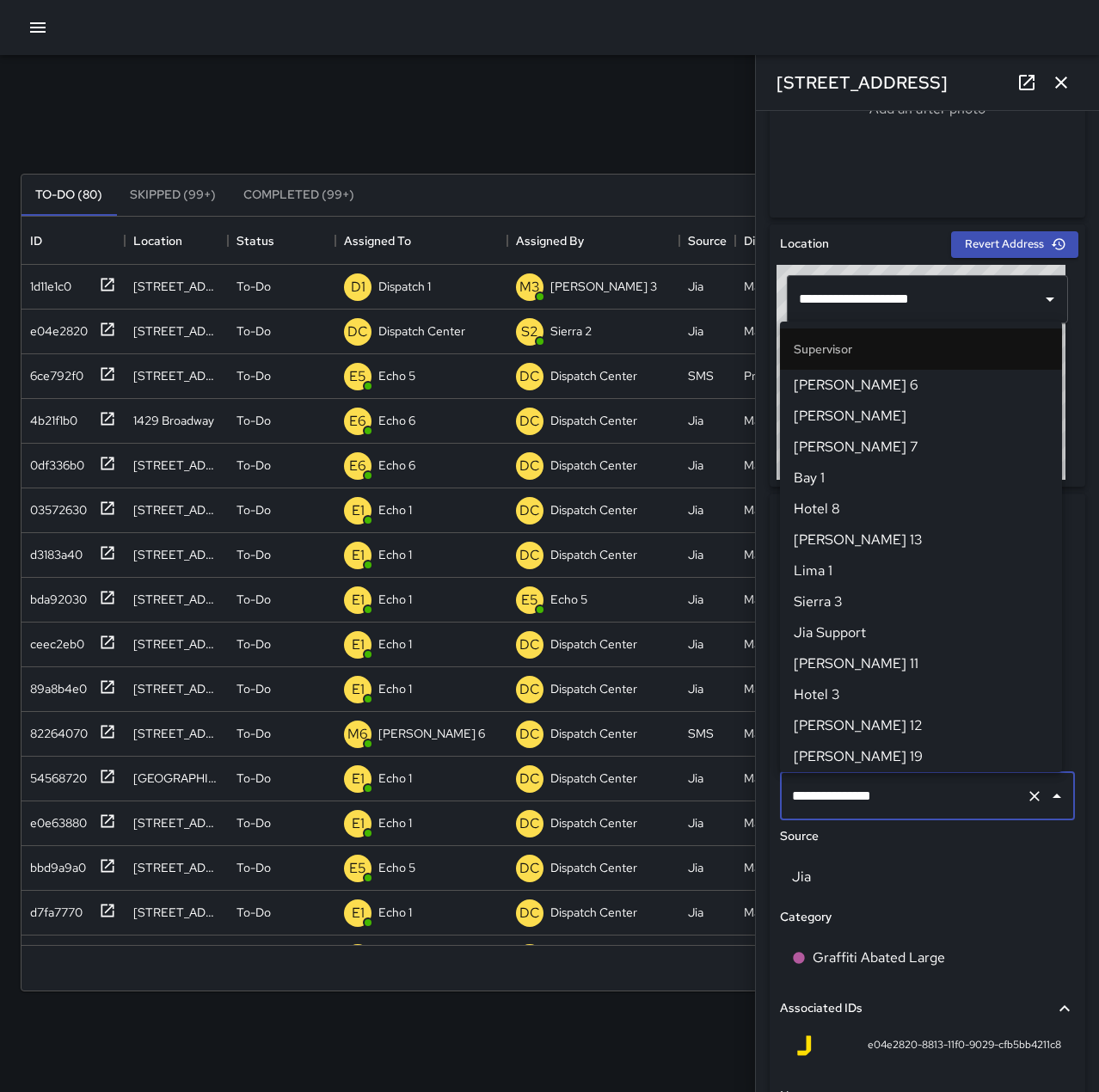
scroll to position [1641, 0]
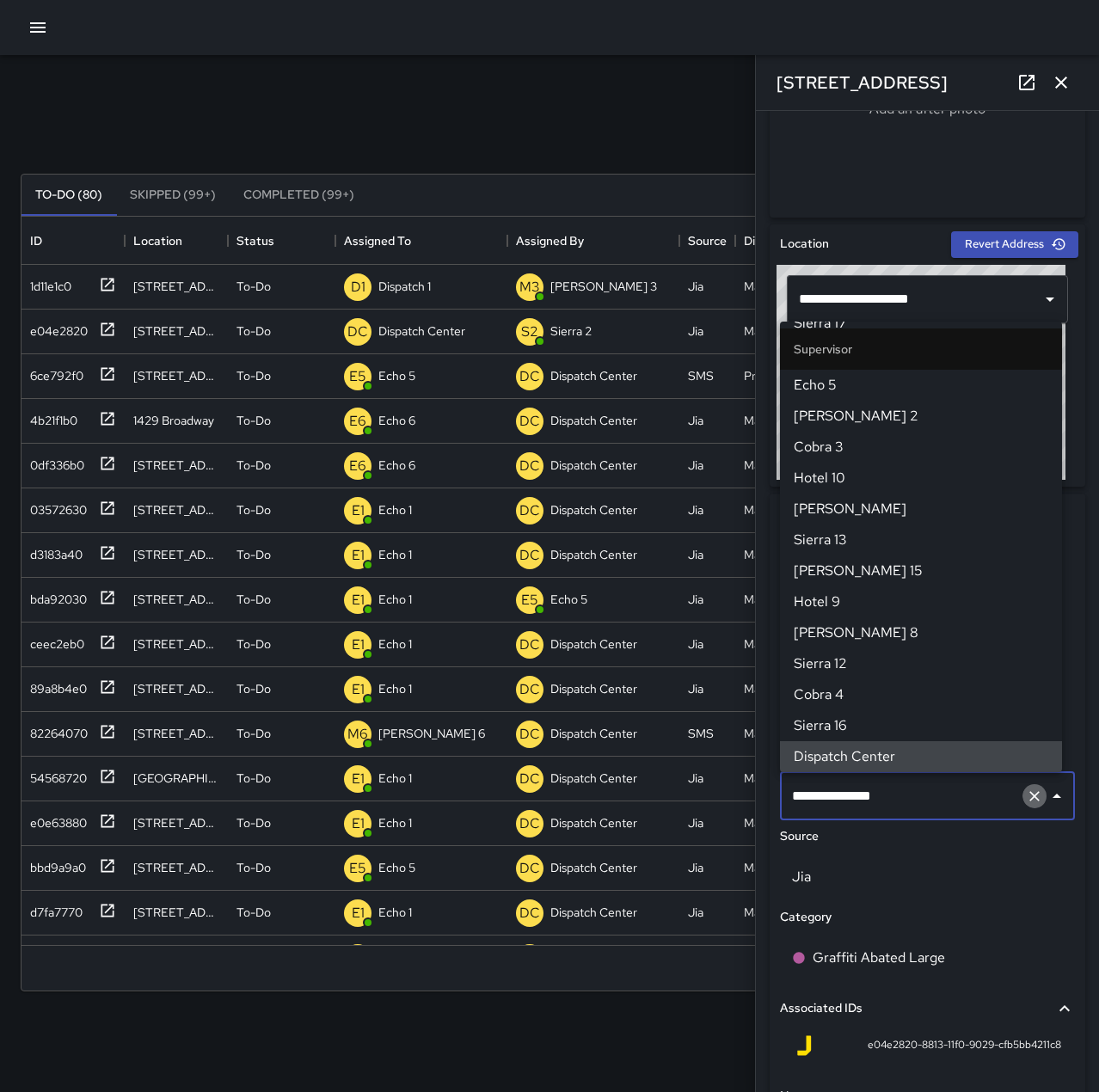
click at [1026, 802] on icon "Clear" at bounding box center [1034, 797] width 17 height 17
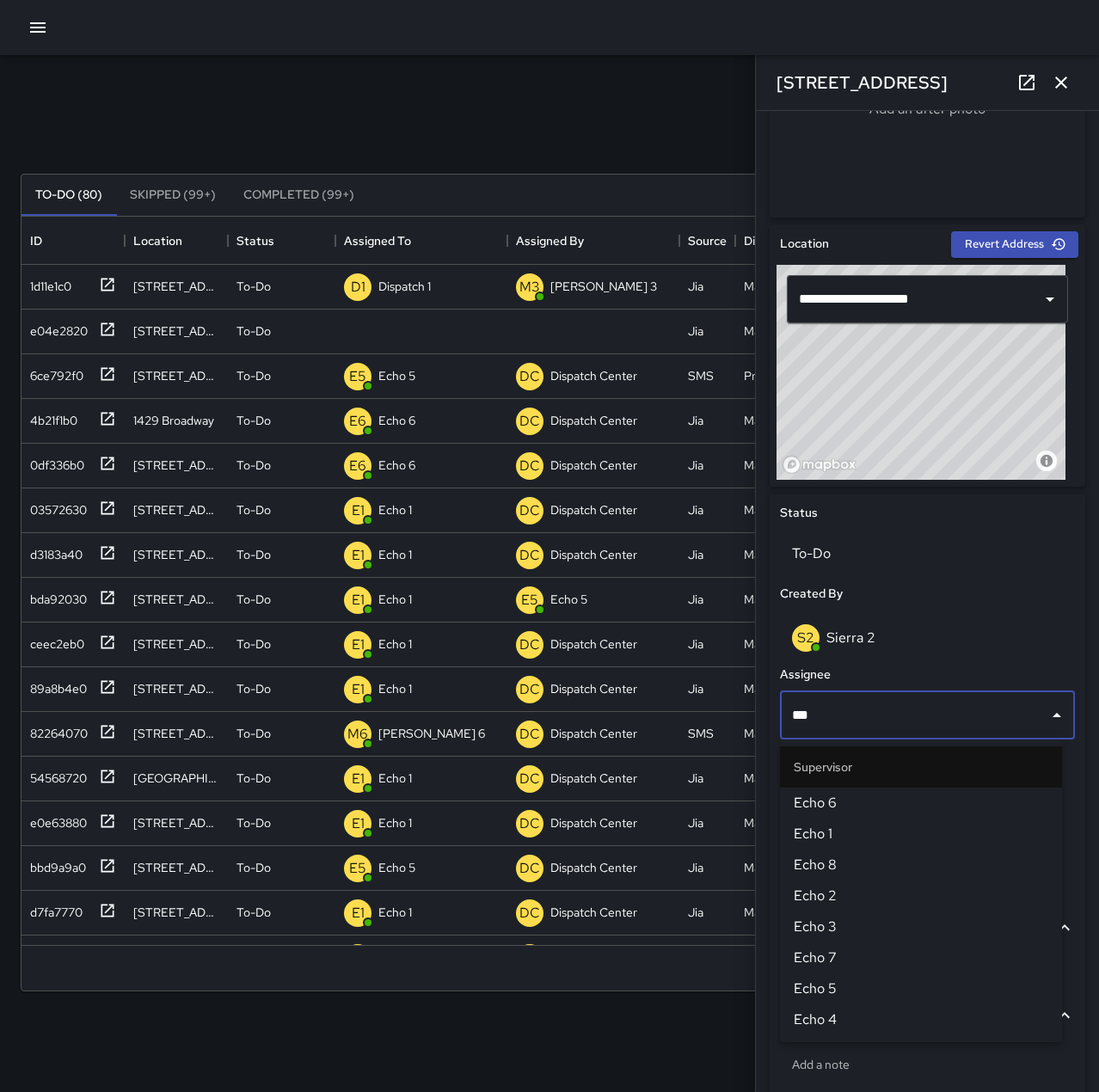
type input "****"
click at [876, 814] on li "Echo 6" at bounding box center [921, 803] width 282 height 31
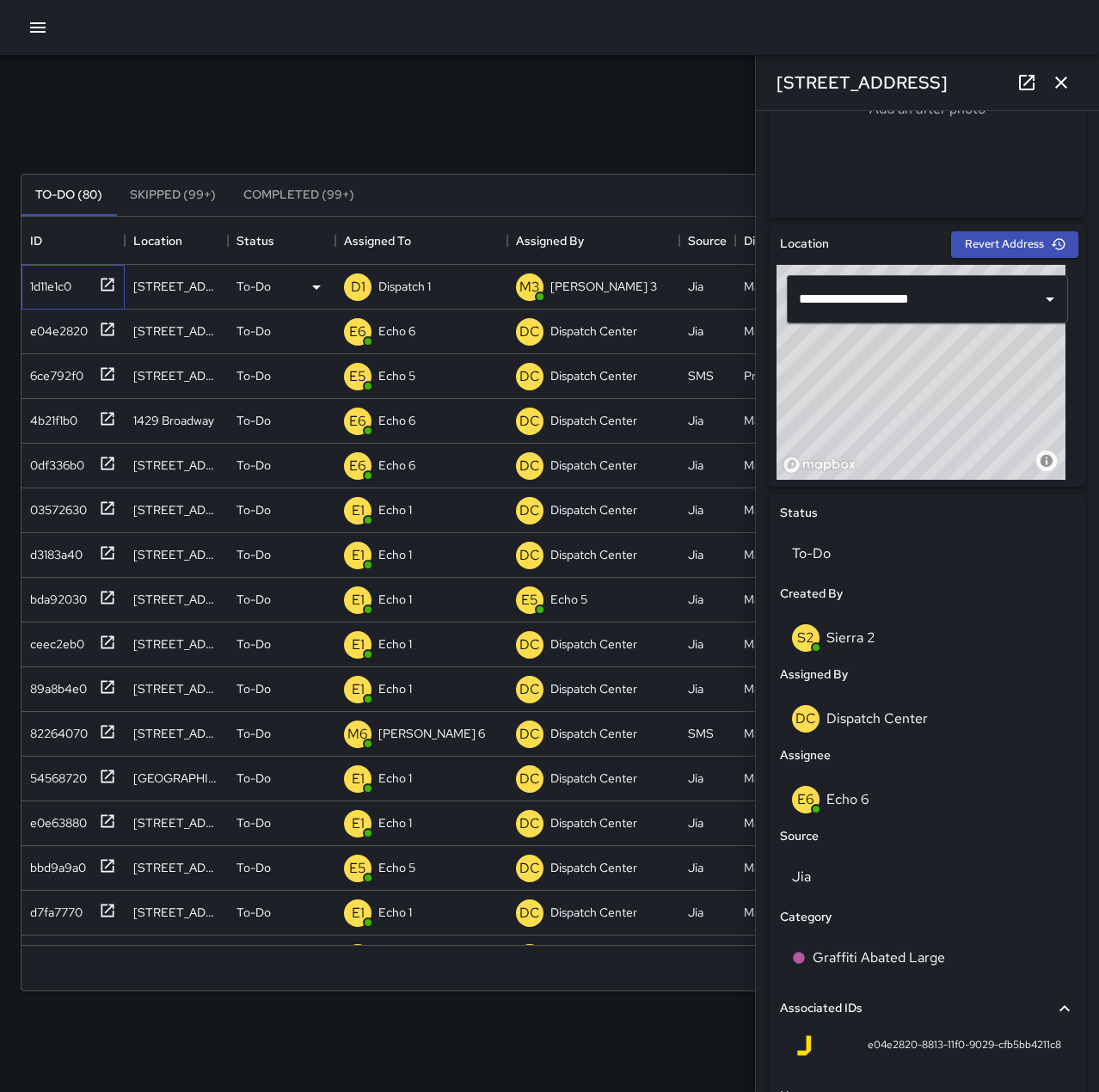
click at [64, 280] on div "1d11e1c0" at bounding box center [47, 283] width 48 height 24
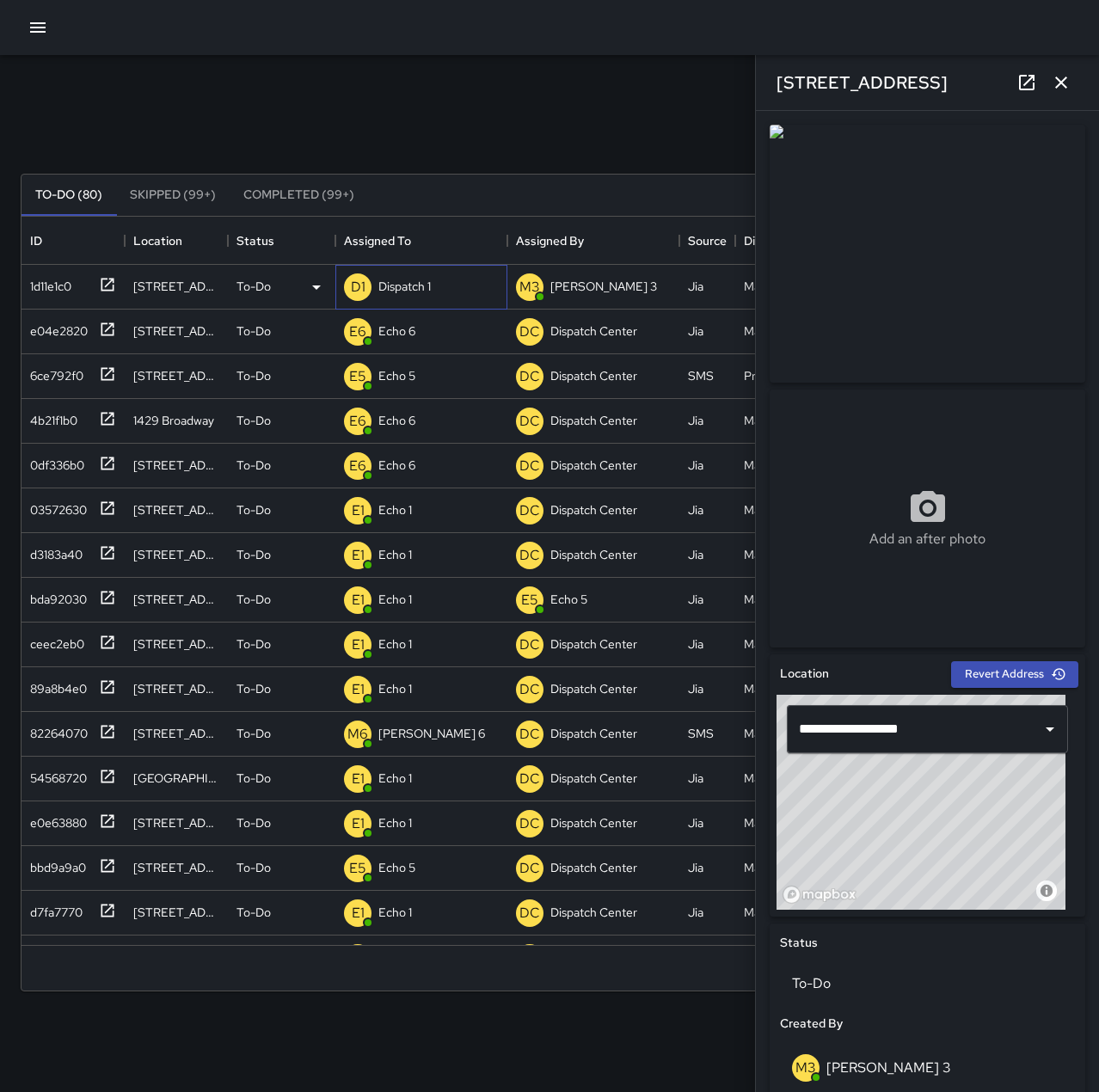
click at [412, 292] on p "Dispatch 1" at bounding box center [404, 287] width 52 height 17
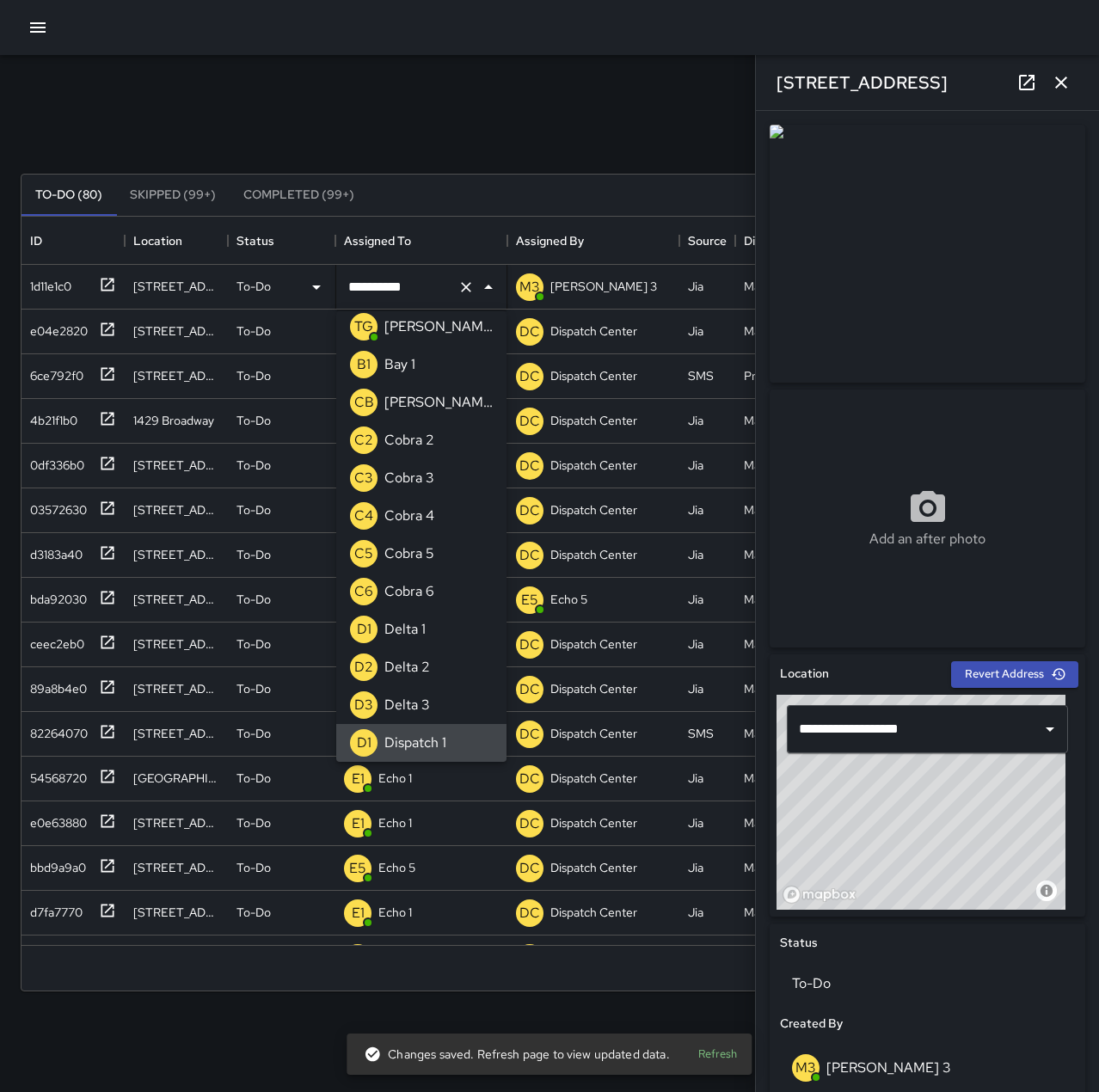
click at [465, 284] on icon "Clear" at bounding box center [467, 287] width 17 height 17
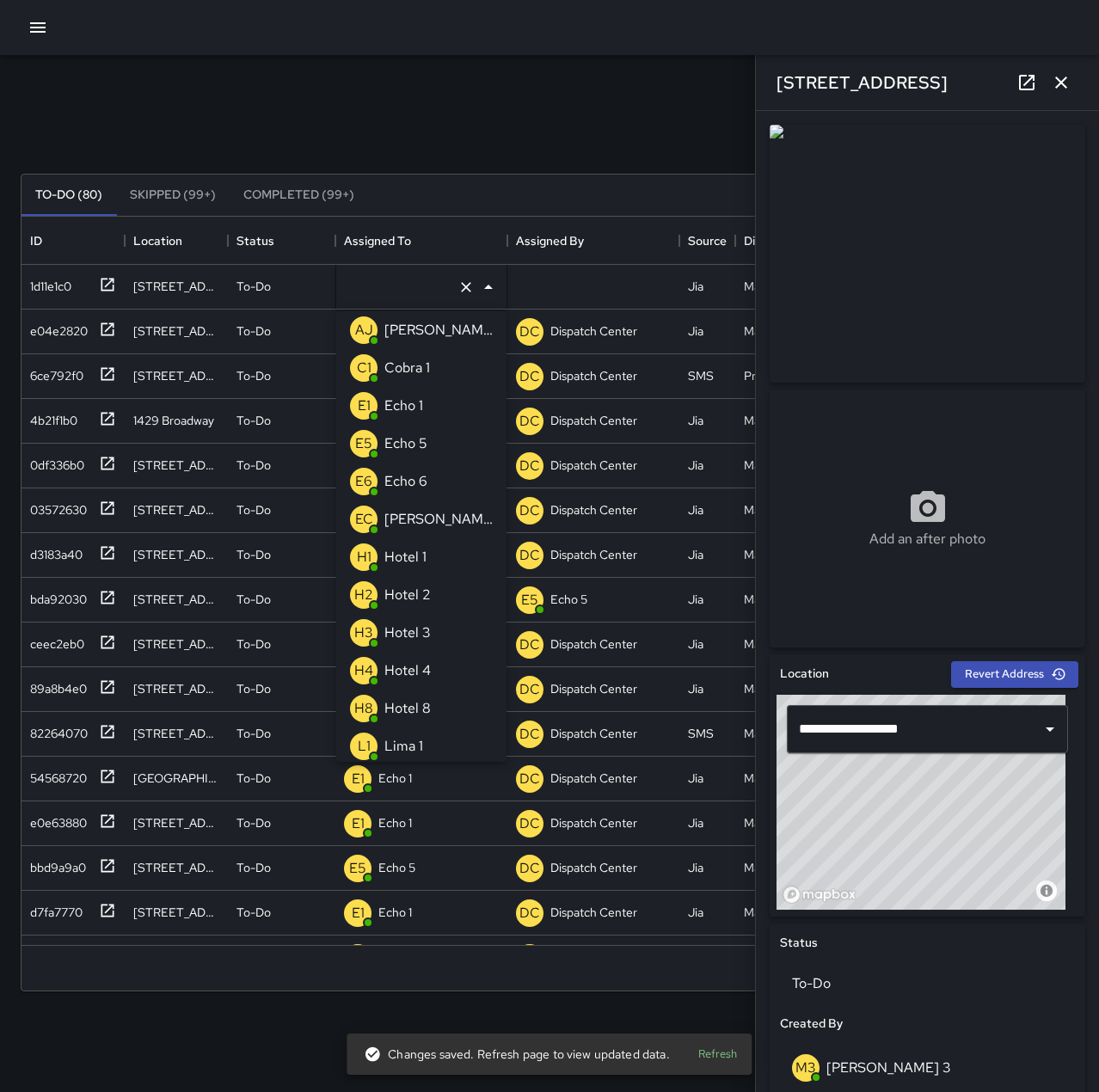
click at [424, 413] on div "Echo 1" at bounding box center [404, 405] width 45 height 27
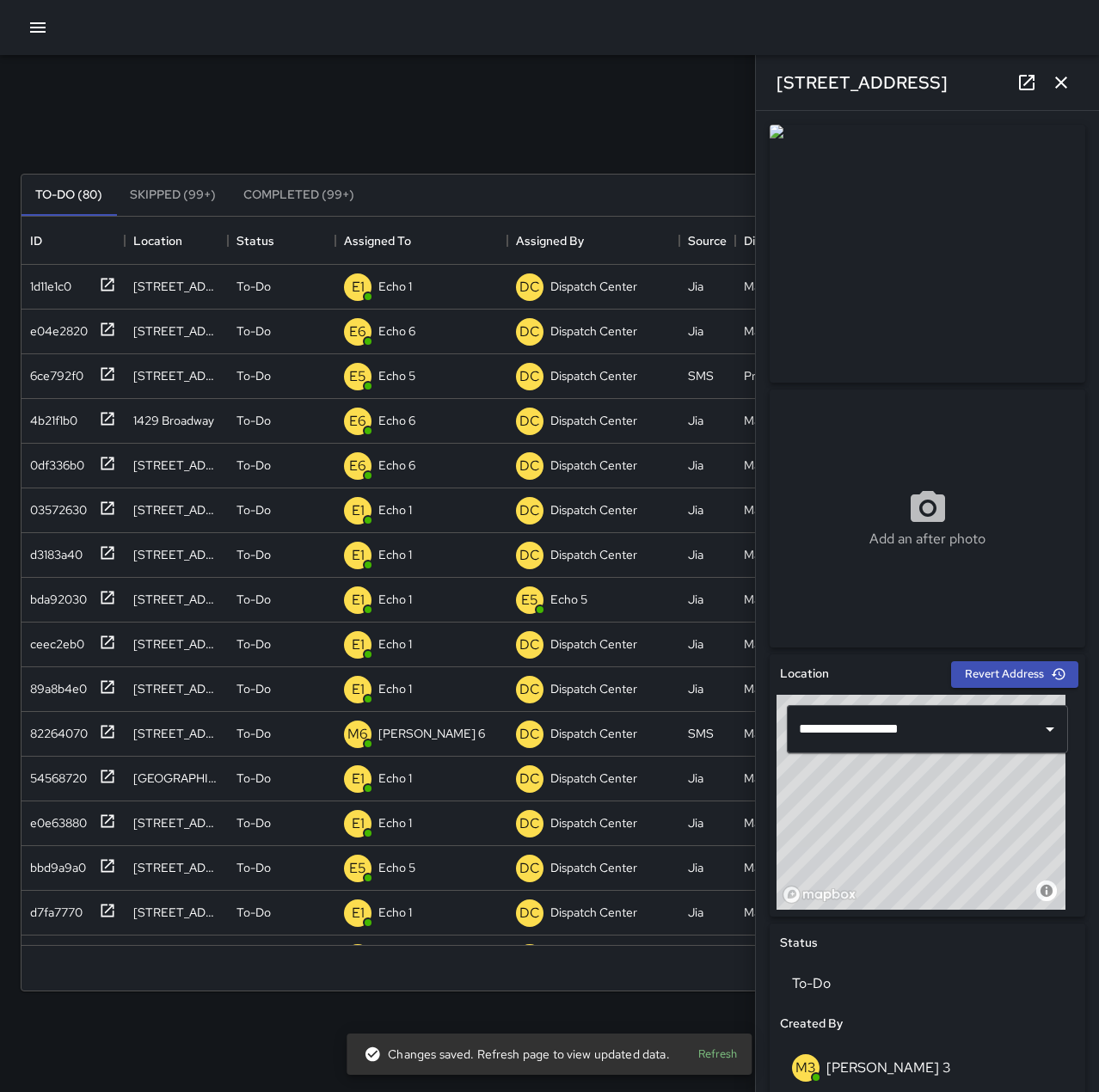
click at [418, 113] on div "Search Search New Task" at bounding box center [550, 132] width 1065 height 89
click at [1049, 79] on button "button" at bounding box center [1061, 82] width 34 height 34
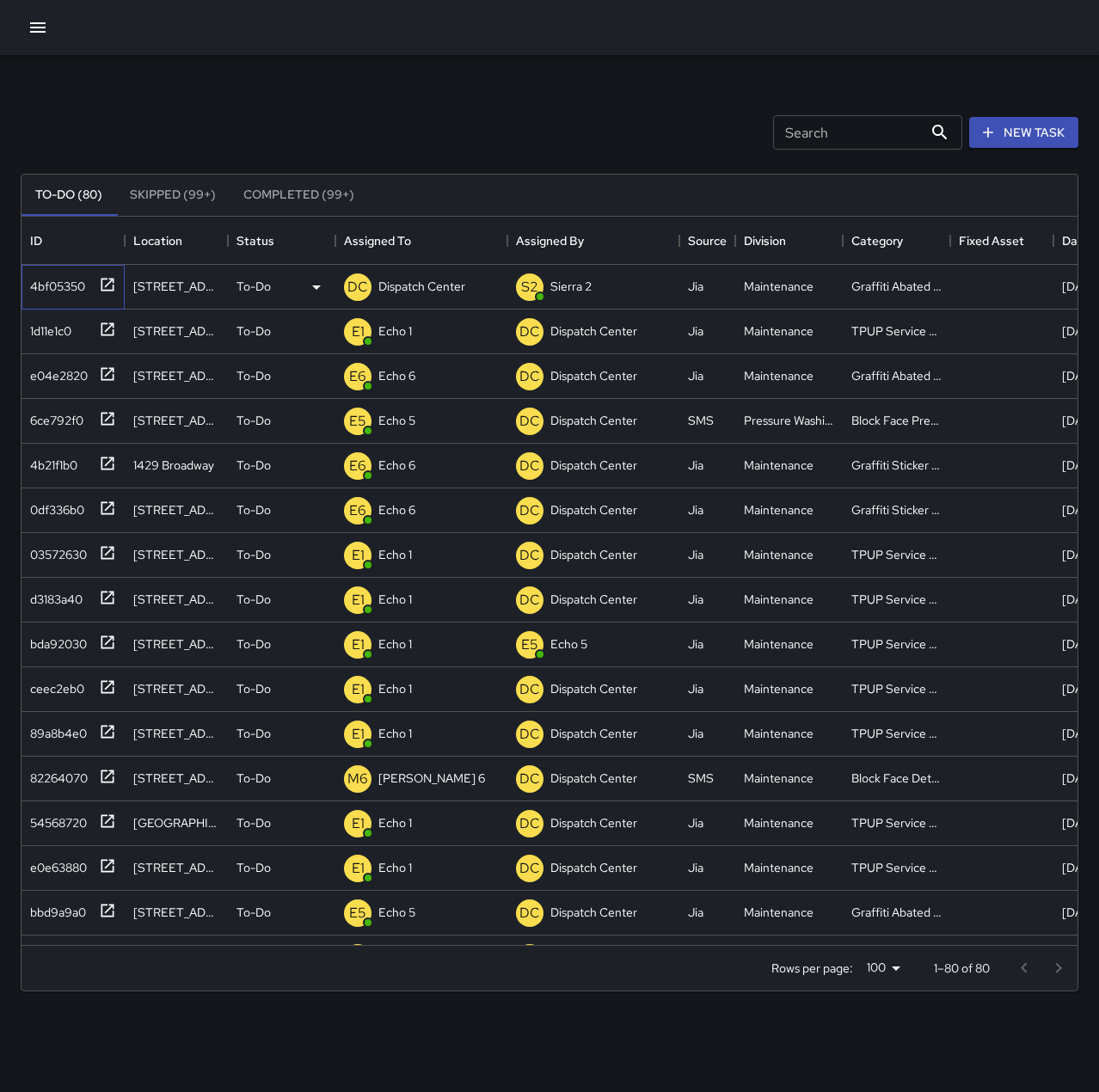
click at [60, 287] on div "4bf05350" at bounding box center [54, 283] width 62 height 24
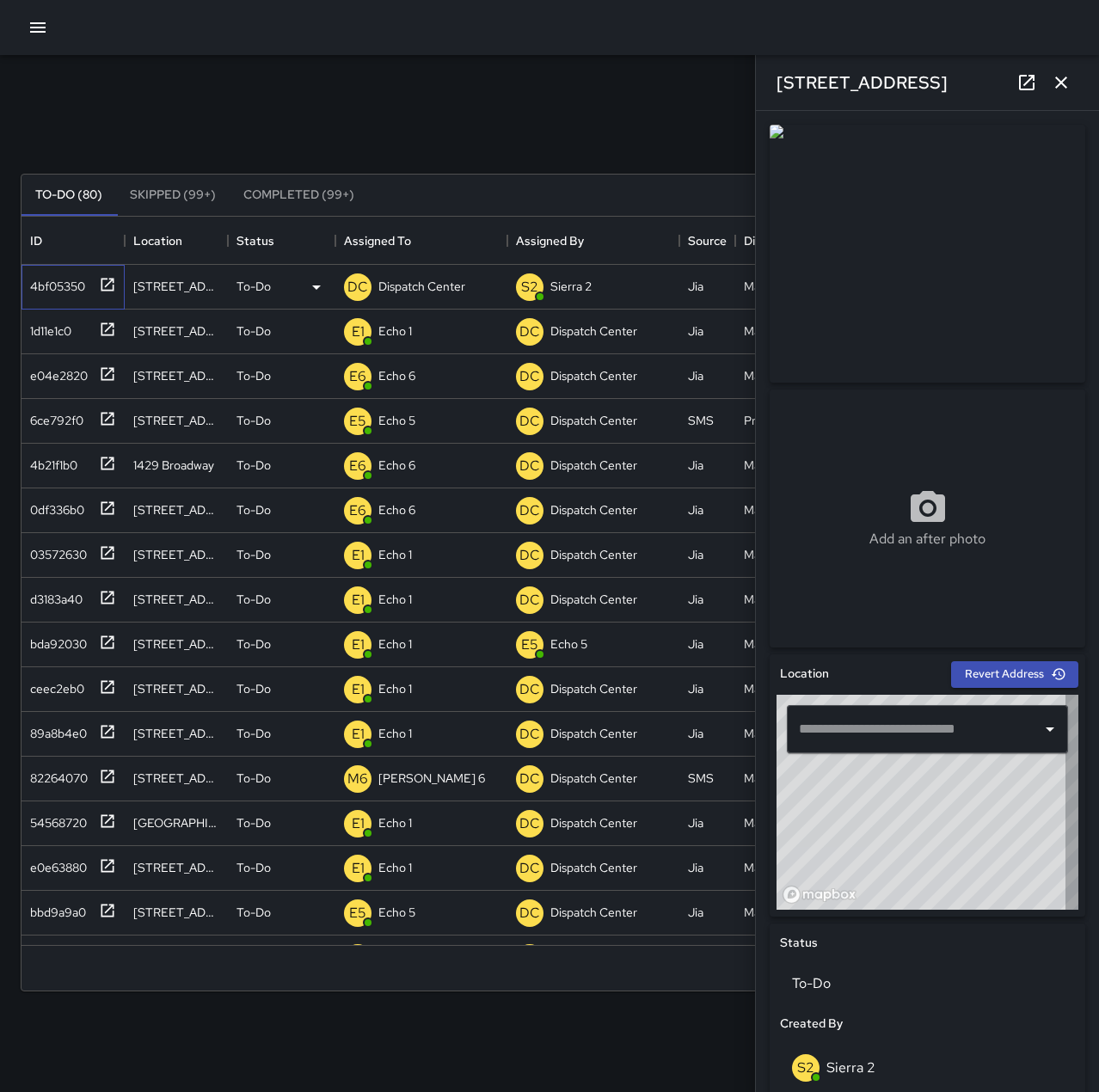
type input "**********"
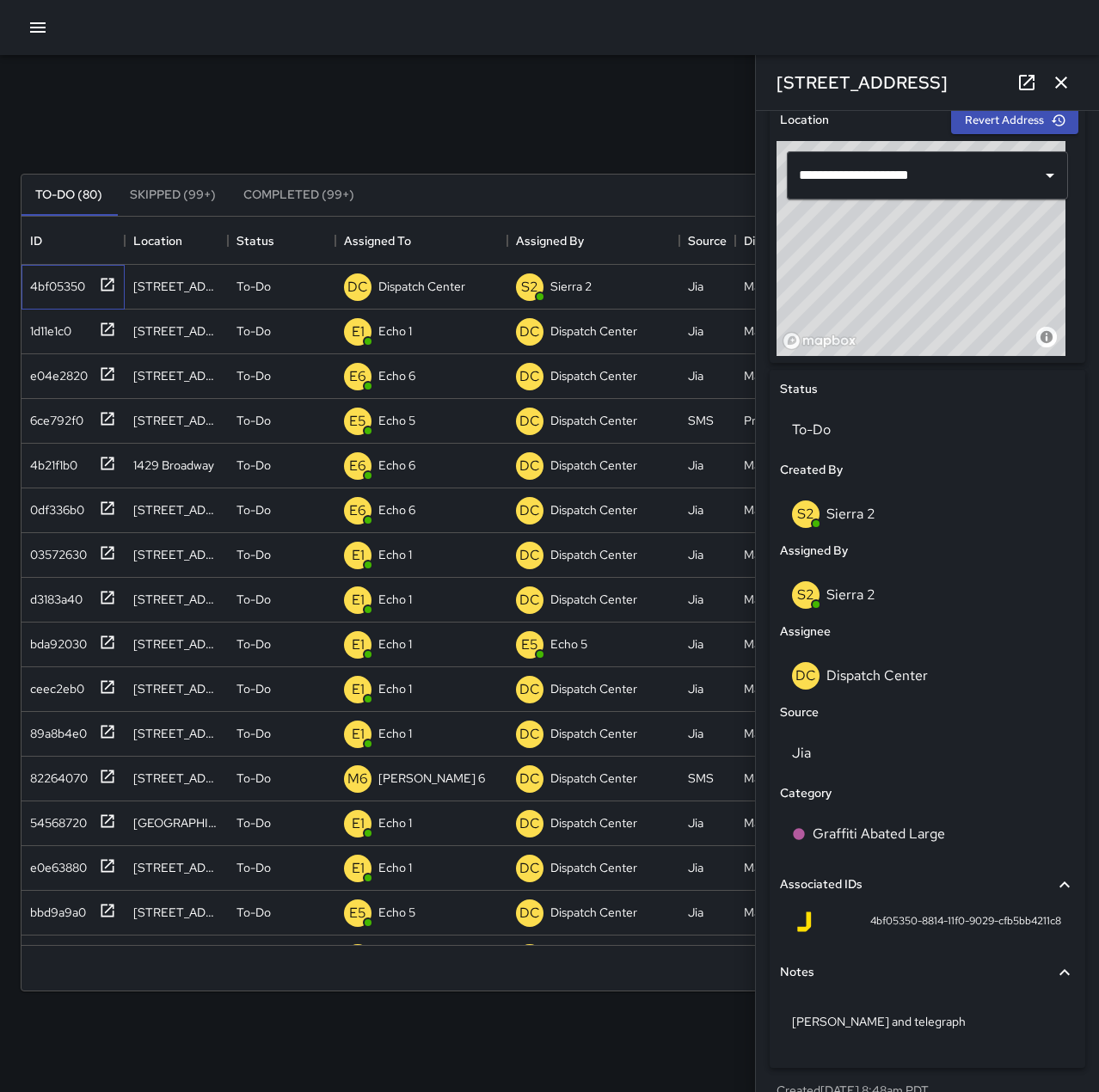
scroll to position [581, 0]
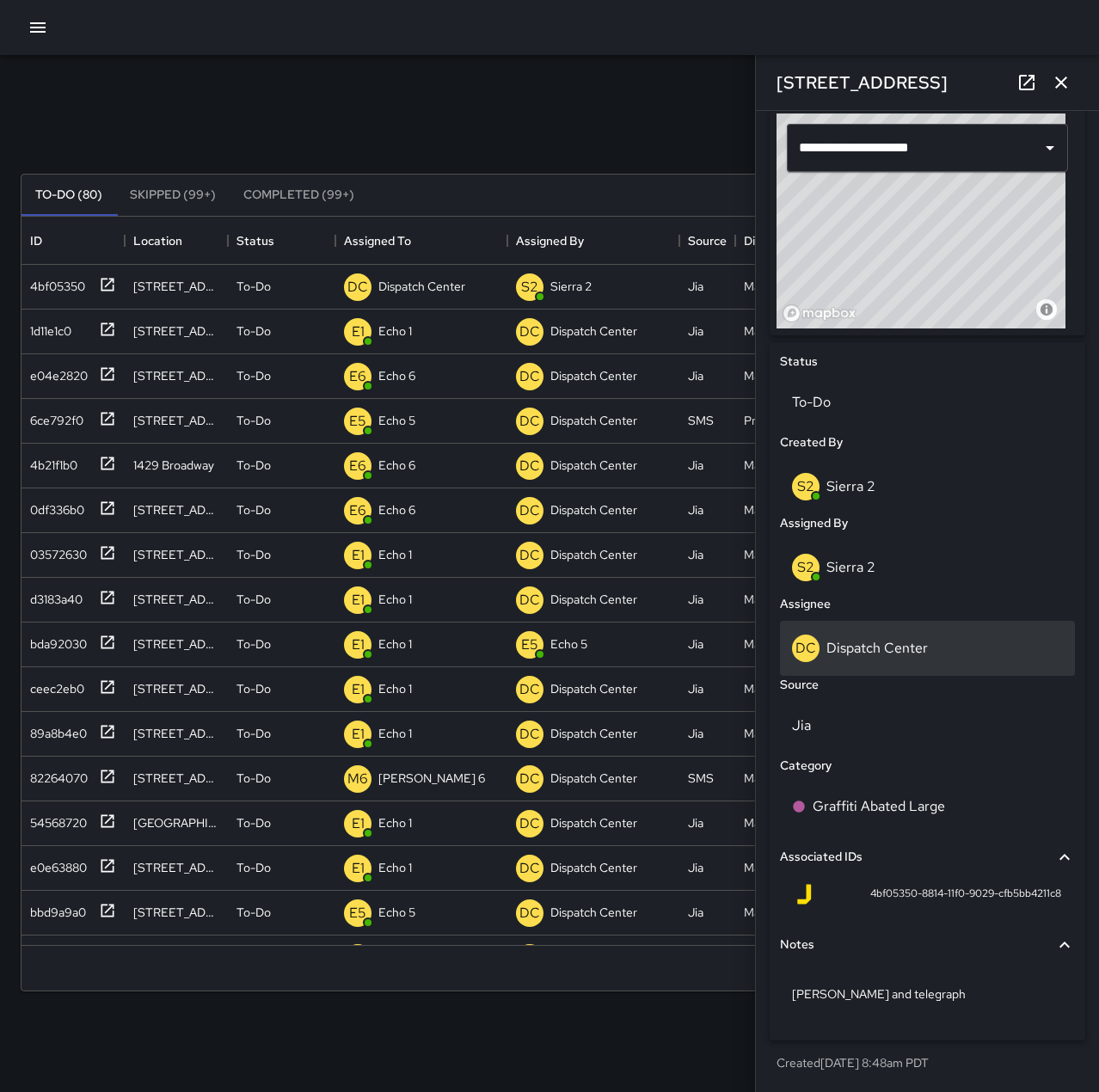
click at [854, 648] on p "Dispatch Center" at bounding box center [877, 647] width 101 height 18
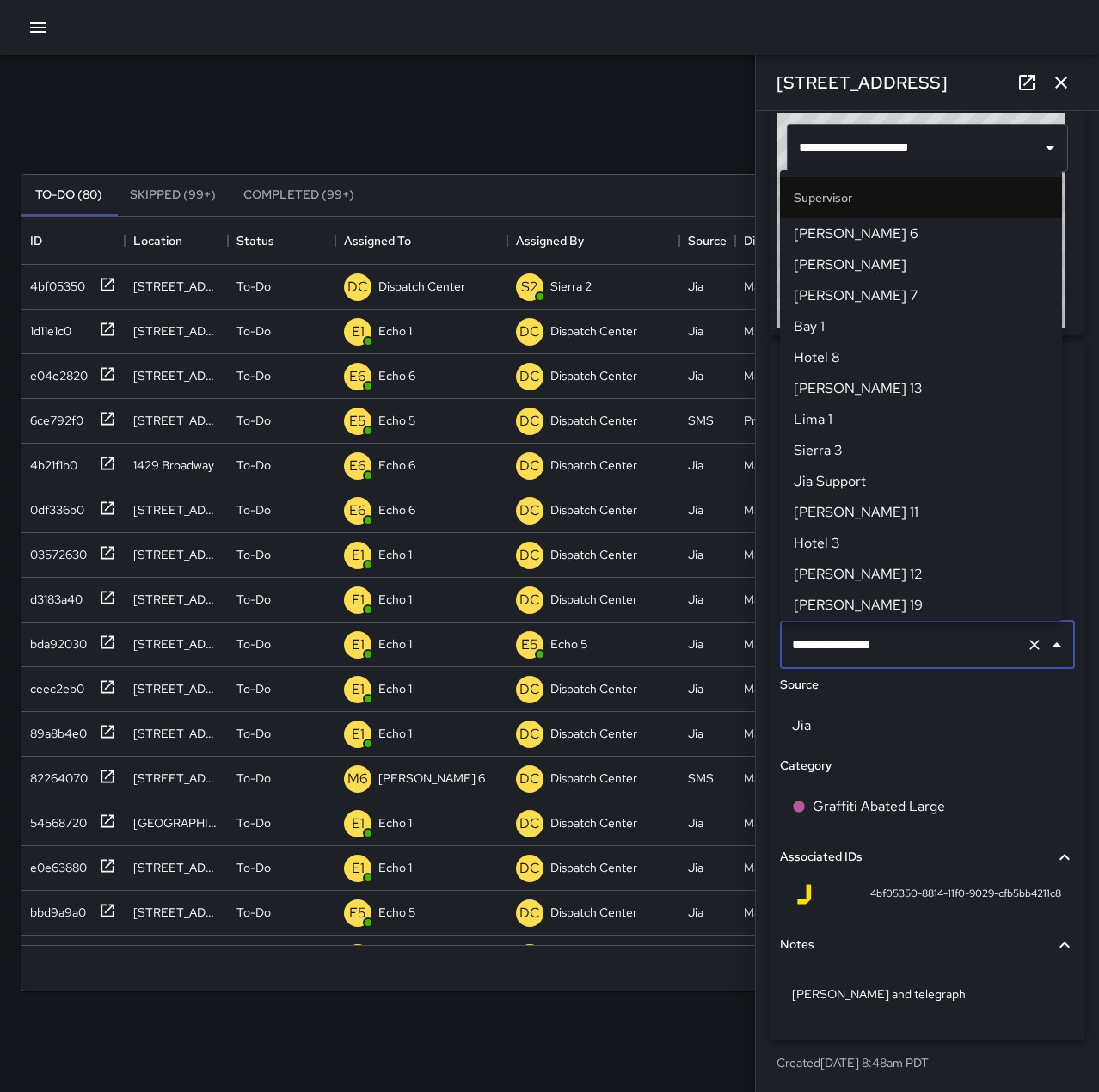
scroll to position [1641, 0]
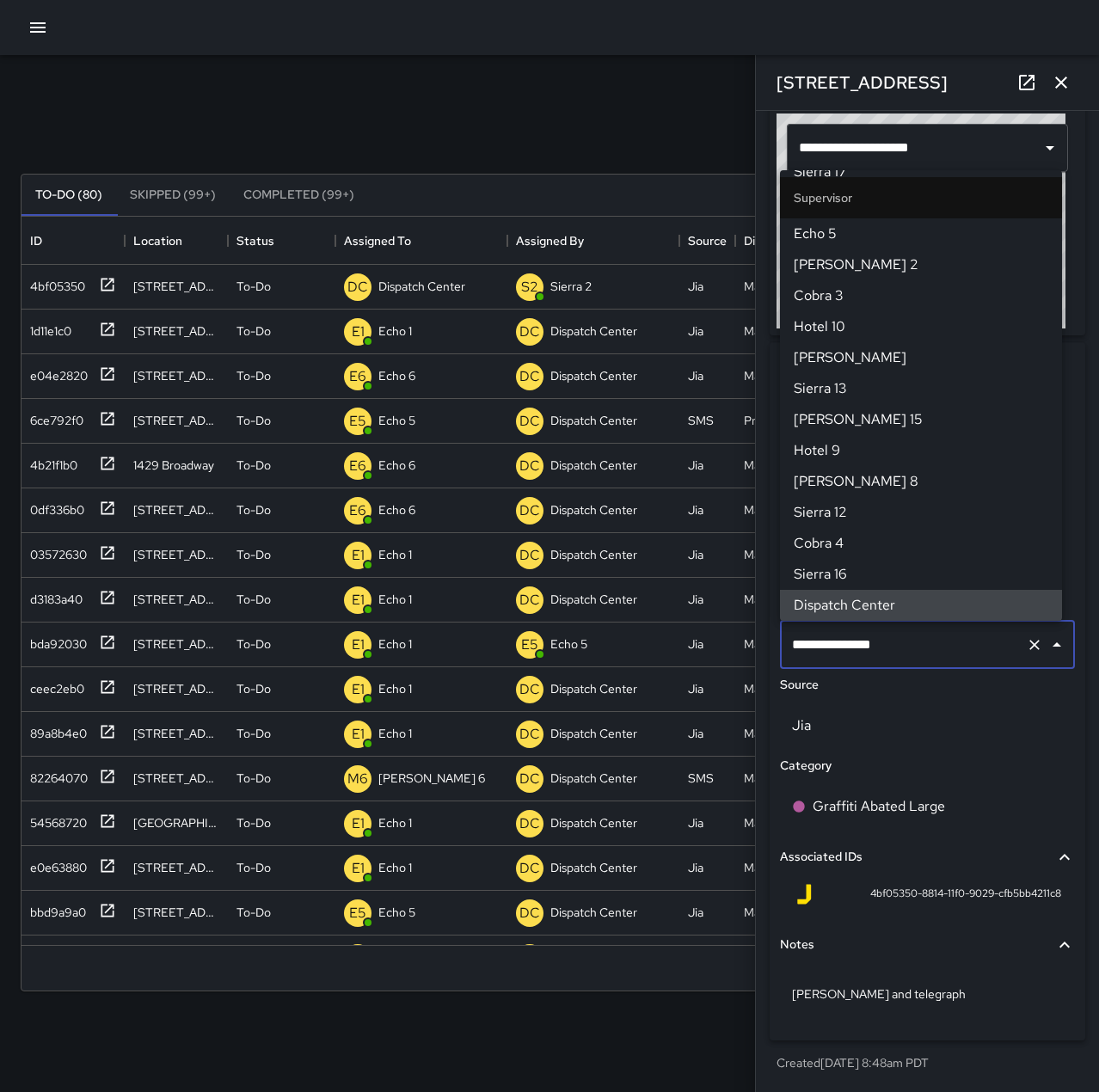
click at [1026, 646] on icon "Clear" at bounding box center [1034, 645] width 17 height 17
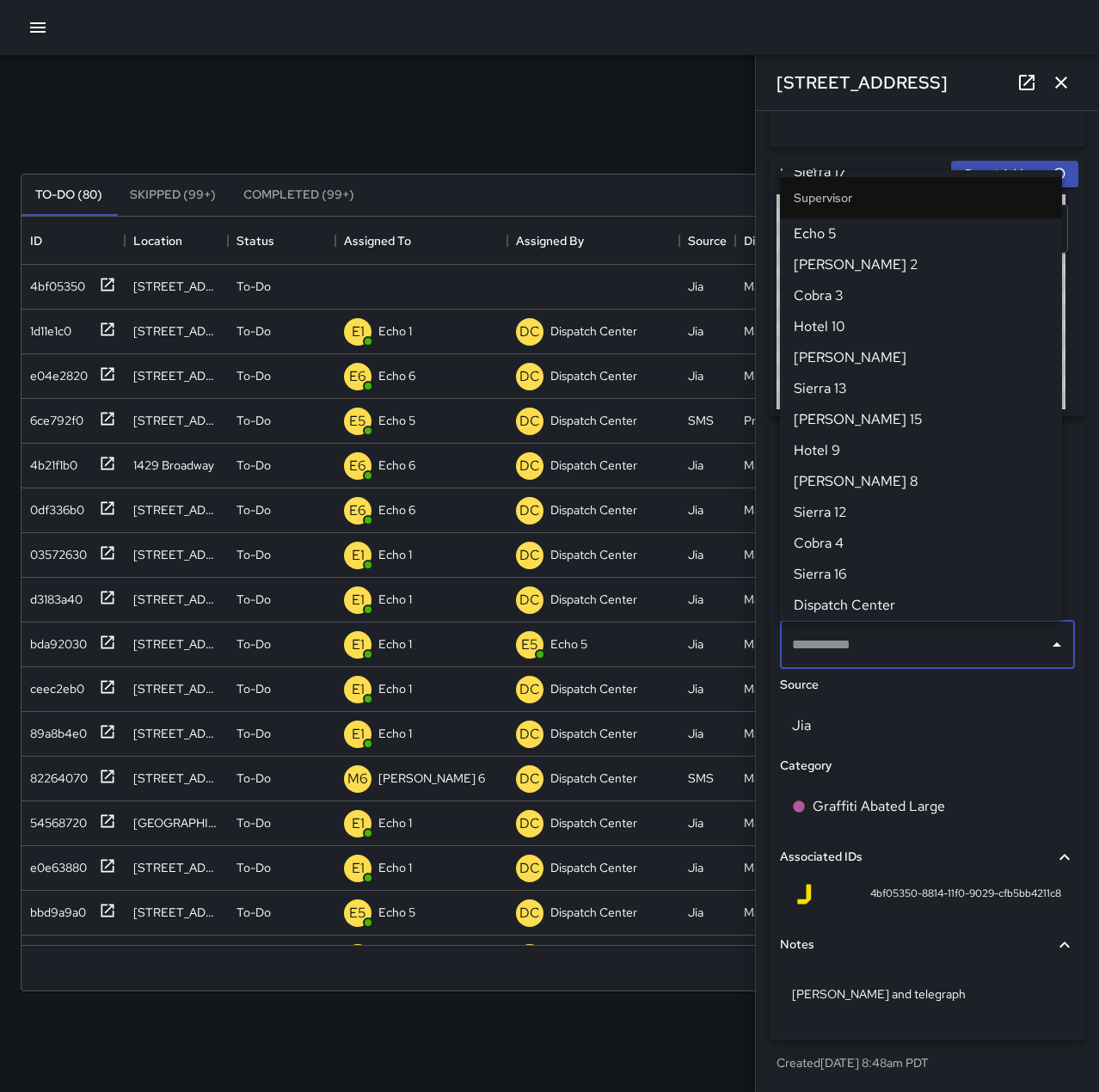
scroll to position [501, 0]
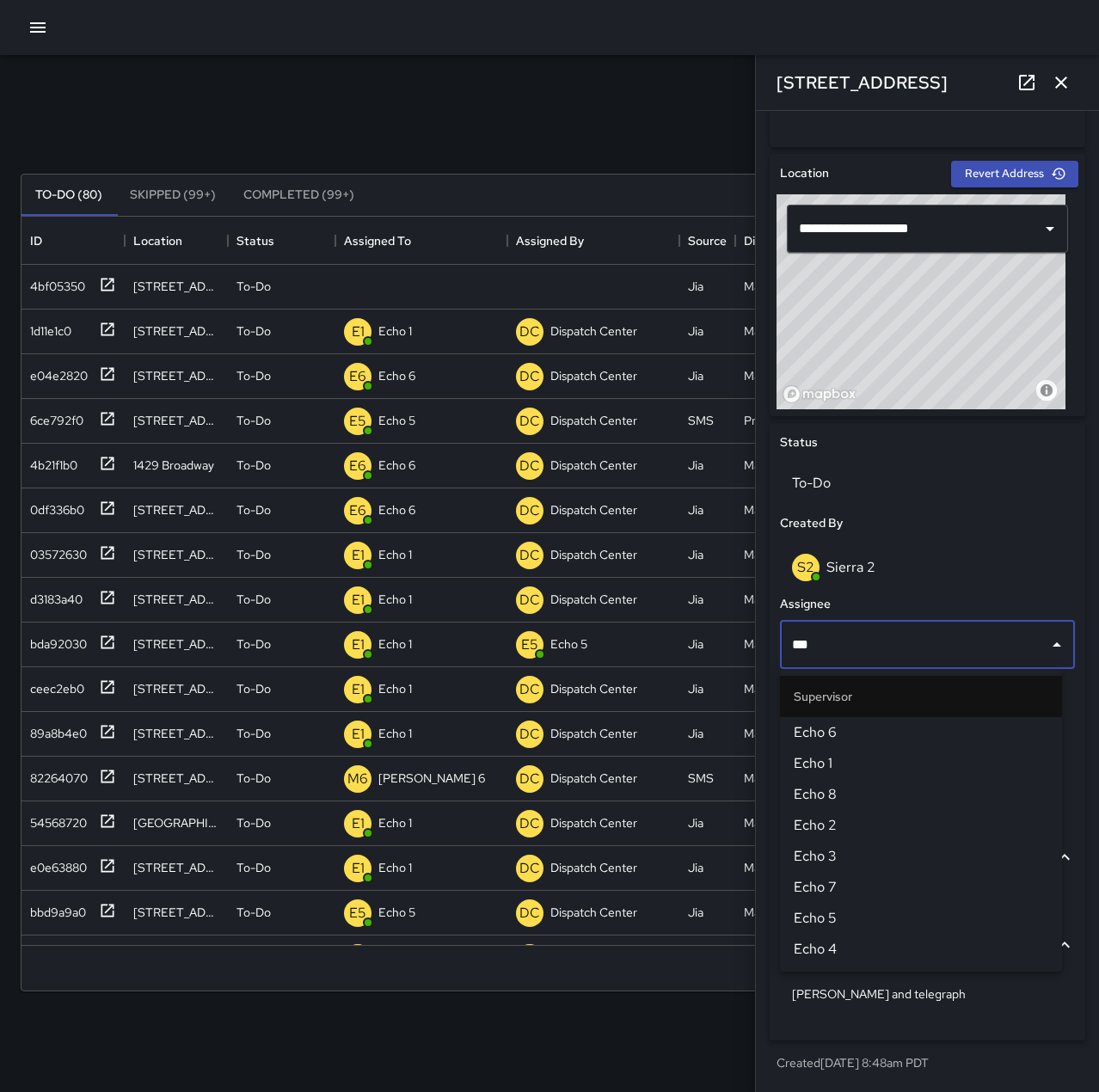
type input "****"
click at [889, 736] on span "Echo 6" at bounding box center [920, 733] width 254 height 21
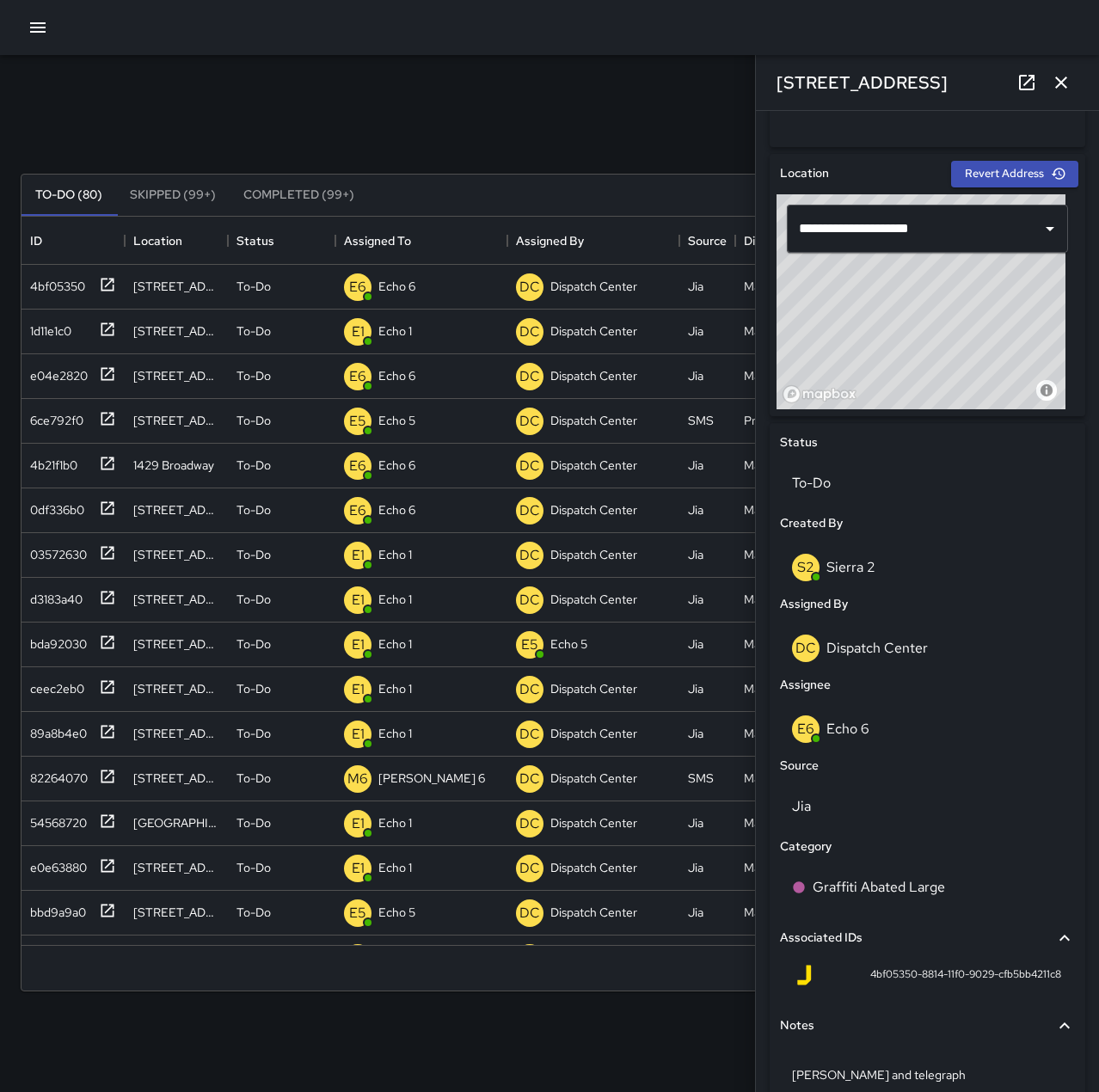
click at [1056, 86] on icon "button" at bounding box center [1061, 83] width 21 height 21
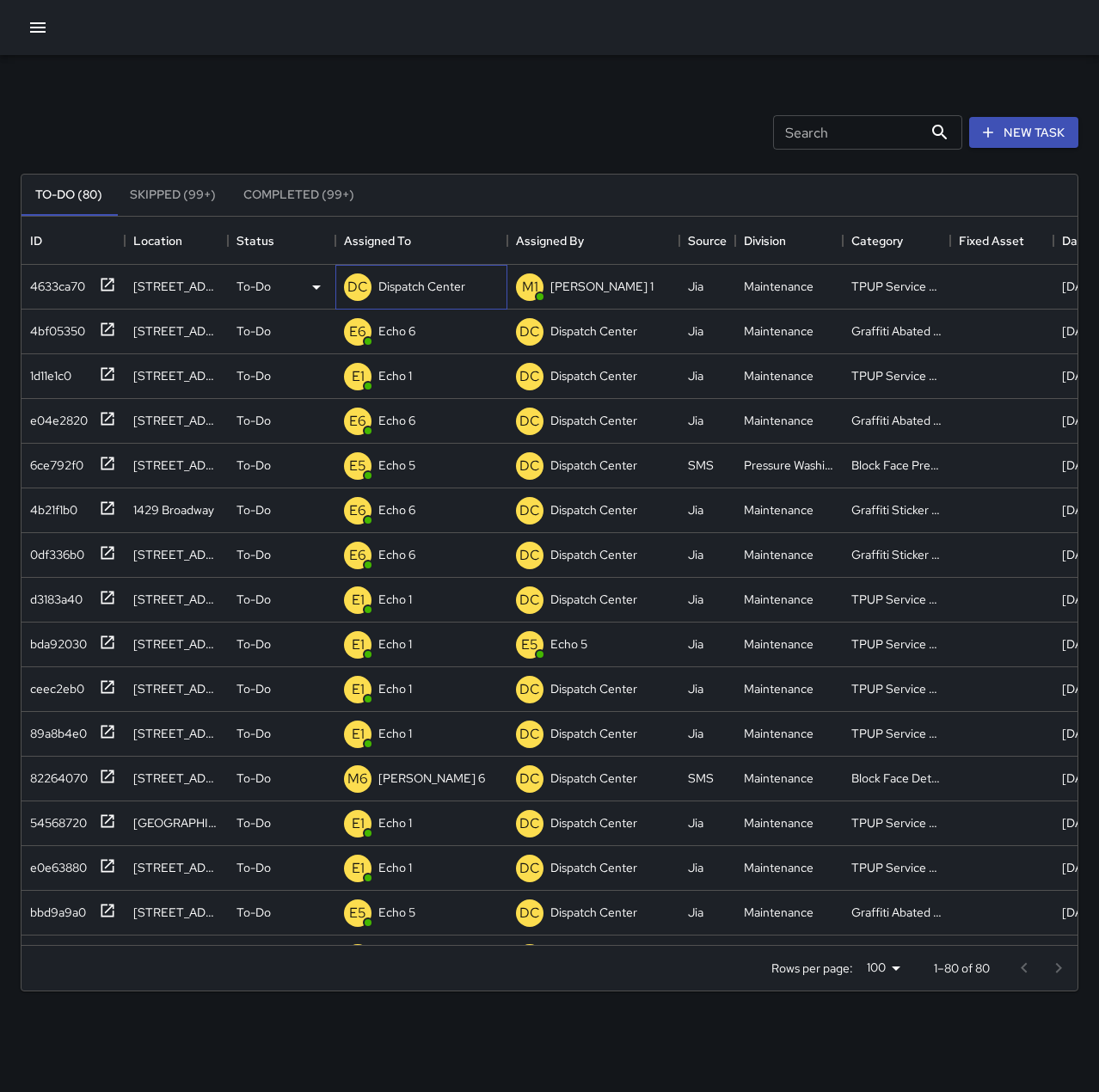
click at [411, 278] on p "Dispatch Center" at bounding box center [421, 287] width 86 height 17
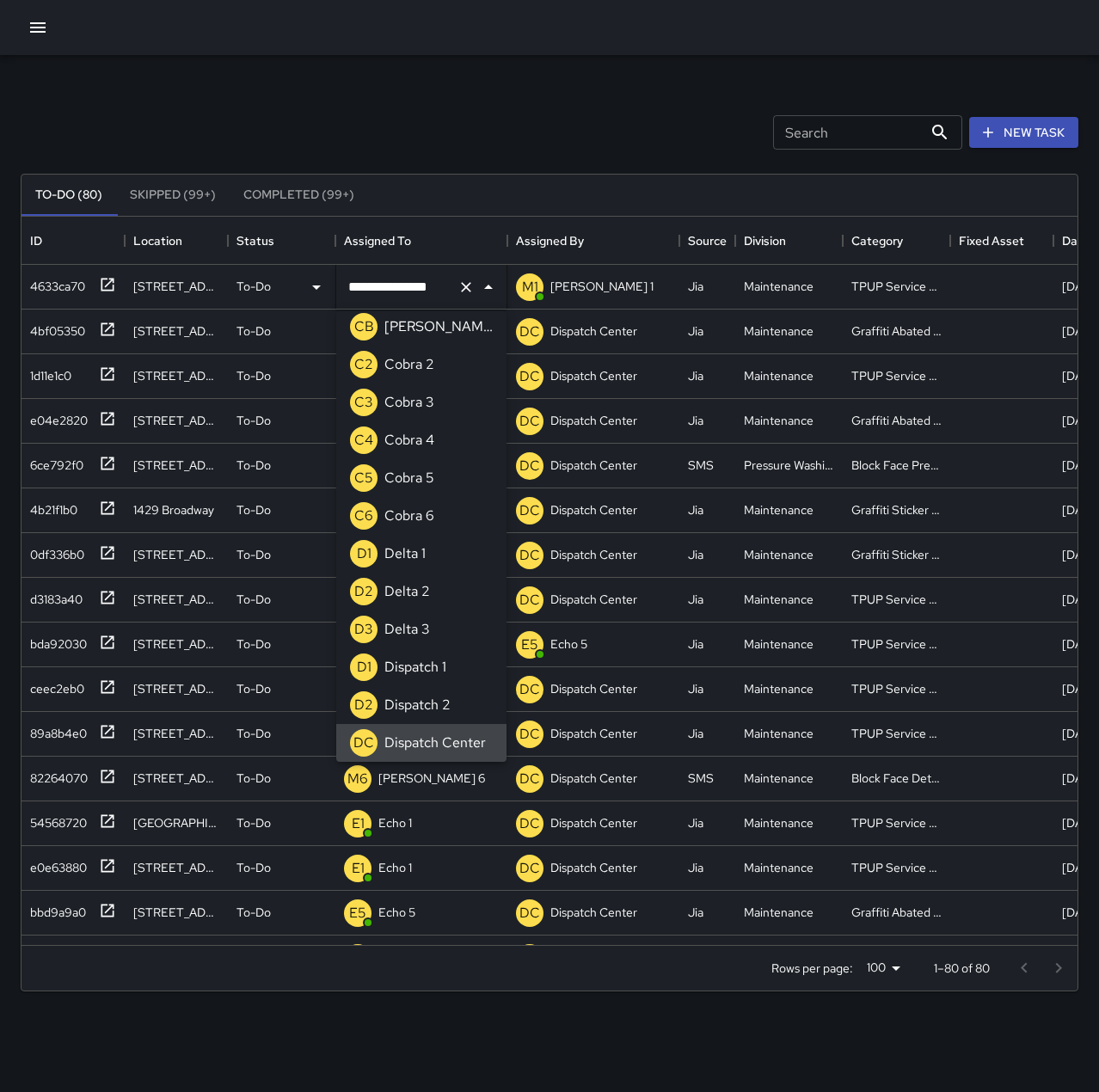
click at [466, 284] on icon "Clear" at bounding box center [467, 287] width 17 height 17
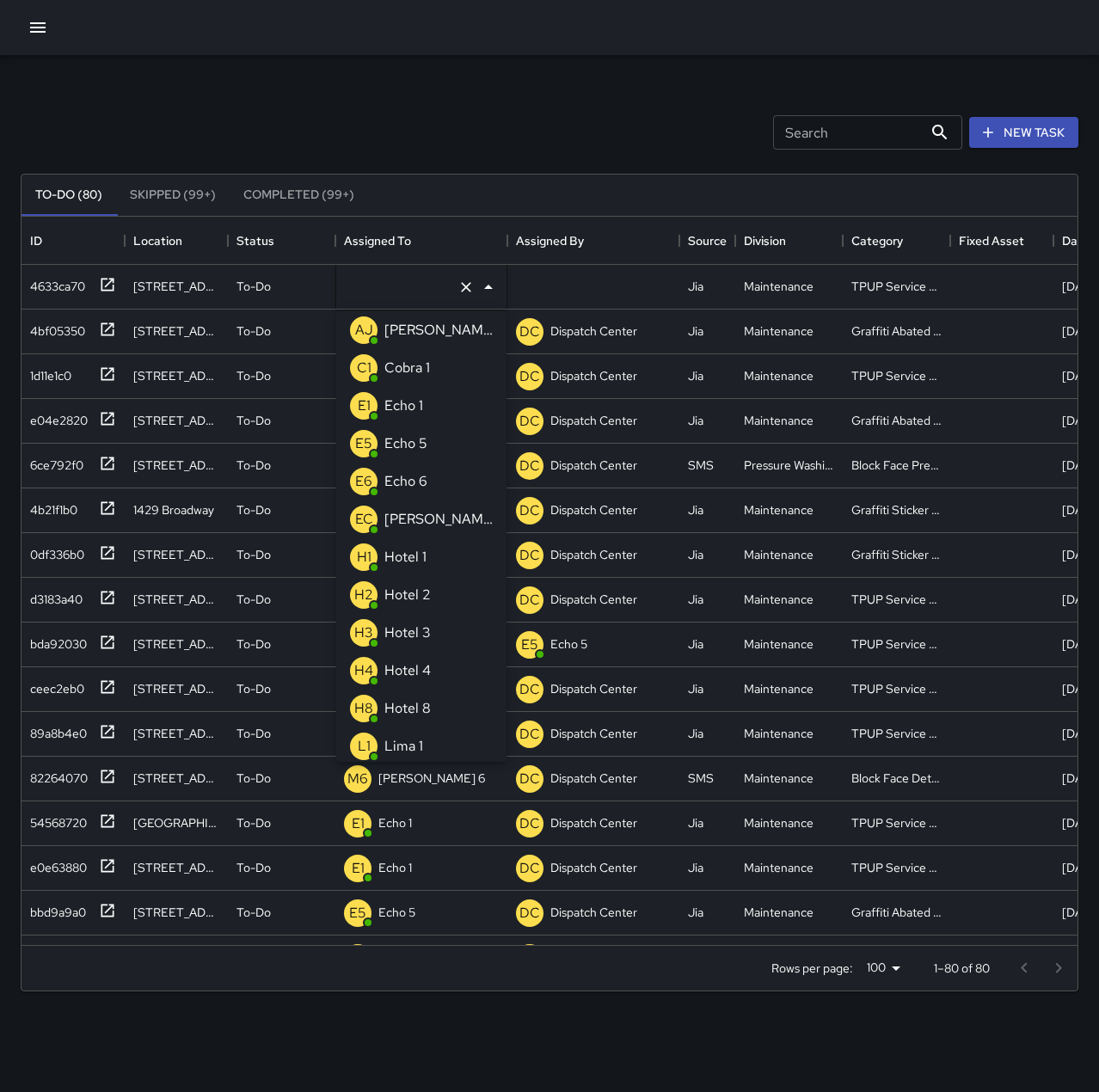
click at [413, 411] on p "Echo 1" at bounding box center [404, 406] width 38 height 21
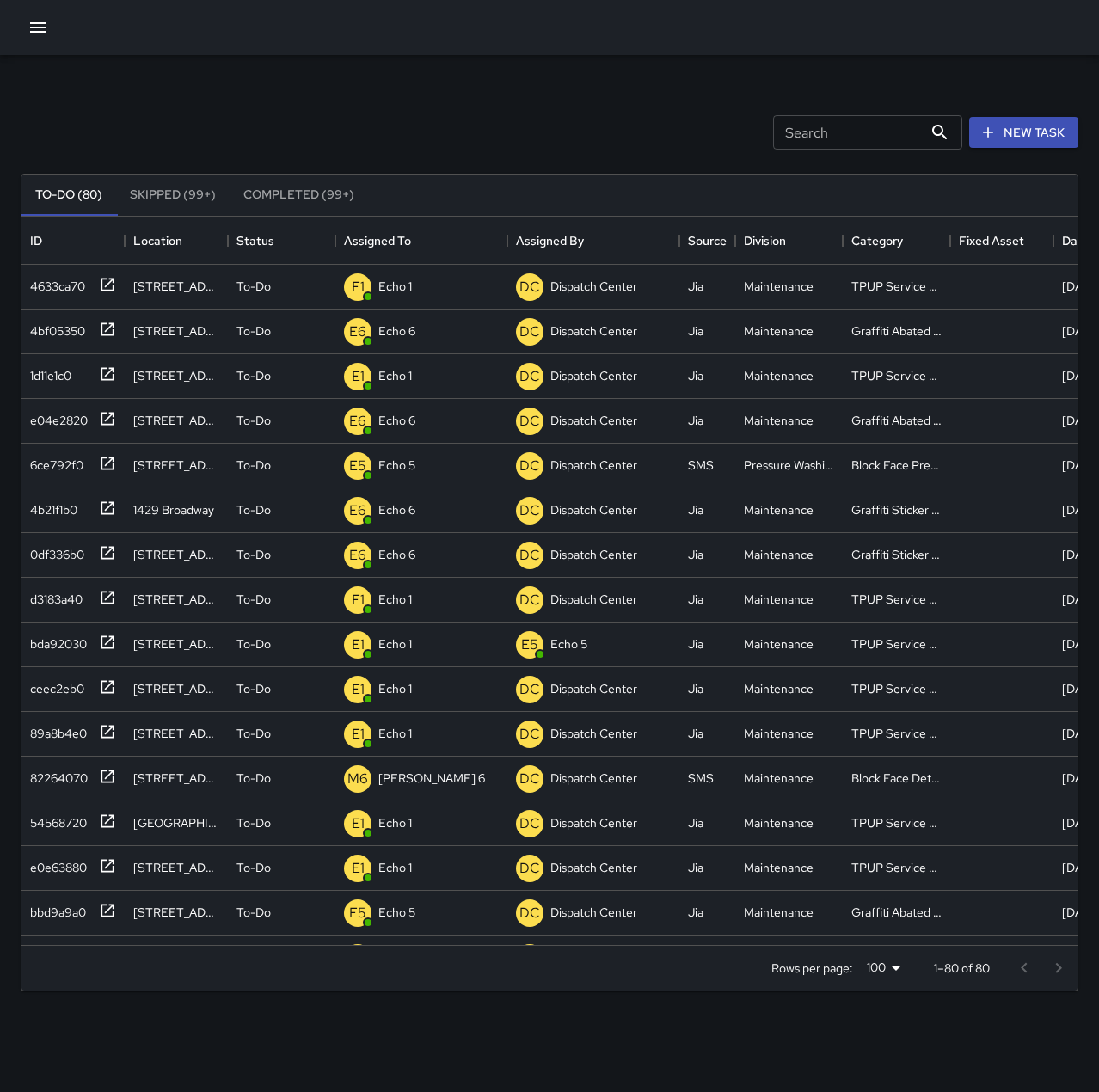
click at [464, 89] on div "Search Search New Task" at bounding box center [550, 132] width 1065 height 89
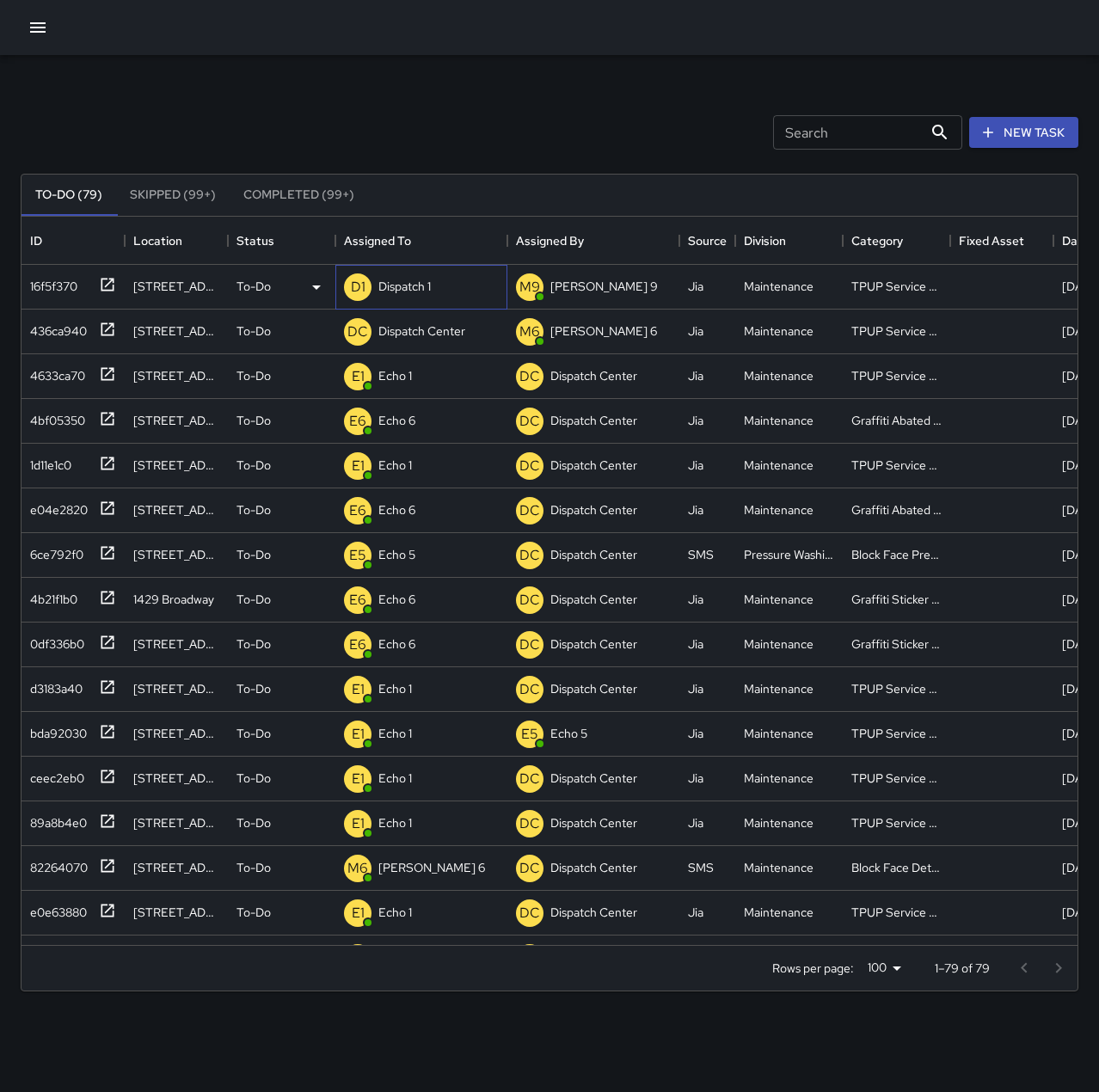
click at [432, 281] on div "Dispatch 1" at bounding box center [404, 287] width 59 height 24
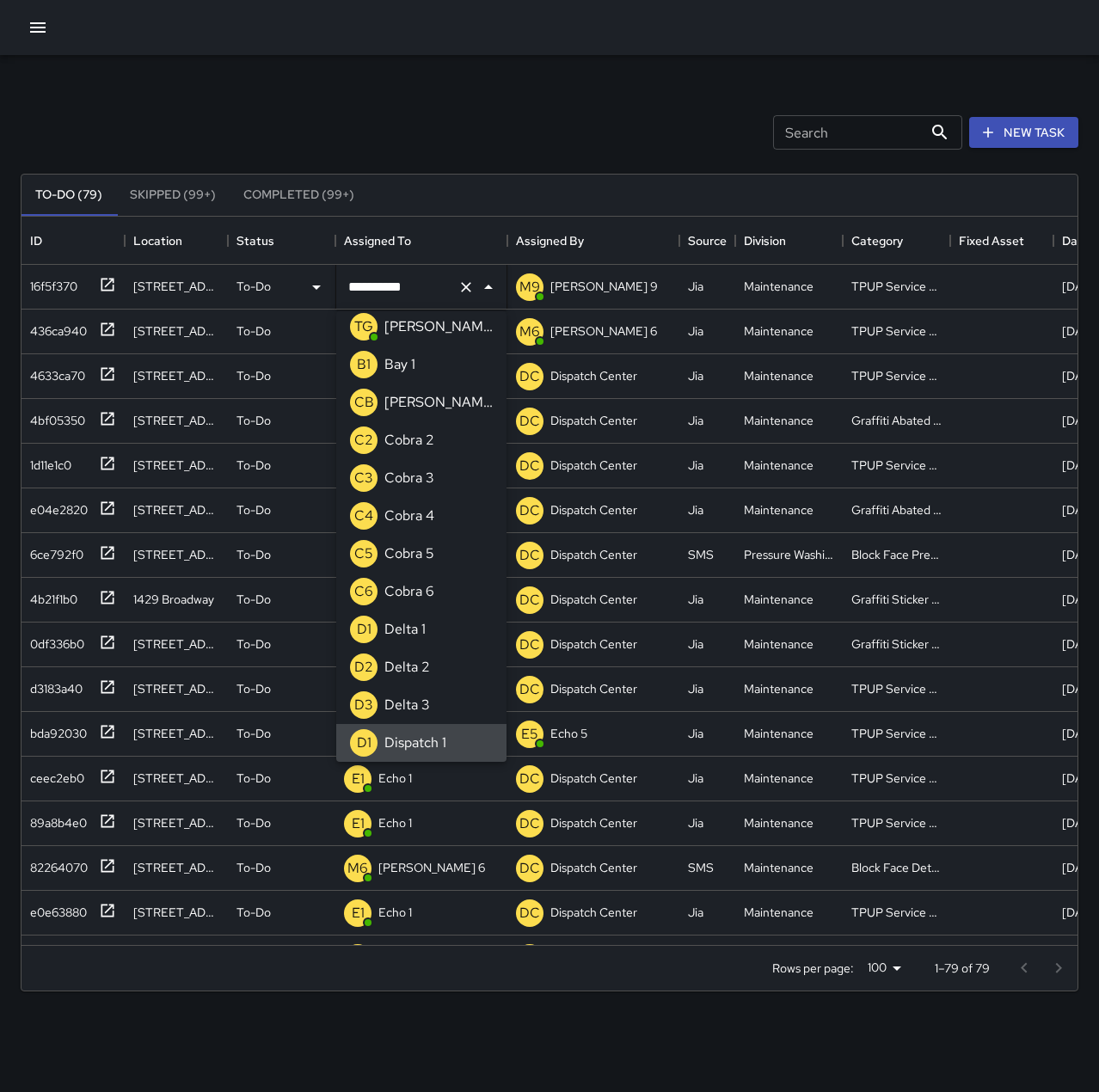
click at [474, 281] on button "Clear" at bounding box center [467, 287] width 24 height 24
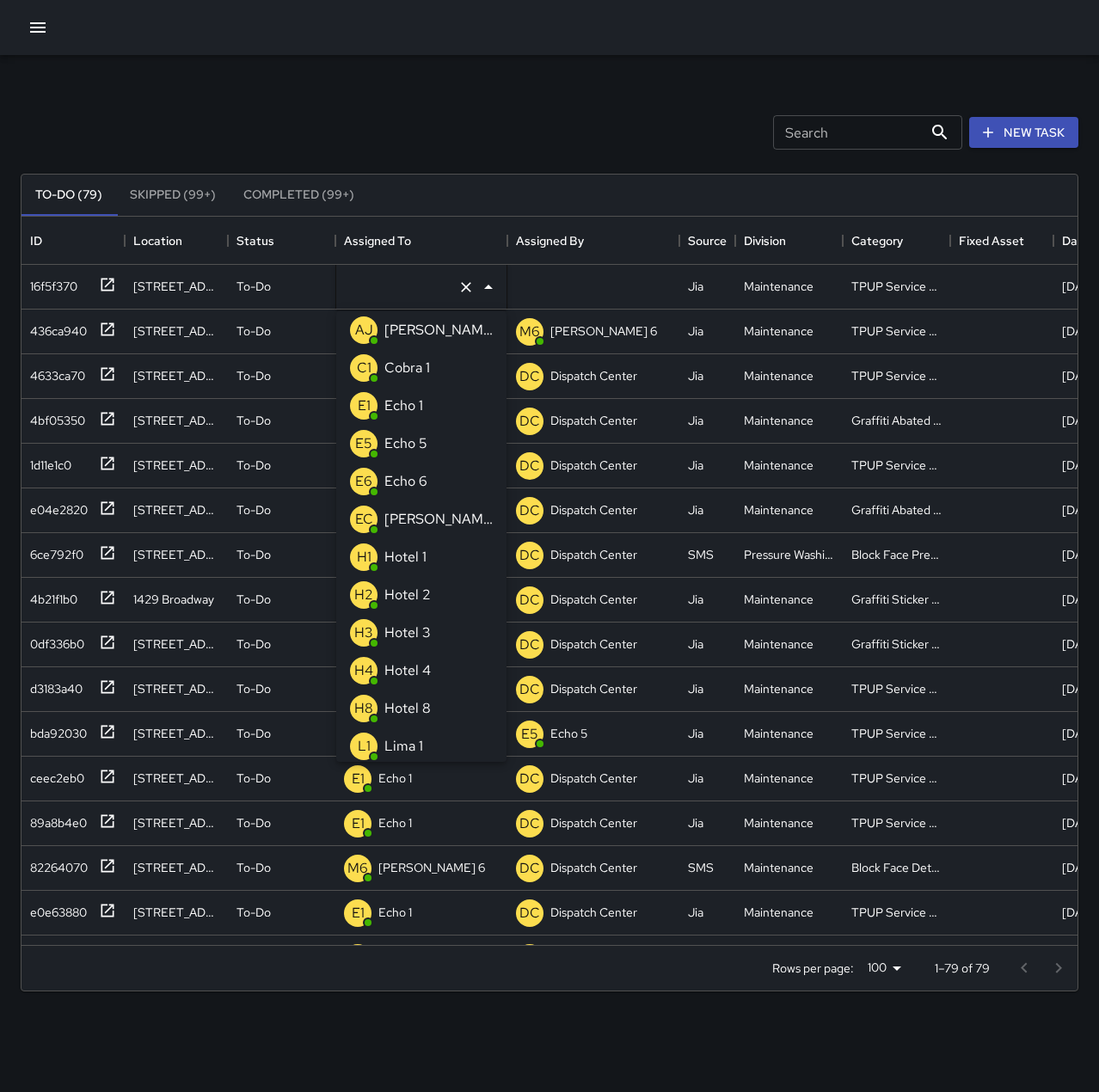
click at [411, 404] on p "Echo 1" at bounding box center [404, 406] width 38 height 21
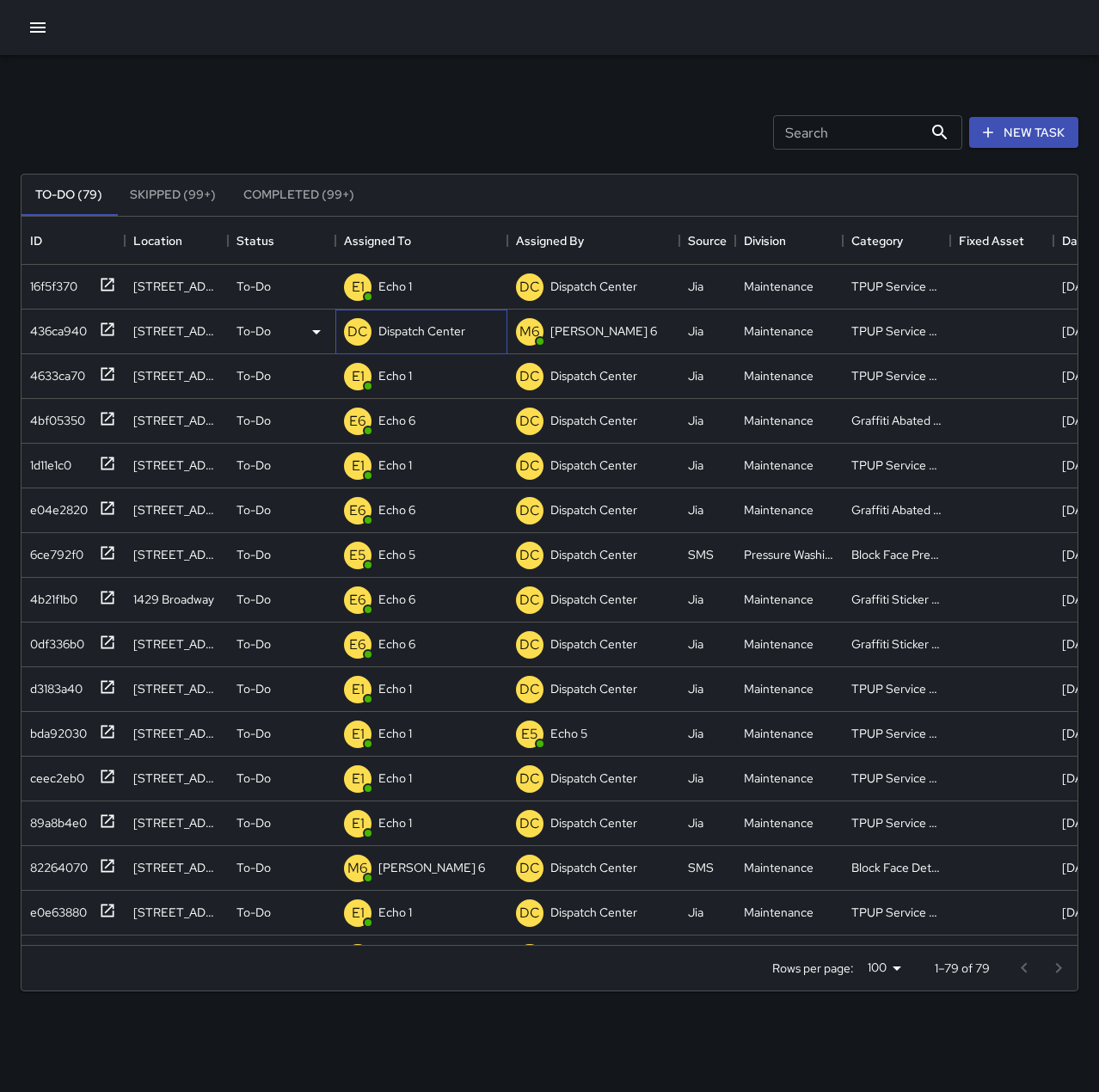
click at [418, 328] on p "Dispatch Center" at bounding box center [421, 331] width 86 height 17
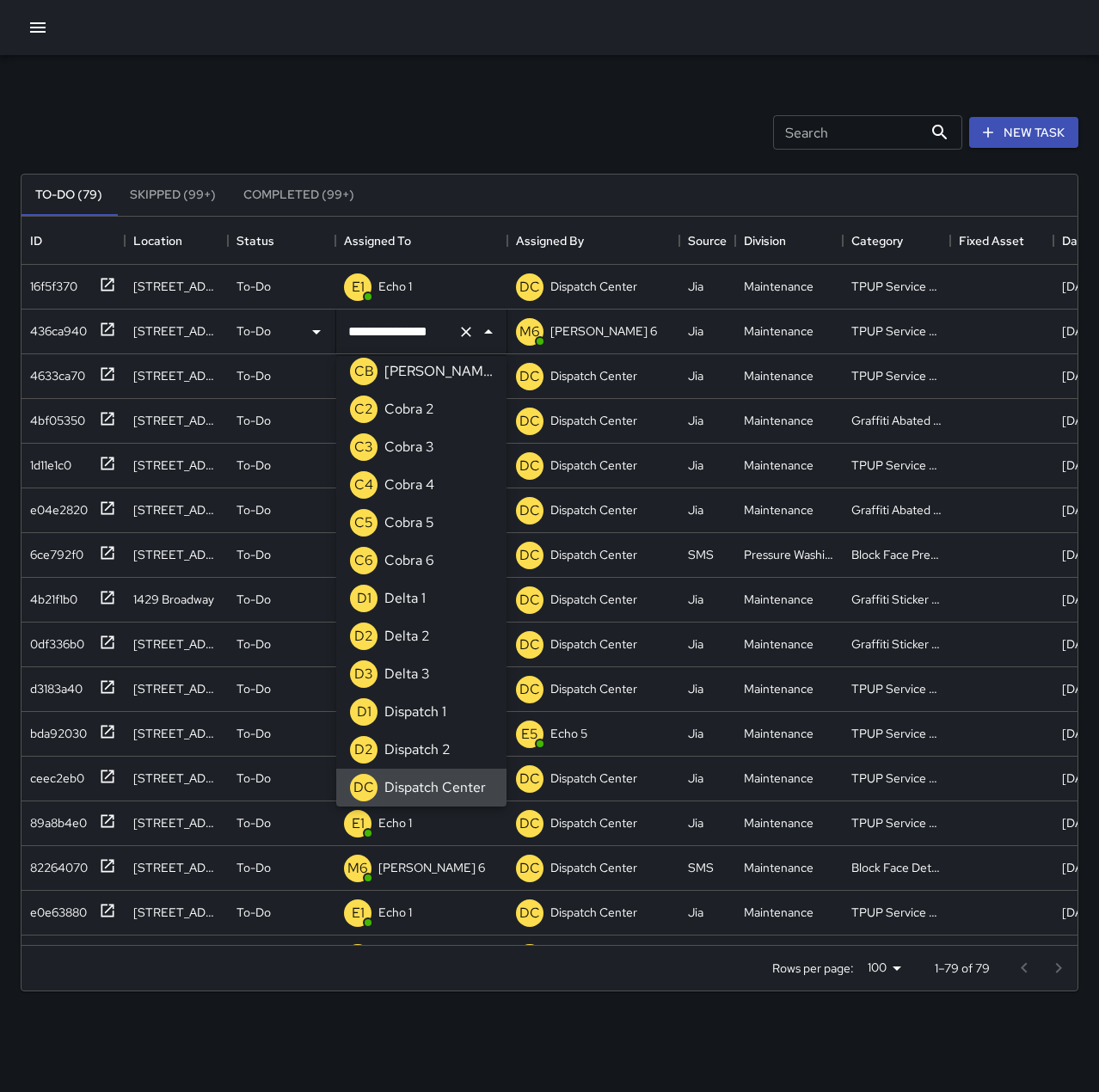
click at [461, 334] on icon "Clear" at bounding box center [467, 332] width 17 height 17
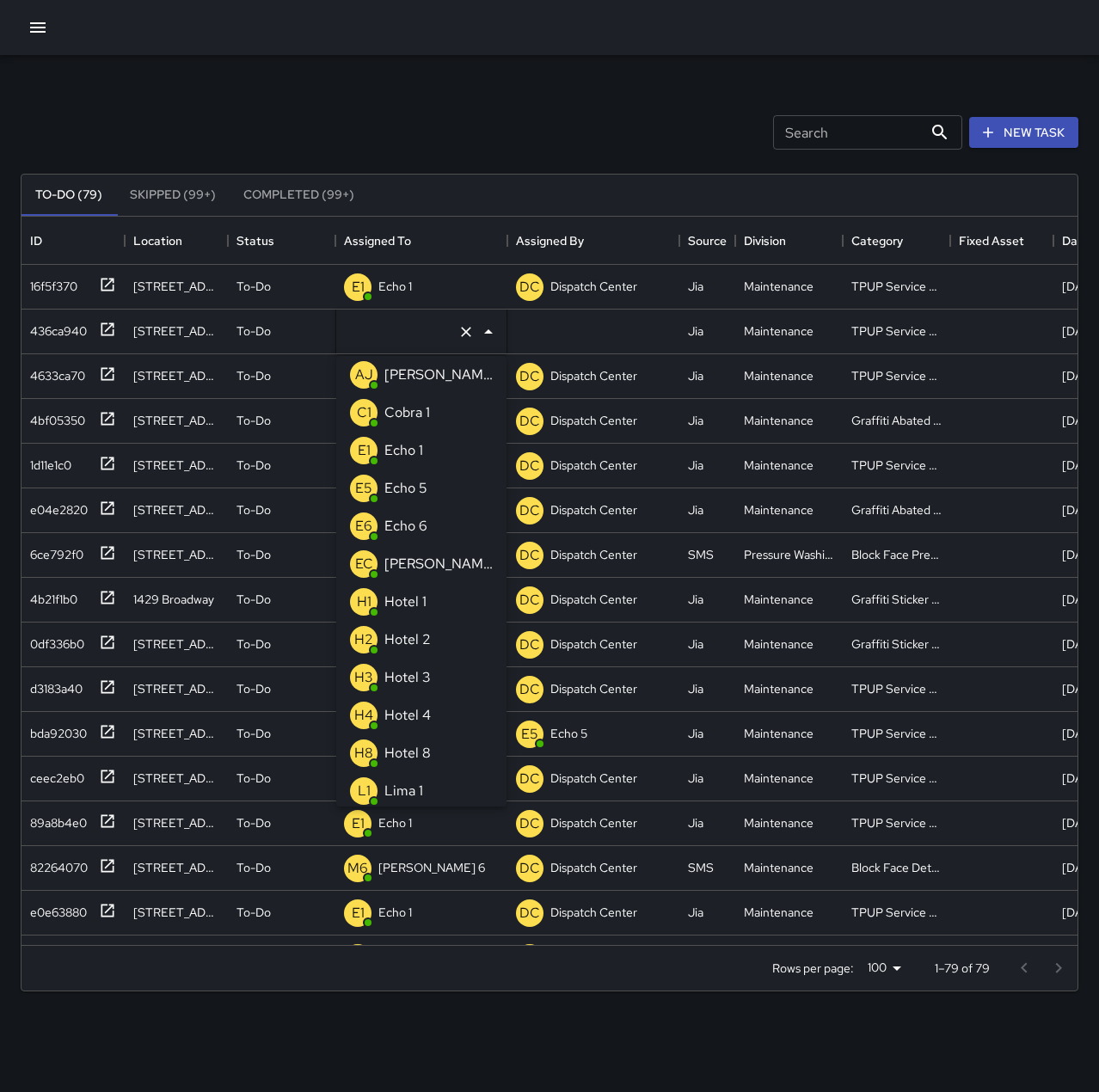
click at [416, 449] on p "Echo 1" at bounding box center [404, 451] width 38 height 21
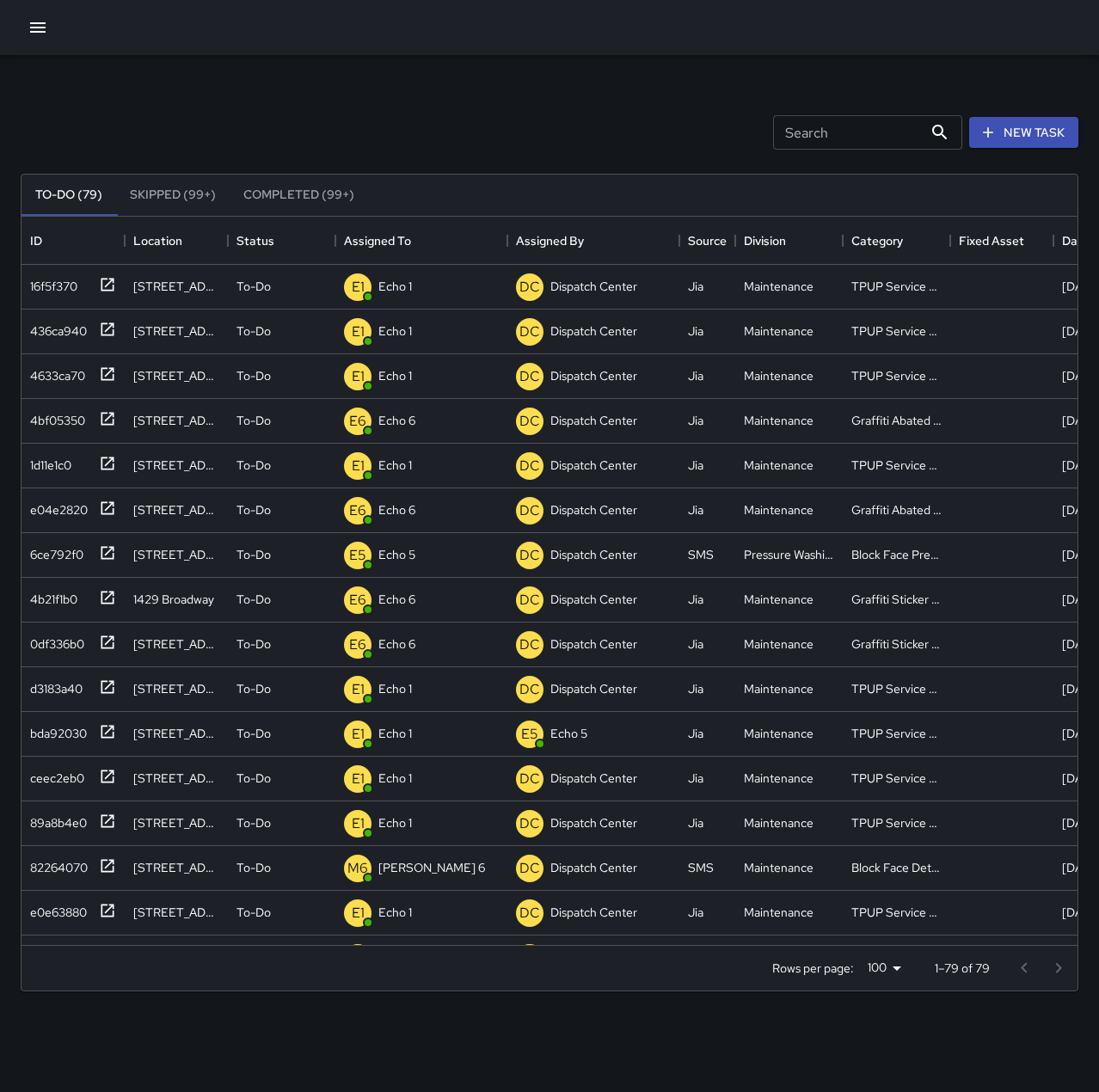
click at [448, 138] on div "Search Search New Task" at bounding box center [550, 132] width 1065 height 89
click at [1033, 137] on button "New Task" at bounding box center [1023, 133] width 109 height 31
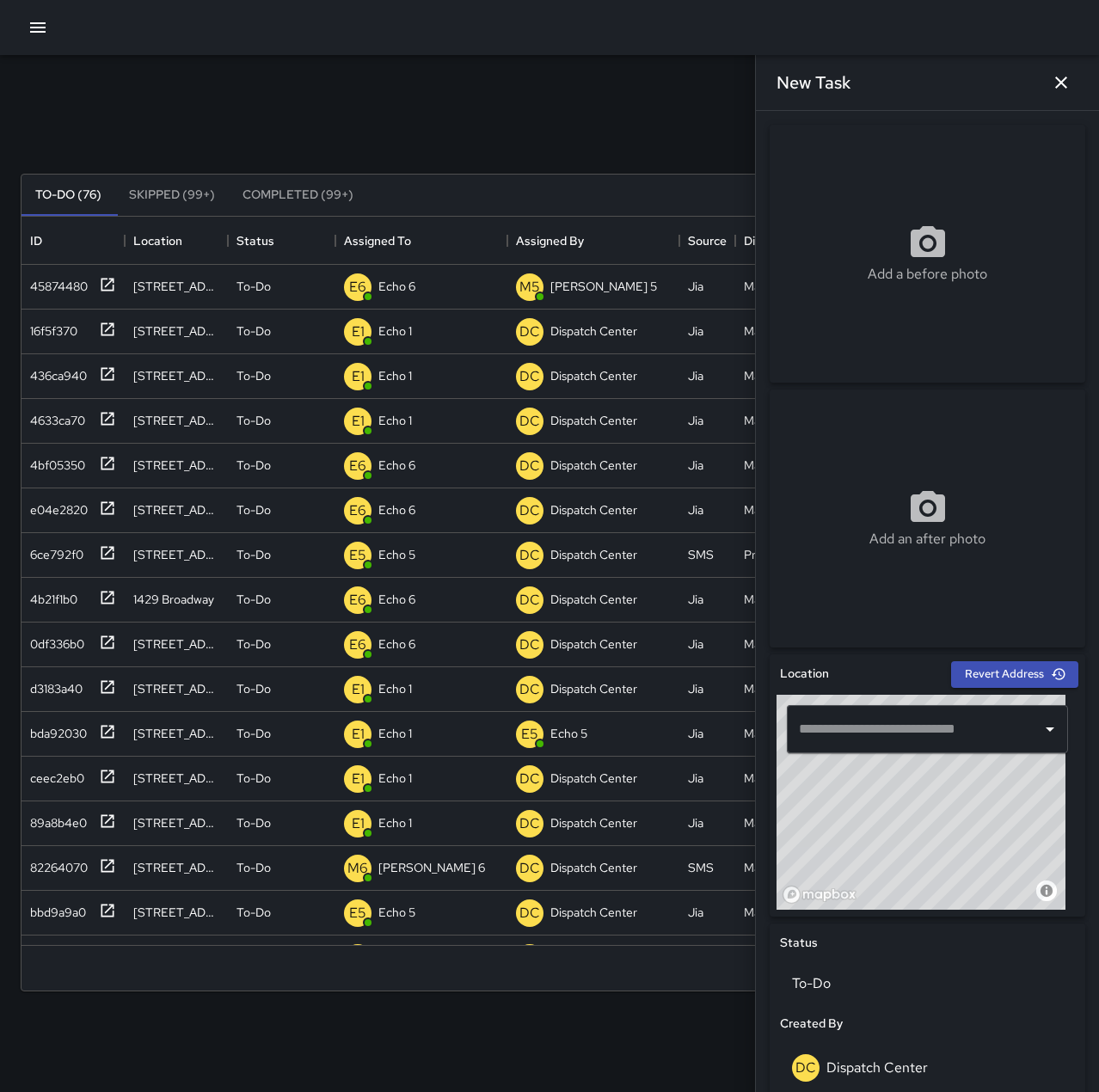
click at [869, 731] on input "text" at bounding box center [914, 729] width 240 height 32
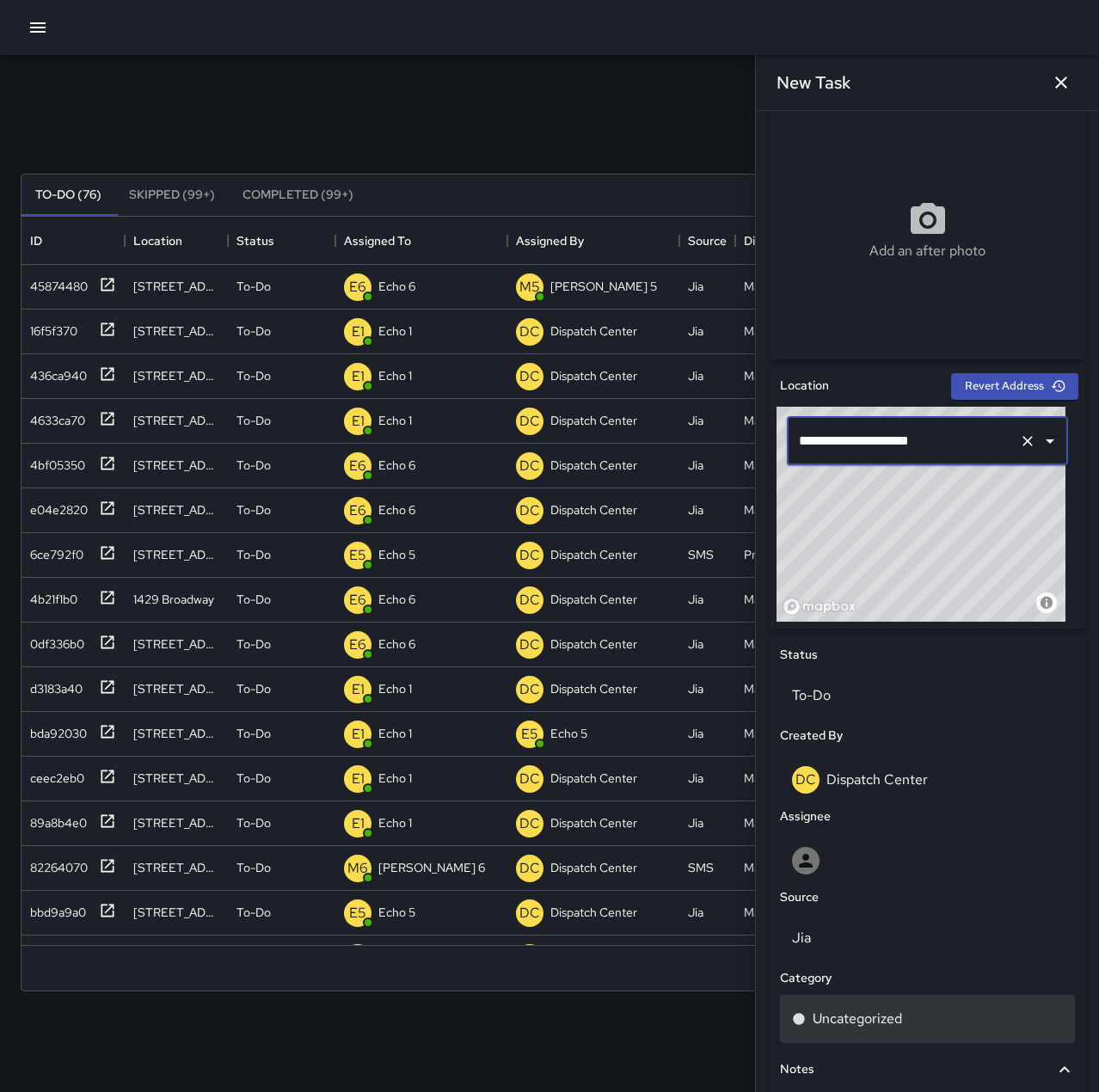
scroll to position [344, 0]
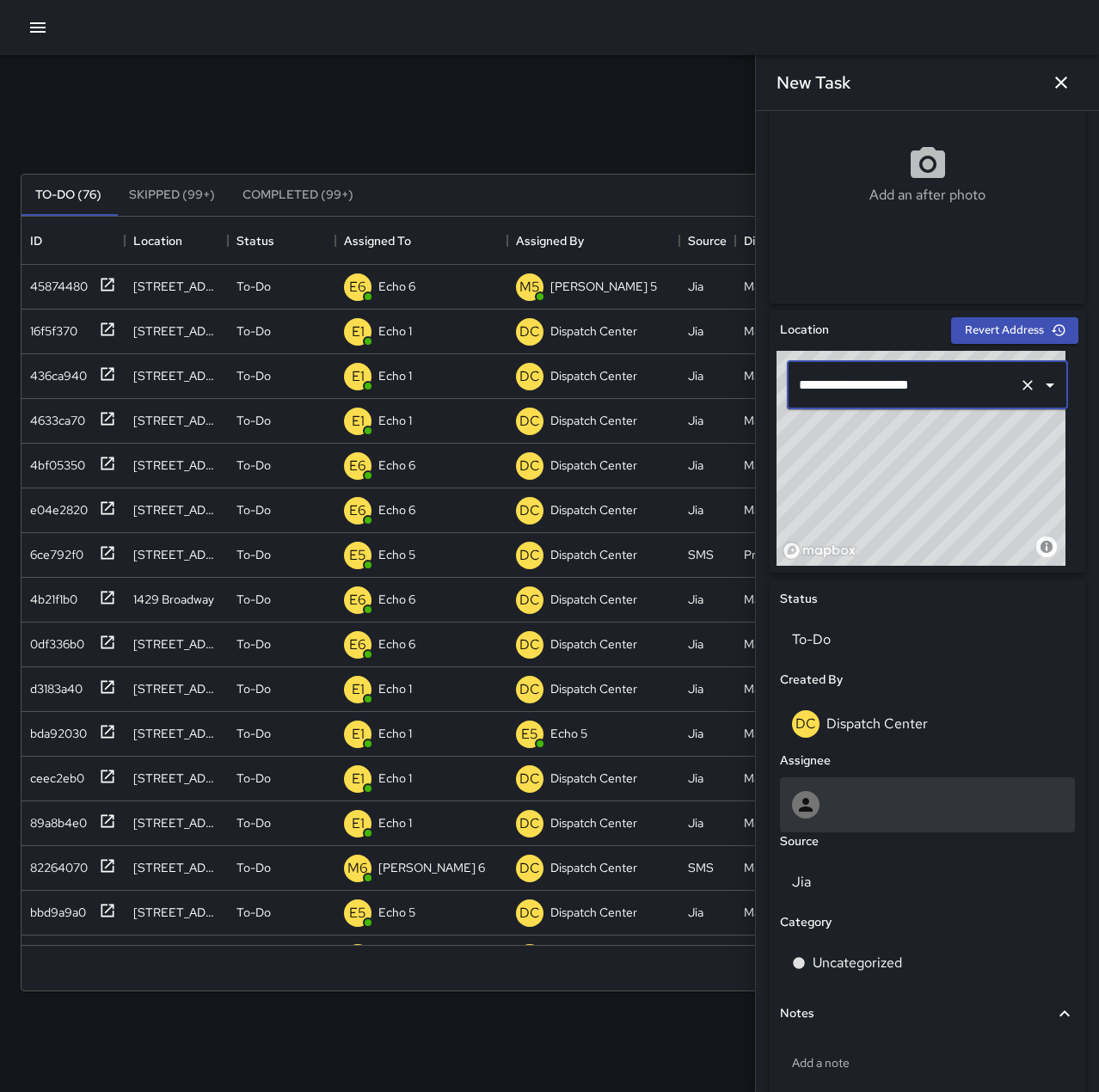
type input "**********"
click at [833, 788] on div at bounding box center [928, 805] width 295 height 55
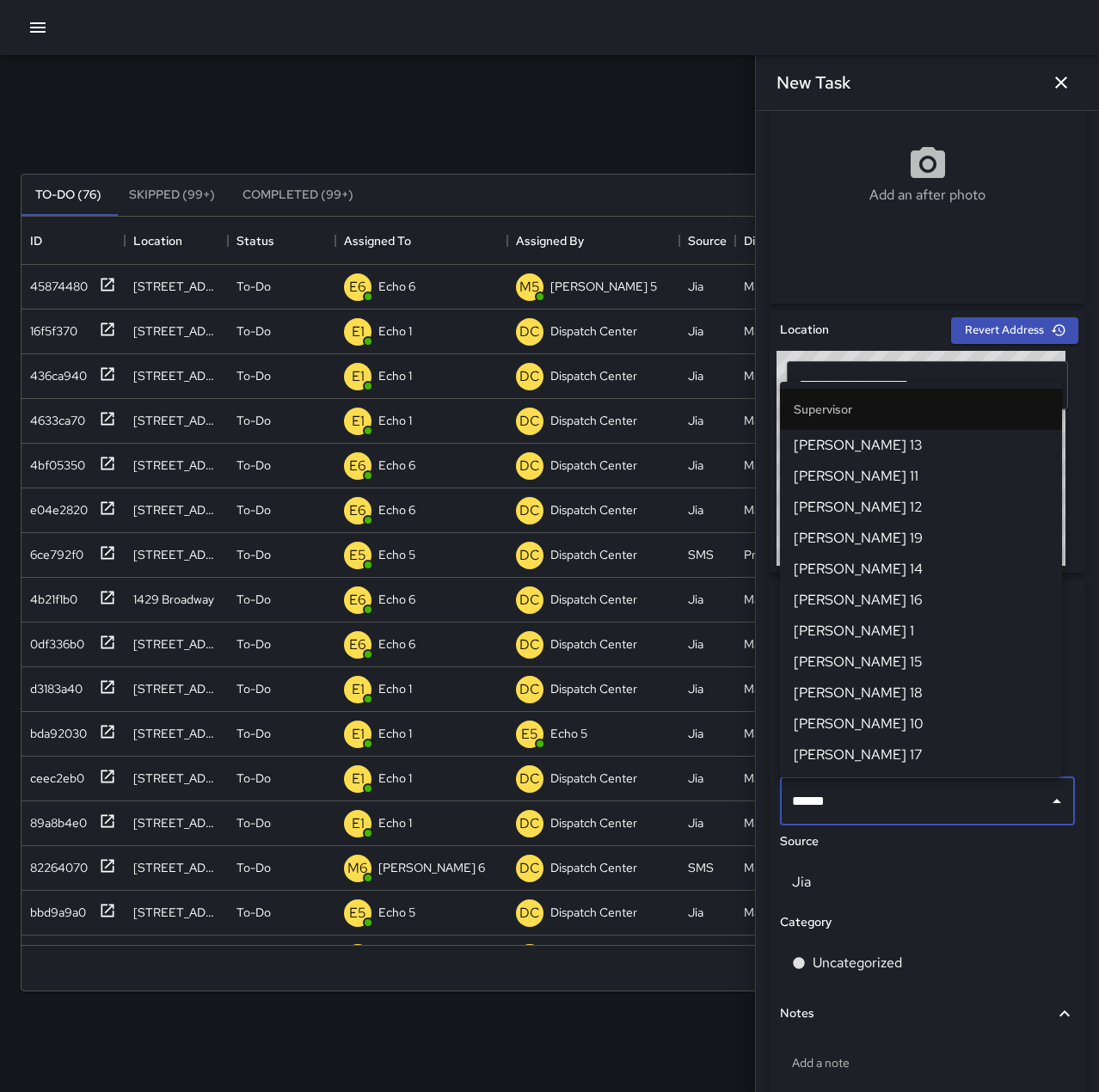
type input "******"
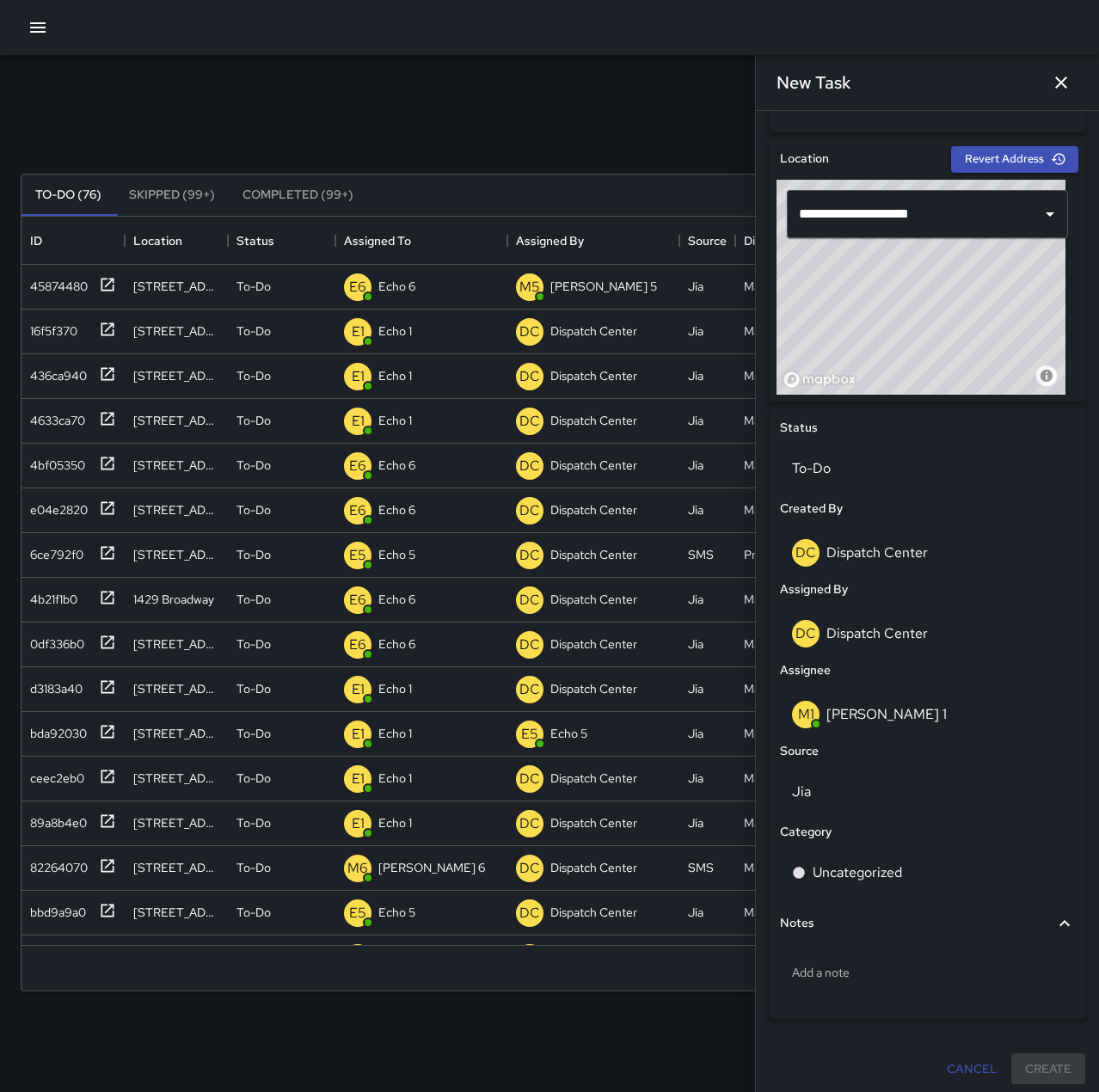
scroll to position [516, 0]
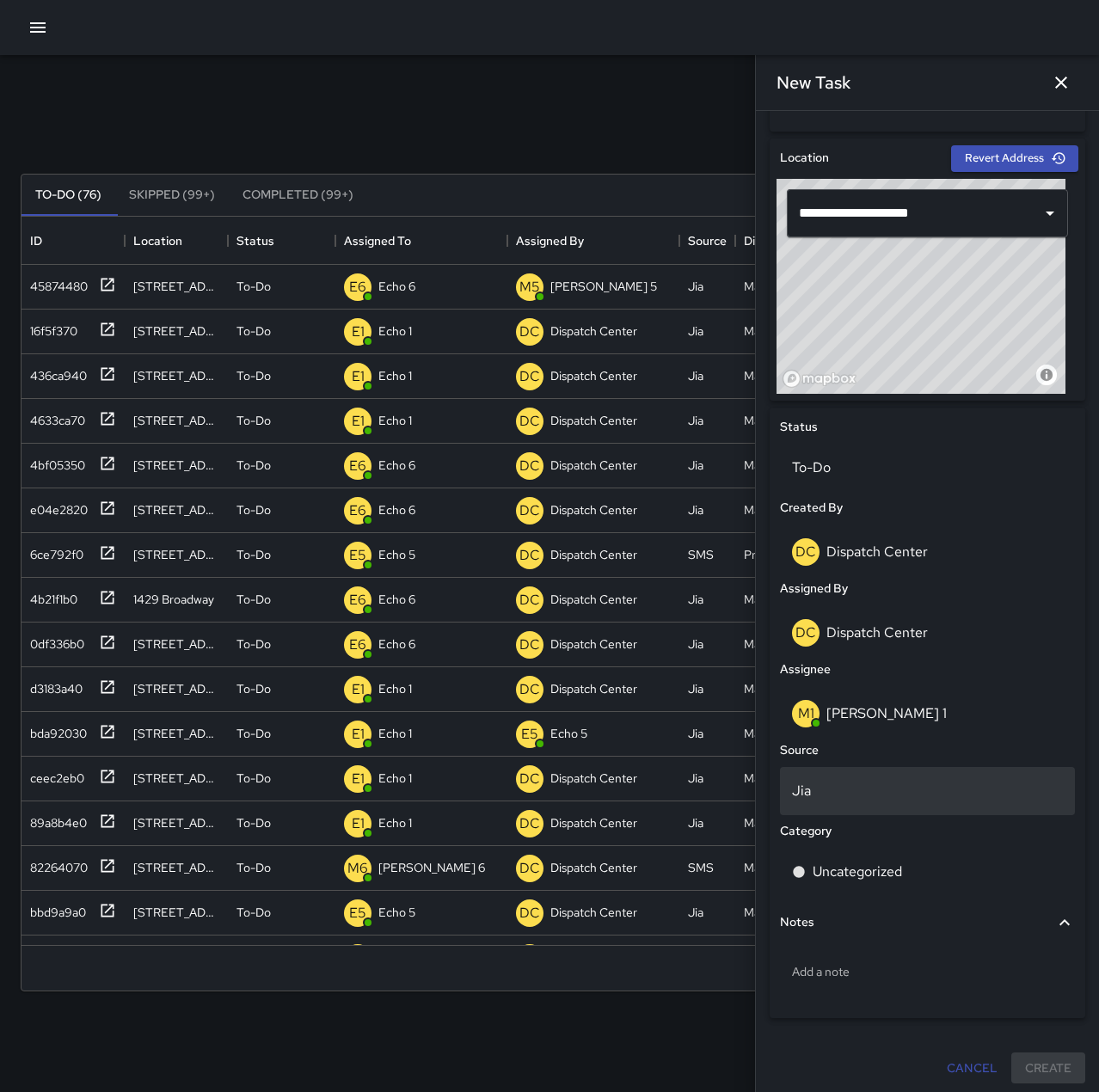
click at [833, 783] on p "Jia" at bounding box center [928, 791] width 271 height 21
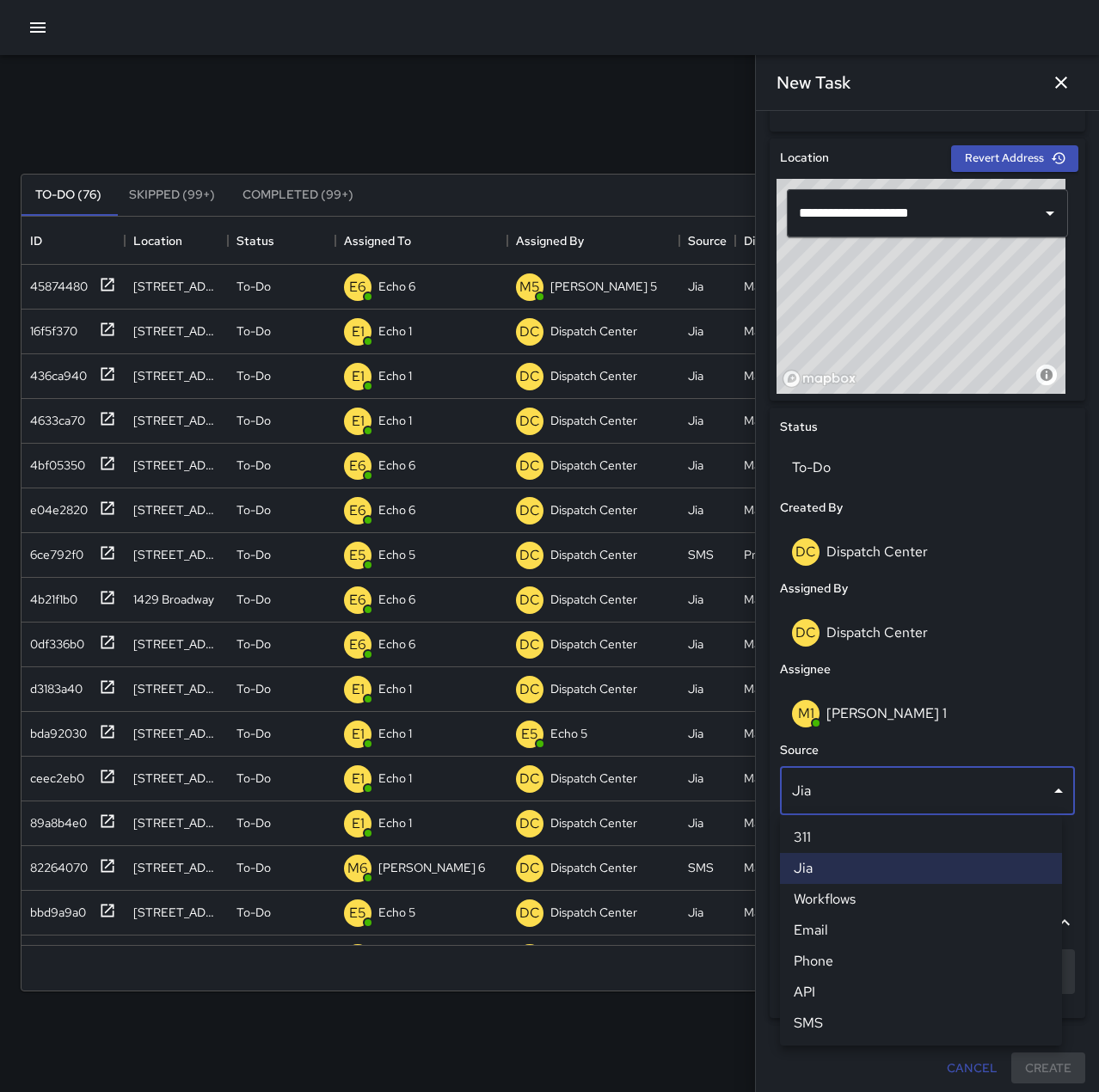
click at [826, 958] on li "Phone" at bounding box center [921, 961] width 282 height 31
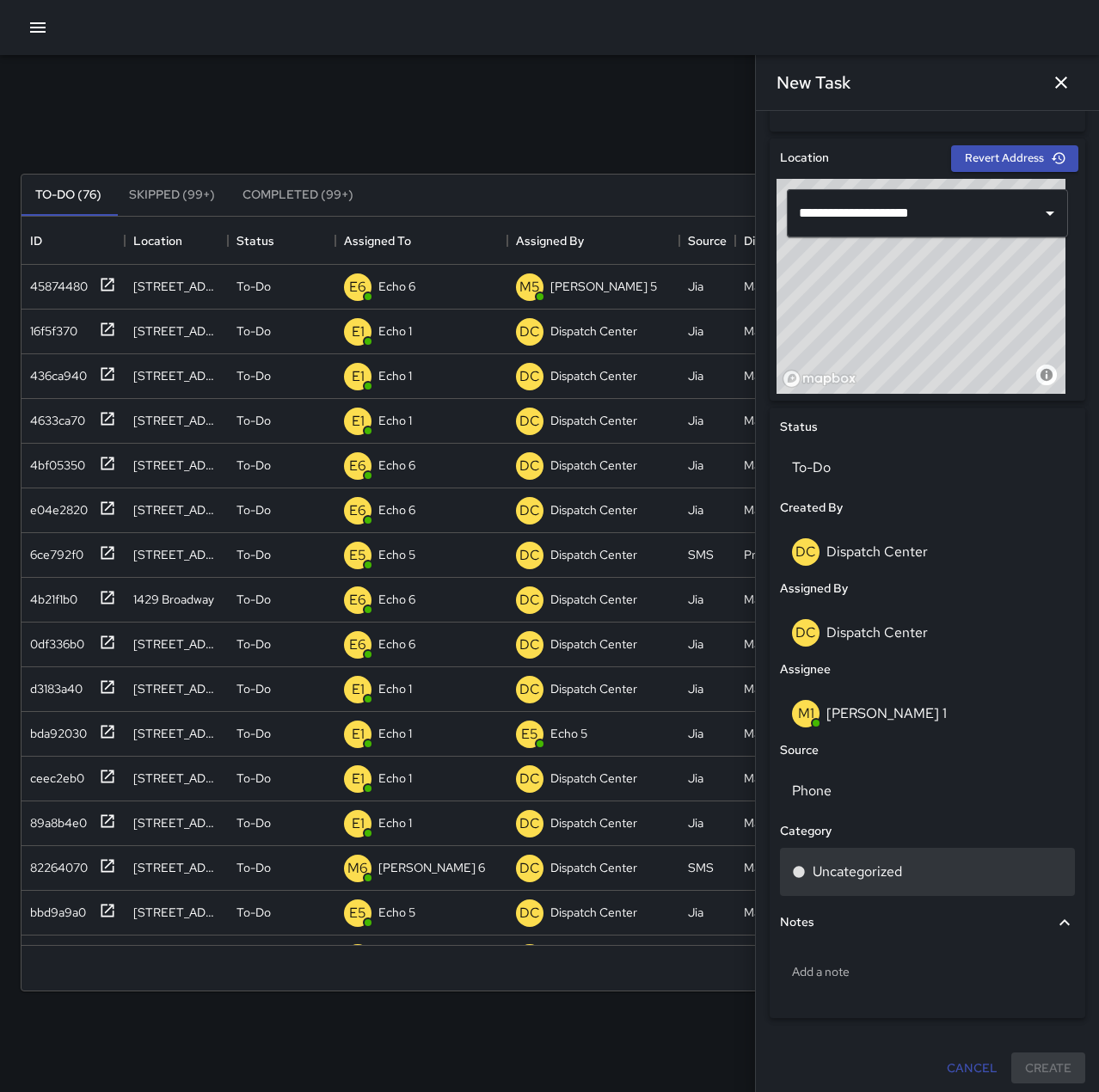
click at [858, 867] on p "Uncategorized" at bounding box center [857, 872] width 89 height 21
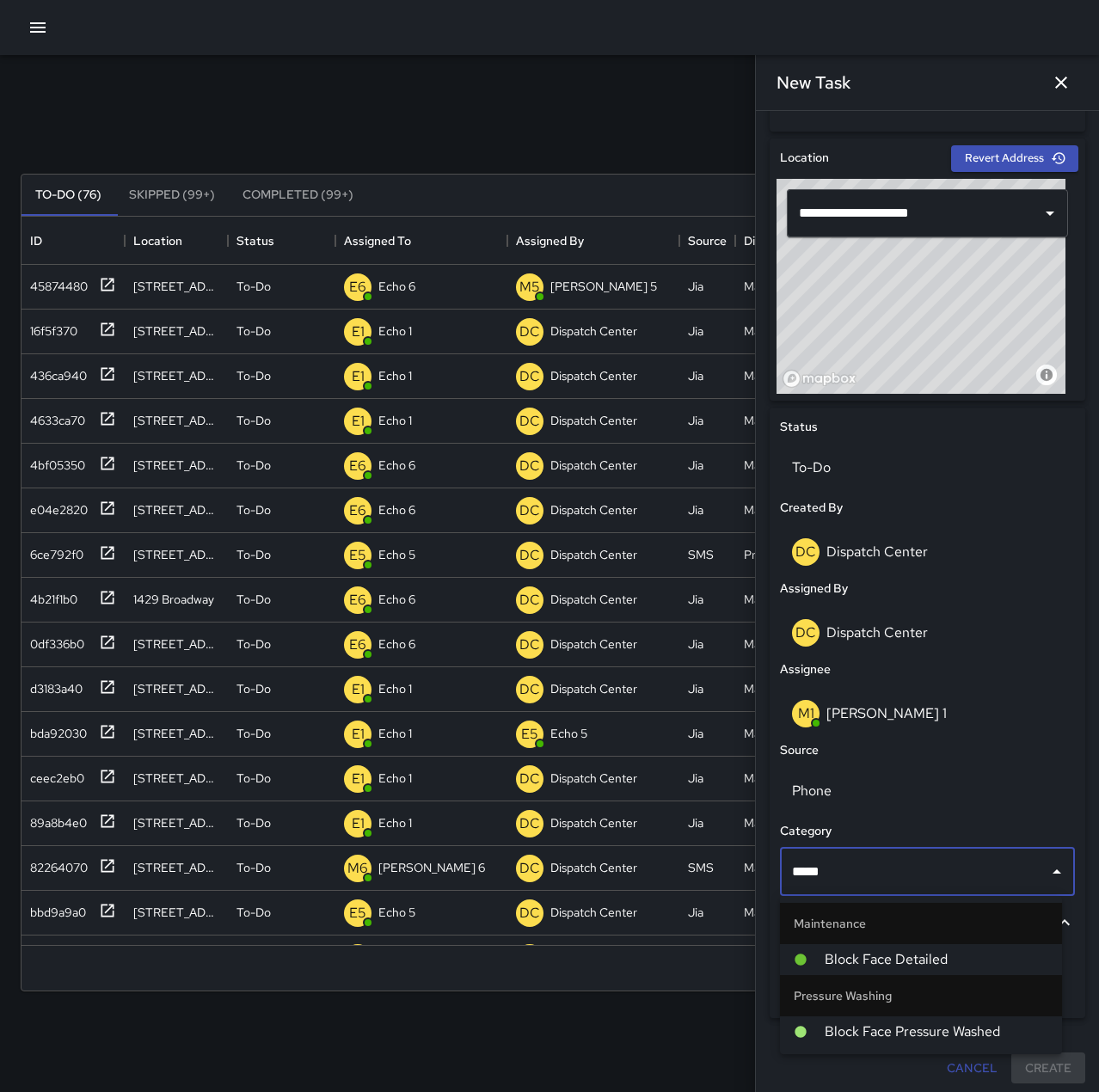
type input "*****"
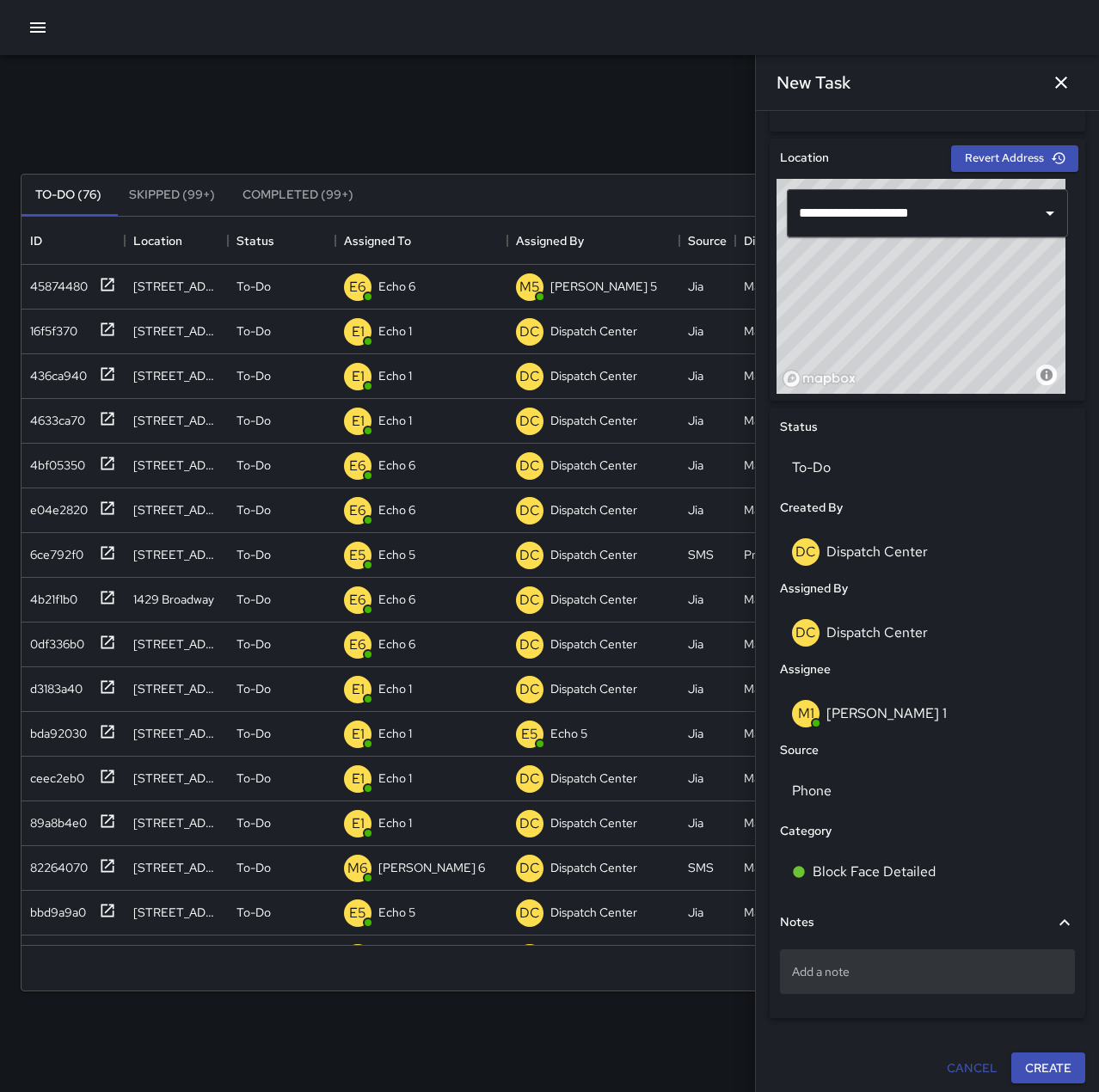
click at [922, 973] on p "Add a note" at bounding box center [928, 971] width 271 height 17
type textarea "**********"
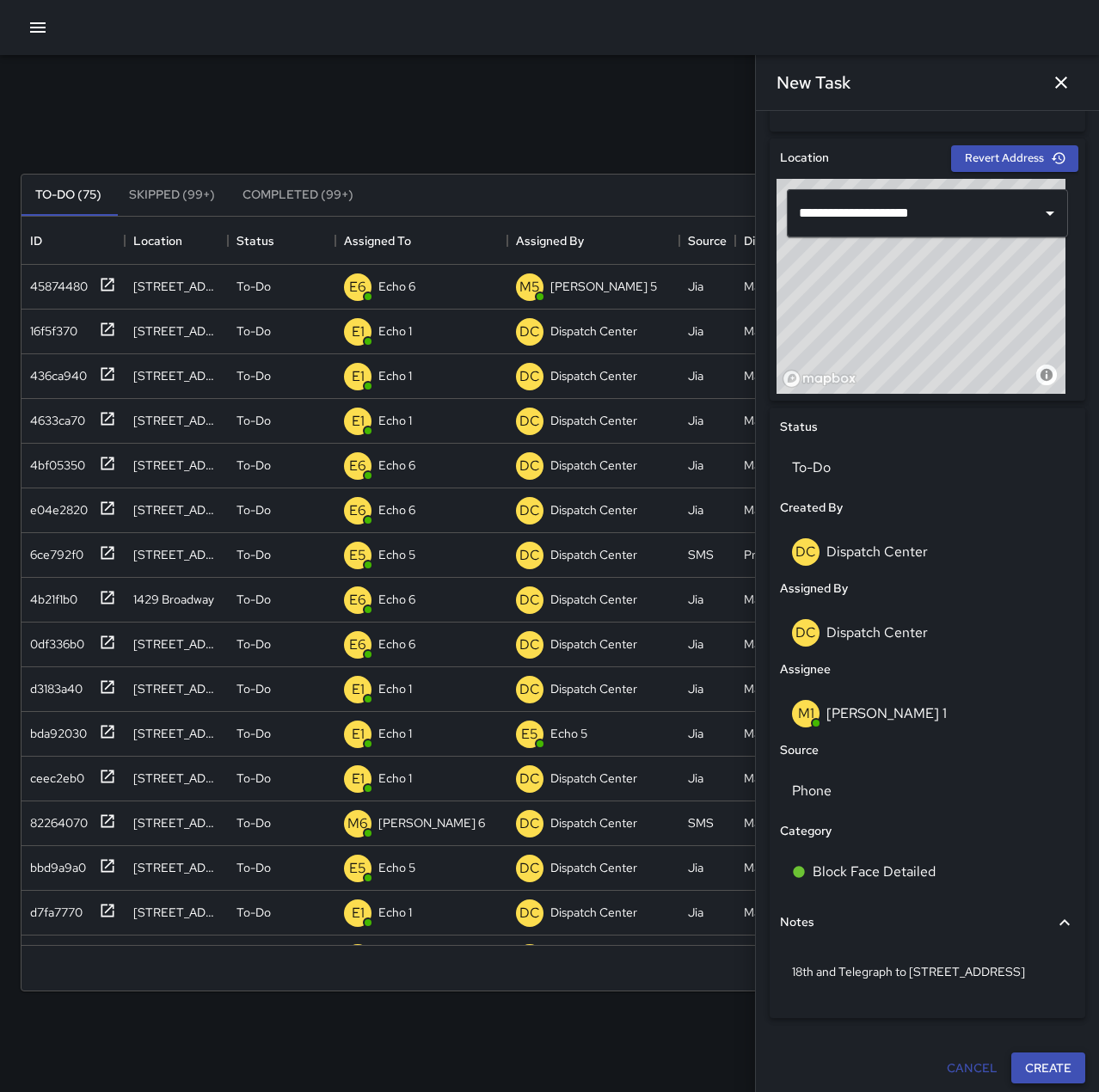
click at [1023, 1068] on button "Create" at bounding box center [1048, 1068] width 74 height 31
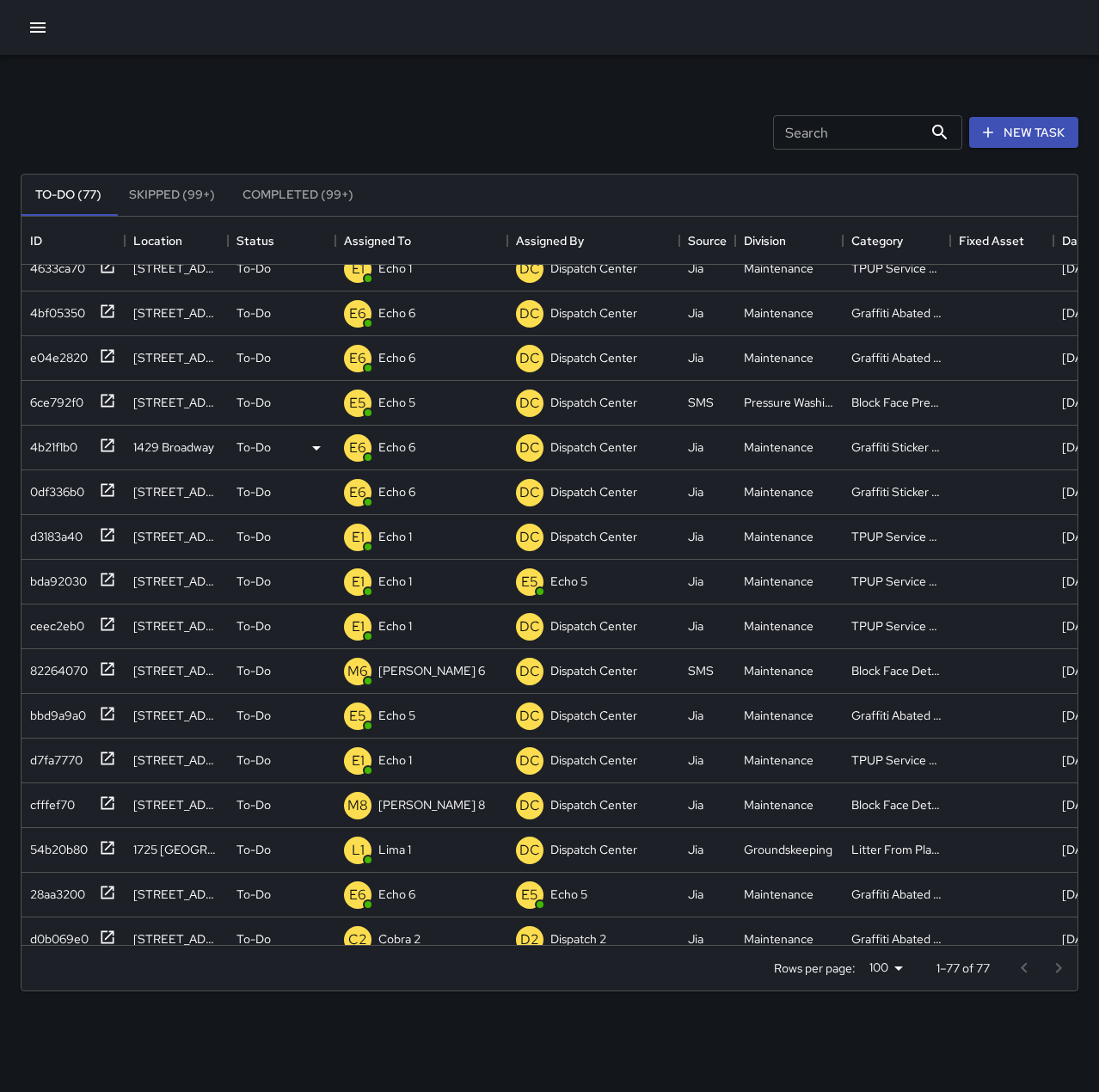
scroll to position [258, 0]
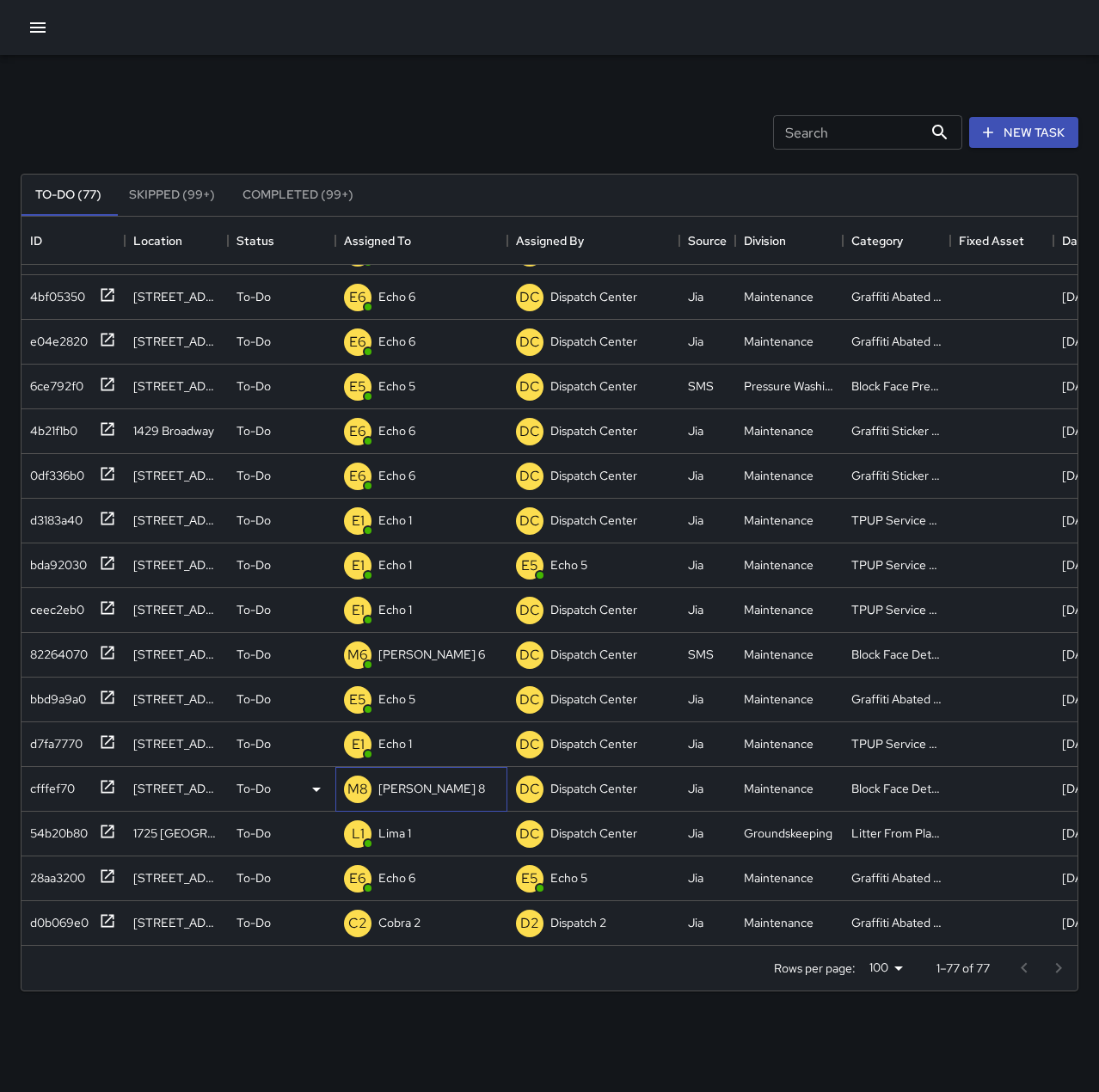
click at [402, 790] on p "[PERSON_NAME] 8" at bounding box center [432, 789] width 107 height 17
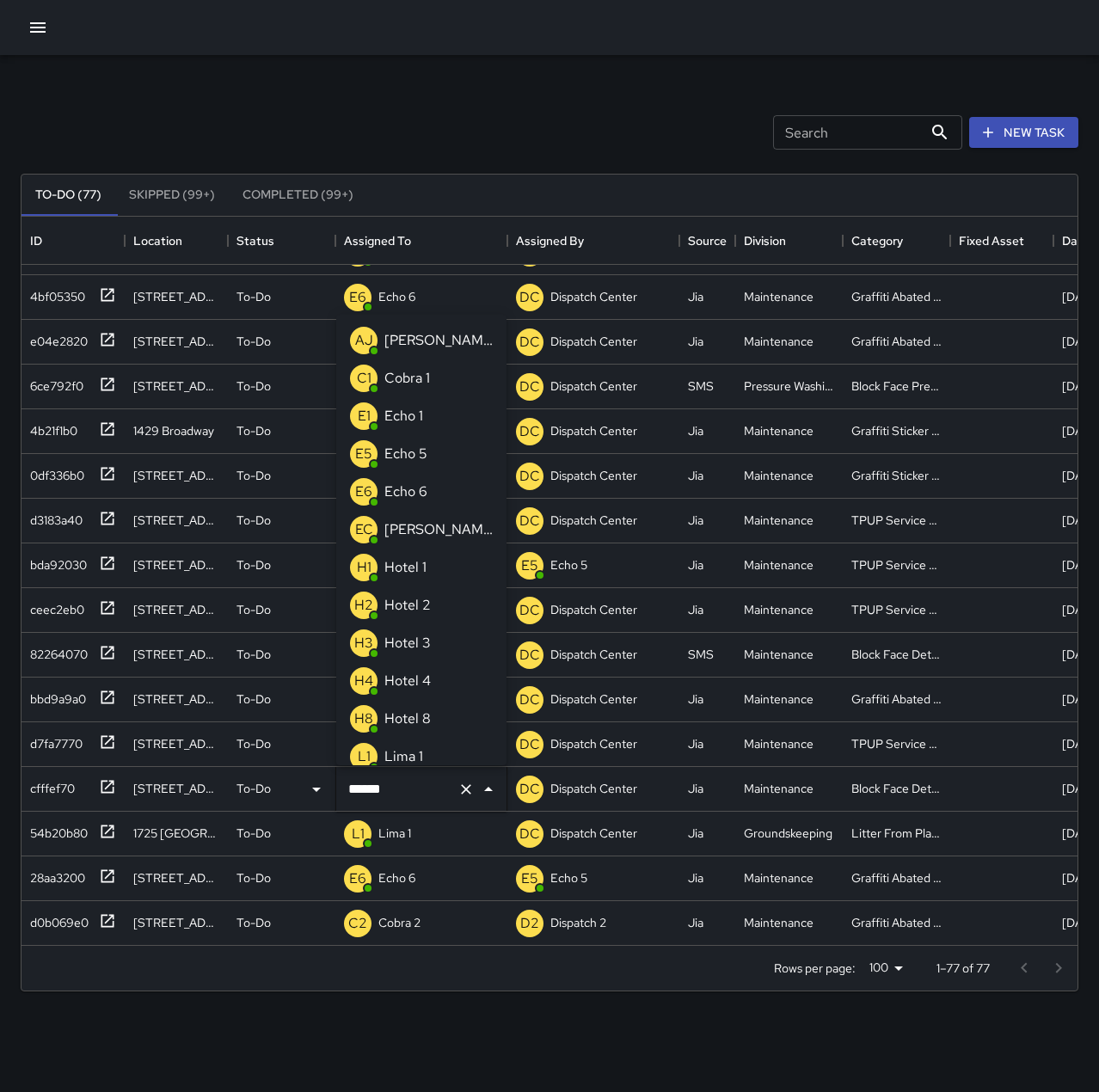
scroll to position [2015, 0]
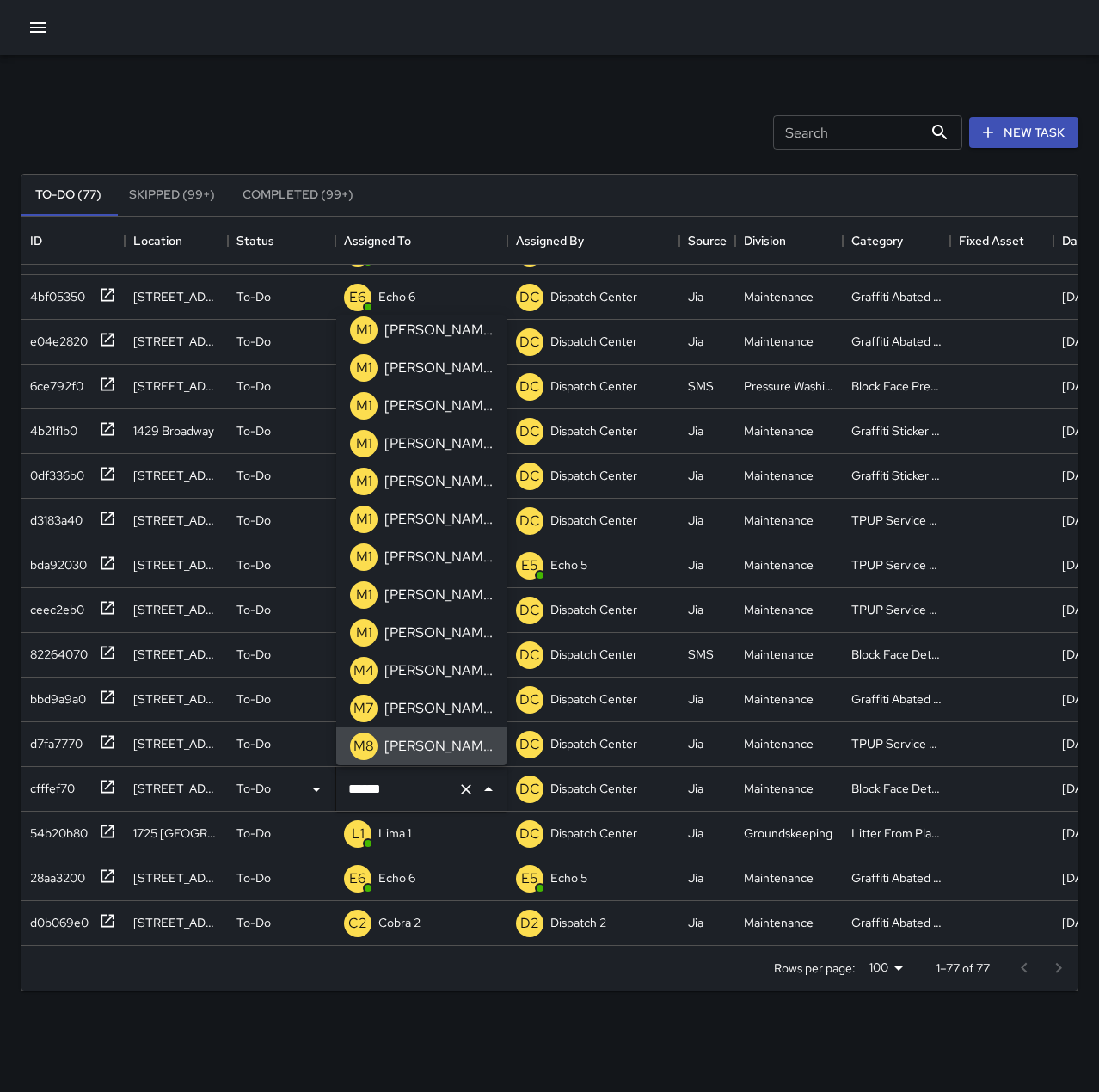
click at [409, 791] on input "******" at bounding box center [397, 789] width 107 height 32
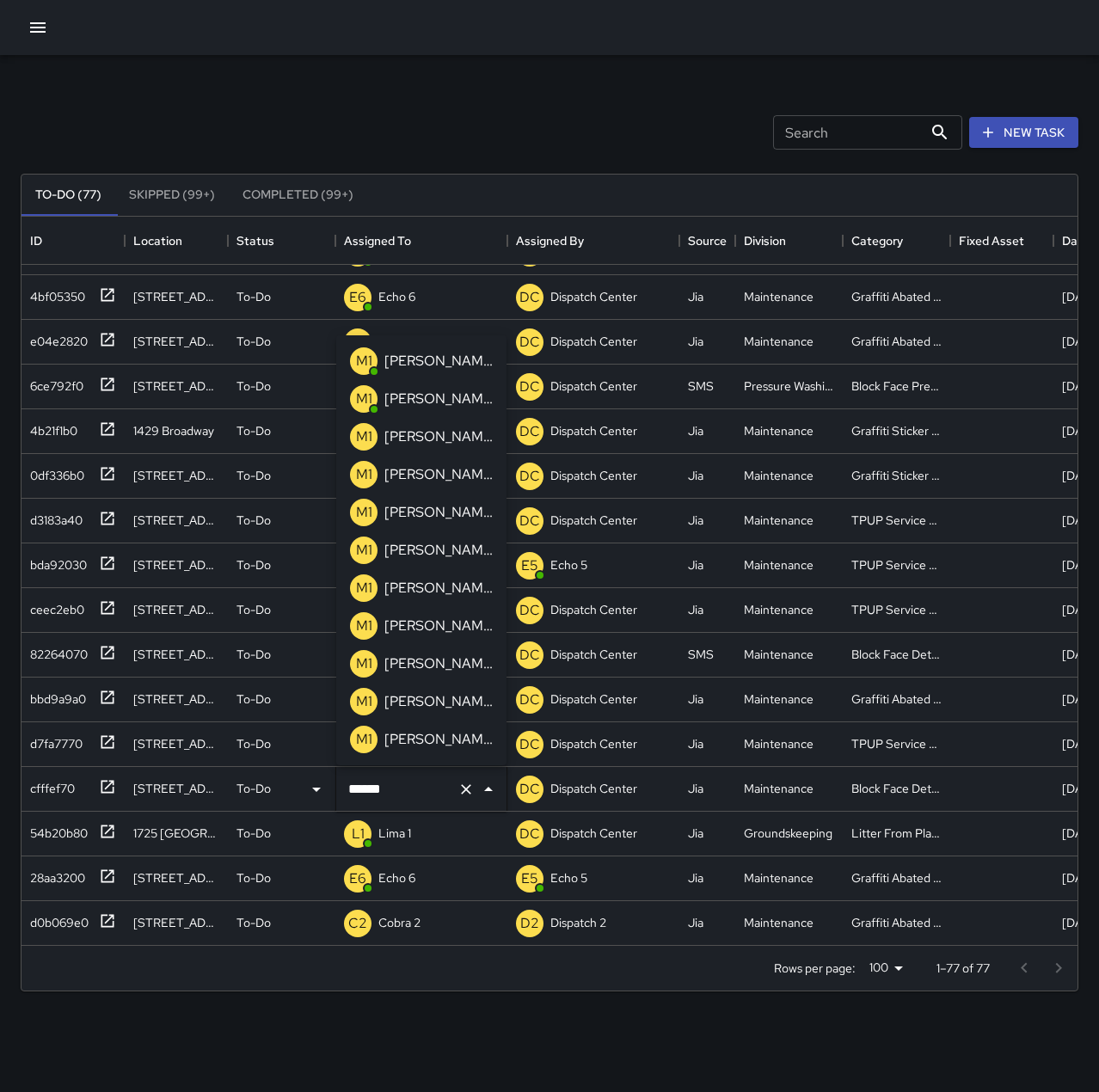
type input "******"
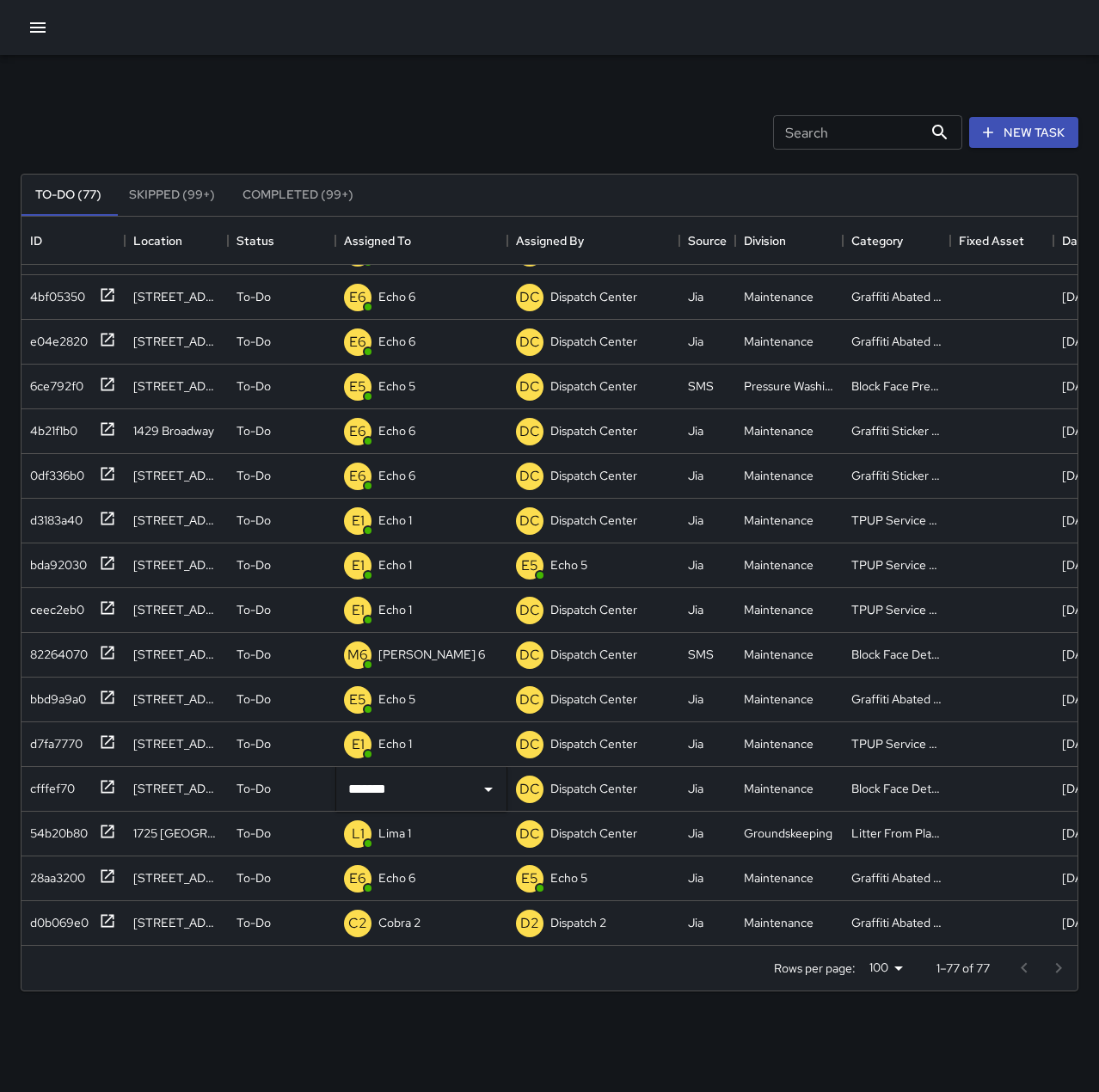
click at [405, 95] on div "Search Search New Task" at bounding box center [550, 132] width 1065 height 89
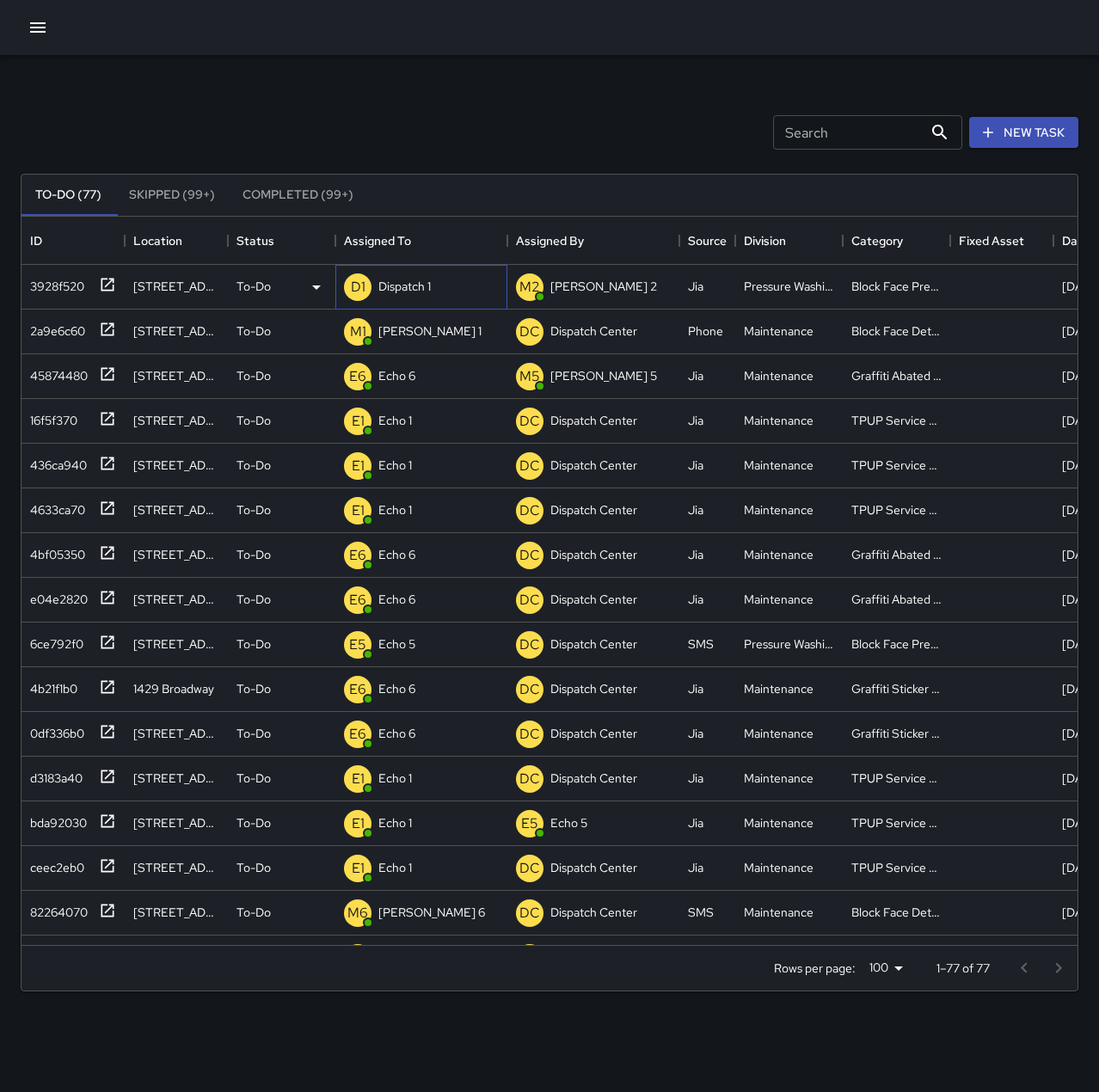
click at [420, 283] on p "Dispatch 1" at bounding box center [404, 287] width 52 height 17
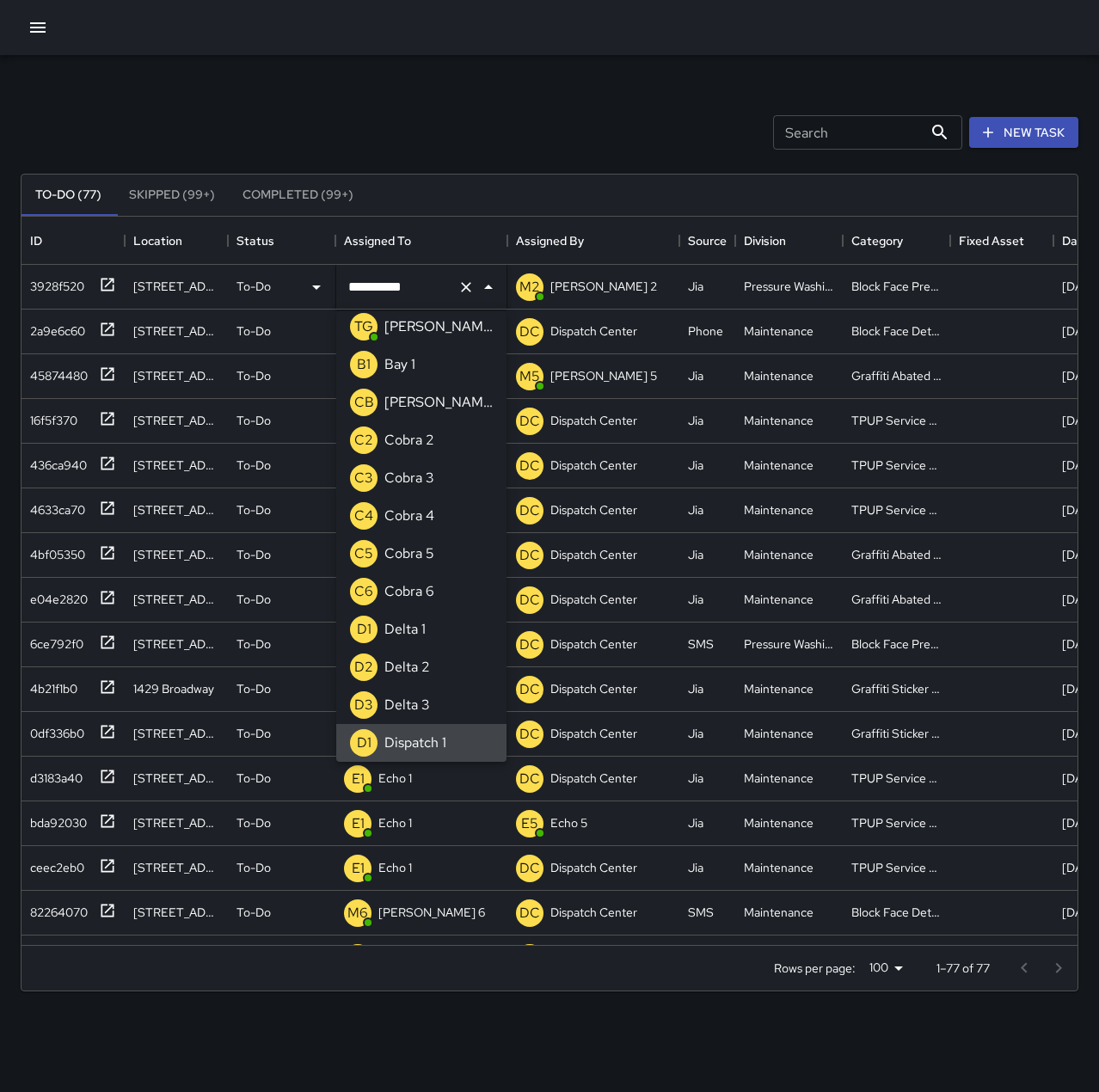
click at [467, 284] on icon "Clear" at bounding box center [467, 287] width 17 height 17
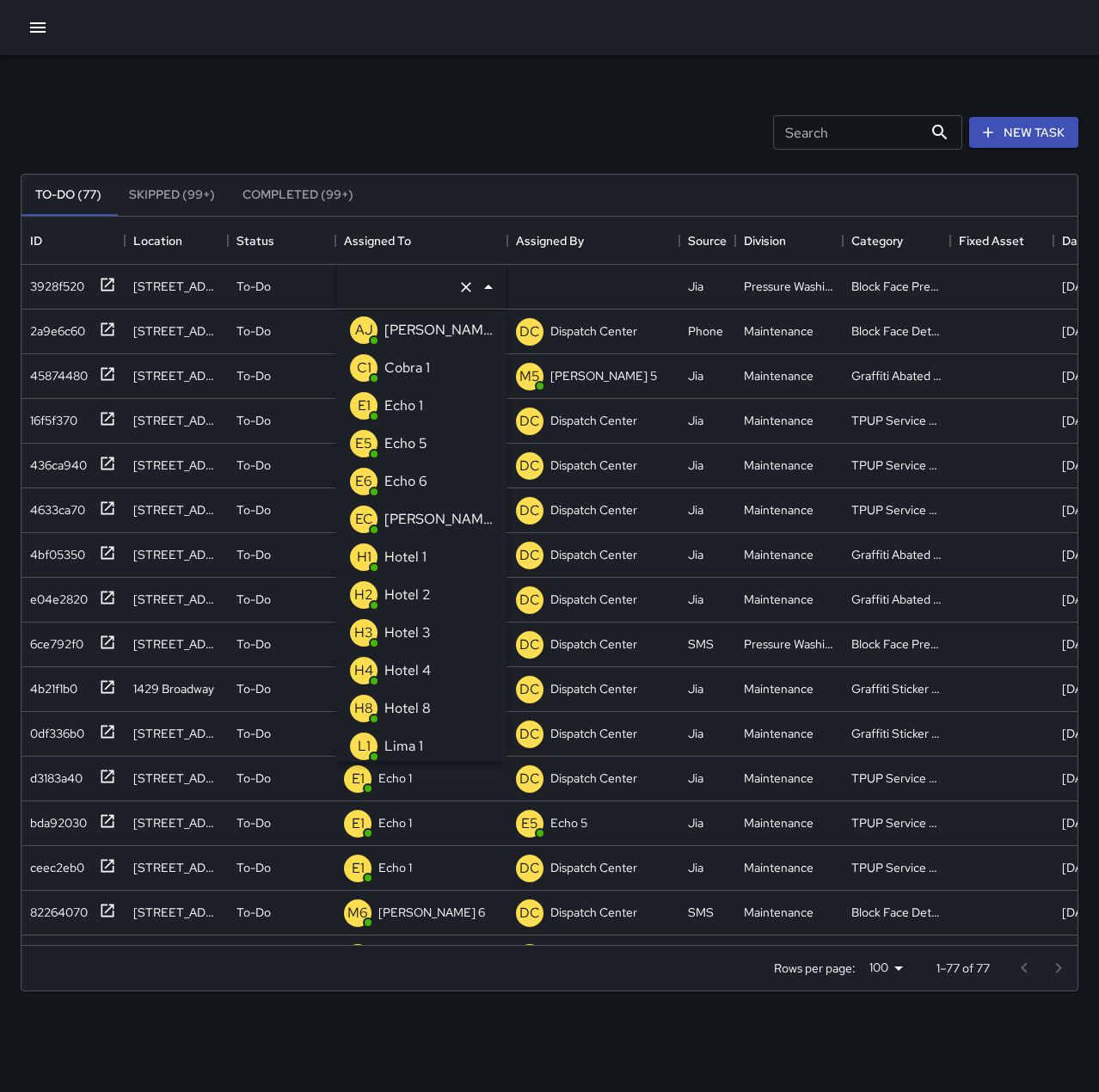
click at [425, 444] on p "Echo 5" at bounding box center [405, 444] width 43 height 21
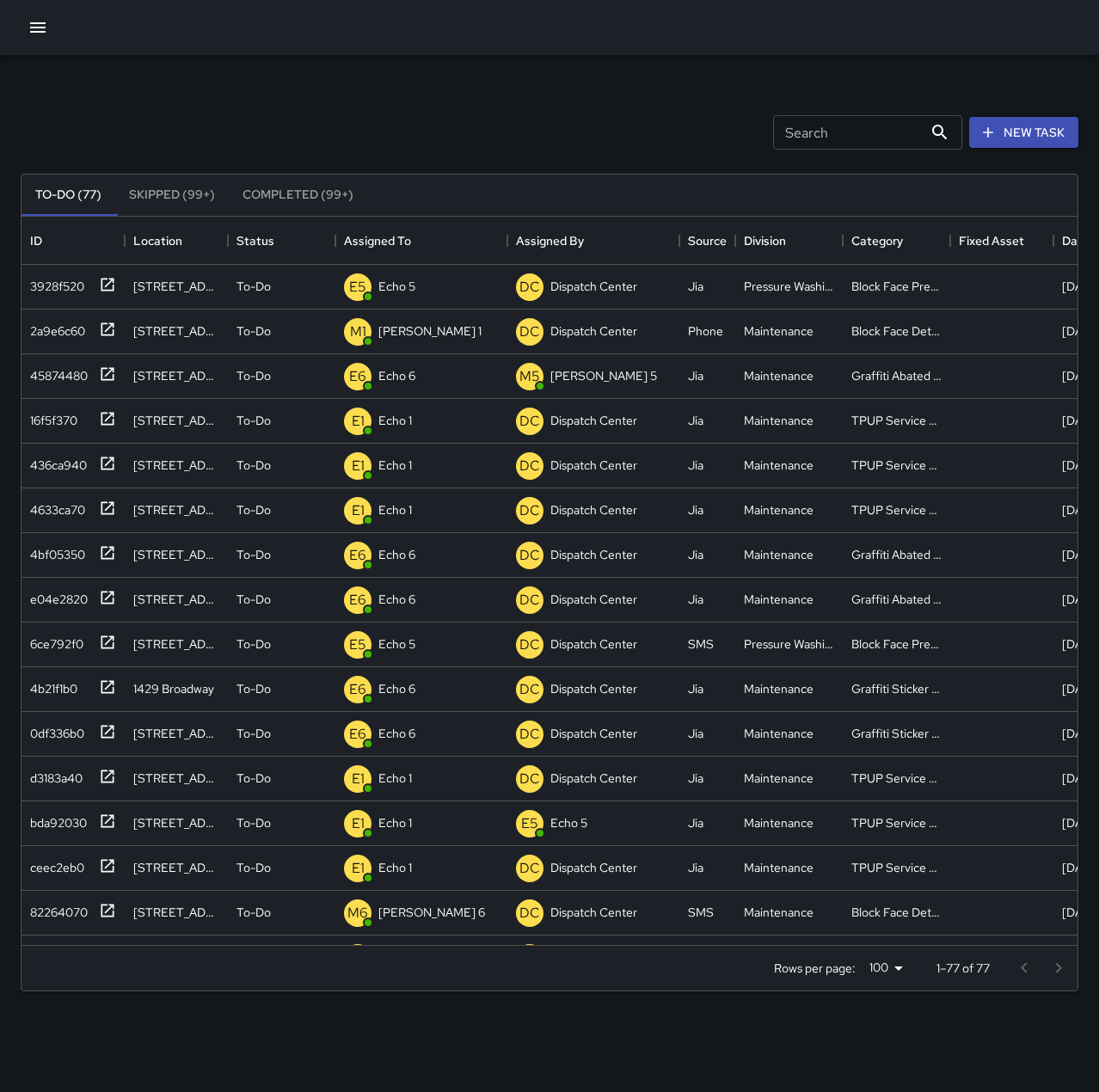
drag, startPoint x: 433, startPoint y: 109, endPoint x: 397, endPoint y: 132, distance: 42.7
click at [432, 108] on div "Search Search New Task" at bounding box center [550, 132] width 1065 height 89
click at [61, 277] on div "3928f520" at bounding box center [54, 283] width 61 height 24
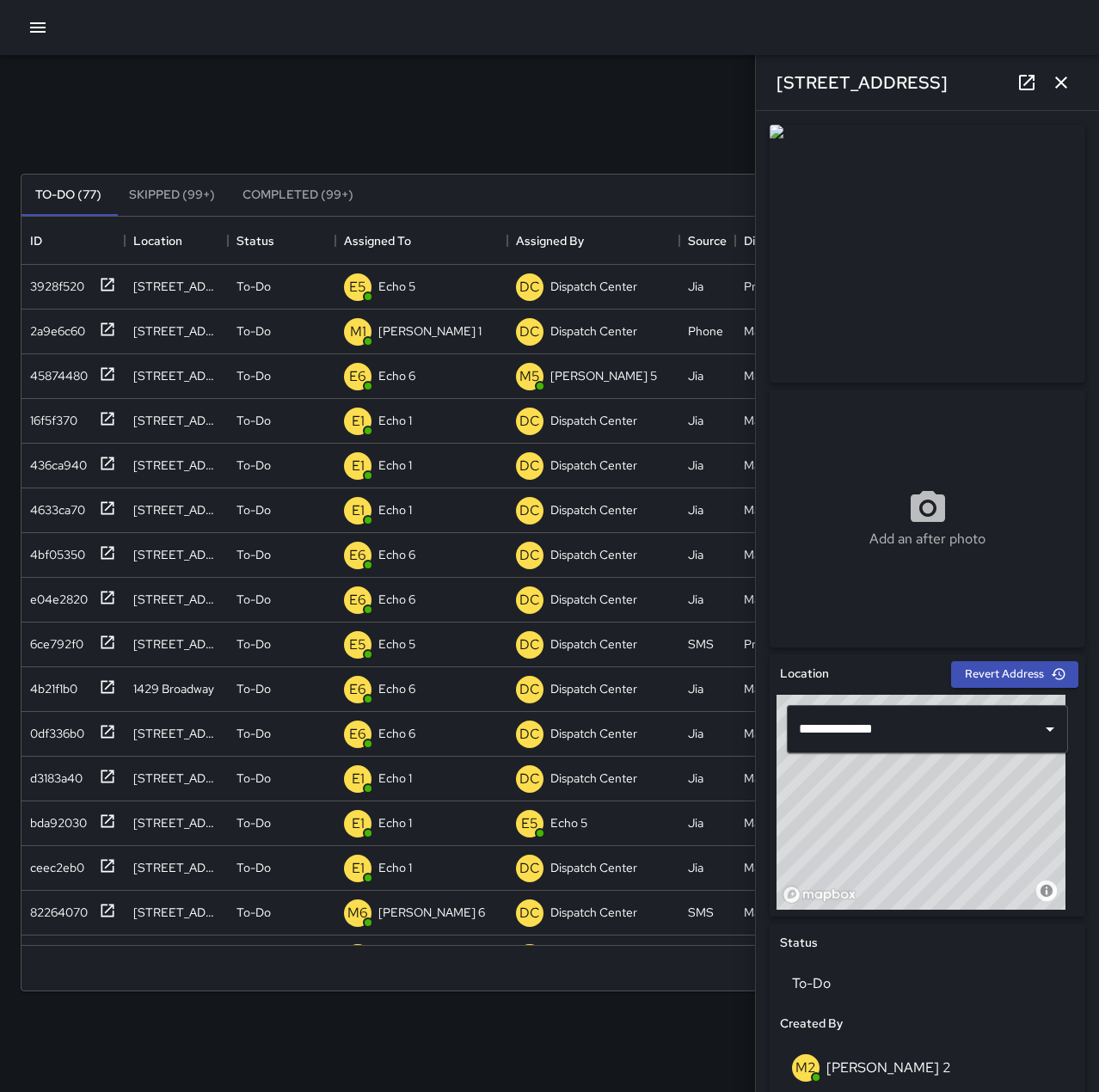
click at [1051, 82] on icon "button" at bounding box center [1061, 83] width 21 height 21
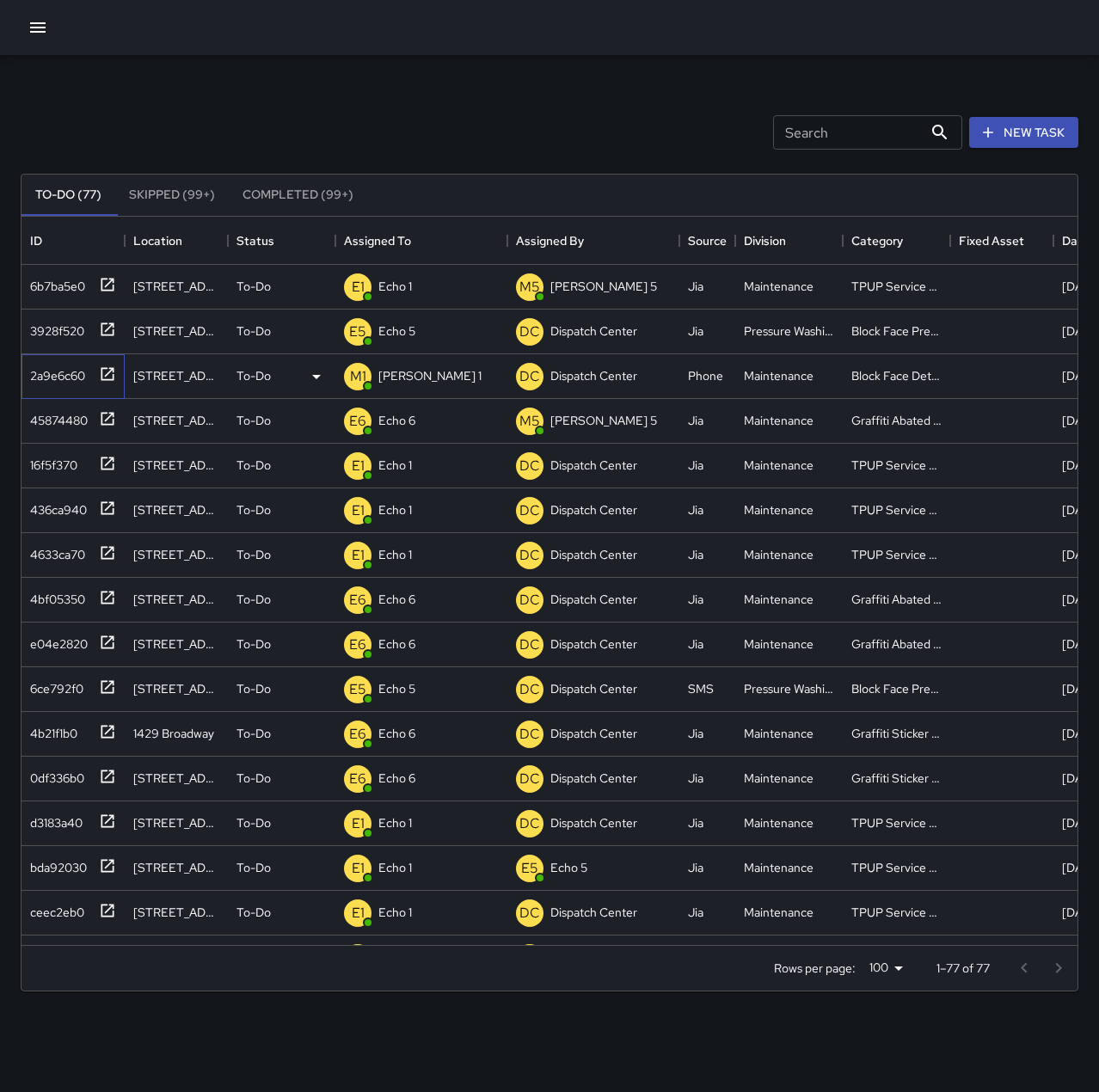
click at [46, 366] on div "2a9e6c60" at bounding box center [54, 372] width 62 height 24
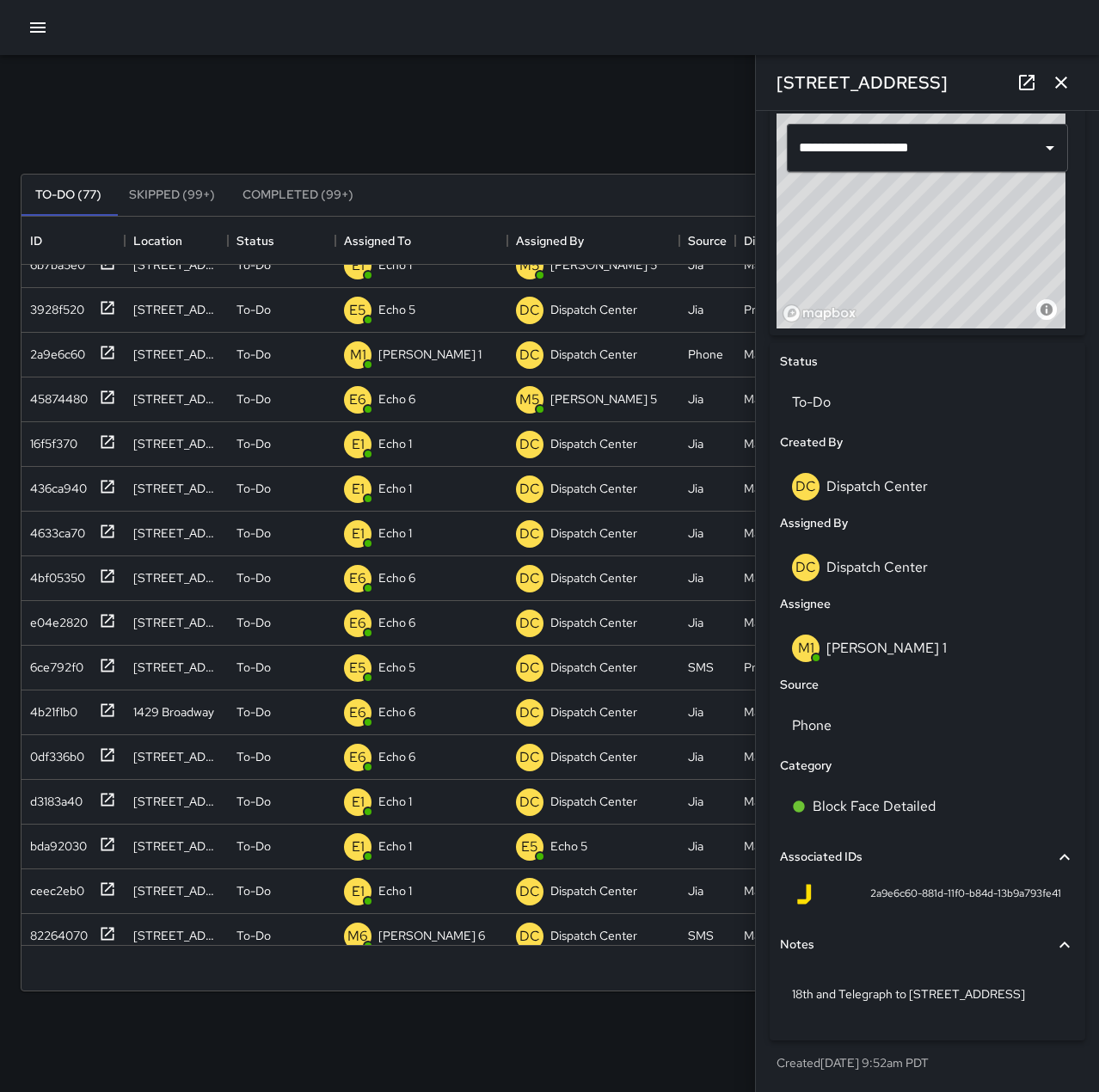
scroll to position [0, 0]
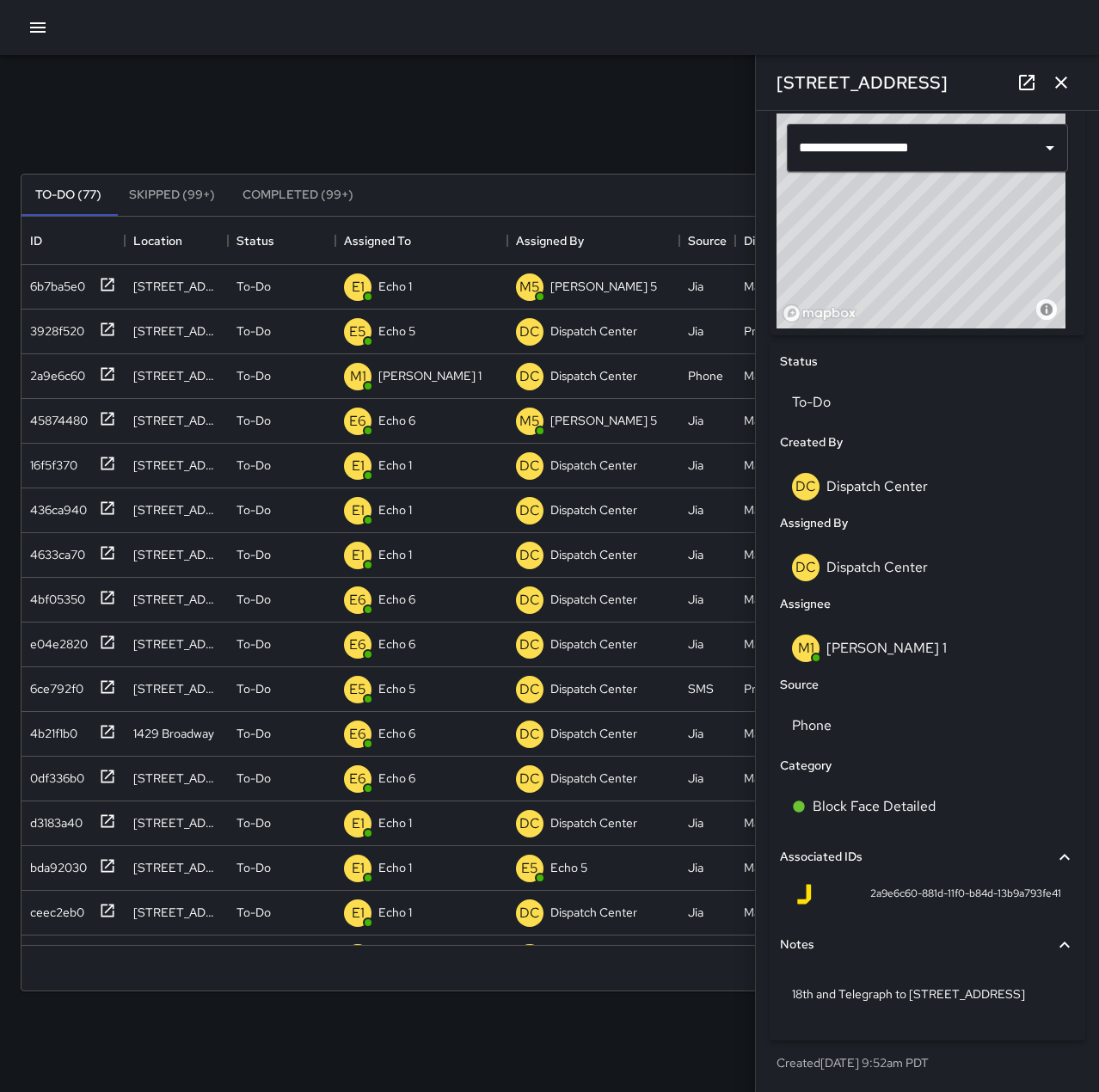
click at [1060, 74] on icon "button" at bounding box center [1061, 83] width 21 height 21
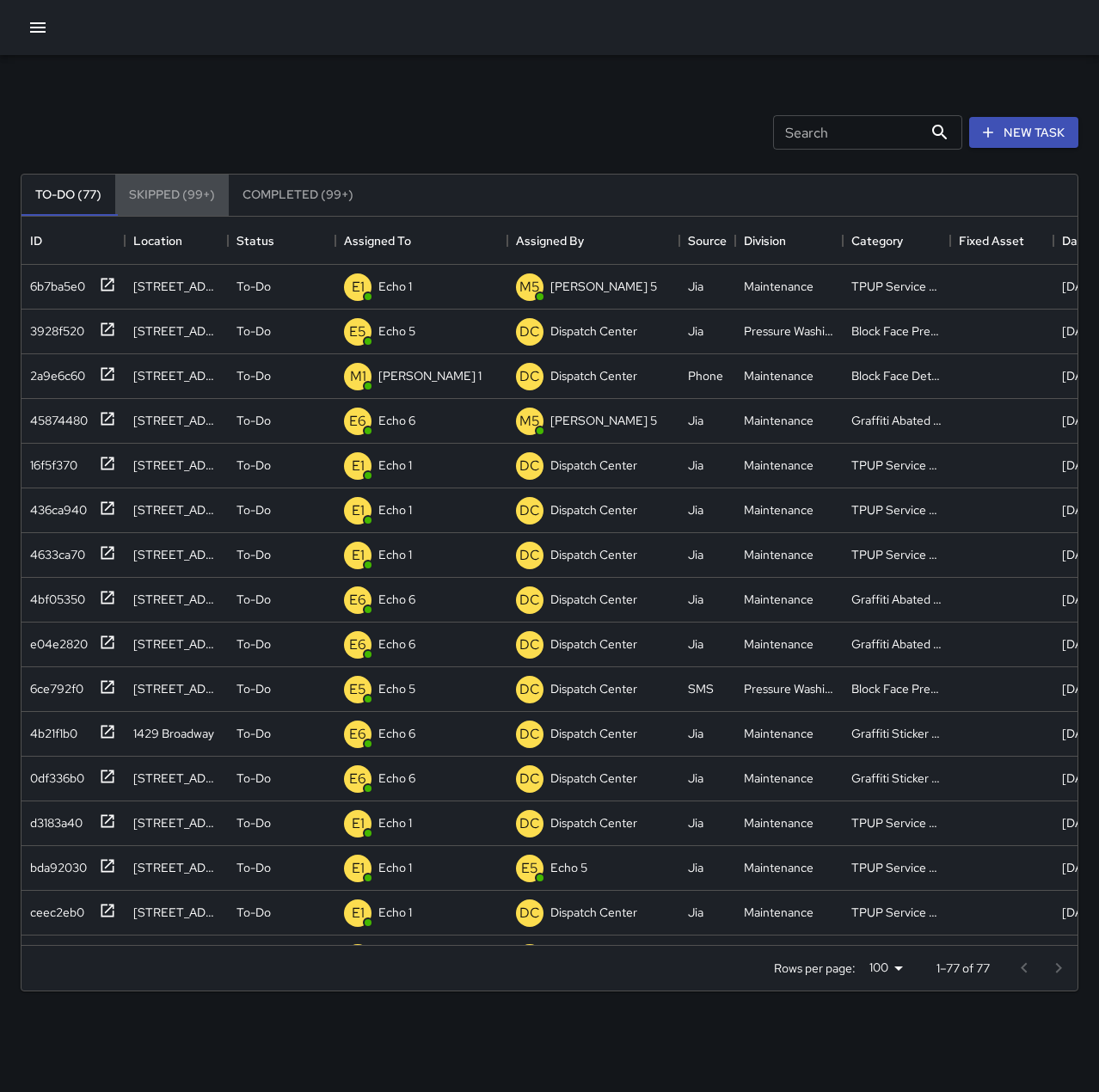
click at [175, 189] on button "Skipped (99+)" at bounding box center [172, 195] width 114 height 41
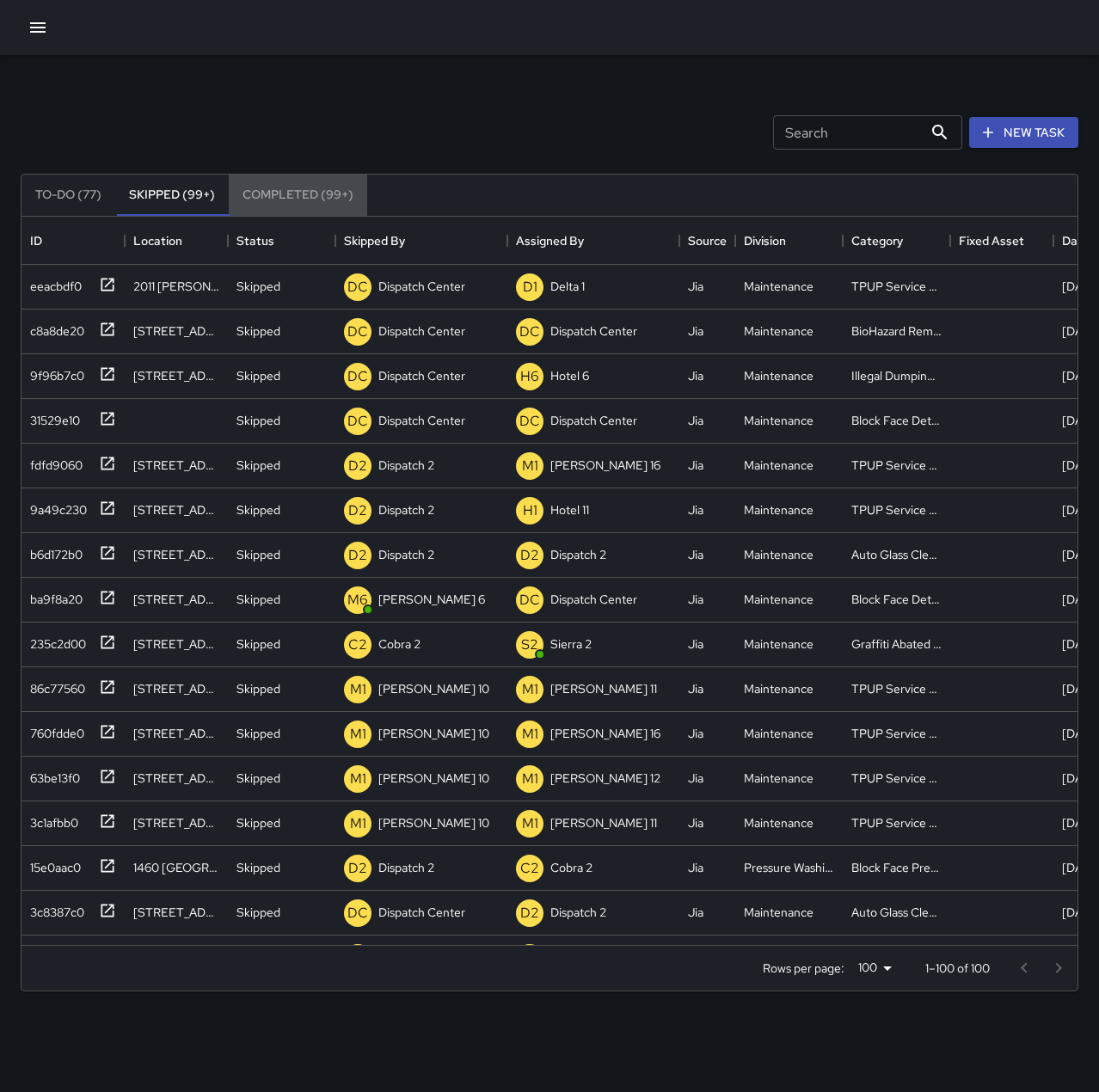
click at [290, 189] on button "Completed (99+)" at bounding box center [298, 195] width 138 height 41
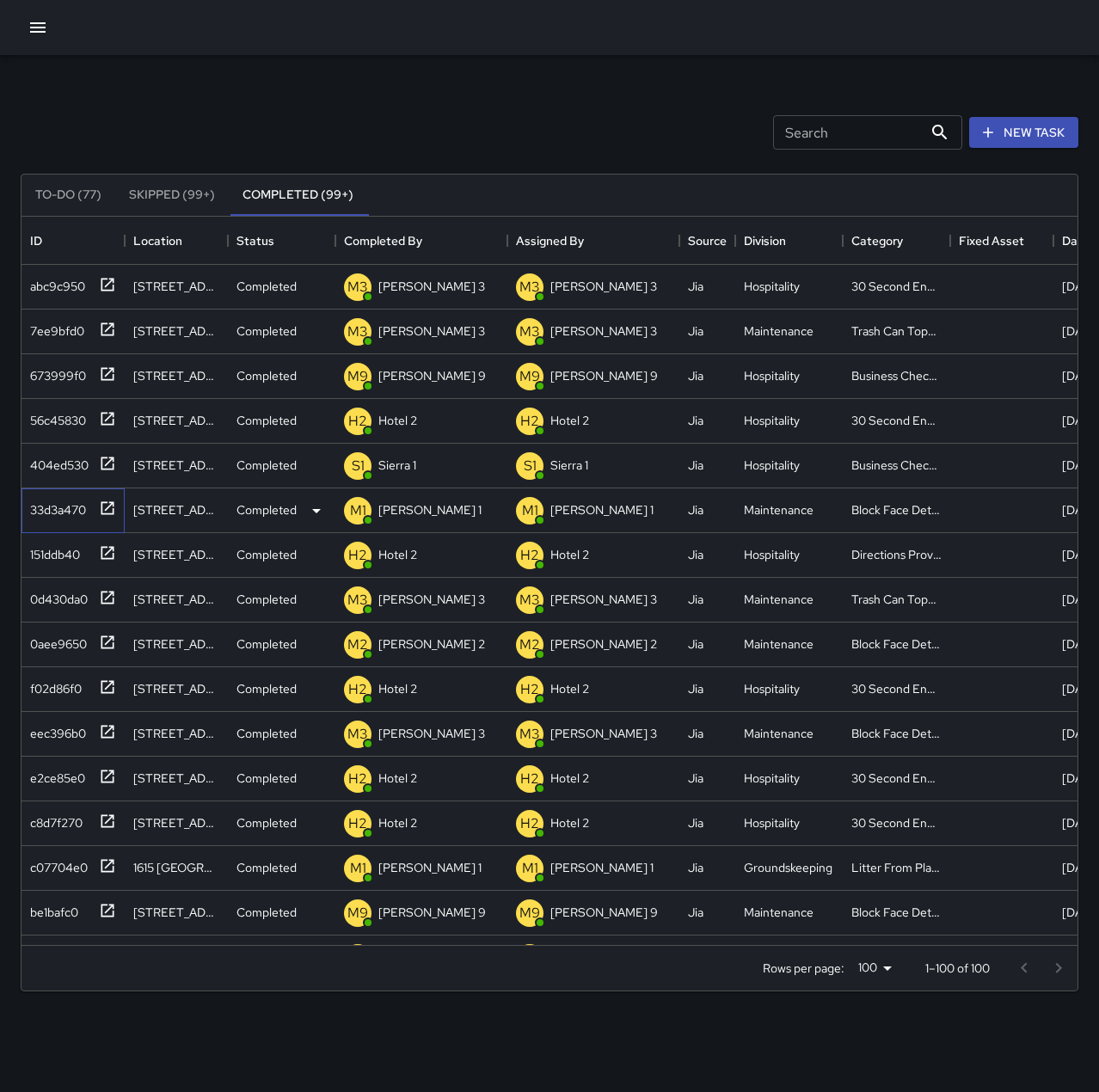
click at [54, 502] on div "33d3a470" at bounding box center [55, 507] width 63 height 24
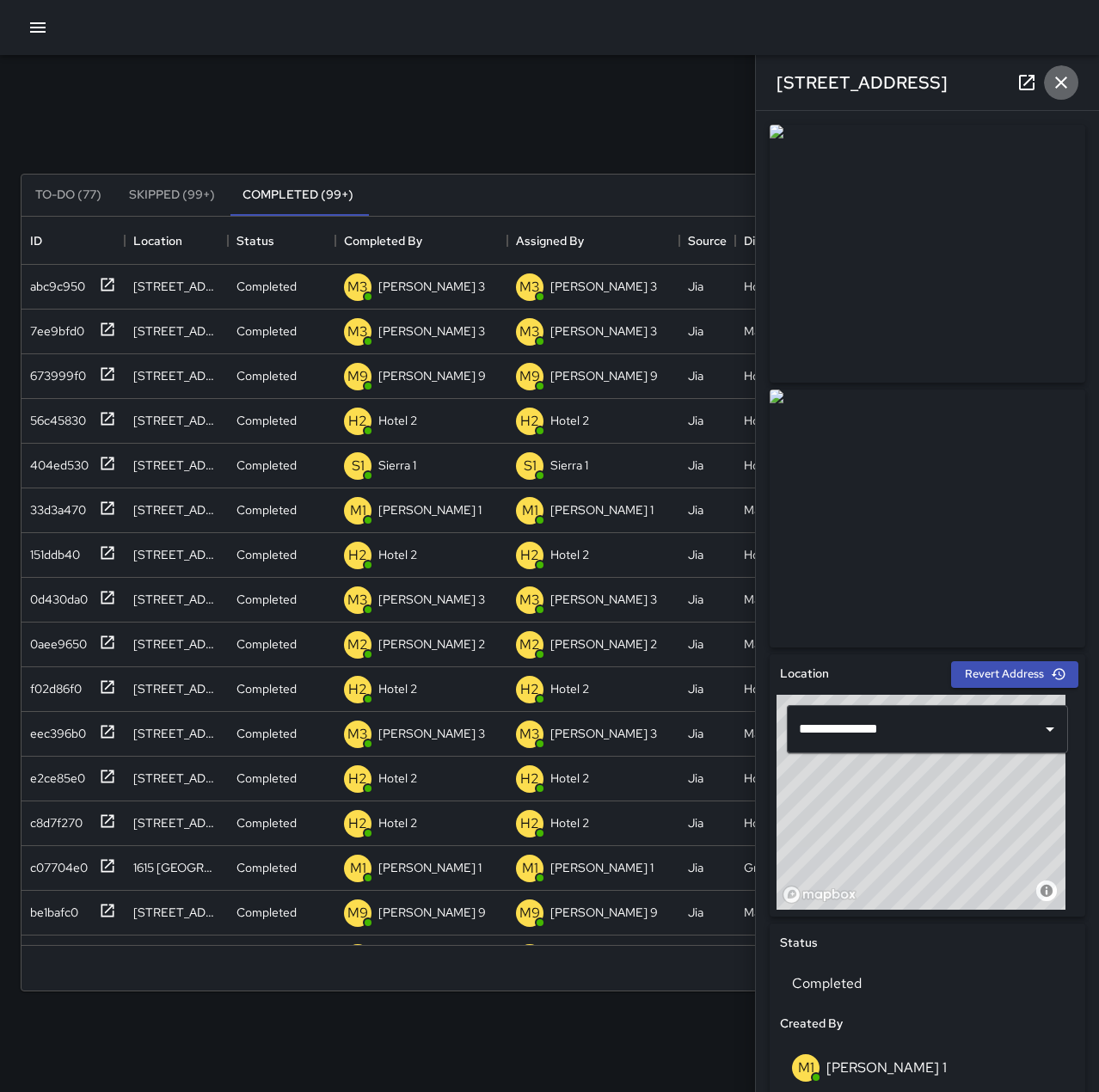
drag, startPoint x: 1056, startPoint y: 81, endPoint x: 1057, endPoint y: 89, distance: 8.1
click at [1057, 82] on icon "button" at bounding box center [1061, 83] width 21 height 21
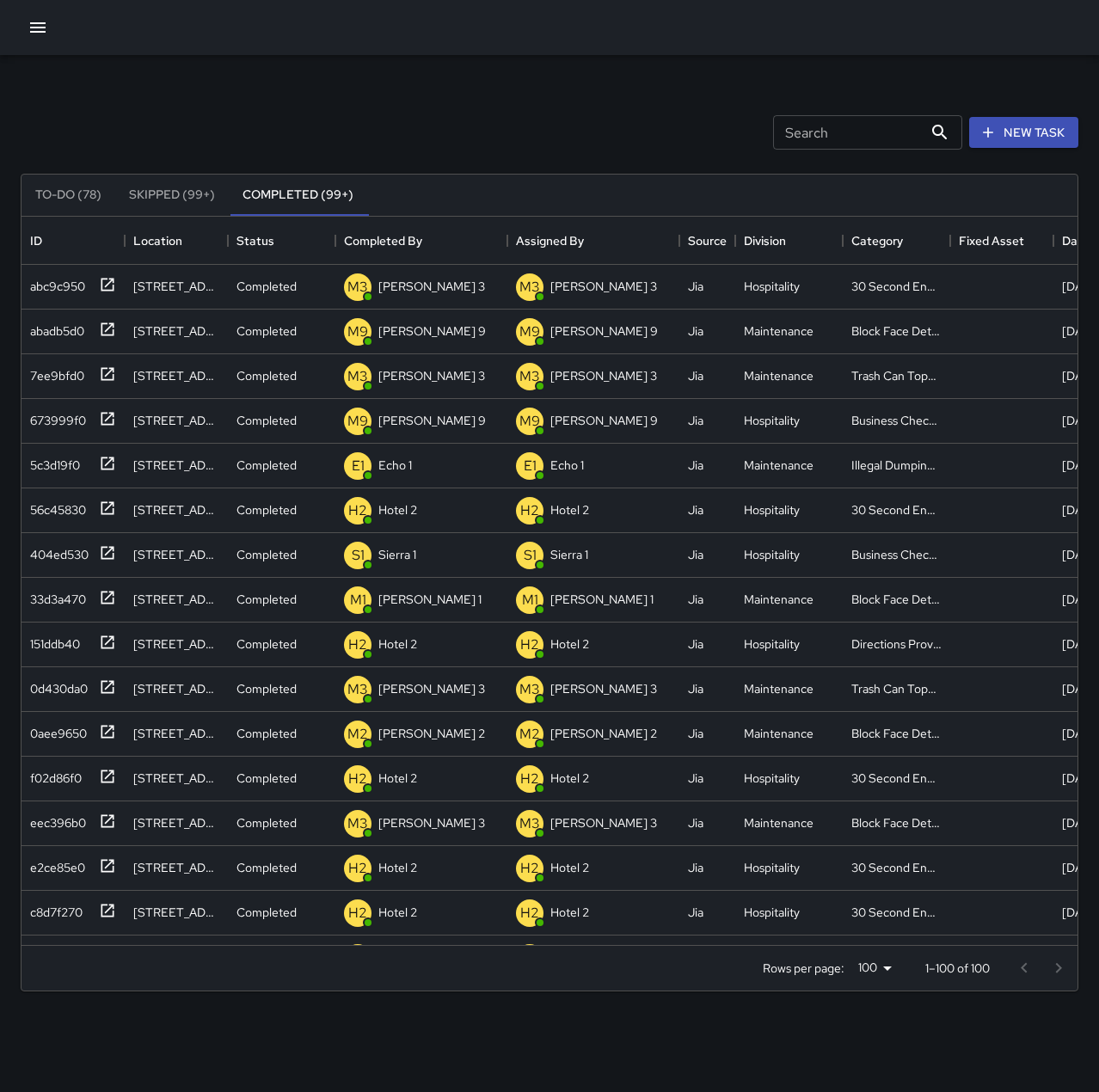
click at [865, 126] on input "Search" at bounding box center [847, 132] width 149 height 34
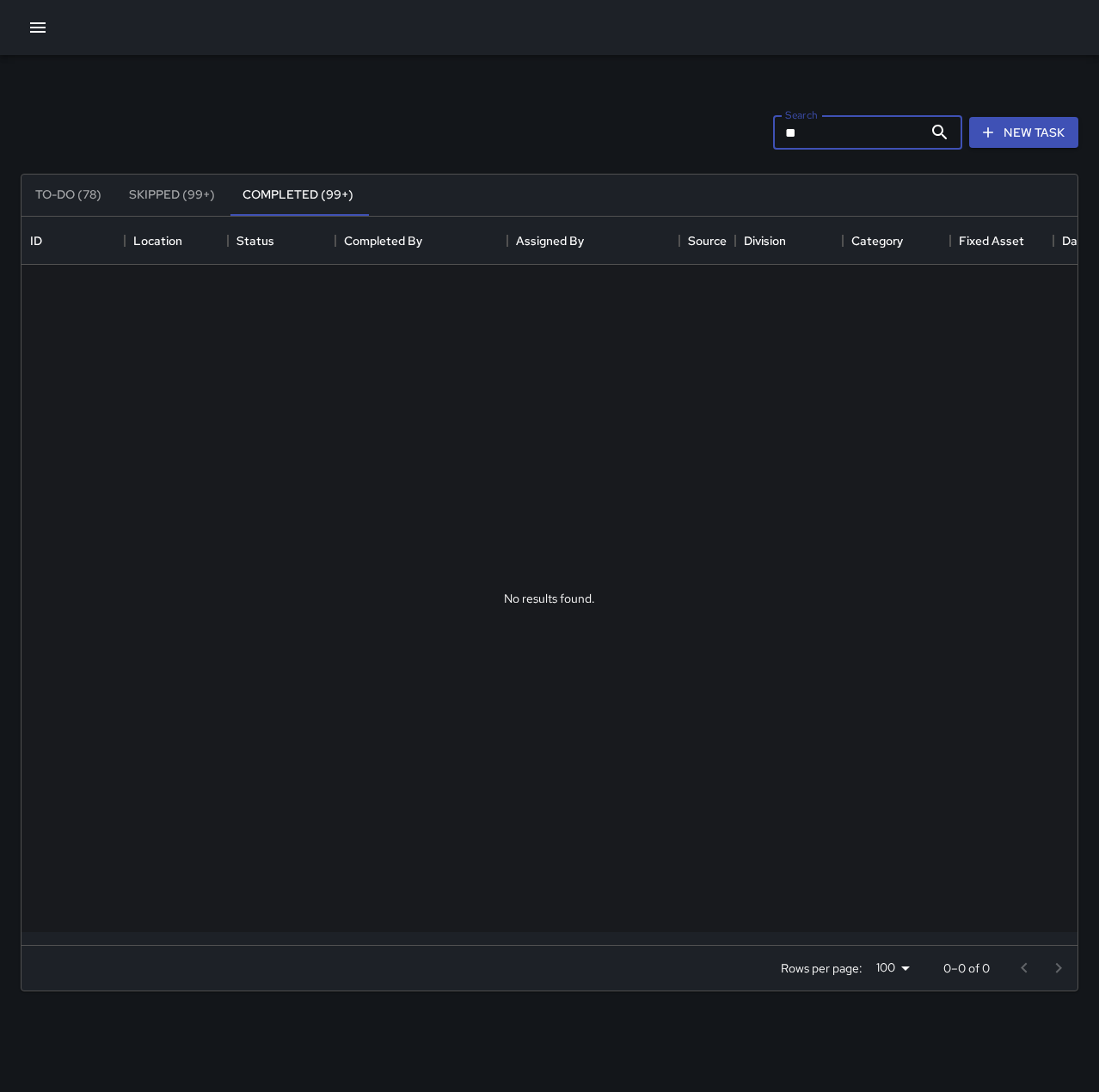
type input "*"
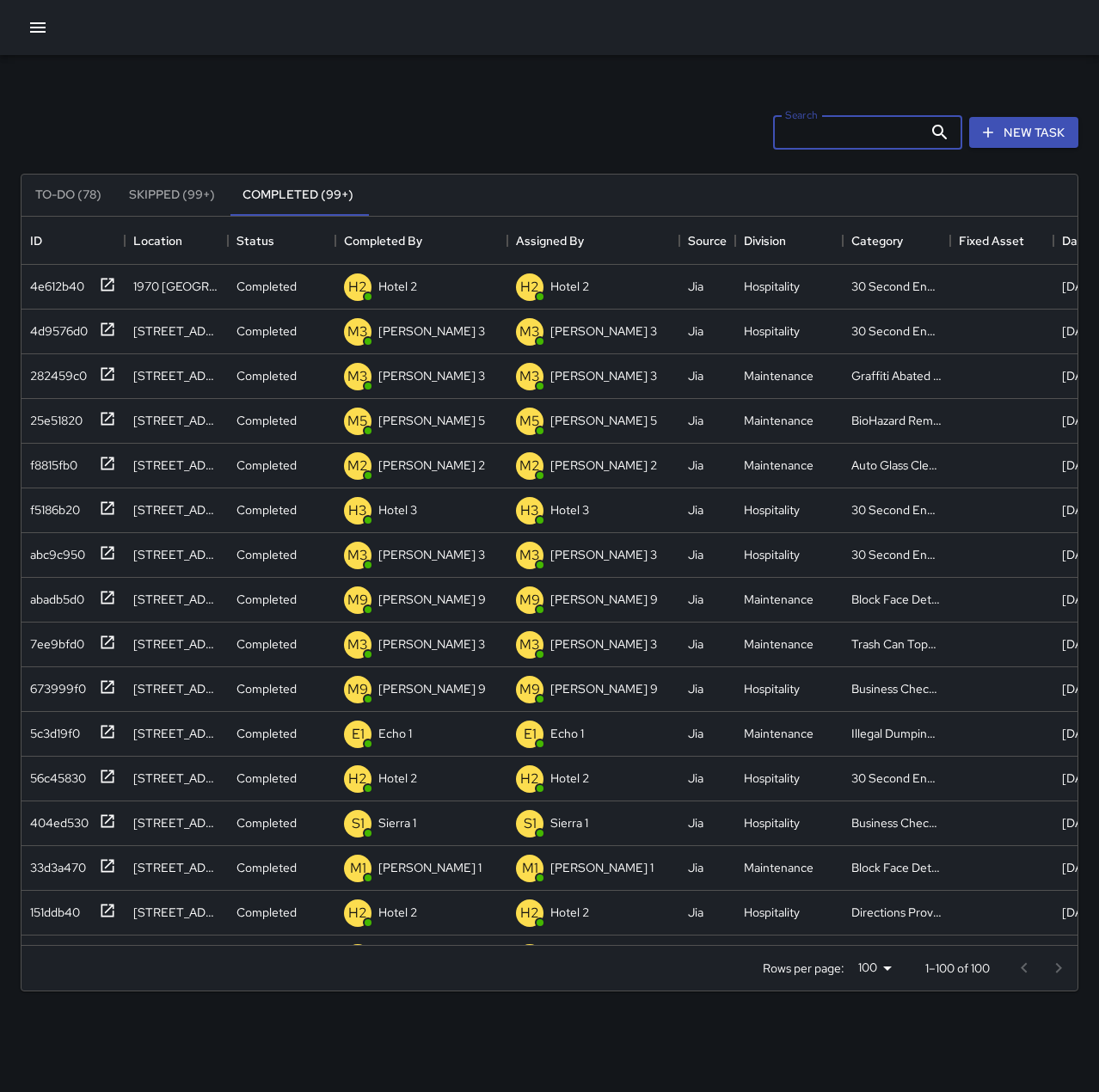
click at [169, 195] on button "Skipped (99+)" at bounding box center [172, 195] width 114 height 41
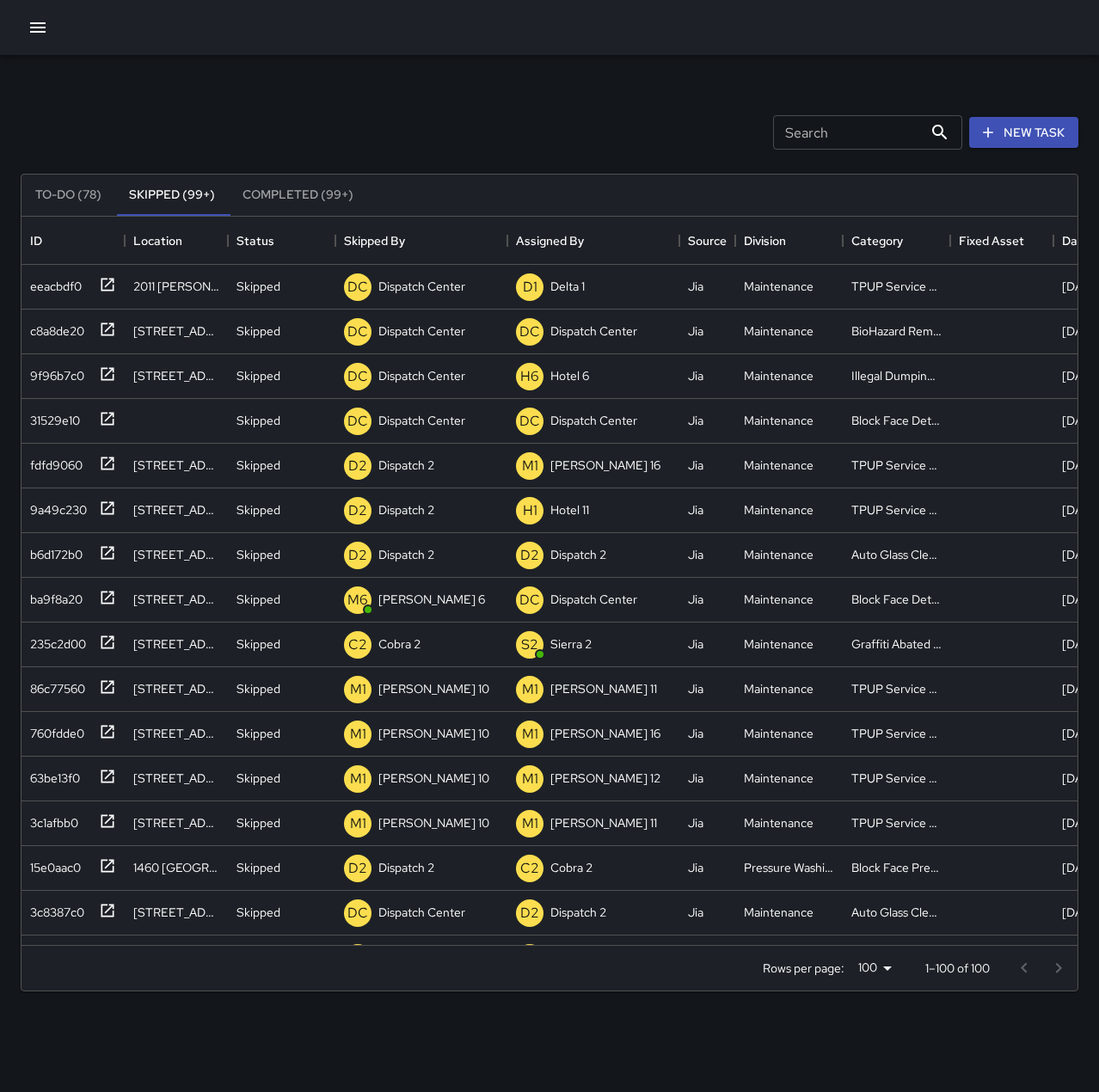
click at [74, 191] on button "To-Do (78)" at bounding box center [68, 195] width 93 height 41
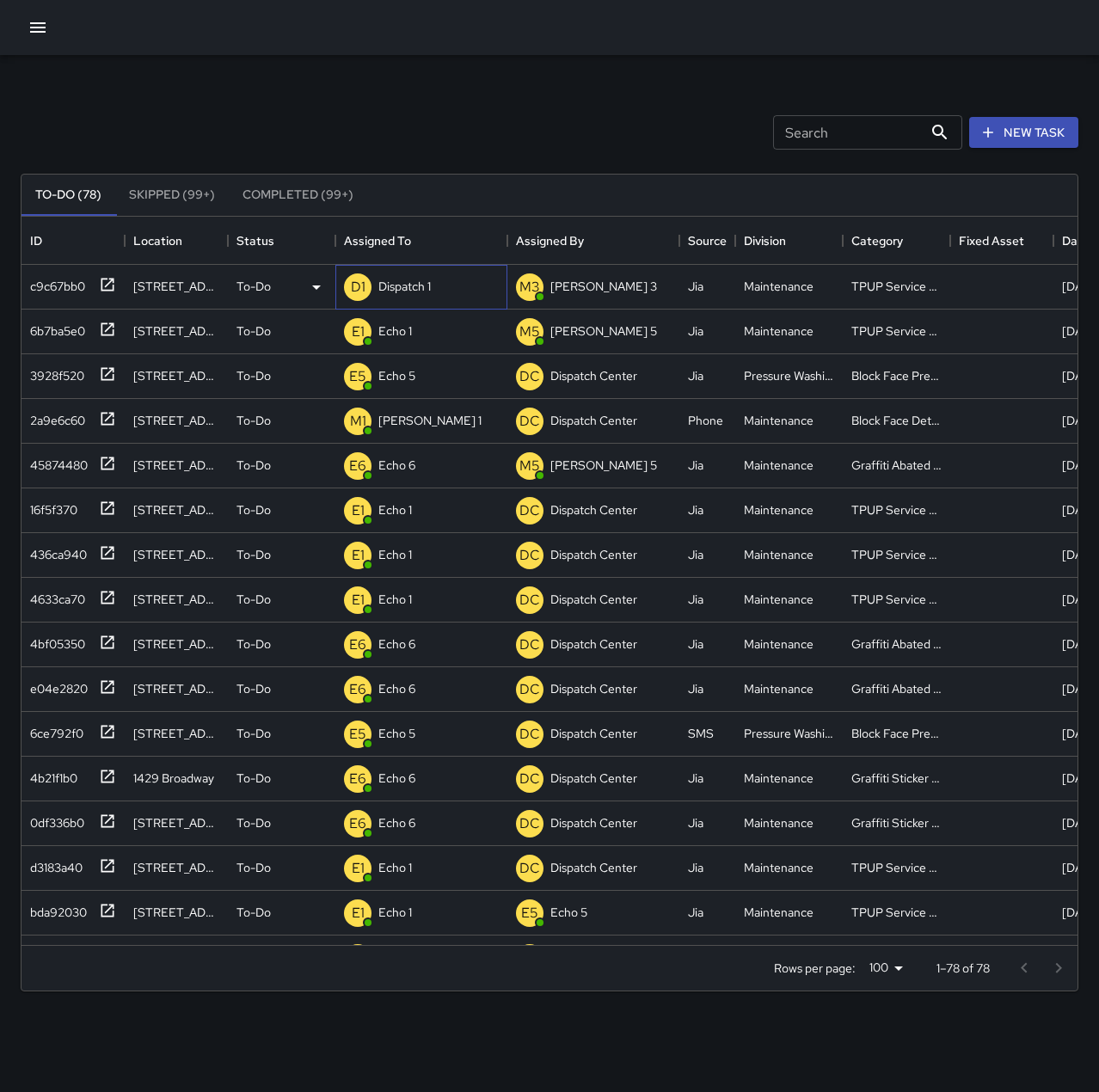
click at [449, 301] on div "D1 Dispatch 1" at bounding box center [421, 287] width 172 height 45
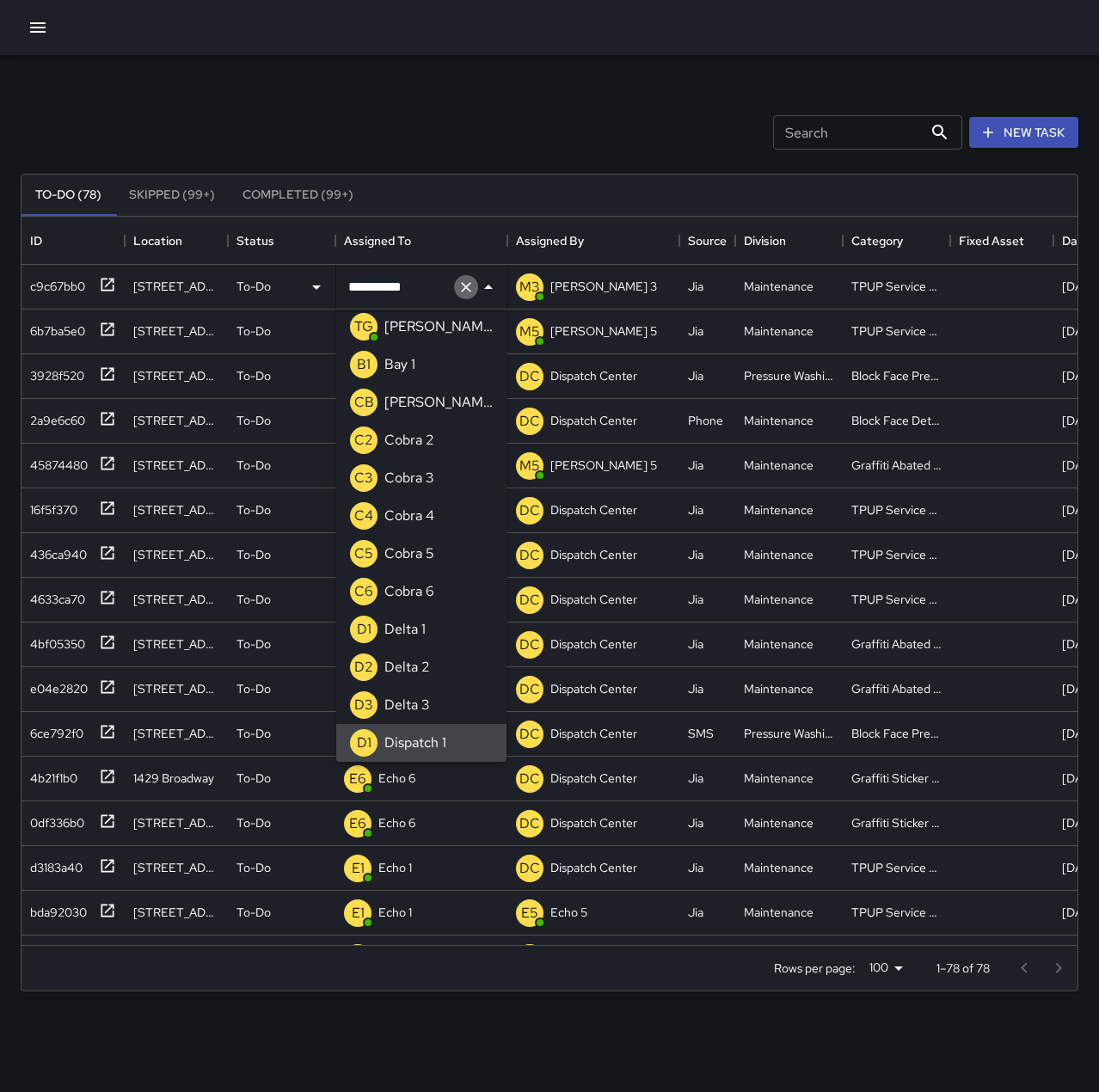
click at [463, 293] on icon "Clear" at bounding box center [467, 287] width 17 height 17
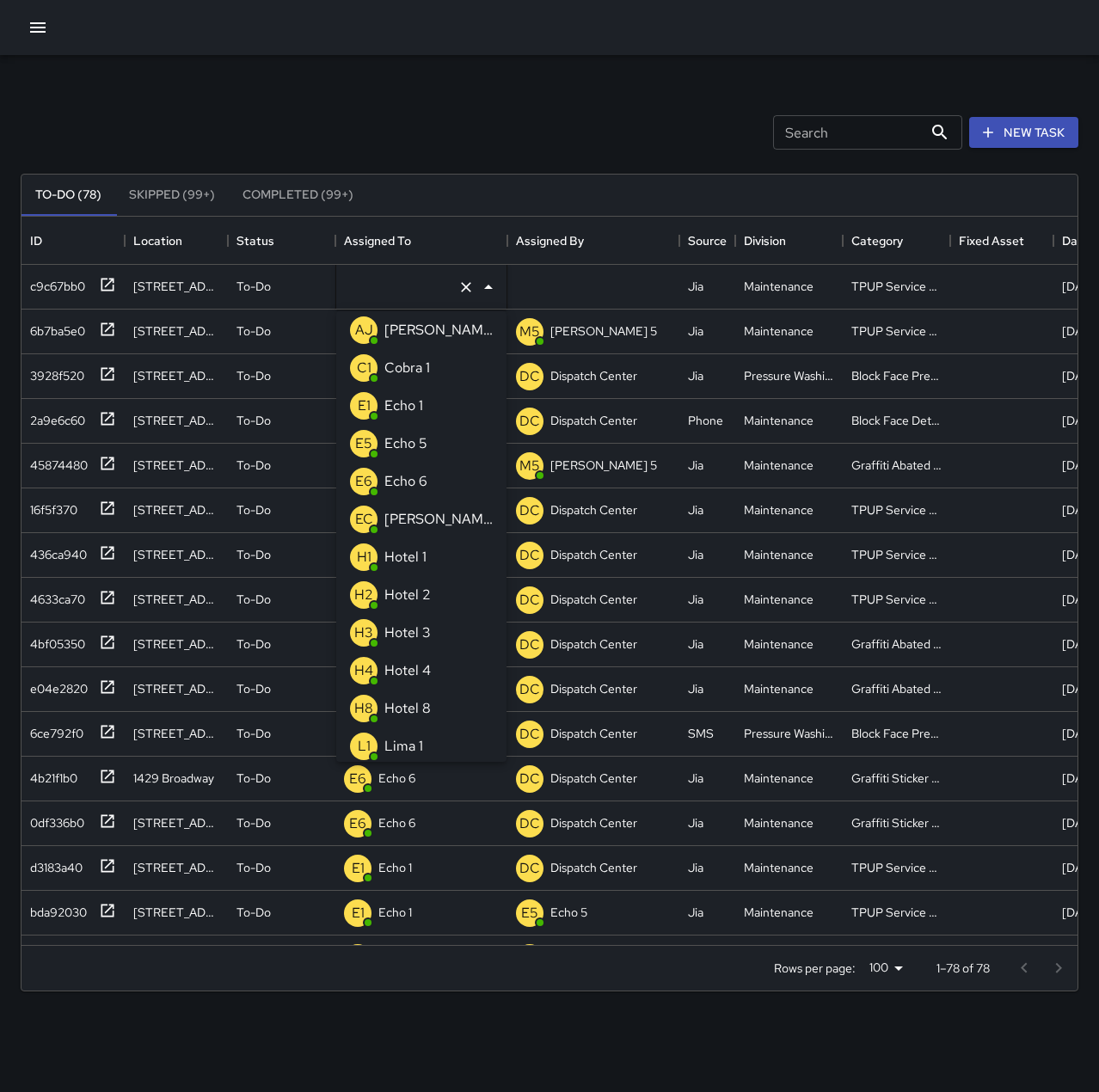
click at [428, 400] on li "E1 Echo 1" at bounding box center [421, 405] width 170 height 38
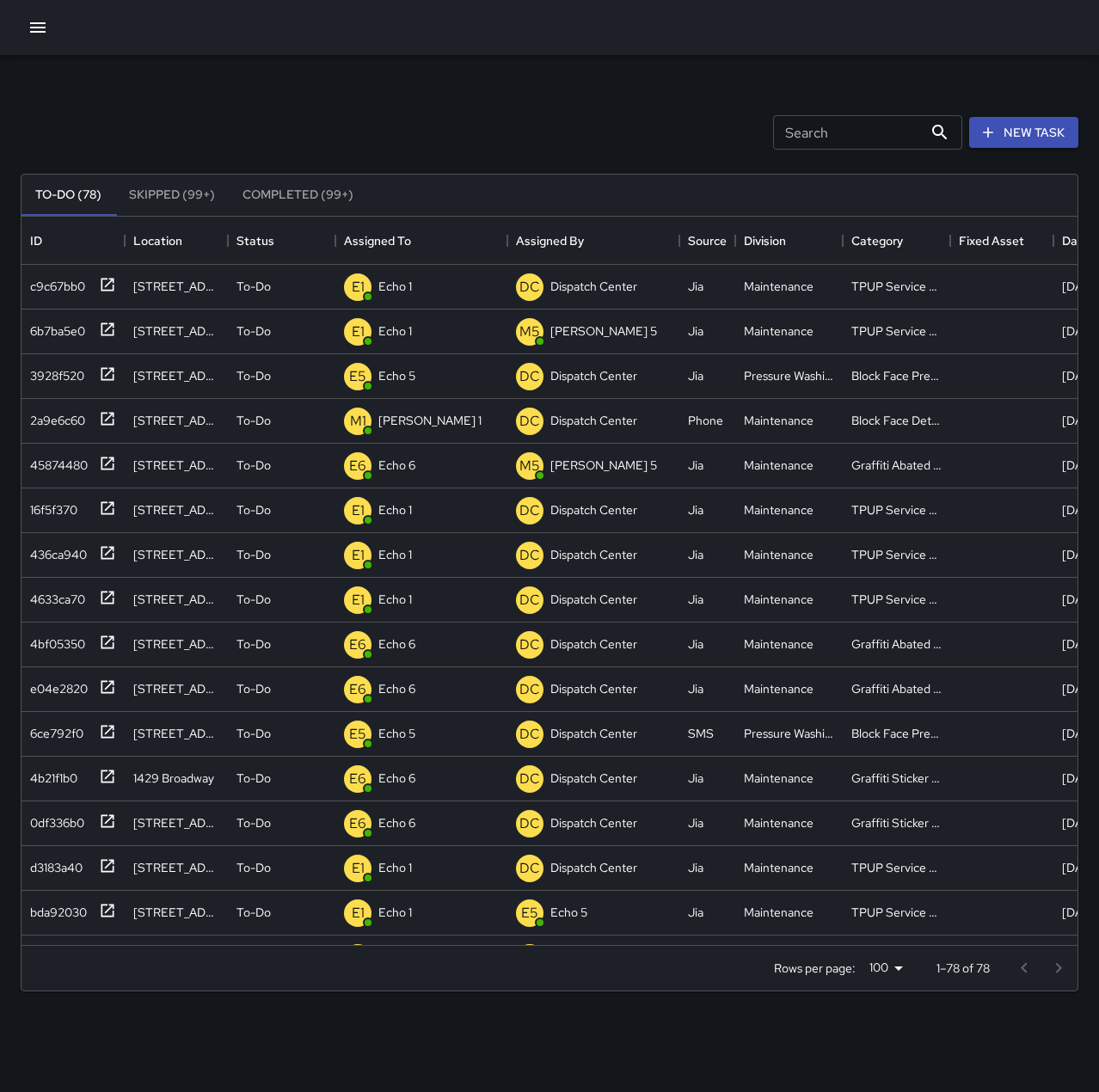
click at [455, 41] on div at bounding box center [550, 27] width 1099 height 55
click at [411, 276] on div "Dispatch 1" at bounding box center [404, 287] width 59 height 24
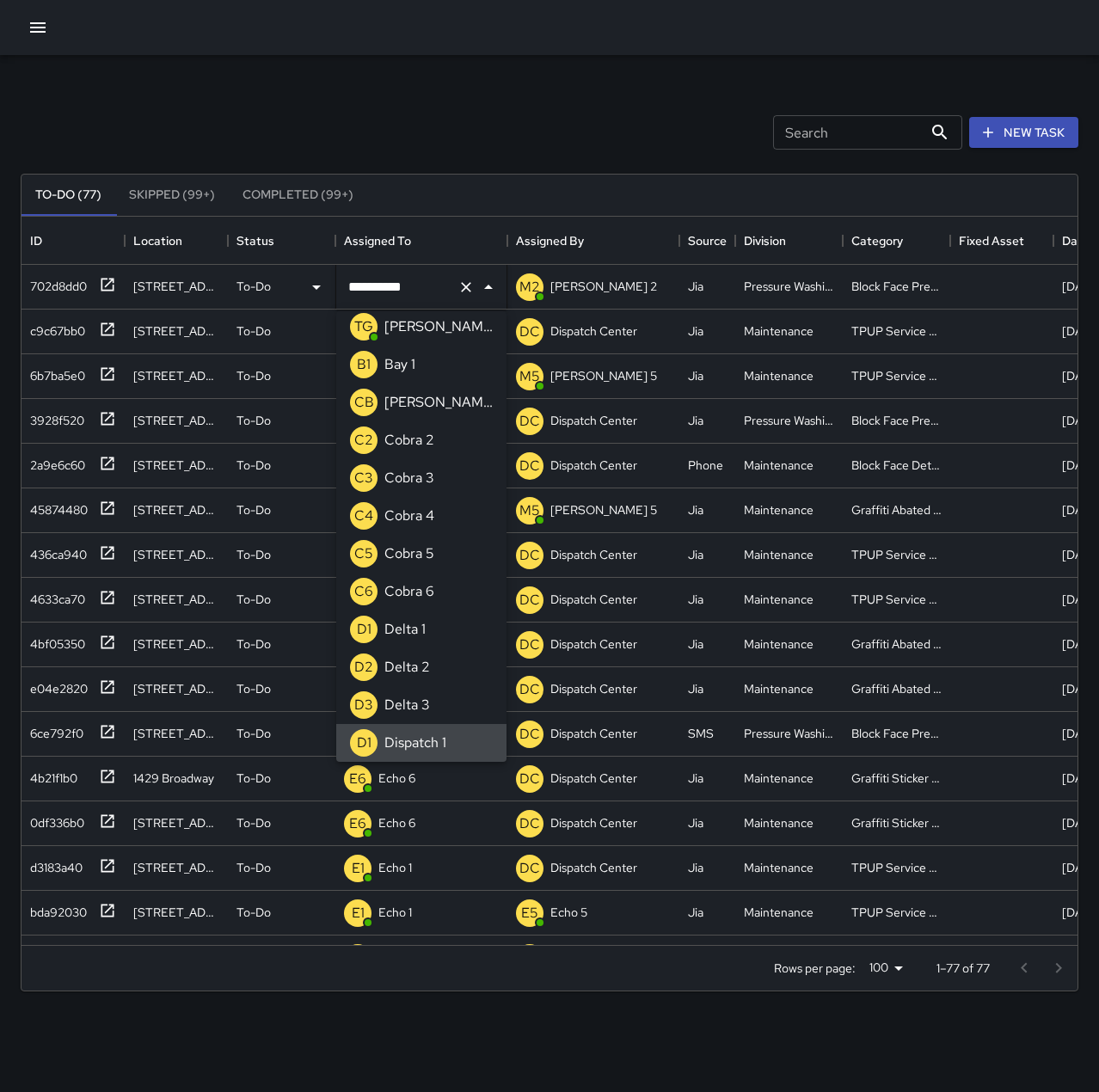
click at [459, 285] on icon "Clear" at bounding box center [467, 287] width 17 height 17
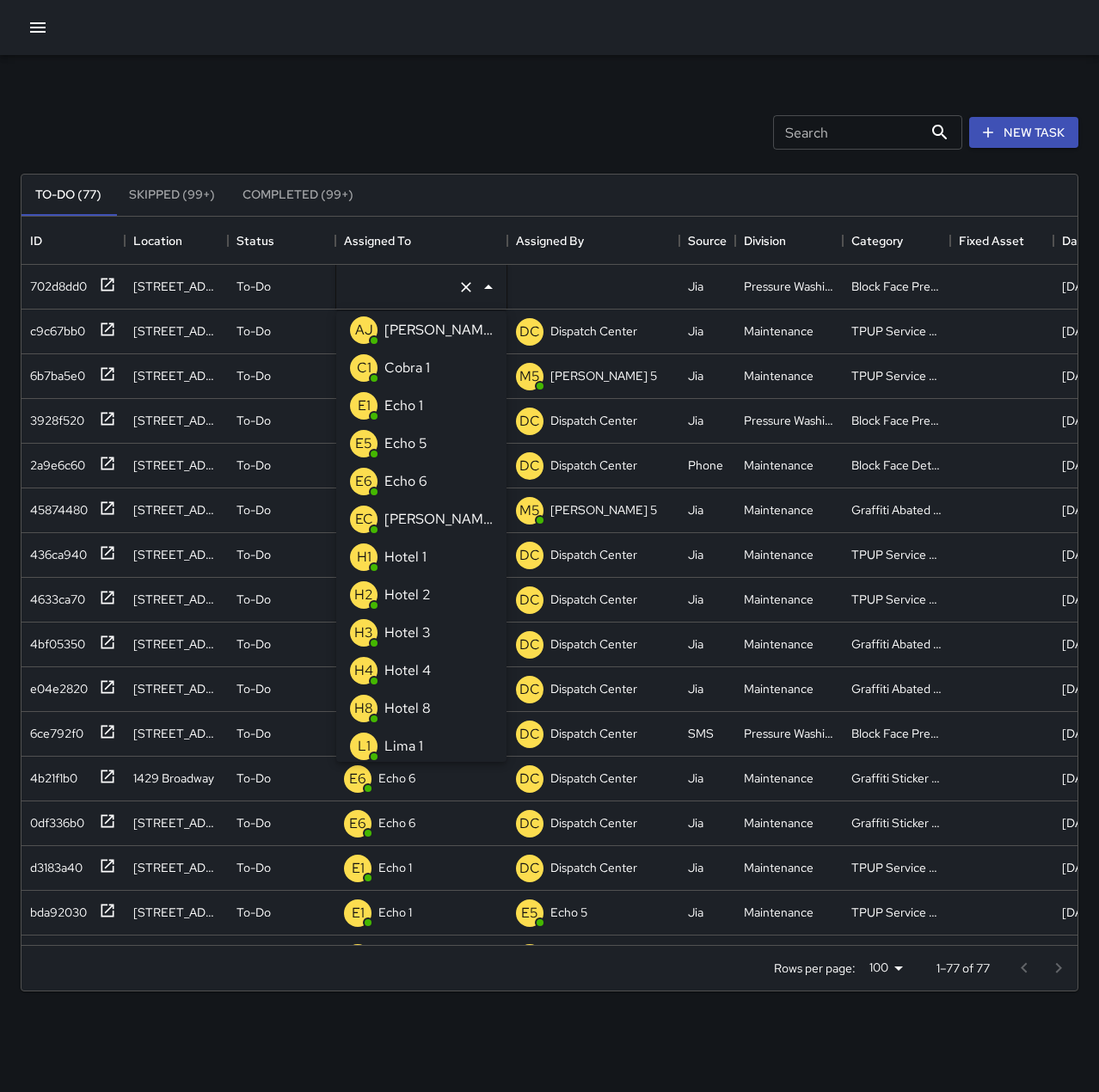
click at [421, 449] on p "Echo 5" at bounding box center [405, 444] width 43 height 21
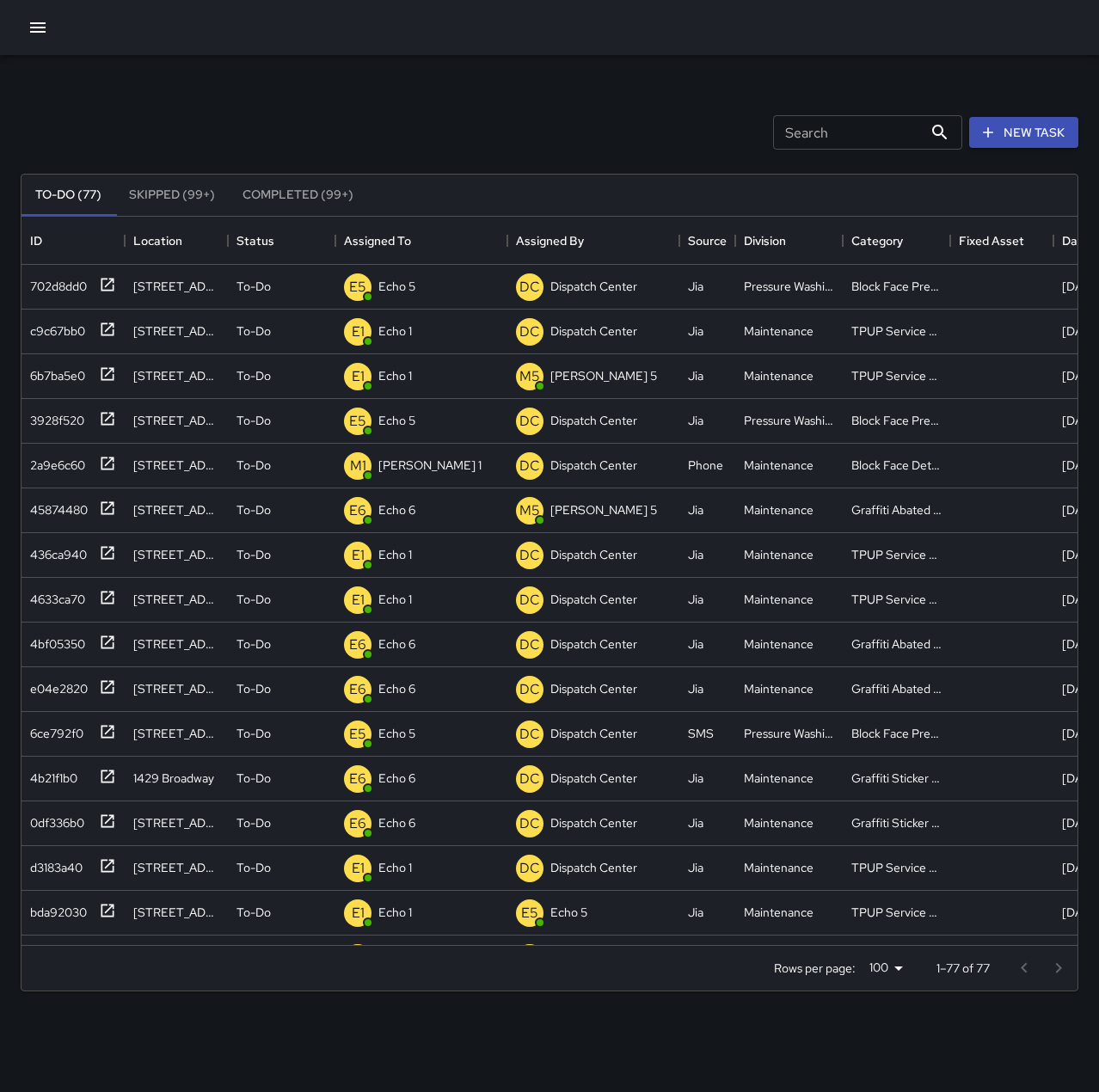
click at [472, 133] on div "Search Search New Task" at bounding box center [550, 132] width 1065 height 89
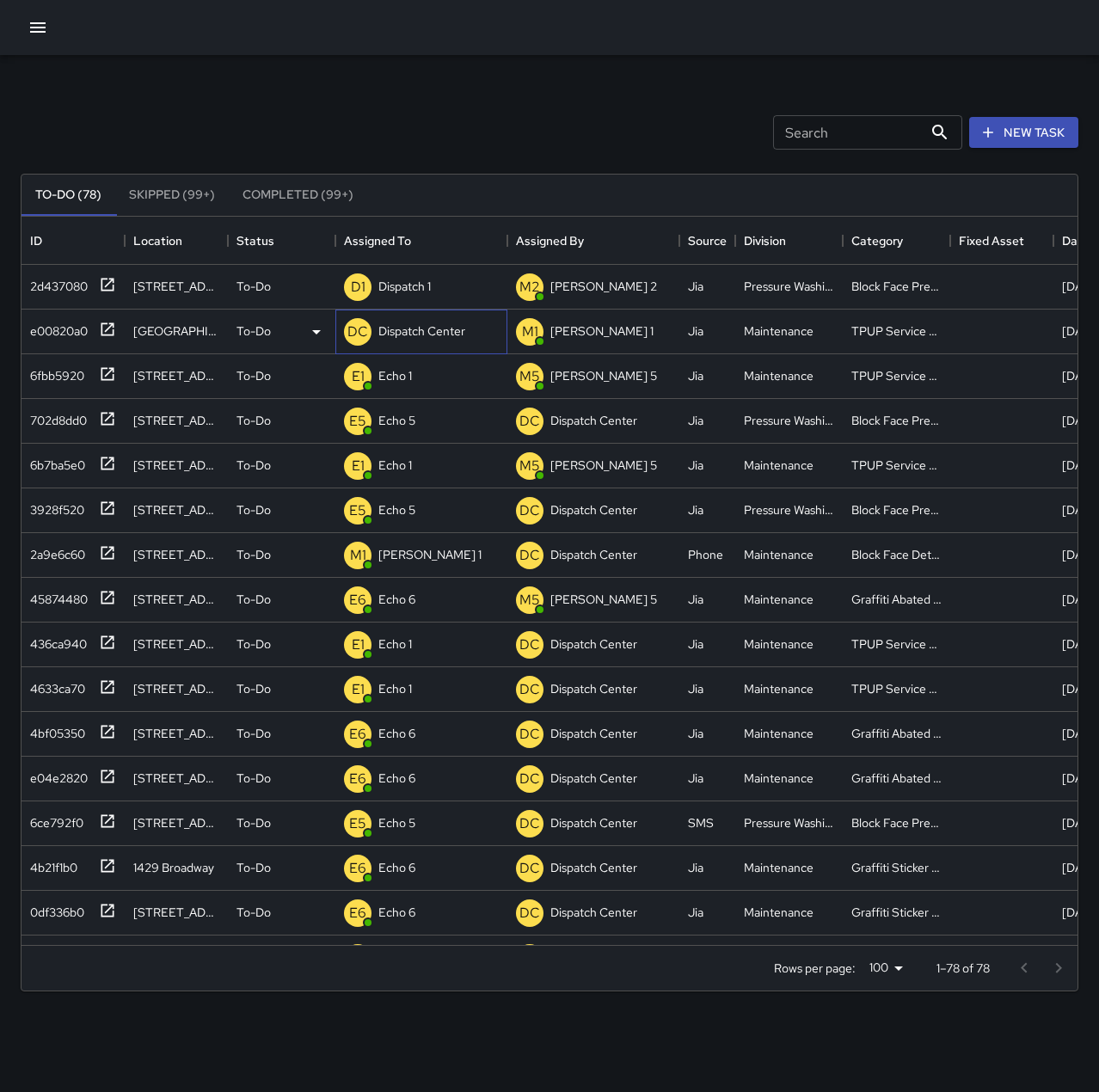
click at [431, 345] on div "DC Dispatch Center" at bounding box center [404, 331] width 128 height 34
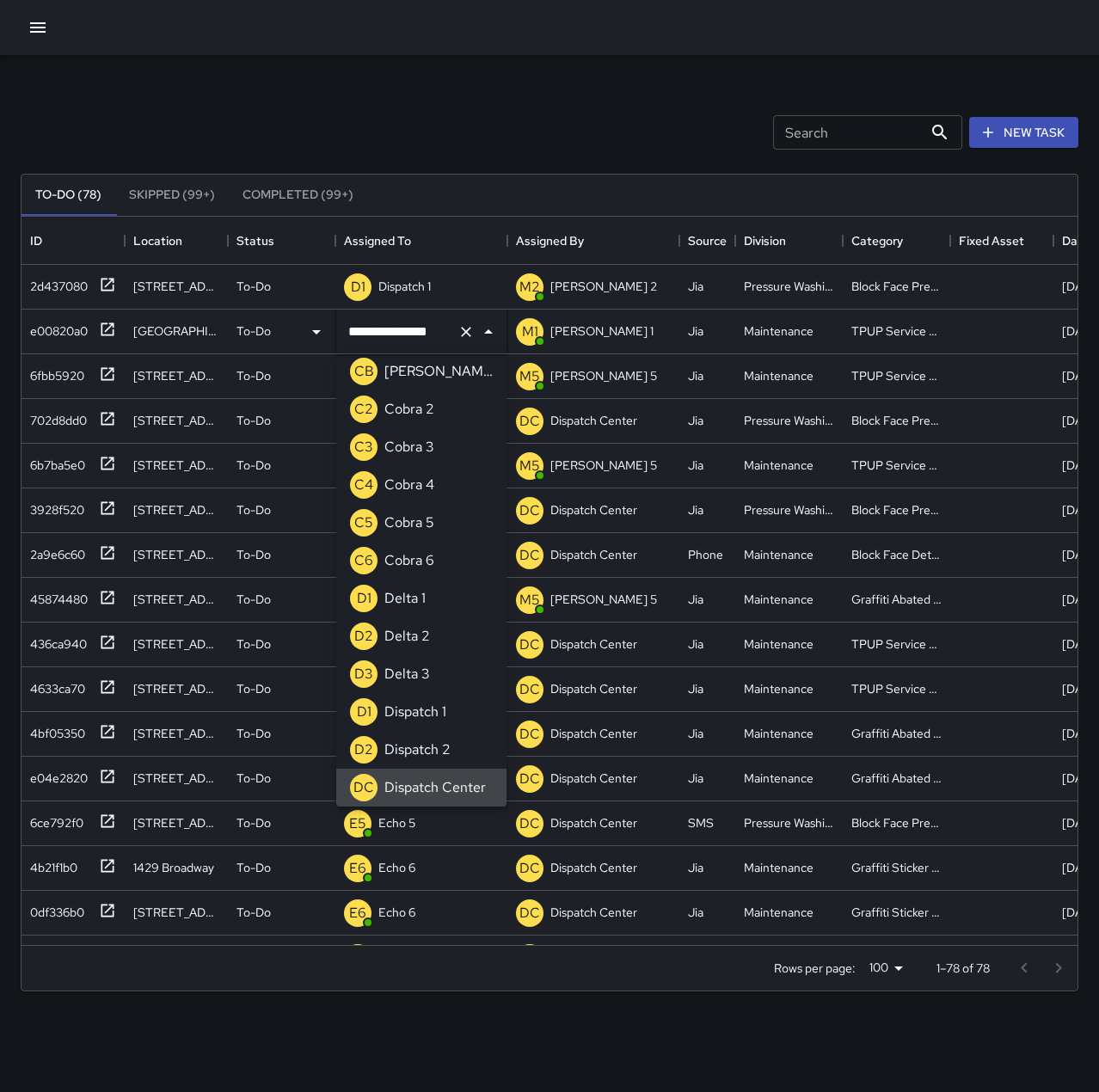
click at [466, 329] on icon "Clear" at bounding box center [467, 332] width 17 height 17
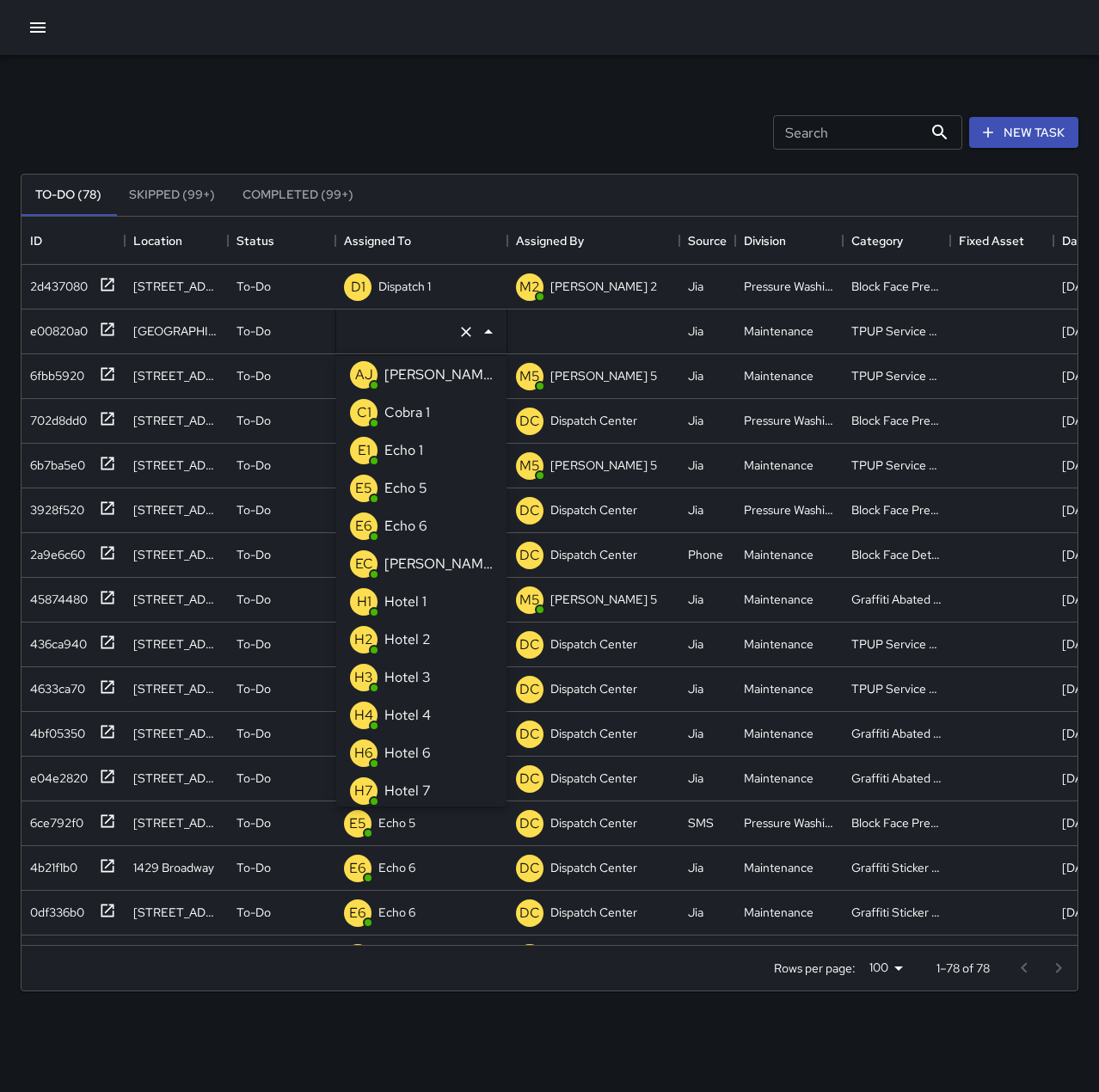
click at [422, 461] on div "Echo 1" at bounding box center [404, 450] width 45 height 27
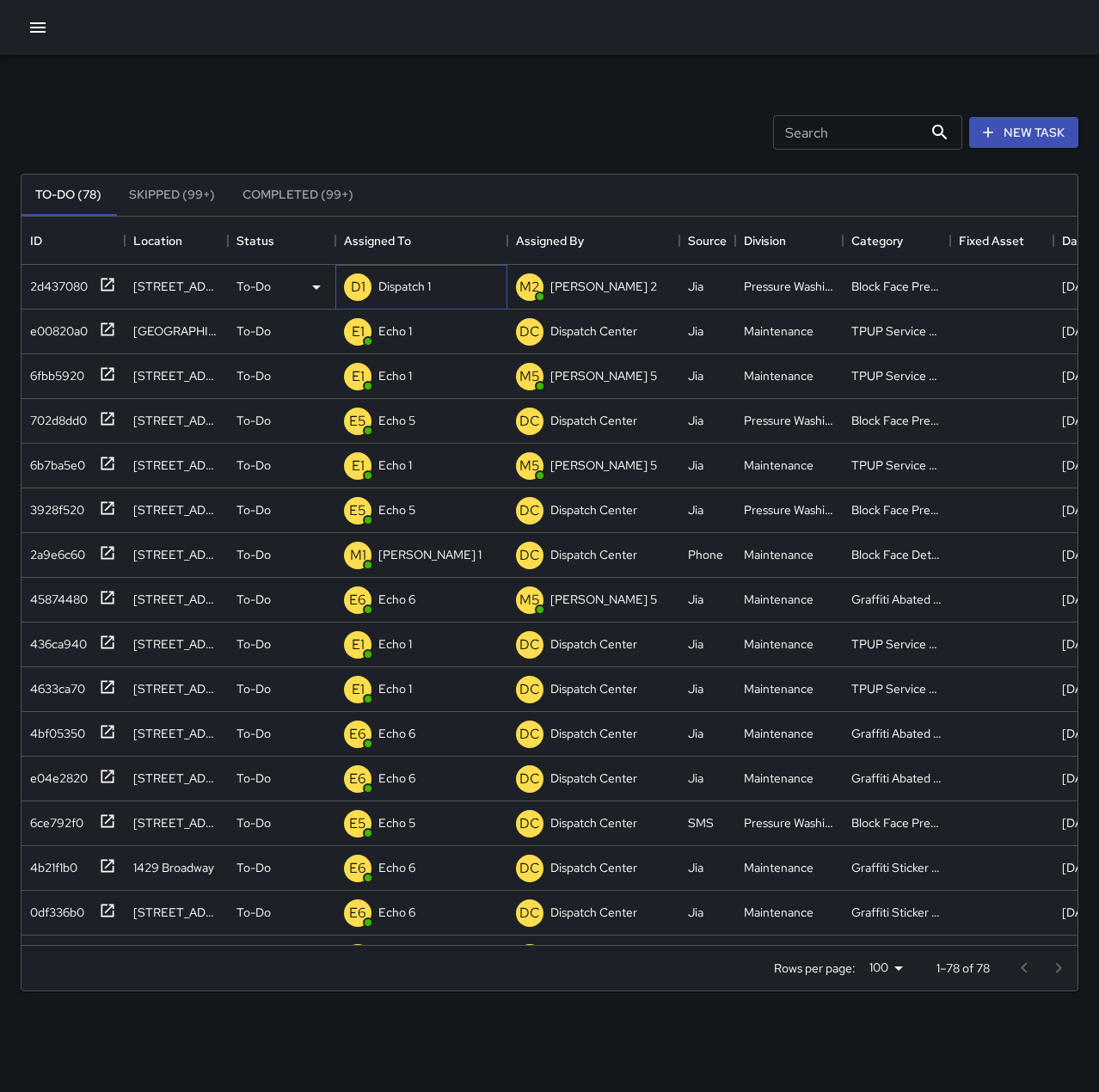
click at [392, 287] on p "Dispatch 1" at bounding box center [404, 287] width 52 height 17
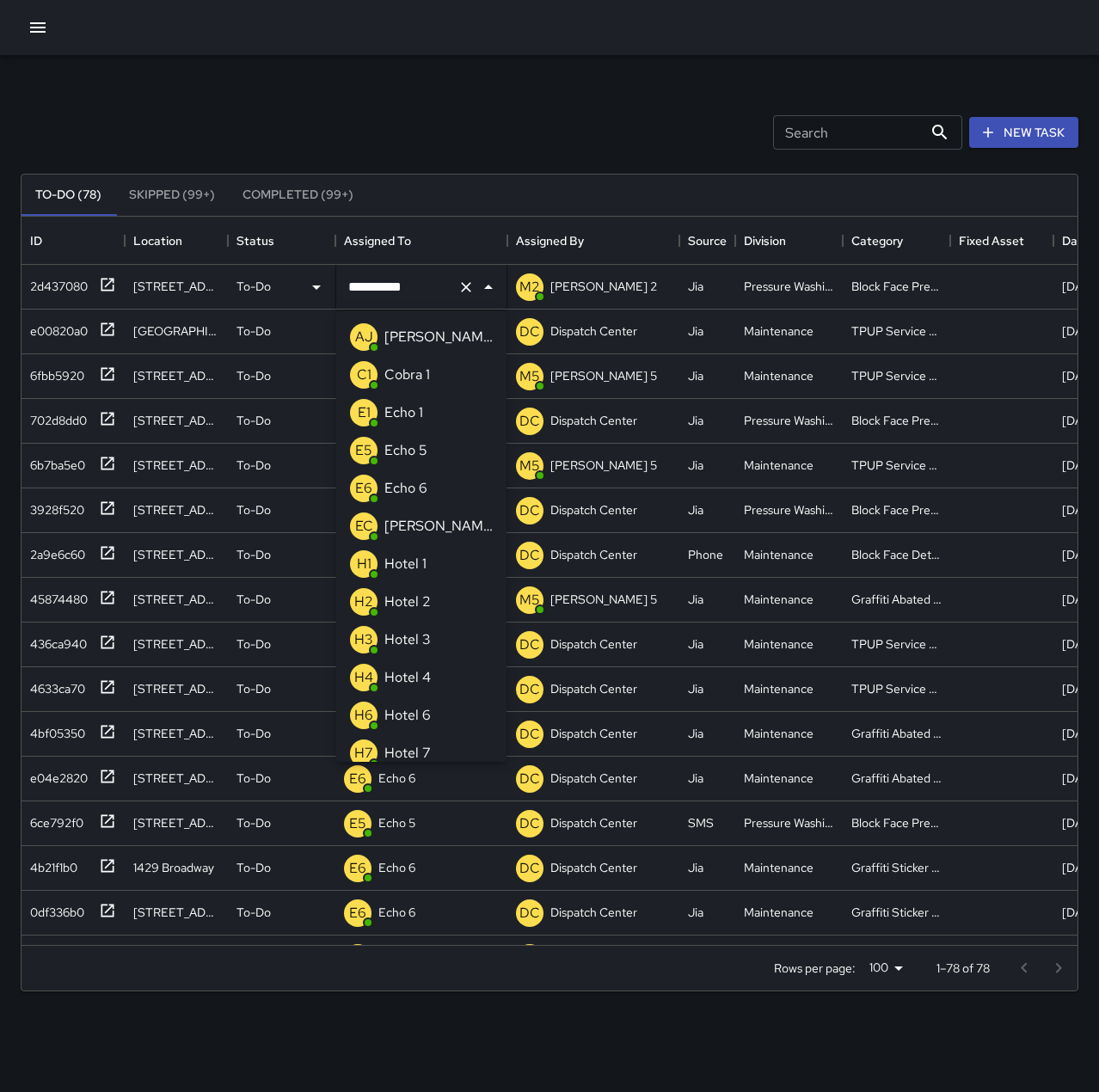
scroll to position [1108, 0]
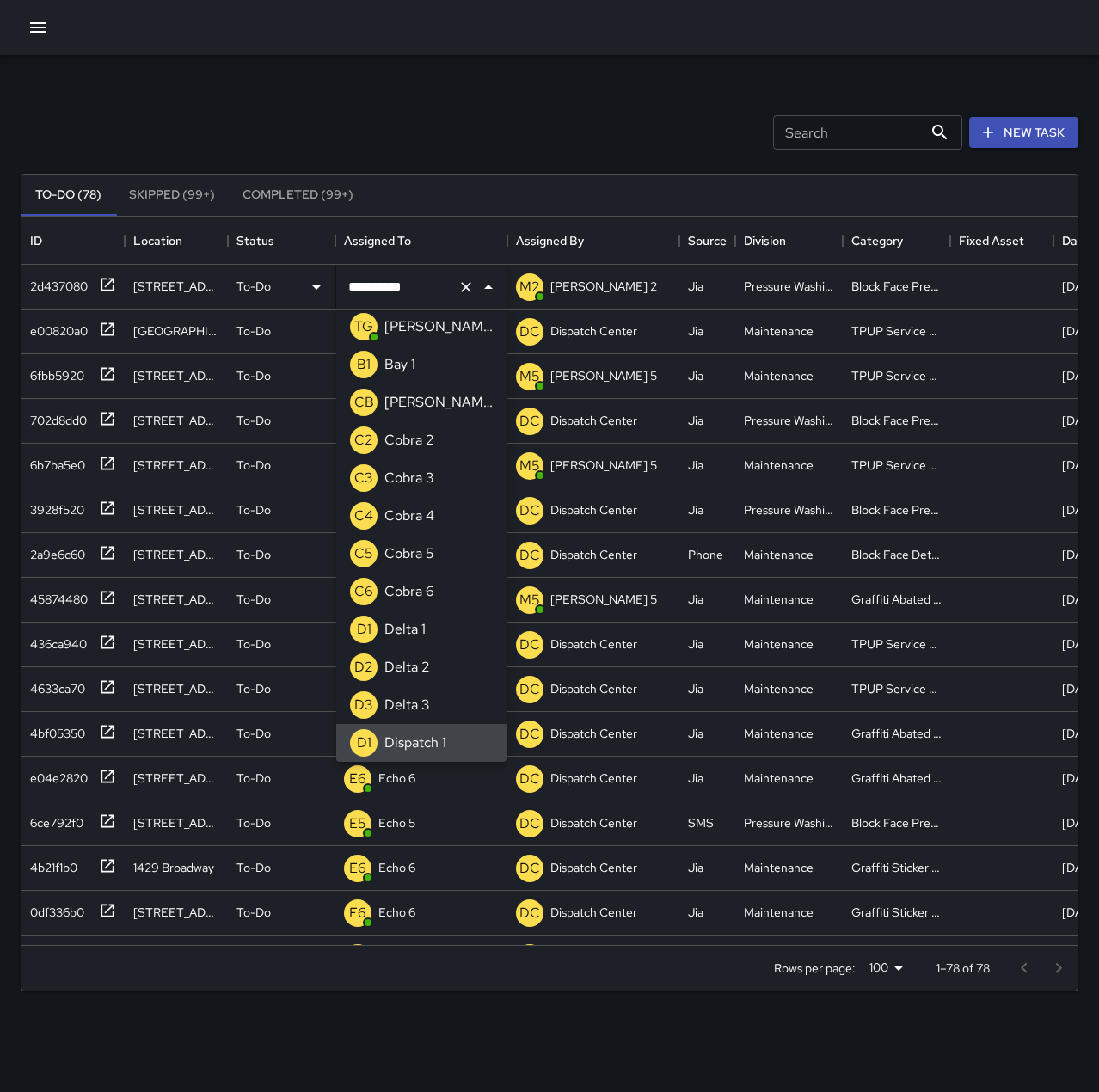
click at [455, 289] on button "Clear" at bounding box center [467, 287] width 24 height 24
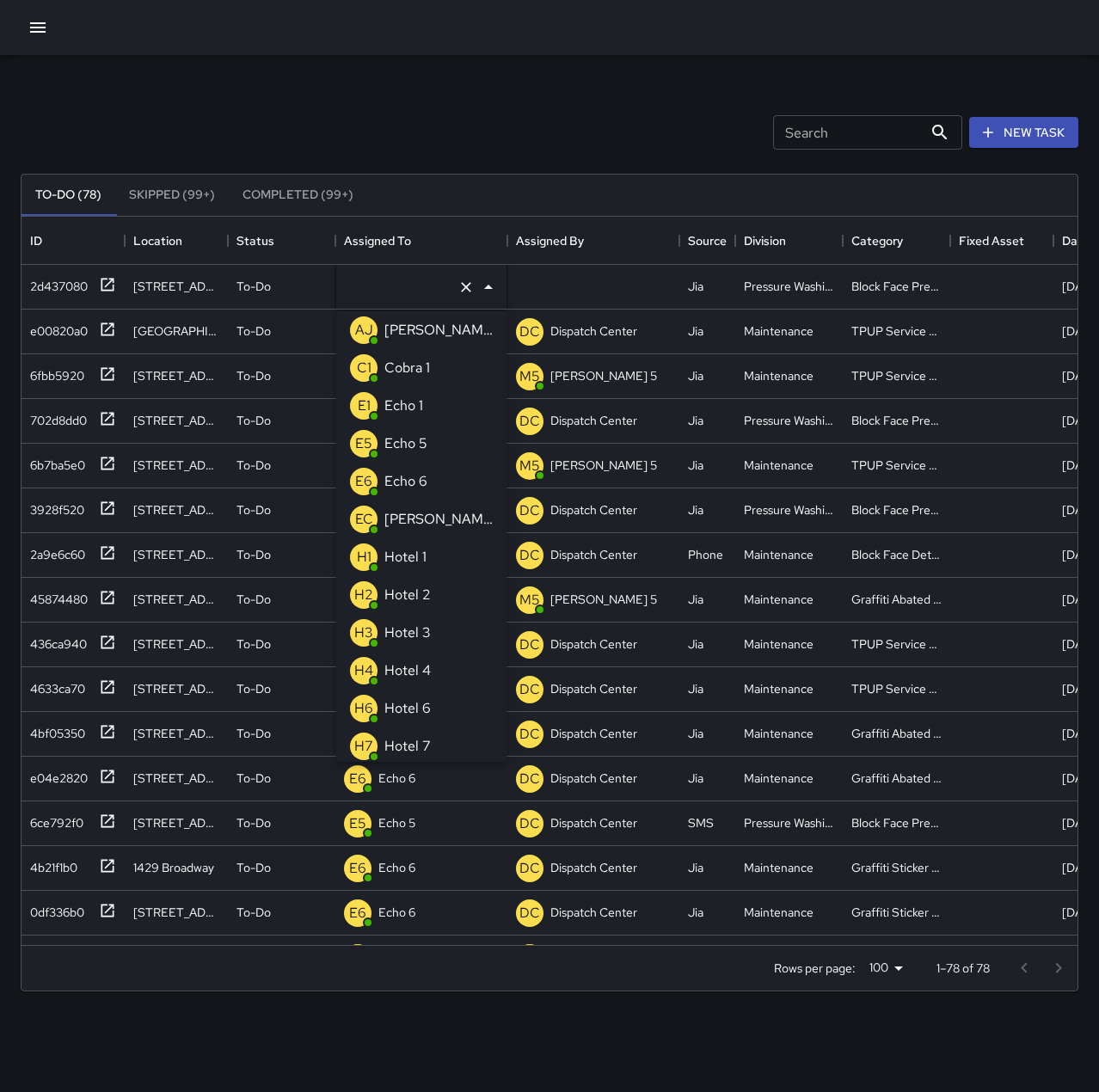
click at [417, 449] on p "Echo 5" at bounding box center [405, 444] width 43 height 21
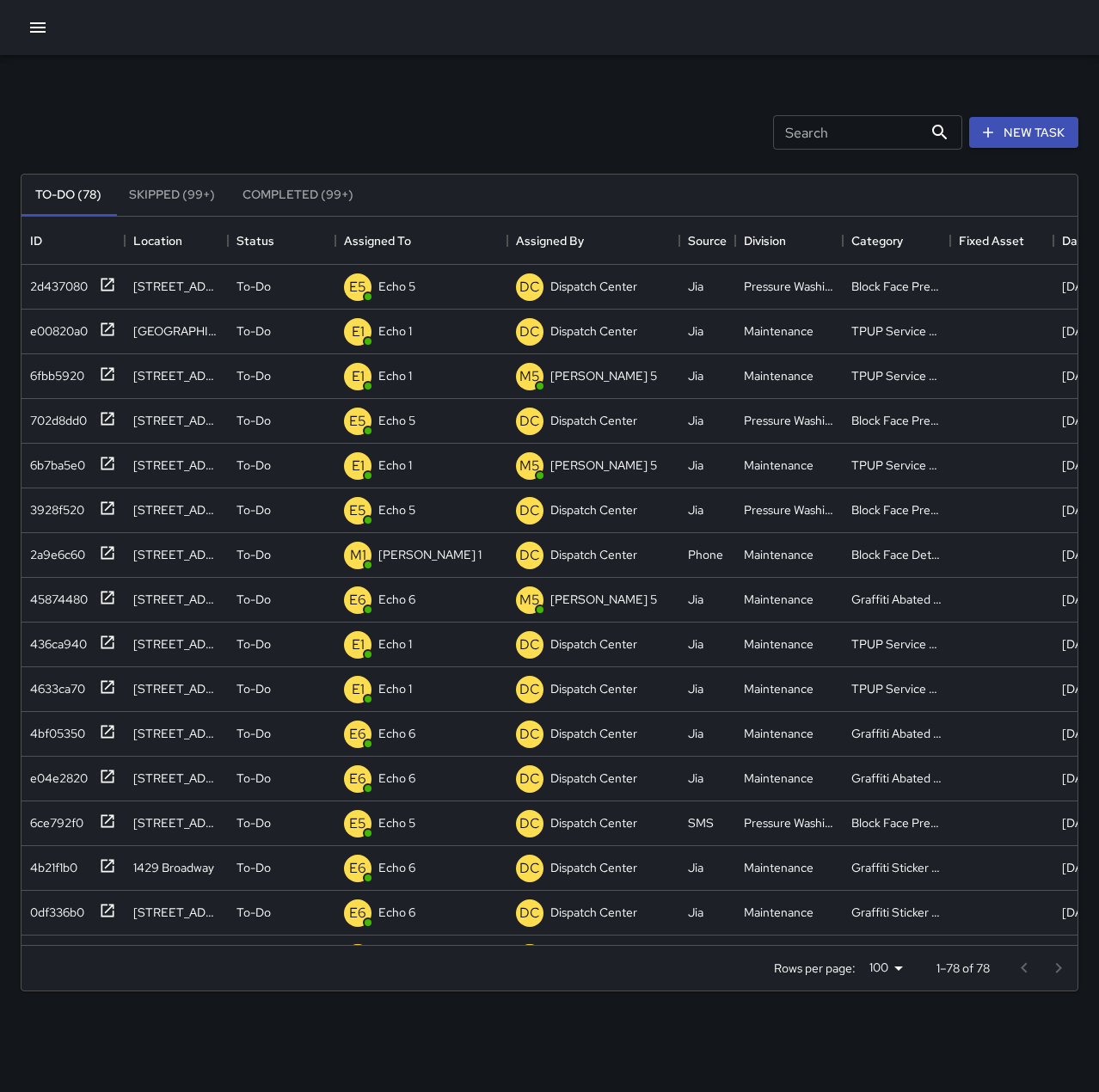
click at [411, 93] on div "Search Search New Task" at bounding box center [550, 132] width 1065 height 89
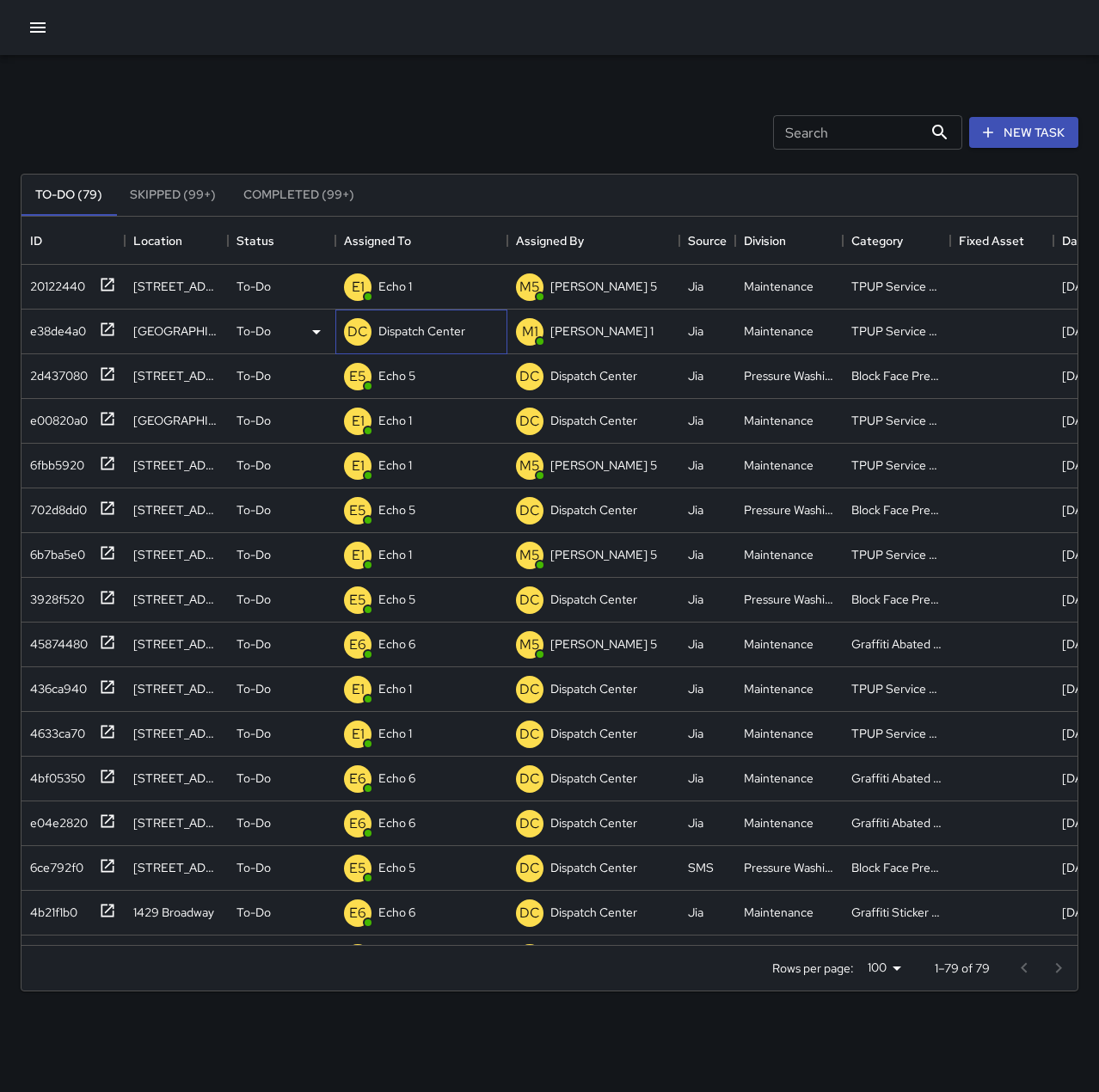
click at [431, 346] on div "DC Dispatch Center" at bounding box center [404, 331] width 128 height 34
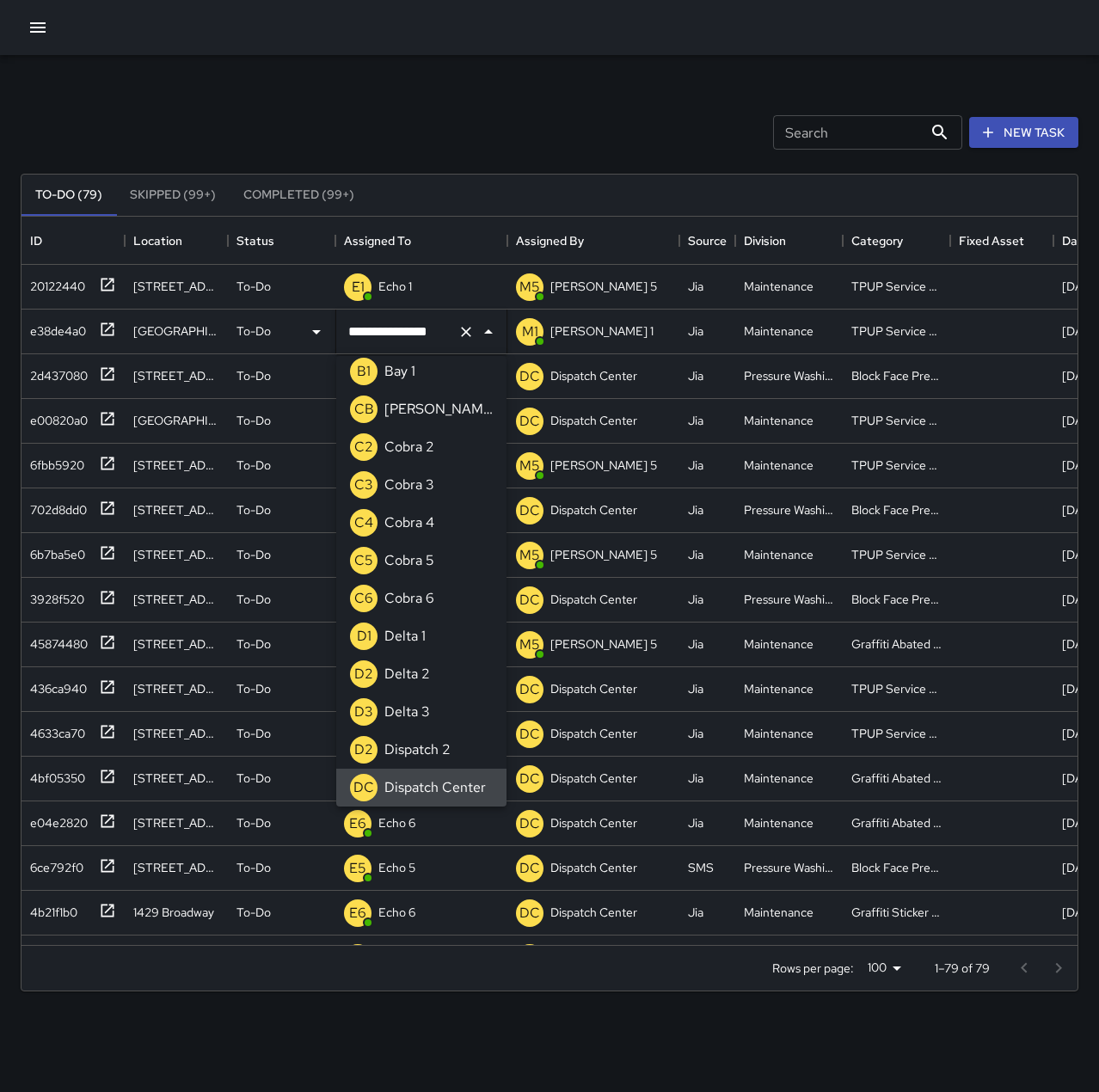
click at [465, 338] on icon "Clear" at bounding box center [467, 332] width 17 height 17
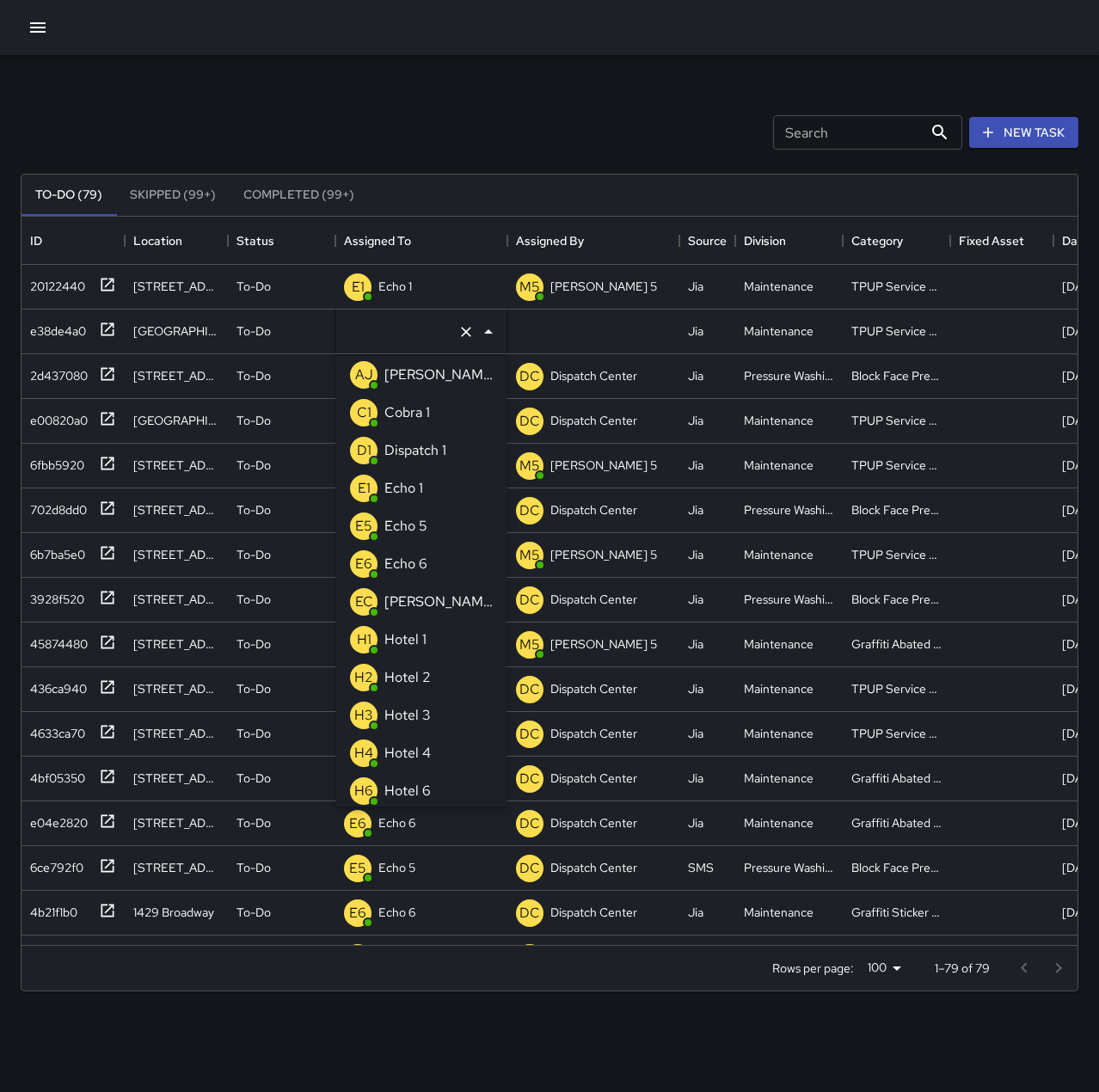
click at [451, 472] on li "E1 Echo 1" at bounding box center [421, 487] width 170 height 38
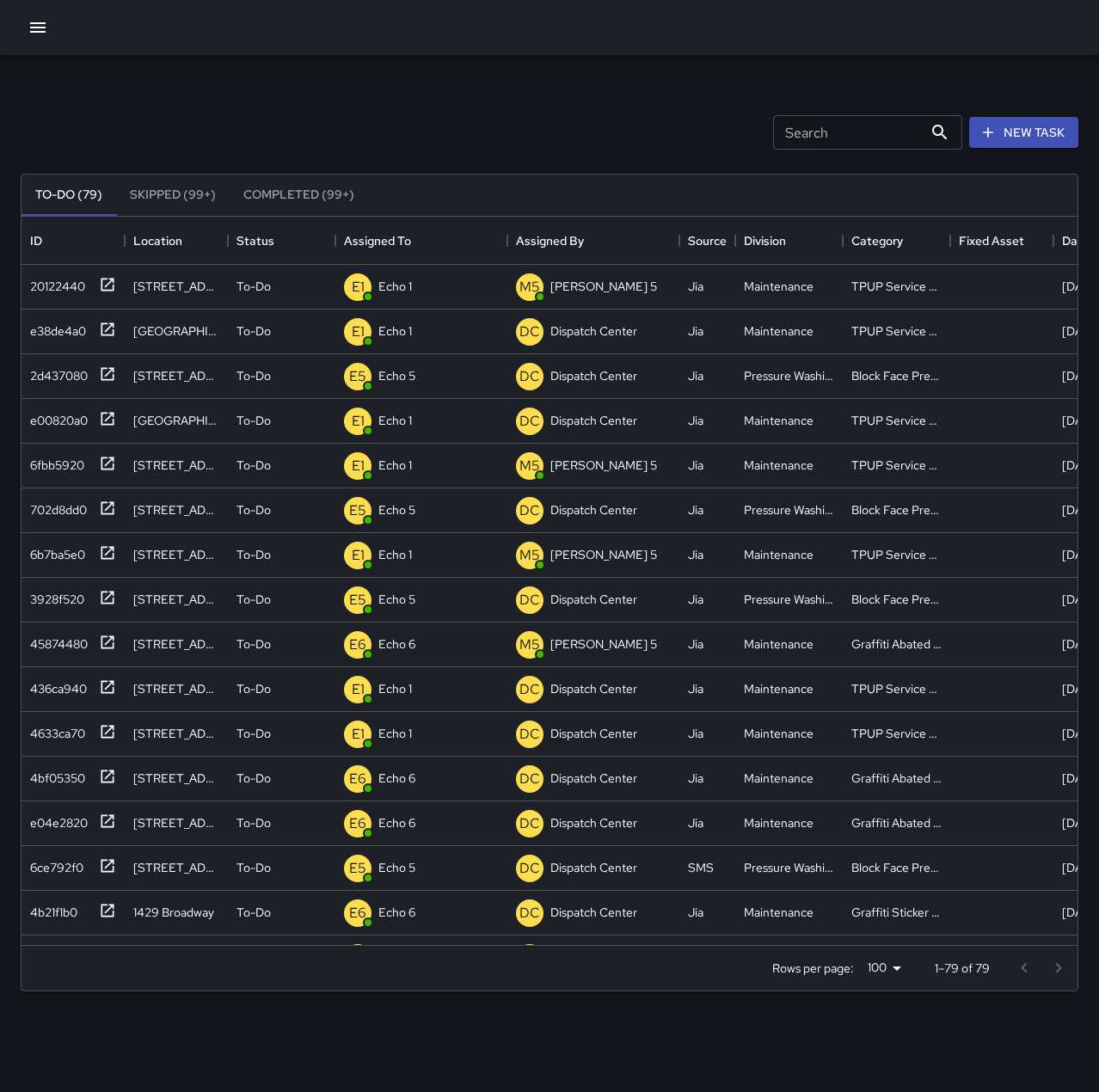
click at [579, 84] on div "Search Search New Task To-Do (79) Skipped (99+) Completed (99+) ID Location Sta…" at bounding box center [550, 535] width 1099 height 960
click at [388, 288] on p "Dispatch 1" at bounding box center [404, 287] width 52 height 17
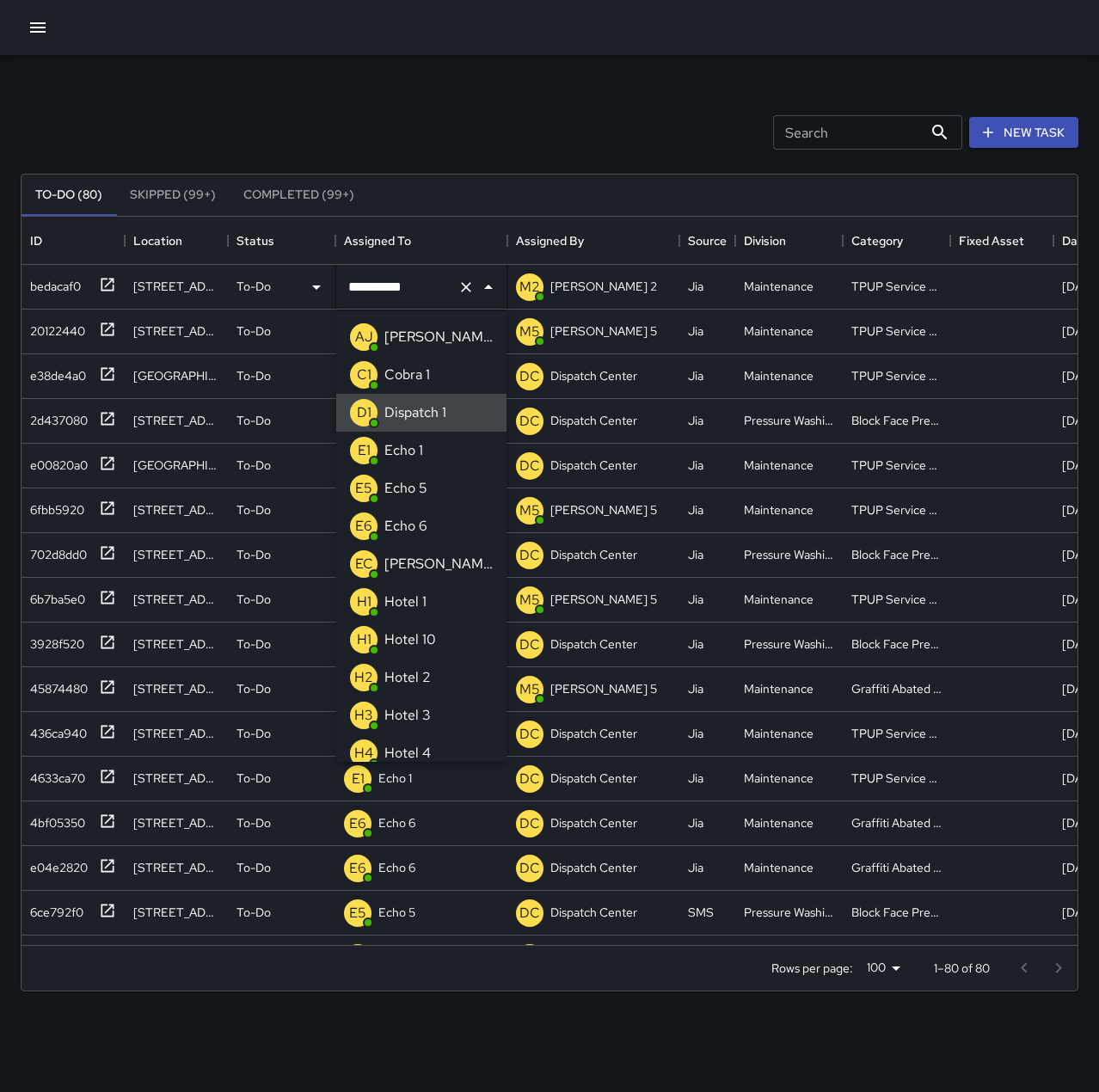
click at [458, 287] on icon "Clear" at bounding box center [467, 287] width 17 height 17
click at [394, 458] on p "Echo 1" at bounding box center [404, 451] width 38 height 21
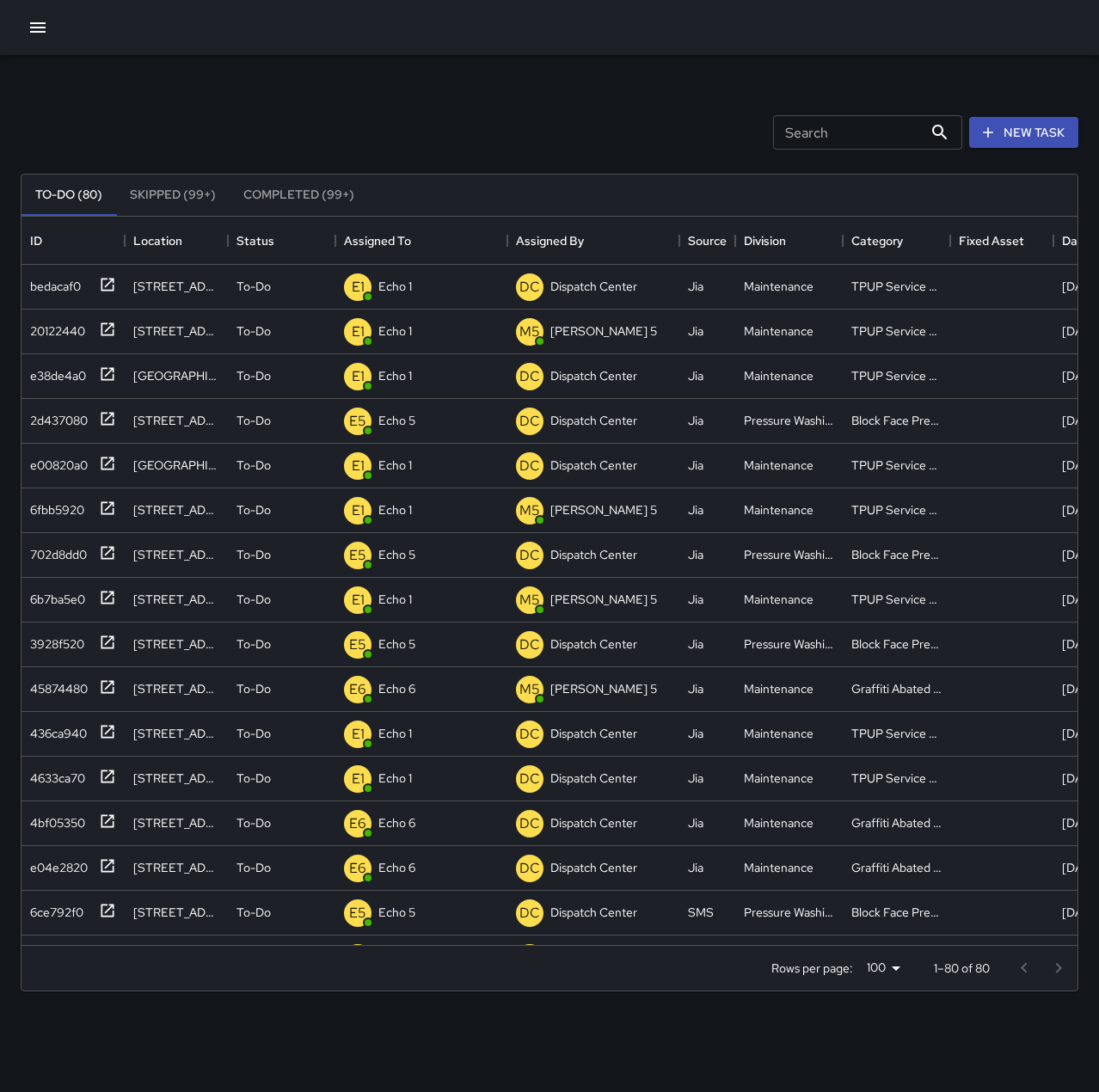
click at [447, 142] on div "Search Search New Task" at bounding box center [550, 132] width 1065 height 89
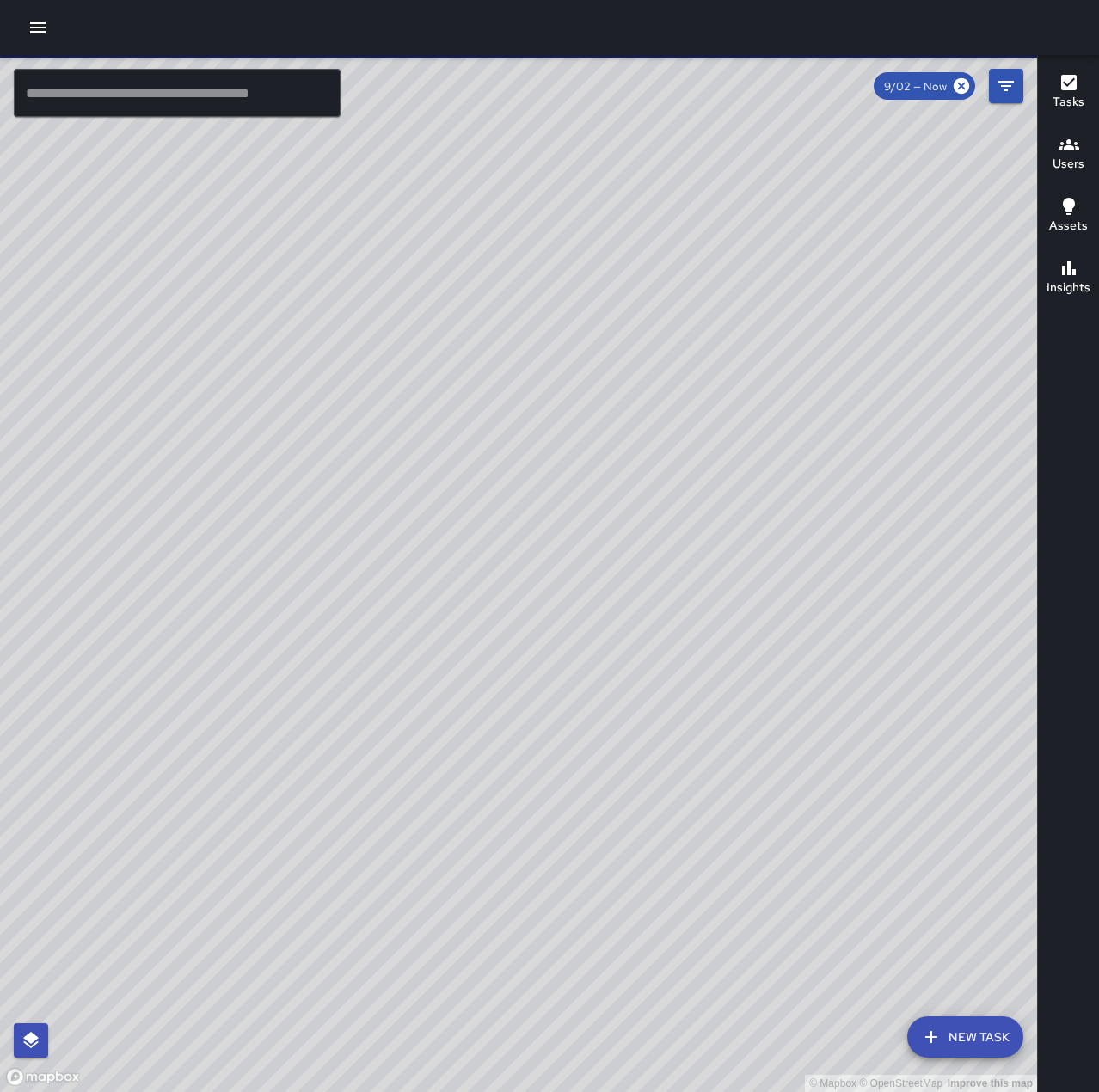
click at [211, 100] on input "text" at bounding box center [177, 93] width 327 height 48
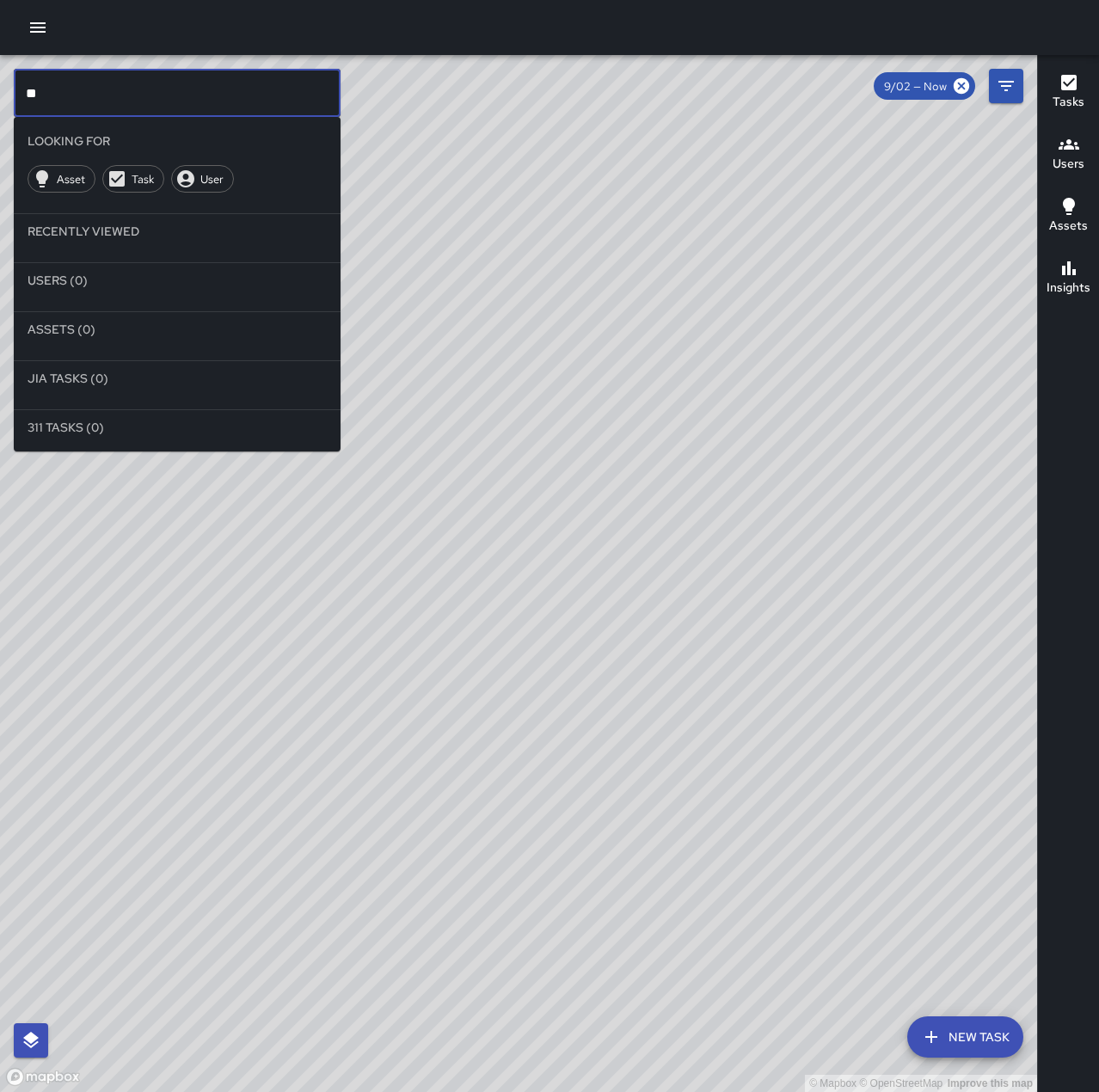
type input "*"
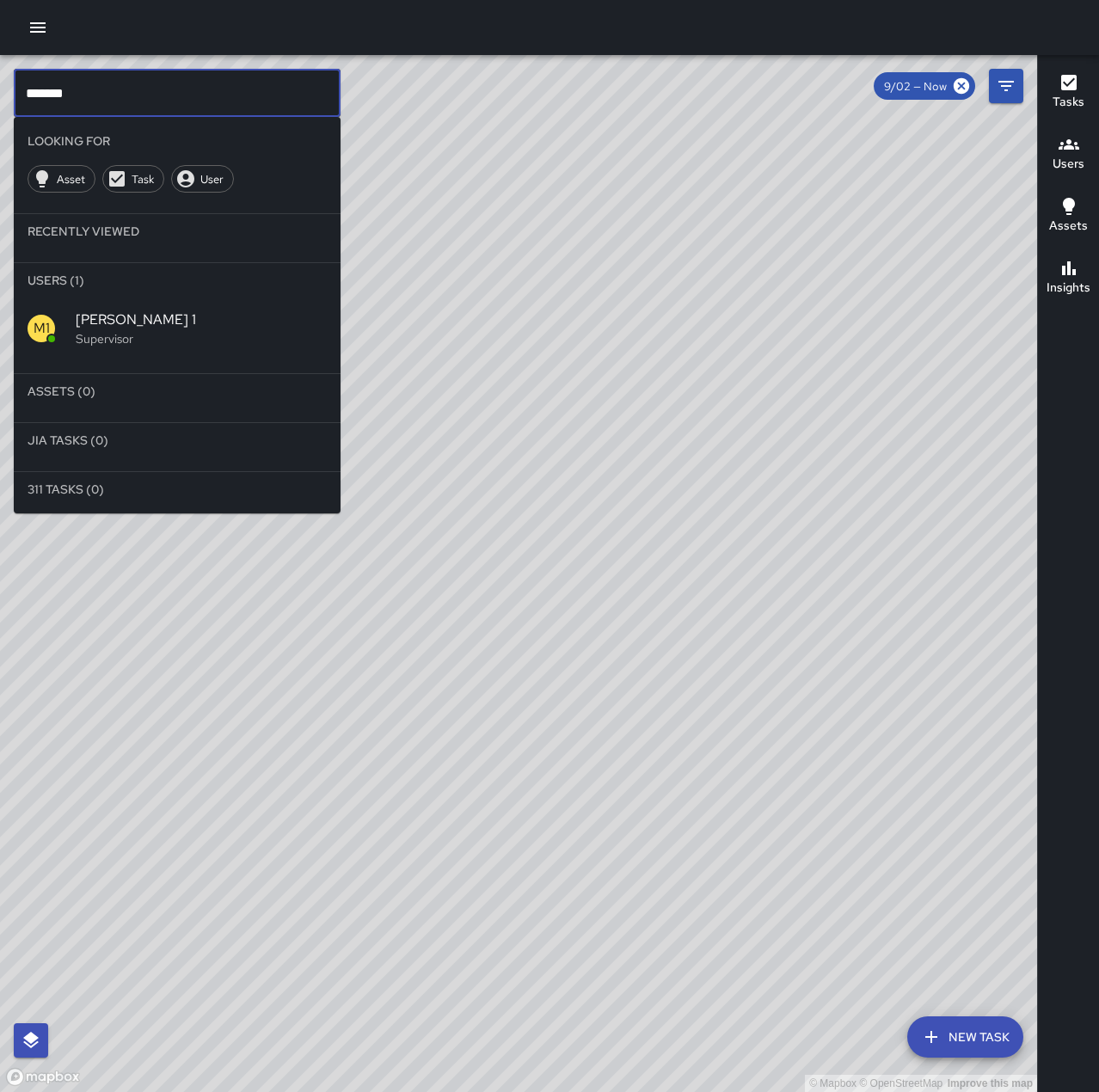
type input "******"
click at [163, 312] on span "[PERSON_NAME] 1" at bounding box center [201, 320] width 251 height 21
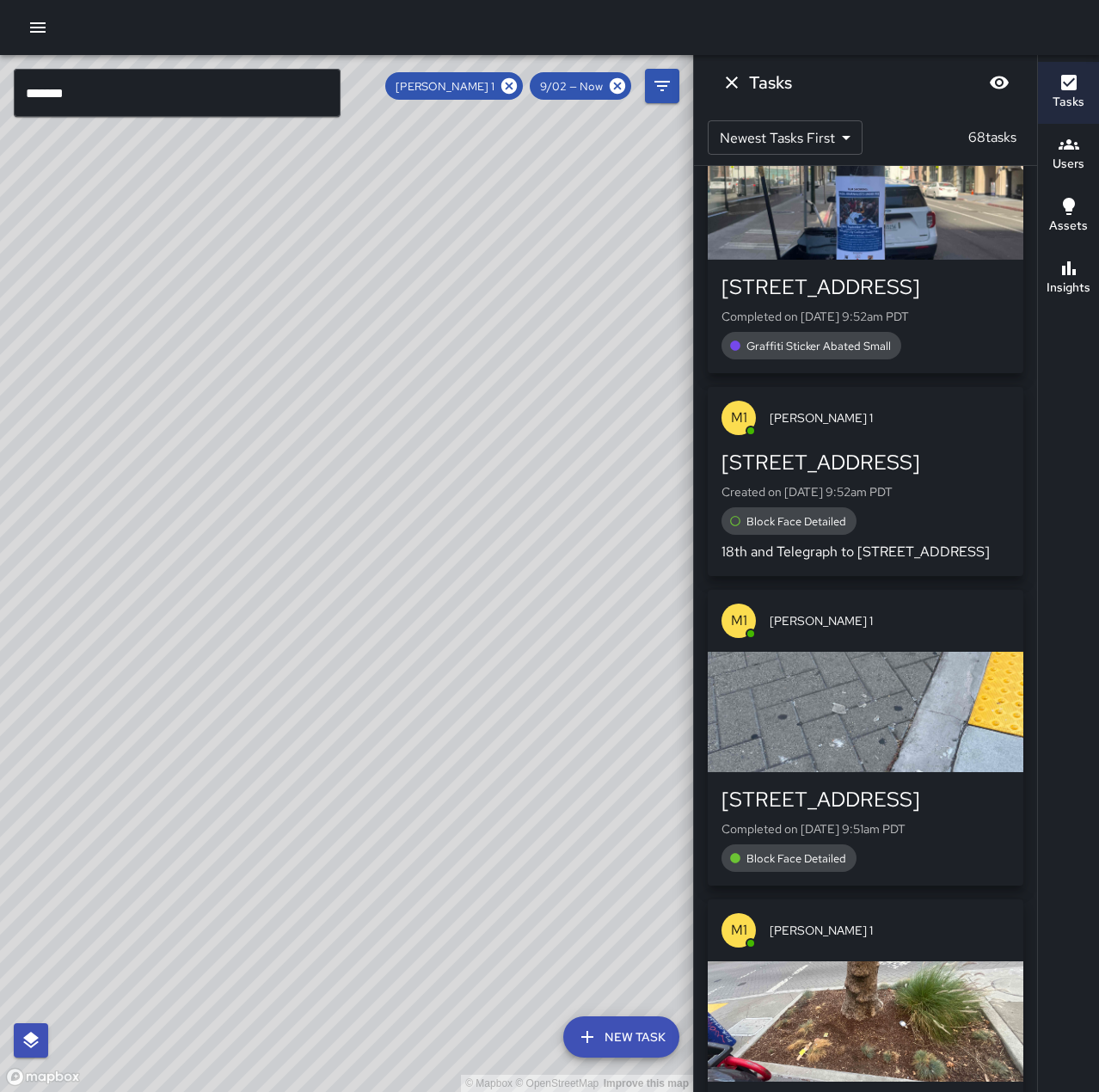
scroll to position [1032, 0]
click at [919, 436] on div "M1 Mike 1" at bounding box center [865, 417] width 315 height 62
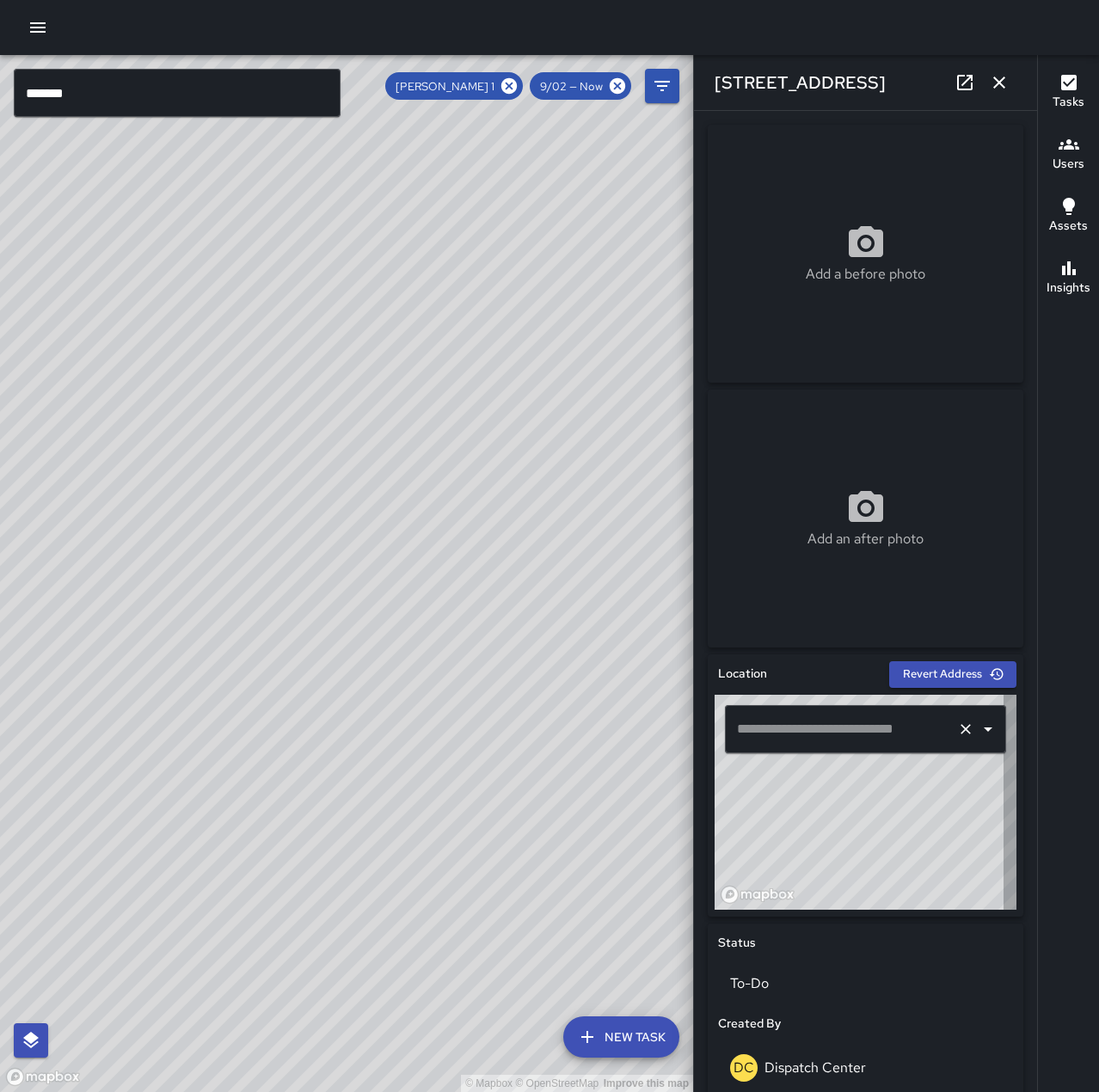
type input "**********"
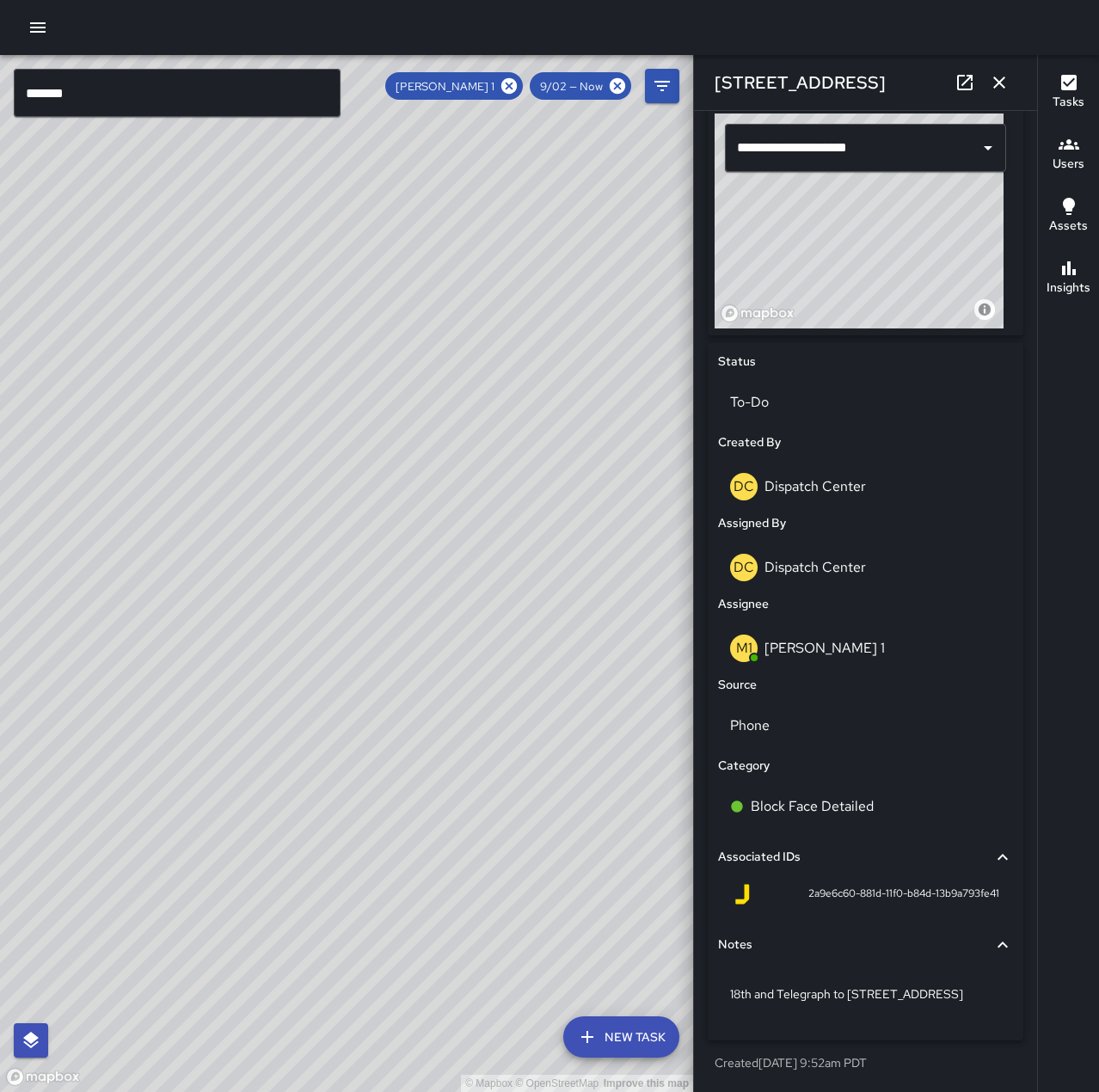
scroll to position [0, 0]
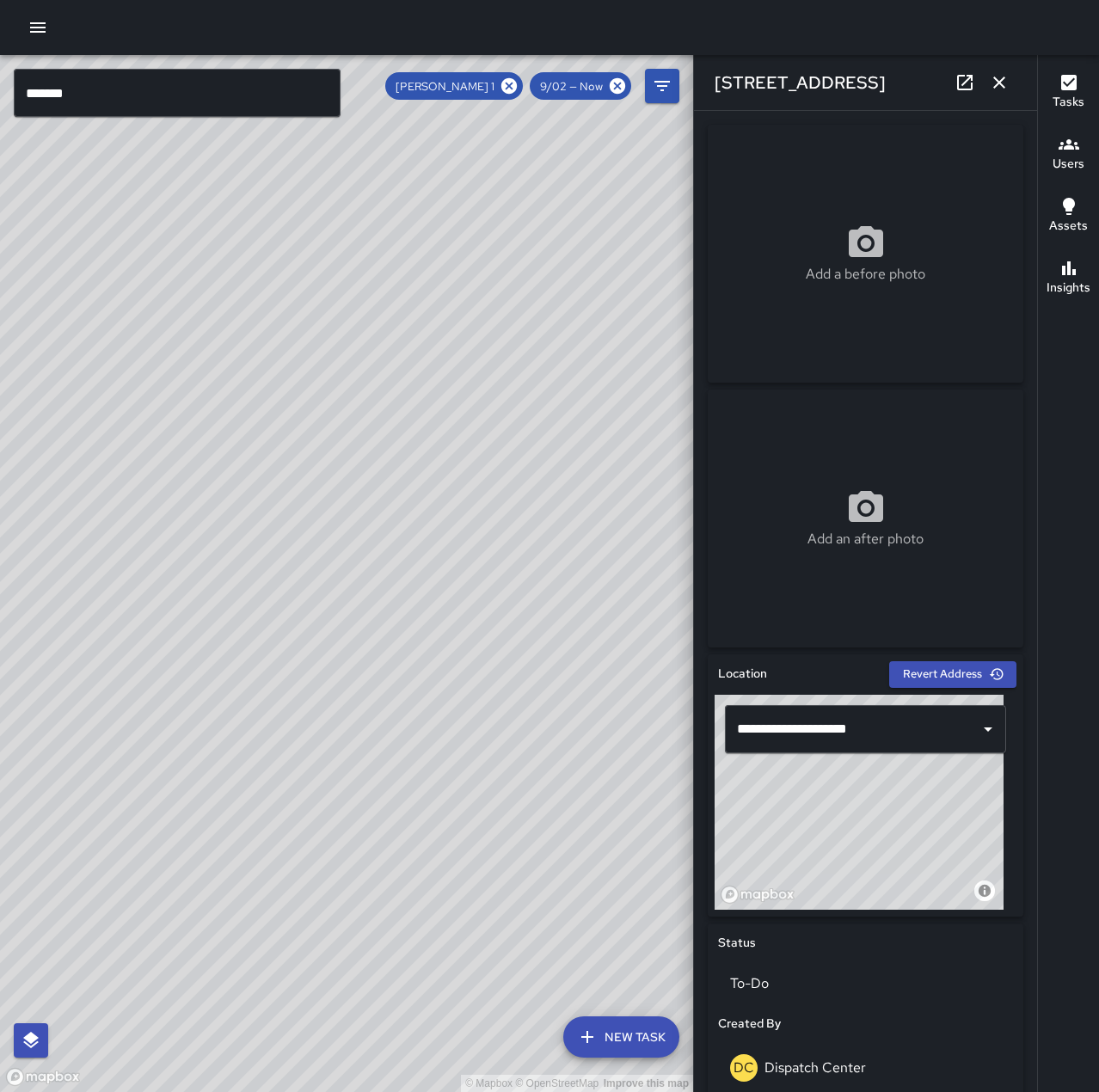
click at [994, 76] on icon "button" at bounding box center [999, 83] width 21 height 21
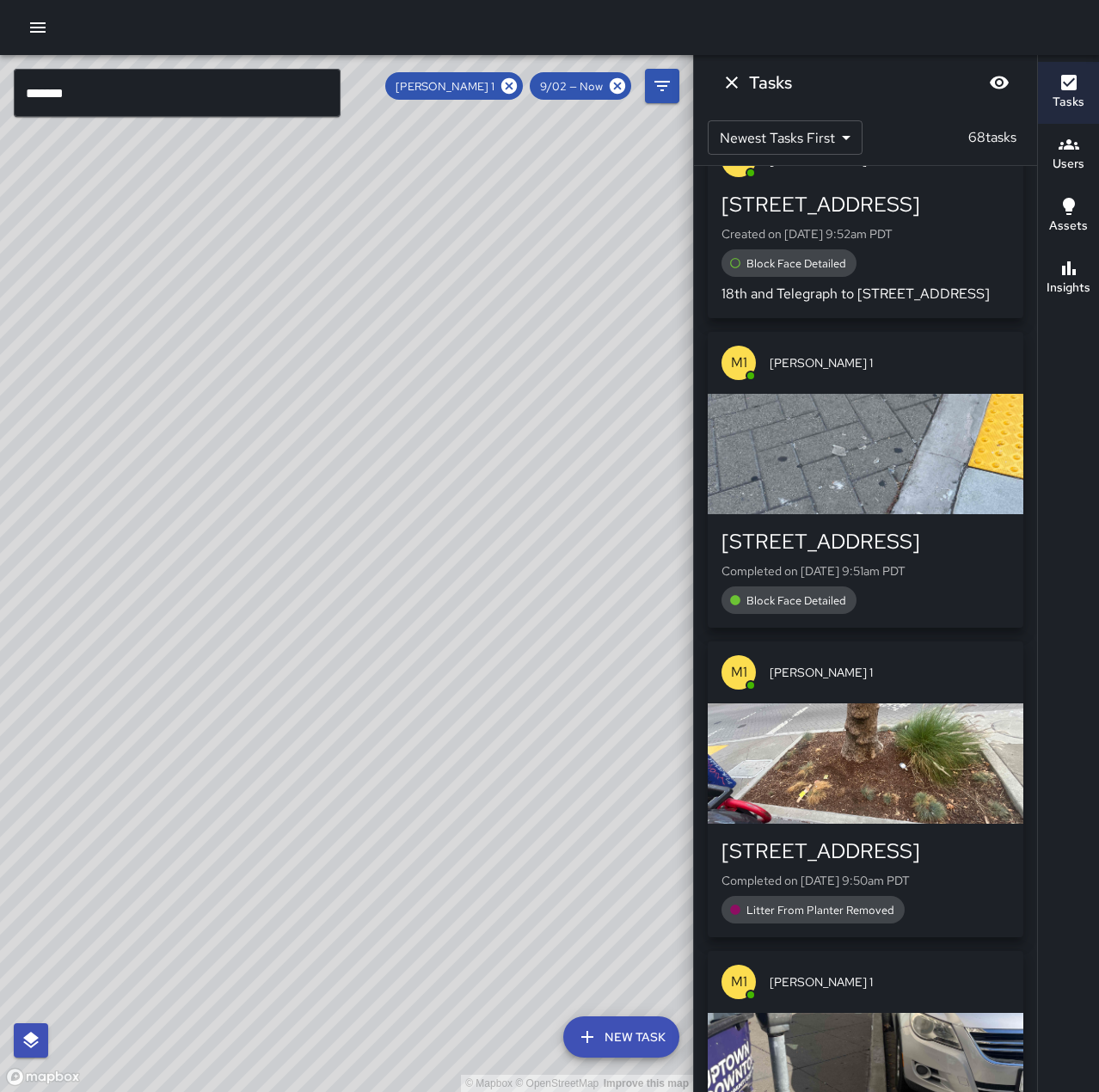
scroll to position [1289, 0]
click at [510, 88] on icon at bounding box center [509, 86] width 16 height 16
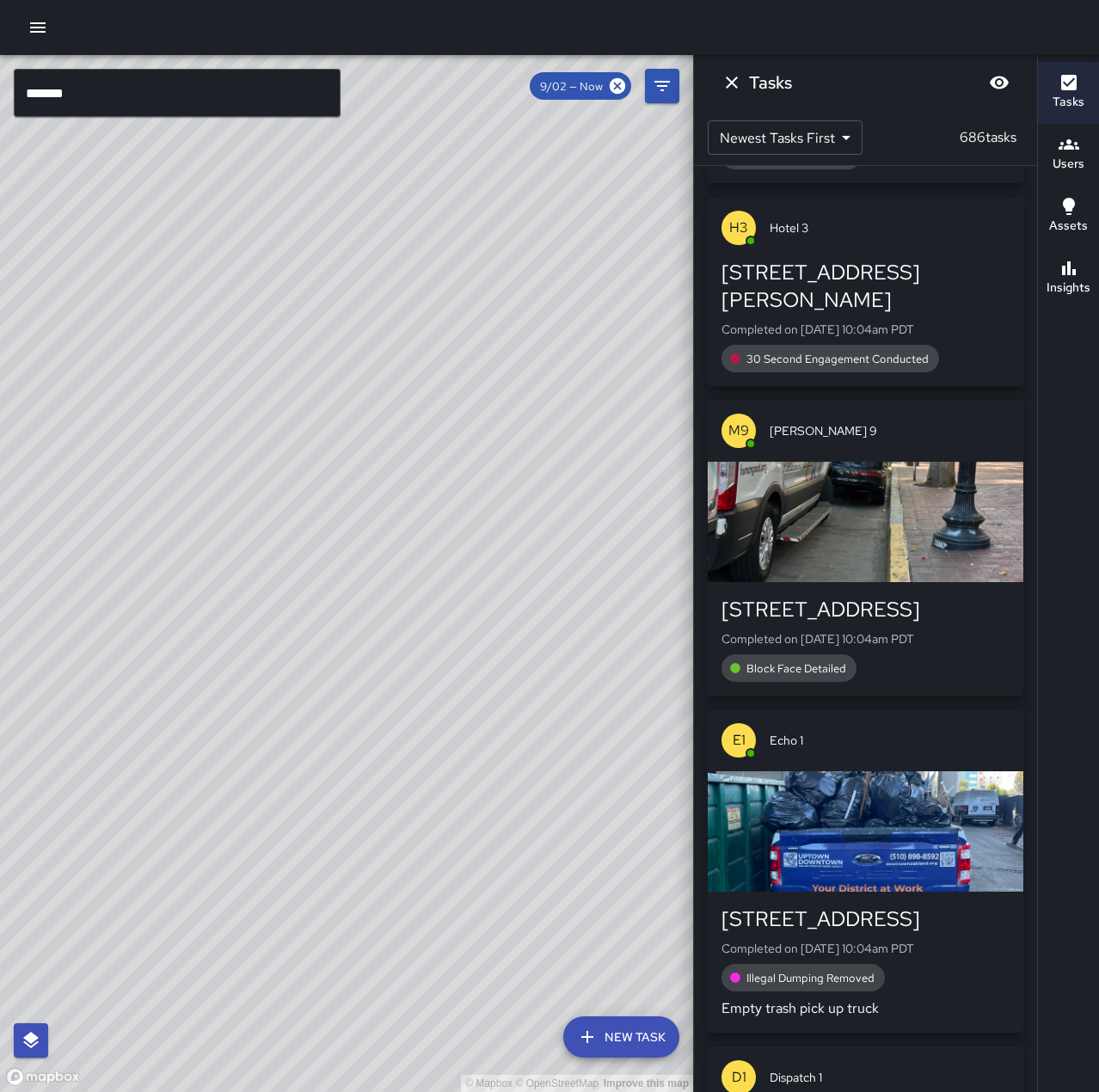
scroll to position [10453, 0]
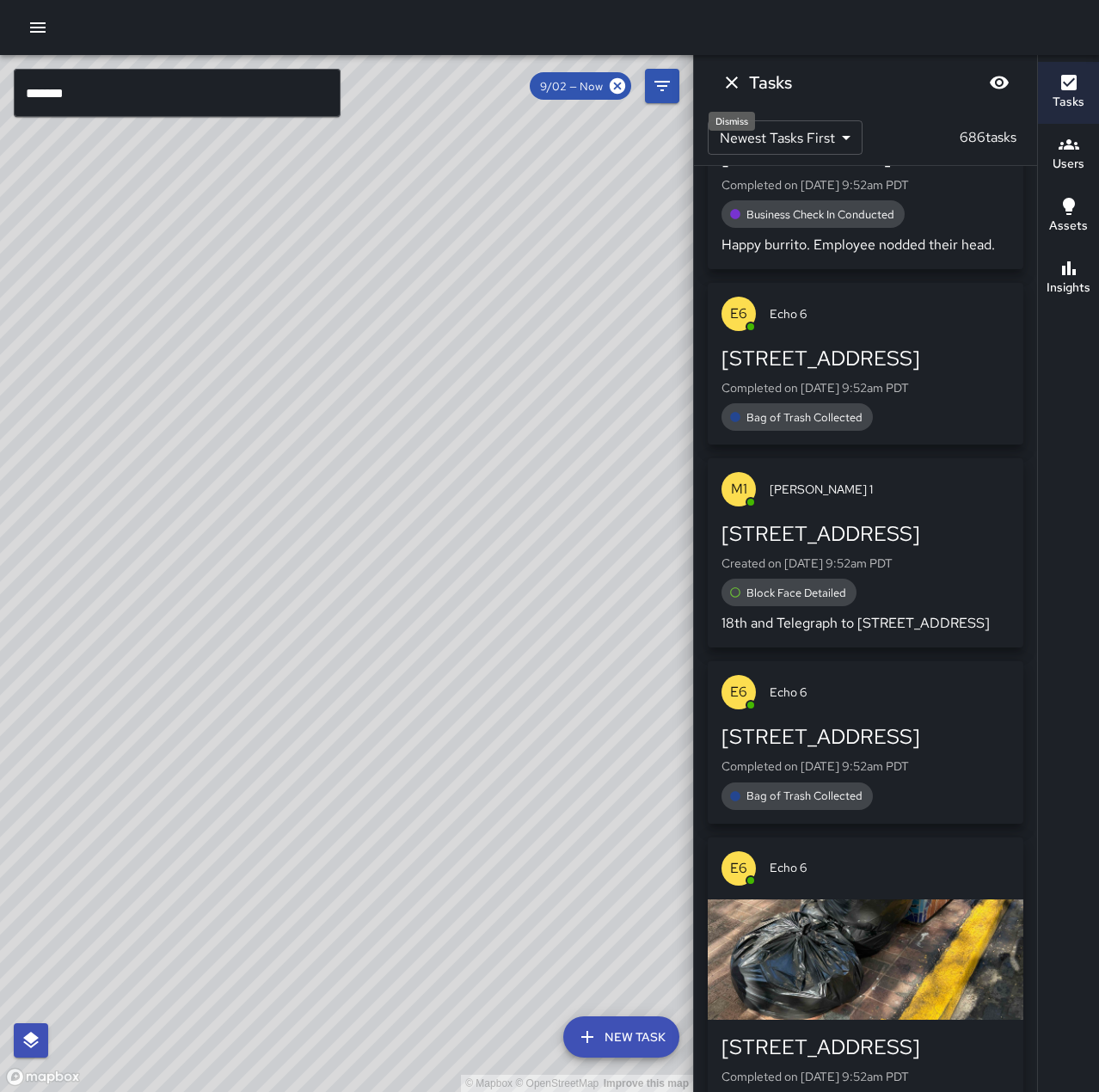
click at [738, 84] on icon "Dismiss" at bounding box center [732, 83] width 21 height 21
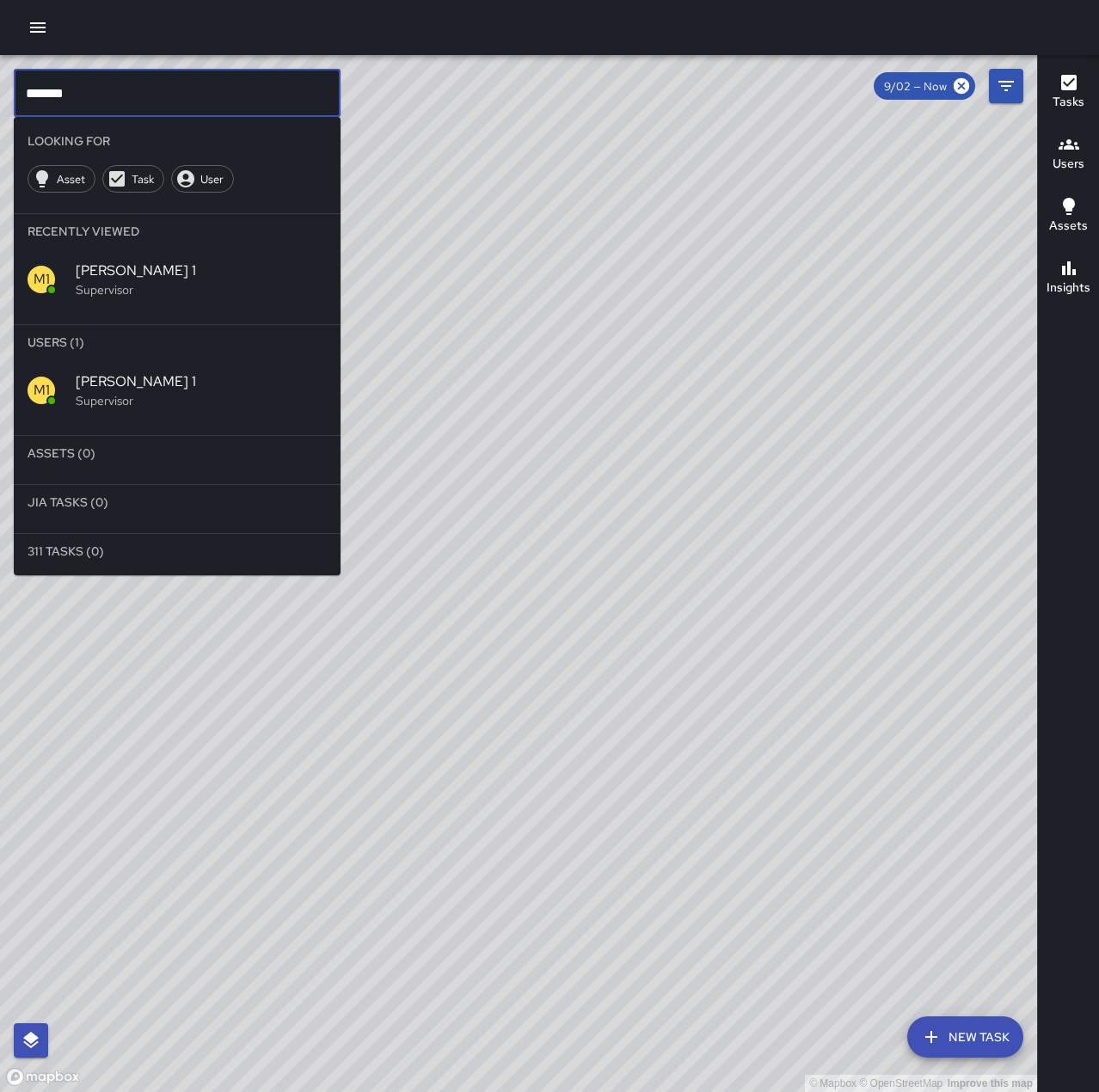
drag, startPoint x: 120, startPoint y: 98, endPoint x: 123, endPoint y: 166, distance: 68.1
click at [0, 128] on html "© Mapbox © OpenStreetMap Improve this map ****** ​ Looking For Asset Task User …" at bounding box center [550, 546] width 1099 height 1092
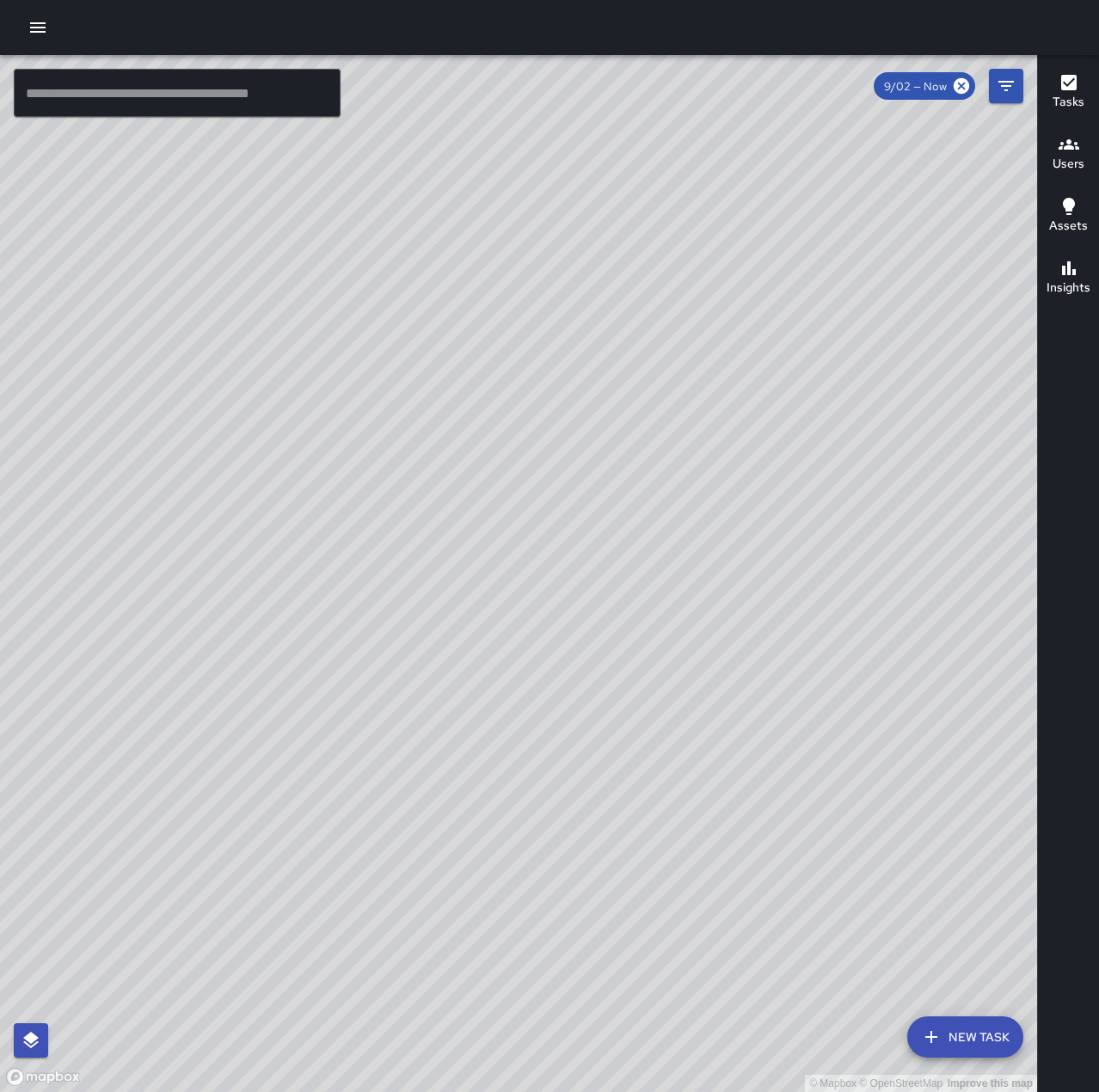
drag, startPoint x: 821, startPoint y: 941, endPoint x: 613, endPoint y: 805, distance: 248.5
click at [613, 805] on div "© Mapbox © OpenStreetMap Improve this map" at bounding box center [518, 573] width 1037 height 1037
drag, startPoint x: 620, startPoint y: 791, endPoint x: 629, endPoint y: 881, distance: 90.4
click at [629, 881] on div "© Mapbox © OpenStreetMap Improve this map" at bounding box center [518, 573] width 1037 height 1037
